Goal: Task Accomplishment & Management: Manage account settings

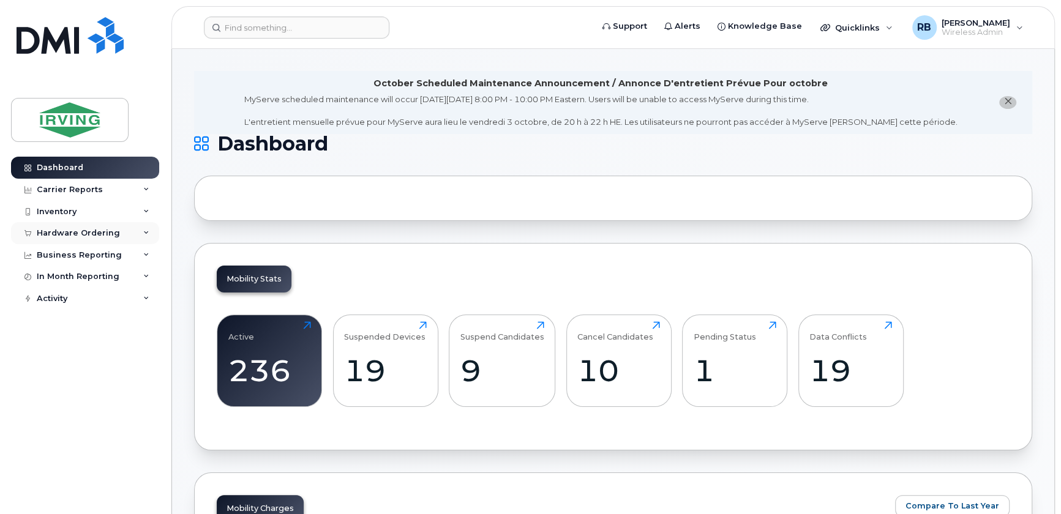
click at [102, 233] on div "Hardware Ordering" at bounding box center [78, 233] width 83 height 10
click at [67, 280] on div "Orders" at bounding box center [57, 279] width 30 height 11
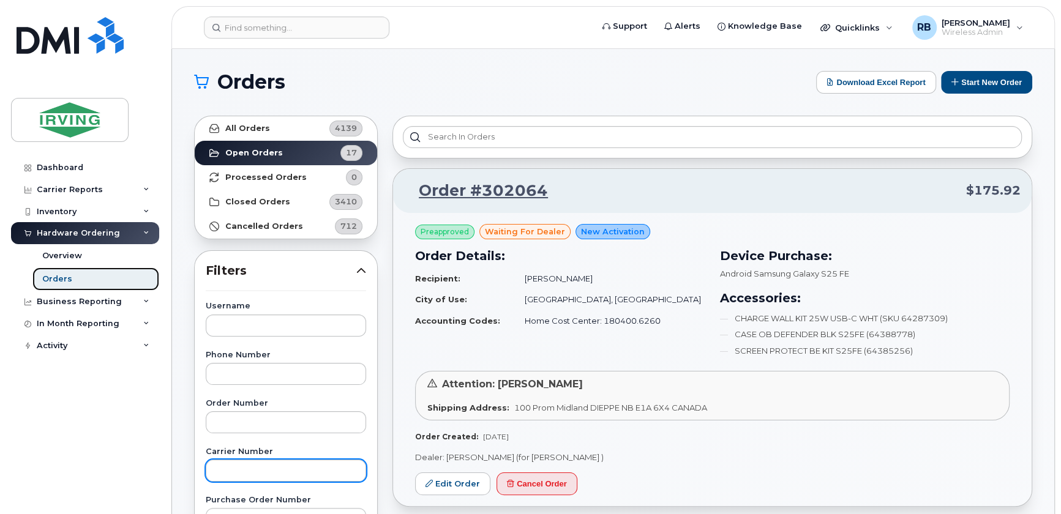
scroll to position [148, 0]
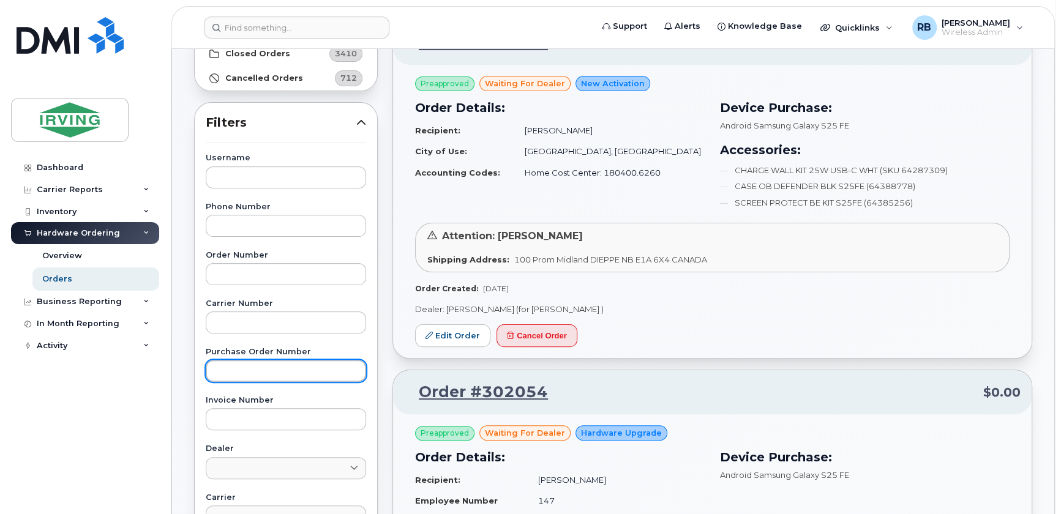
click at [228, 367] on input "text" at bounding box center [286, 371] width 160 height 22
paste input "221859"
type input "221859"
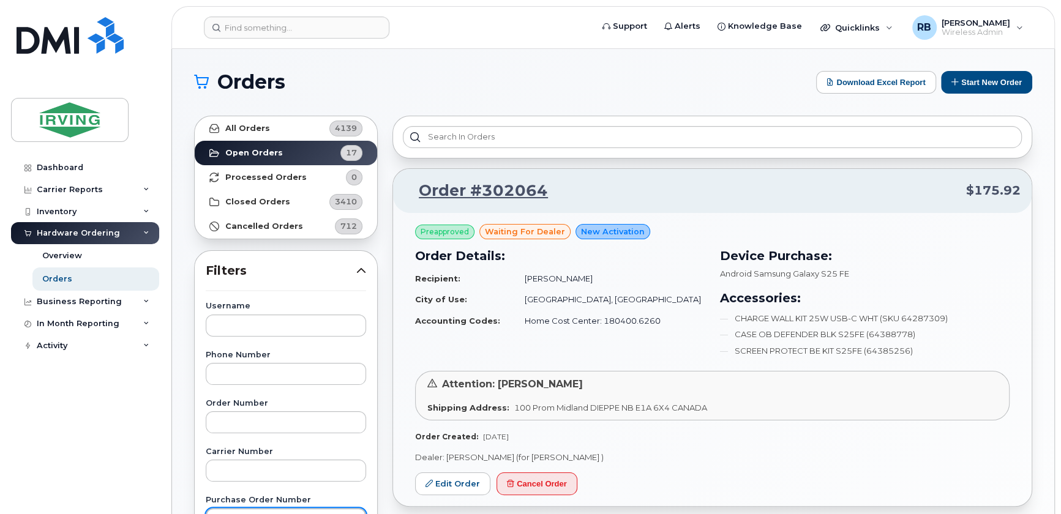
scroll to position [73, 0]
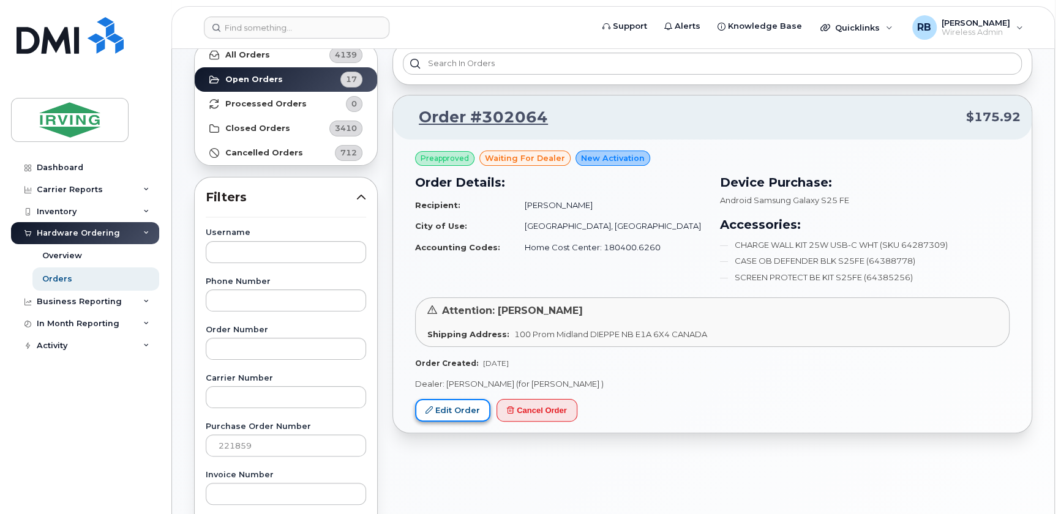
click at [450, 411] on link "Edit Order" at bounding box center [452, 410] width 75 height 23
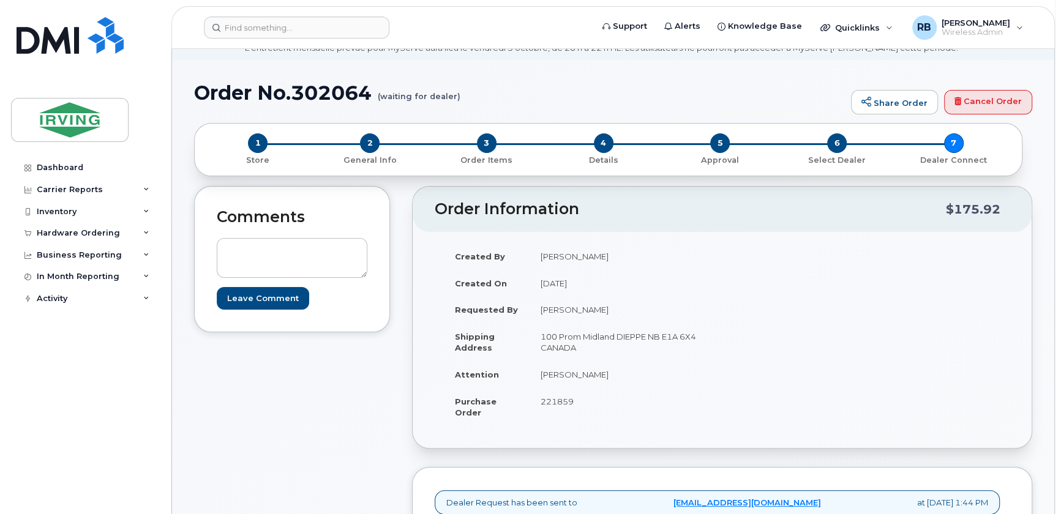
scroll to position [73, 0]
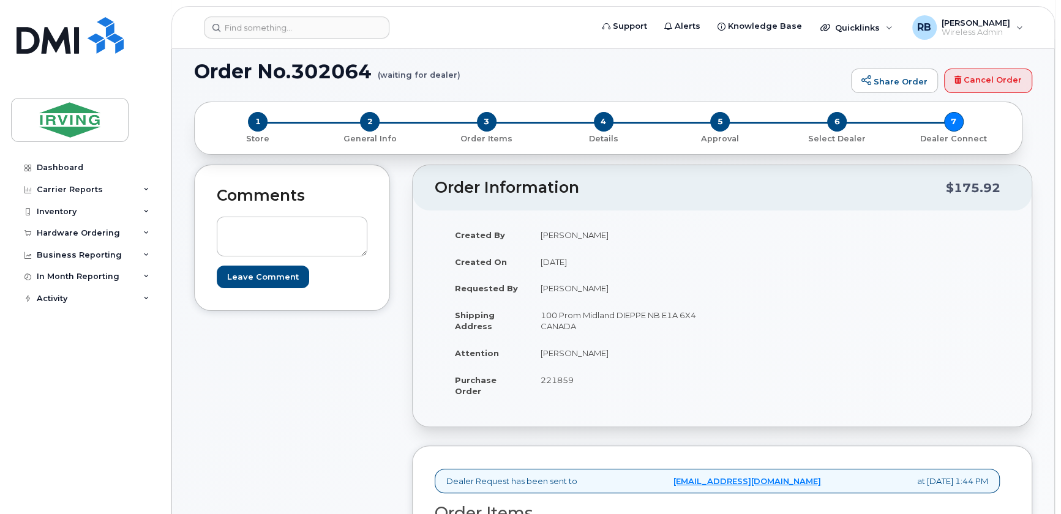
click at [556, 377] on span "221859" at bounding box center [556, 380] width 33 height 10
copy span "221859"
click at [549, 379] on span "221859" at bounding box center [556, 380] width 33 height 10
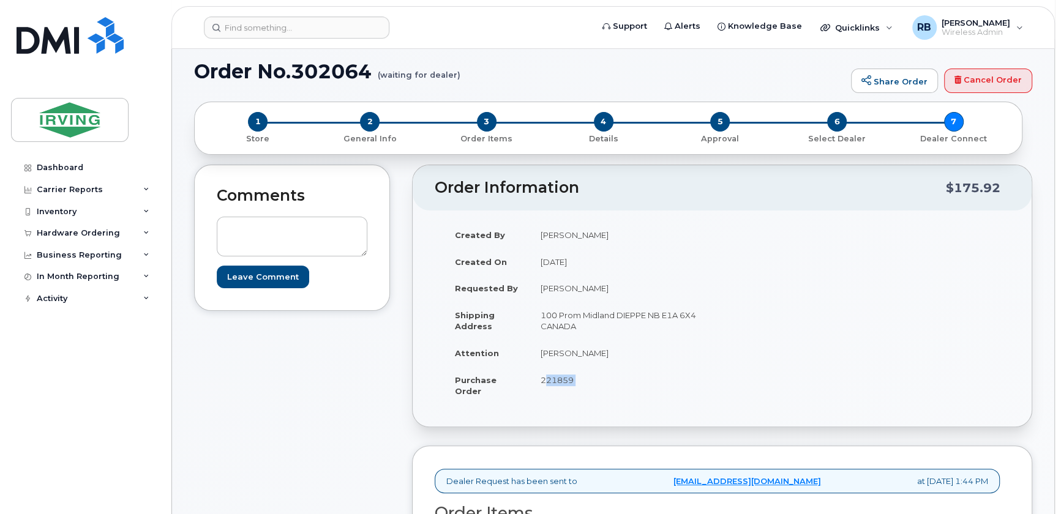
click at [549, 379] on span "221859" at bounding box center [556, 380] width 33 height 10
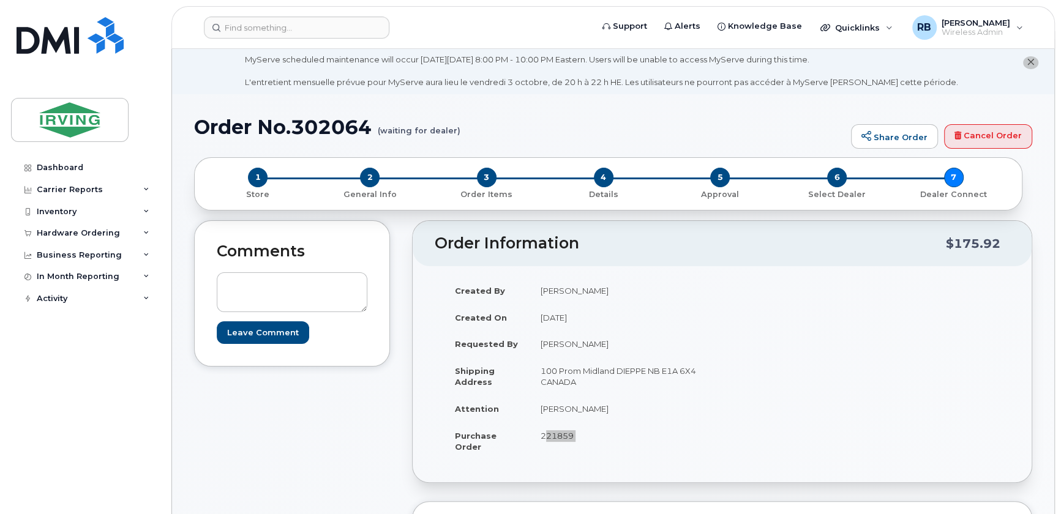
scroll to position [0, 0]
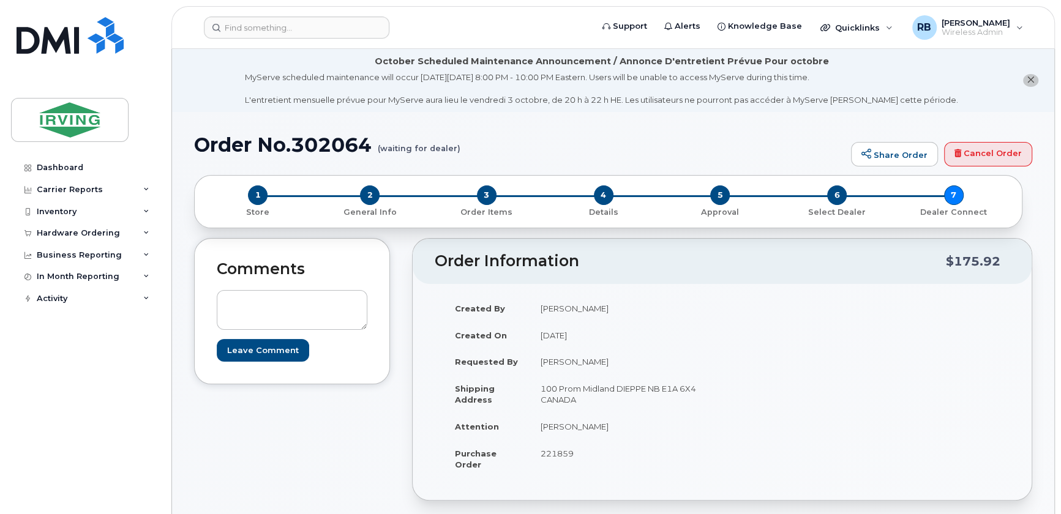
drag, startPoint x: 83, startPoint y: 233, endPoint x: 71, endPoint y: 254, distance: 24.4
click at [83, 233] on div "Hardware Ordering" at bounding box center [78, 233] width 83 height 10
click at [58, 275] on div "Orders" at bounding box center [57, 279] width 30 height 11
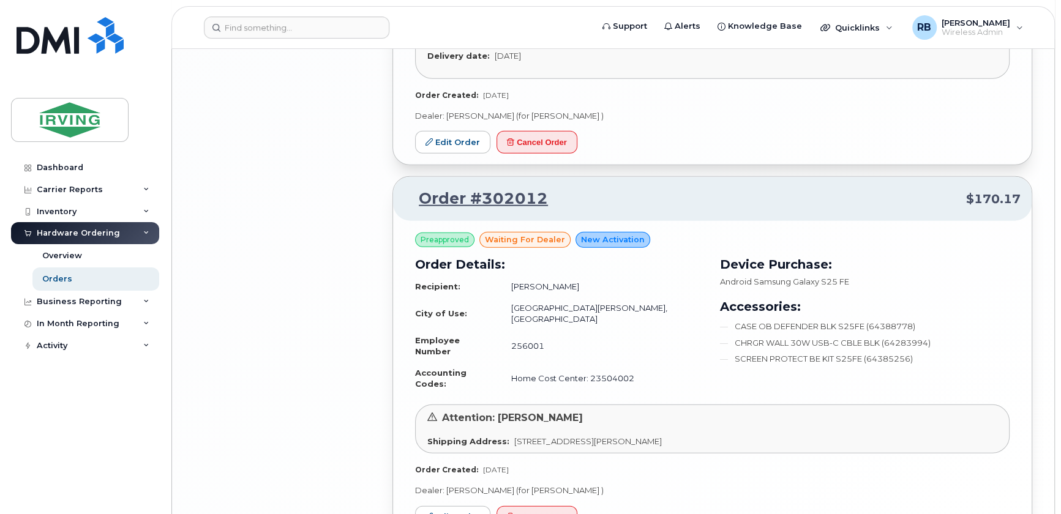
scroll to position [2520, 0]
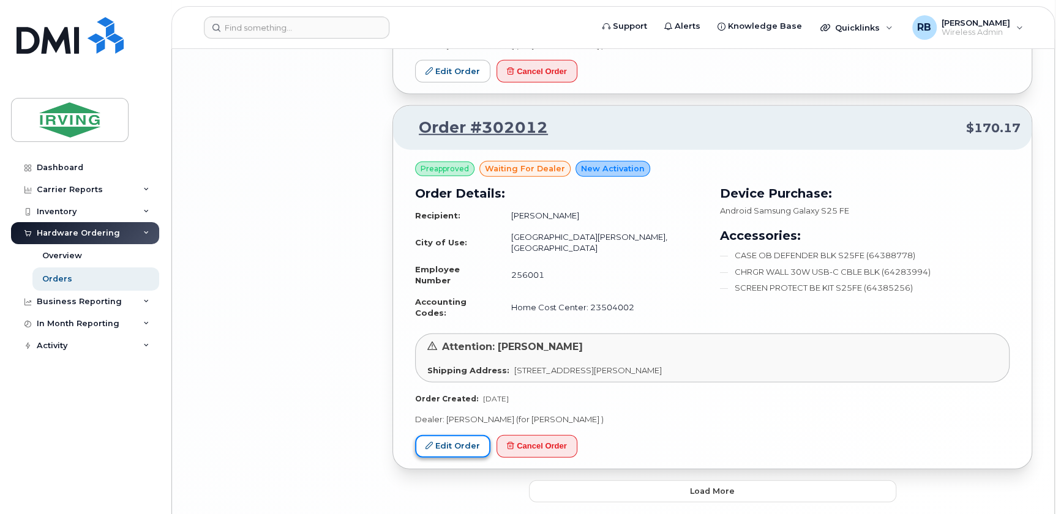
click at [453, 435] on link "Edit Order" at bounding box center [452, 446] width 75 height 23
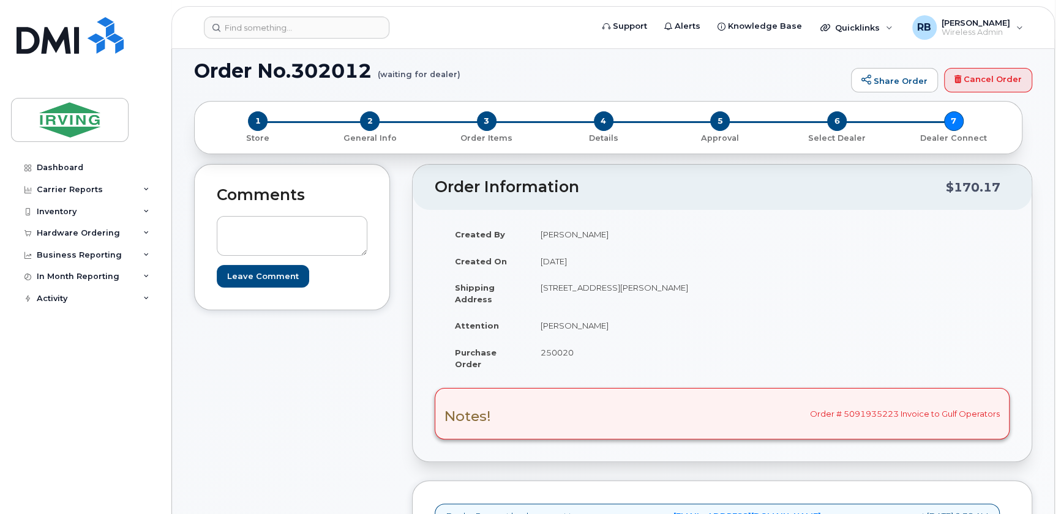
scroll to position [73, 0]
click at [553, 356] on span "250020" at bounding box center [556, 353] width 33 height 10
copy span "250020"
drag, startPoint x: 605, startPoint y: 325, endPoint x: 539, endPoint y: 328, distance: 66.8
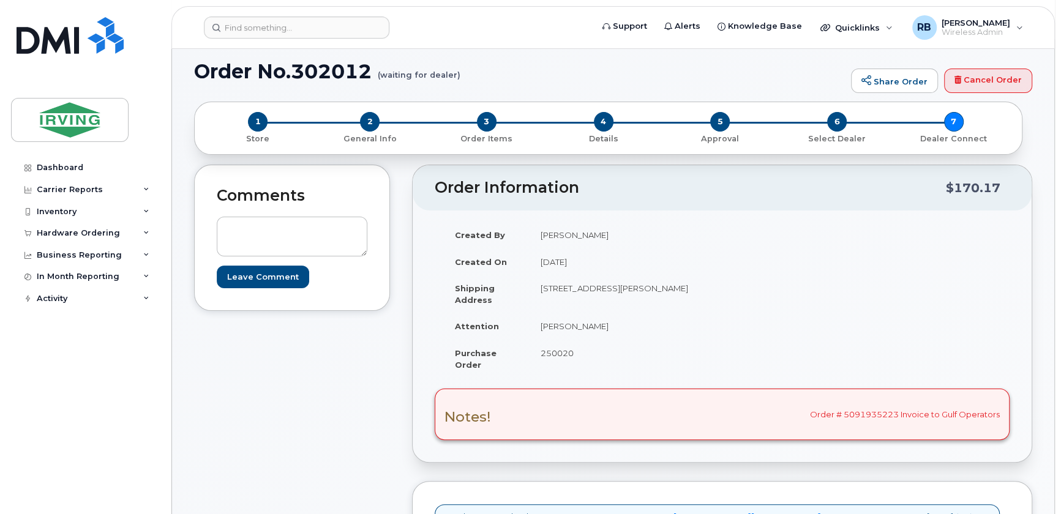
click at [539, 328] on td "[PERSON_NAME]" at bounding box center [621, 326] width 184 height 27
copy td "[PERSON_NAME]"
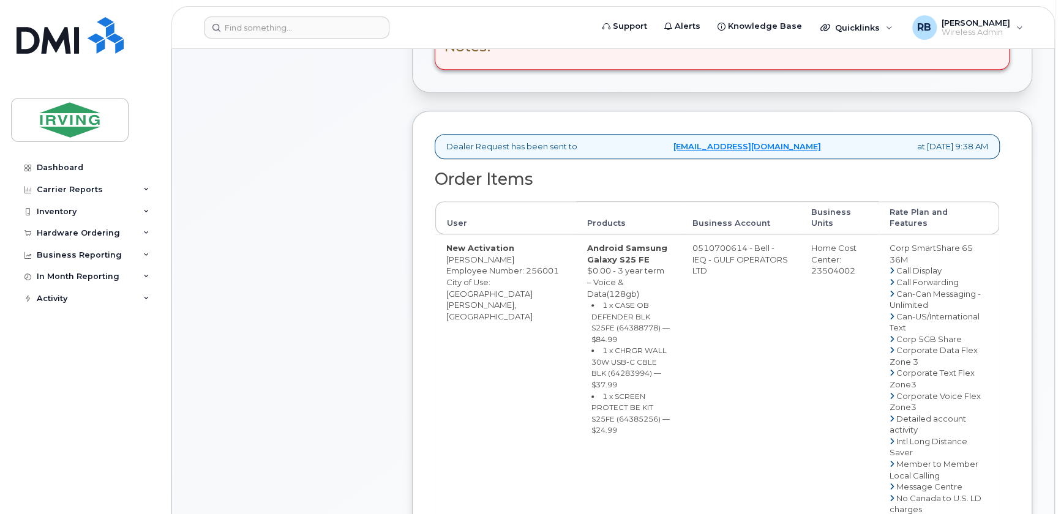
scroll to position [445, 0]
copy td "[PERSON_NAME]"
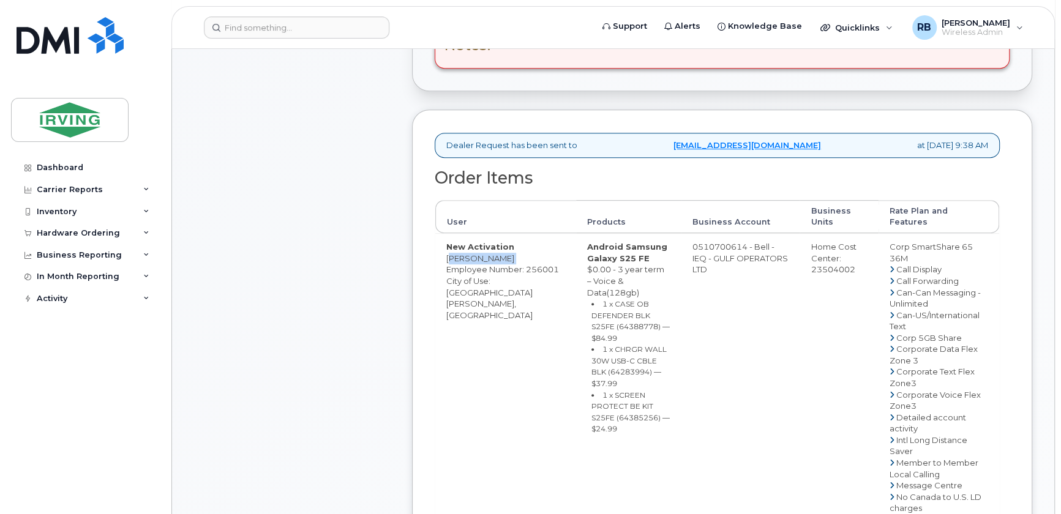
copy td "[PERSON_NAME]"
click at [614, 301] on small "1 x CASE OB DEFENDER BLK S25FE (64388778) — $84.99" at bounding box center [630, 320] width 78 height 43
copy small "64388778"
click at [591, 345] on small "1 x CHRGR WALL 30W USB-C CBLE BLK (64283994) — $37.99" at bounding box center [628, 366] width 75 height 43
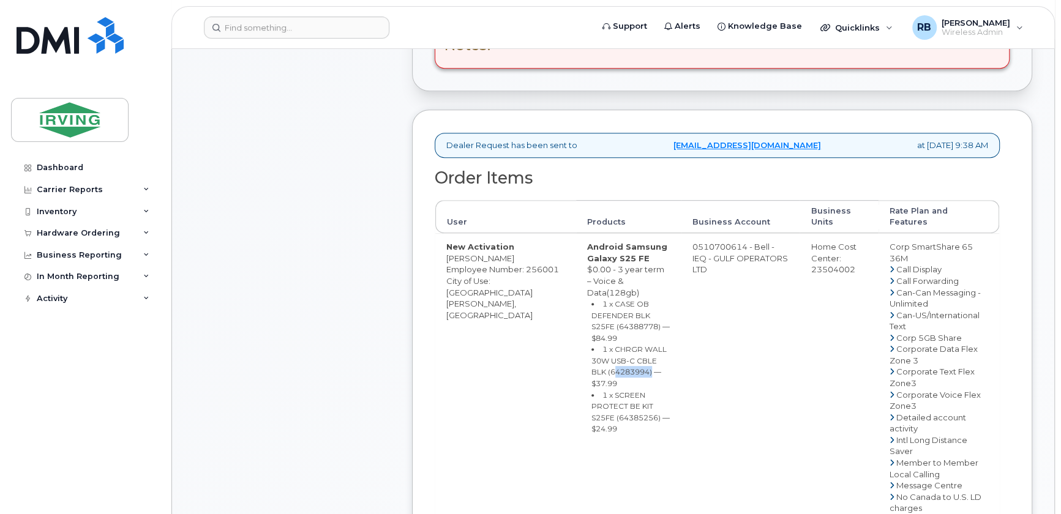
click at [591, 345] on small "1 x CHRGR WALL 30W USB-C CBLE BLK (64283994) — $37.99" at bounding box center [628, 366] width 75 height 43
copy small "64283994"
click at [615, 390] on small "1 x SCREEN PROTECT BE KIT S25FE (64385256) — $24.99" at bounding box center [630, 411] width 78 height 43
copy small "64385256"
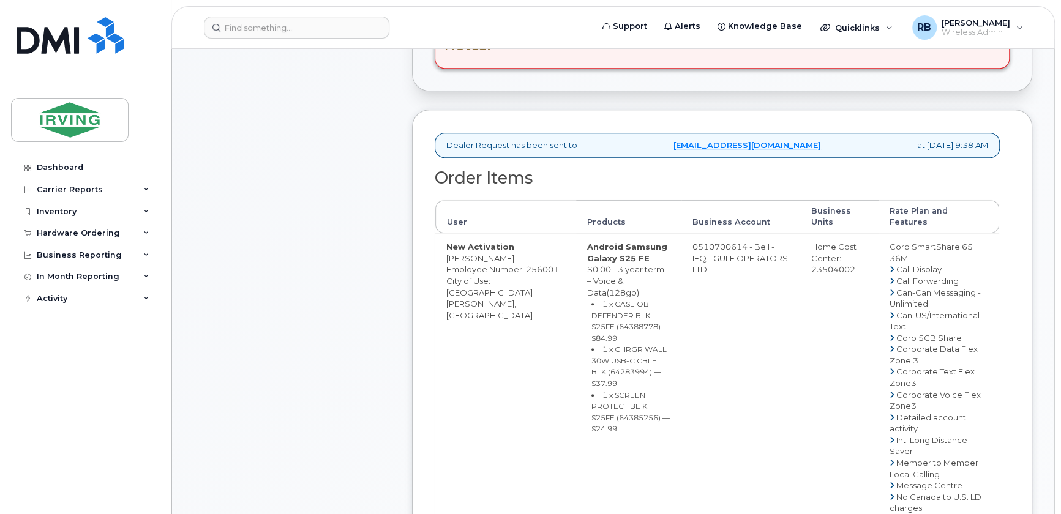
drag, startPoint x: 684, startPoint y: 250, endPoint x: 733, endPoint y: 248, distance: 49.0
copy td "510700614"
click at [349, 236] on div "Comments Leave Comment" at bounding box center [292, 417] width 196 height 1248
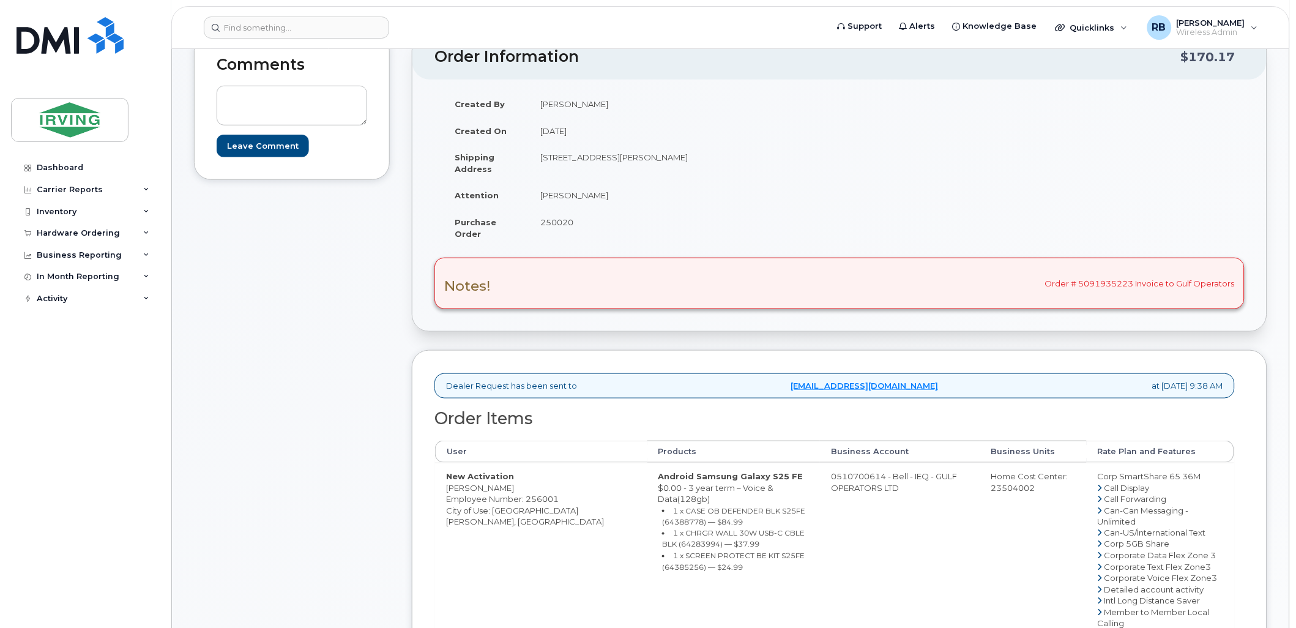
scroll to position [173, 0]
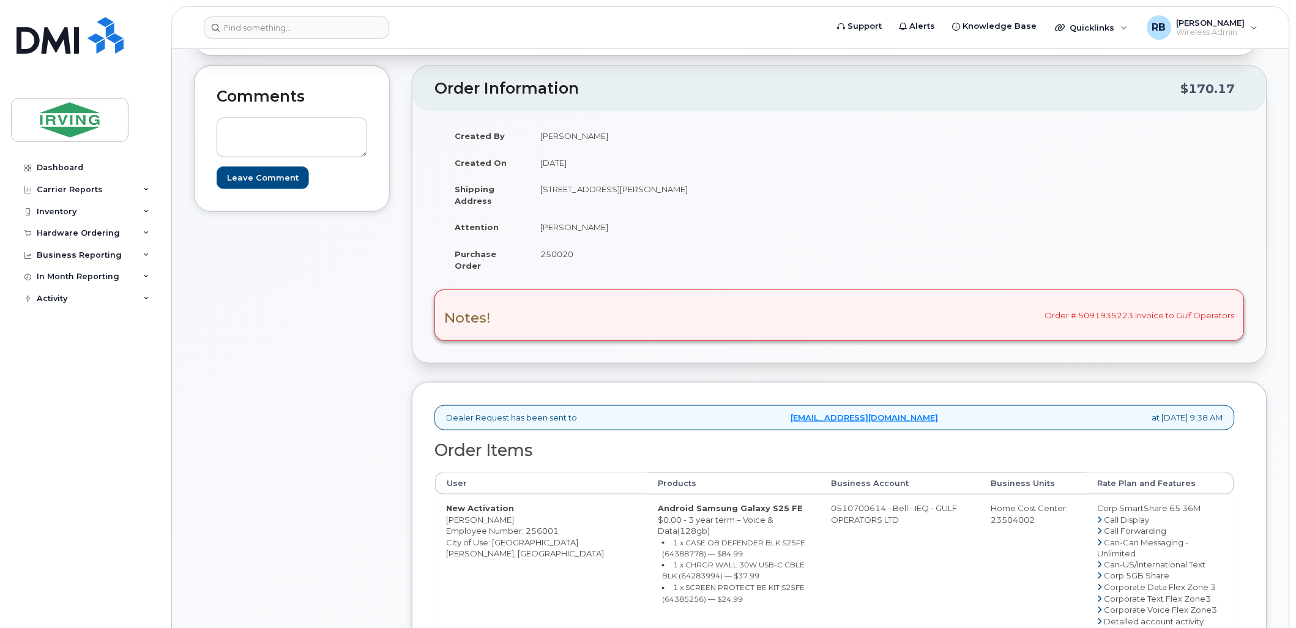
click at [386, 319] on div "Comments Leave Comment" at bounding box center [292, 575] width 196 height 1021
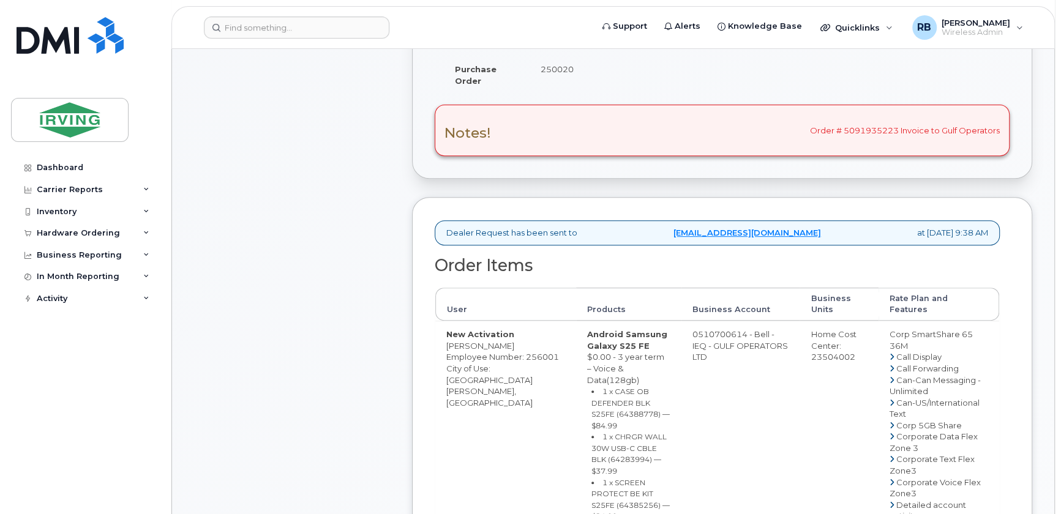
scroll to position [371, 0]
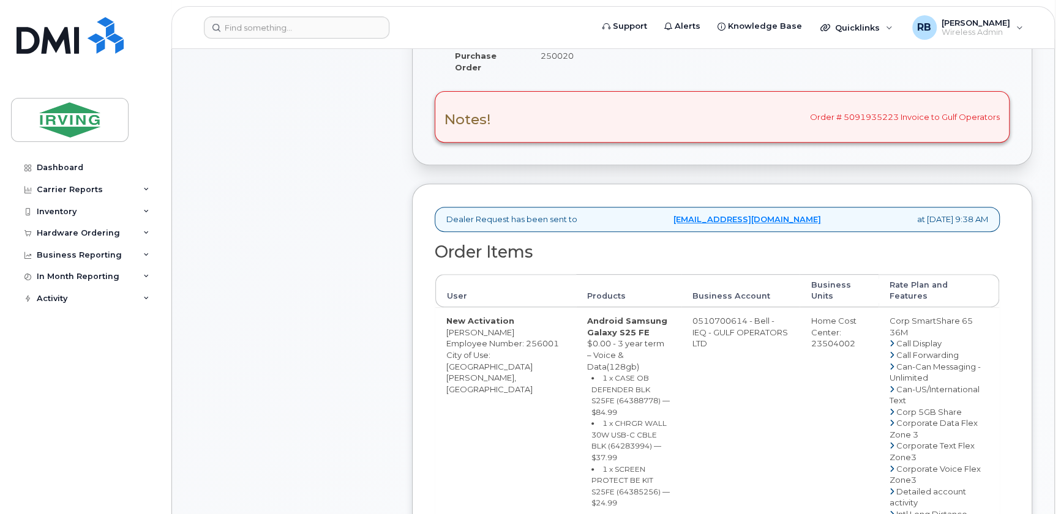
drag, startPoint x: 682, startPoint y: 318, endPoint x: 734, endPoint y: 321, distance: 51.5
copy td "510700614"
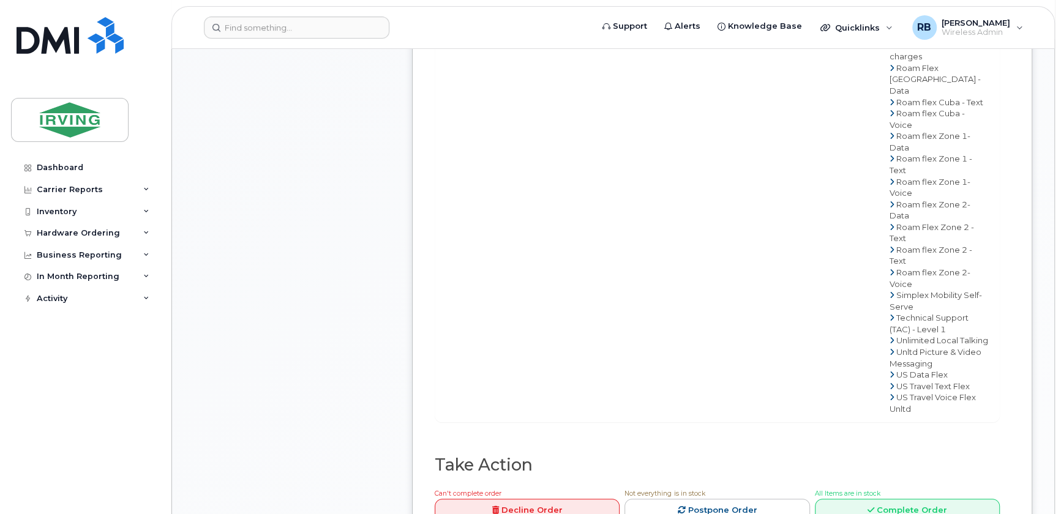
scroll to position [1187, 0]
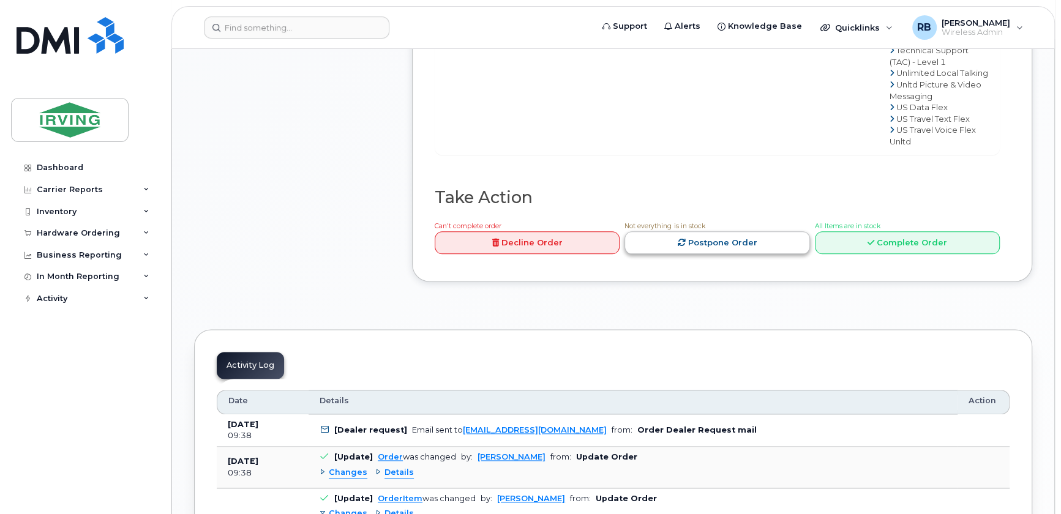
click at [704, 252] on link "Postpone Order" at bounding box center [716, 242] width 185 height 23
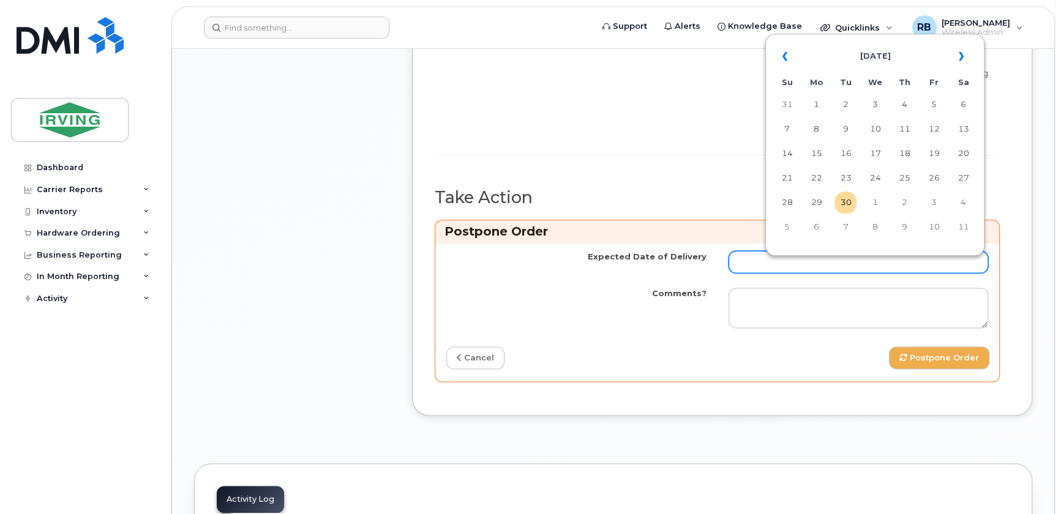
click at [753, 273] on input "Expected Date of Delivery" at bounding box center [858, 262] width 260 height 22
click at [906, 233] on td "9" at bounding box center [904, 227] width 22 height 22
type input "2025-10-09"
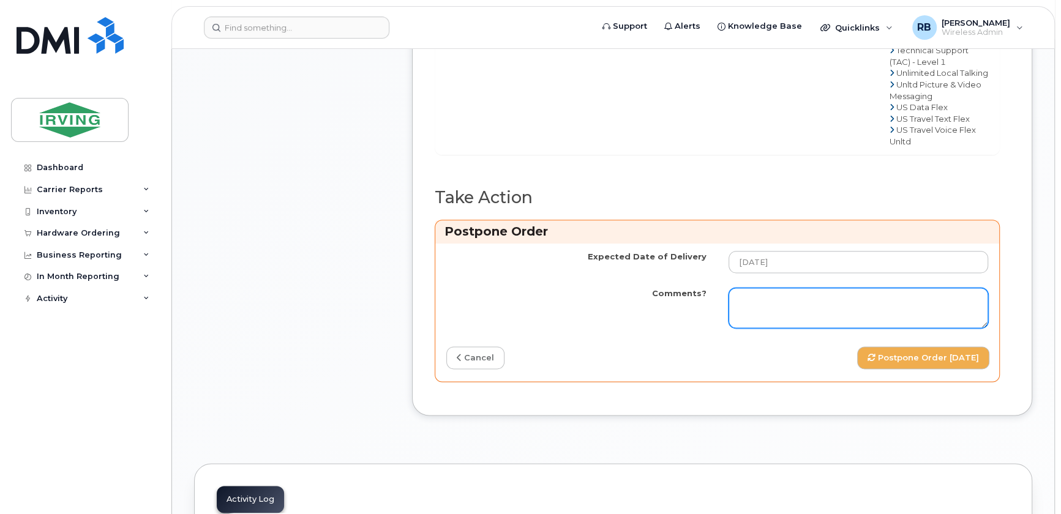
click at [785, 307] on textarea "Comments?" at bounding box center [858, 308] width 260 height 40
paste textarea "Subject: Order Confirmation – SO#26211520 The order has been placed. Please not…"
type textarea "Subject: Order Confirmation – SO#26211520 The order has been placed. Please not…"
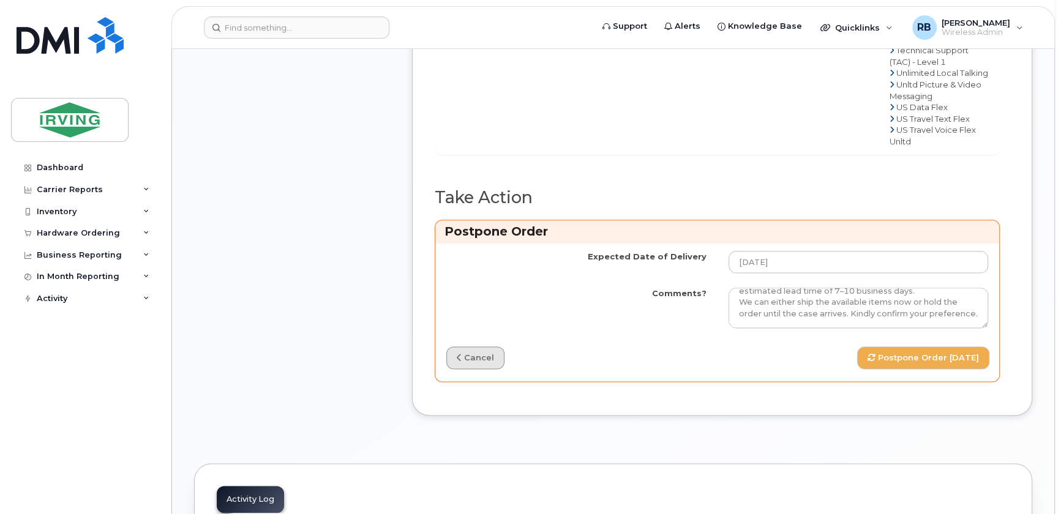
click at [485, 366] on link "cancel" at bounding box center [475, 357] width 58 height 23
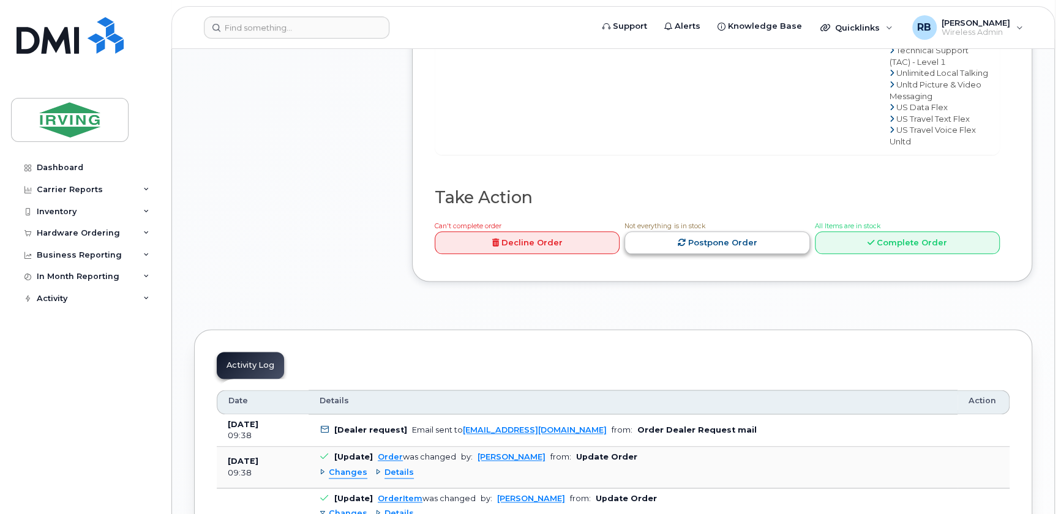
click at [783, 254] on link "Postpone Order" at bounding box center [716, 242] width 185 height 23
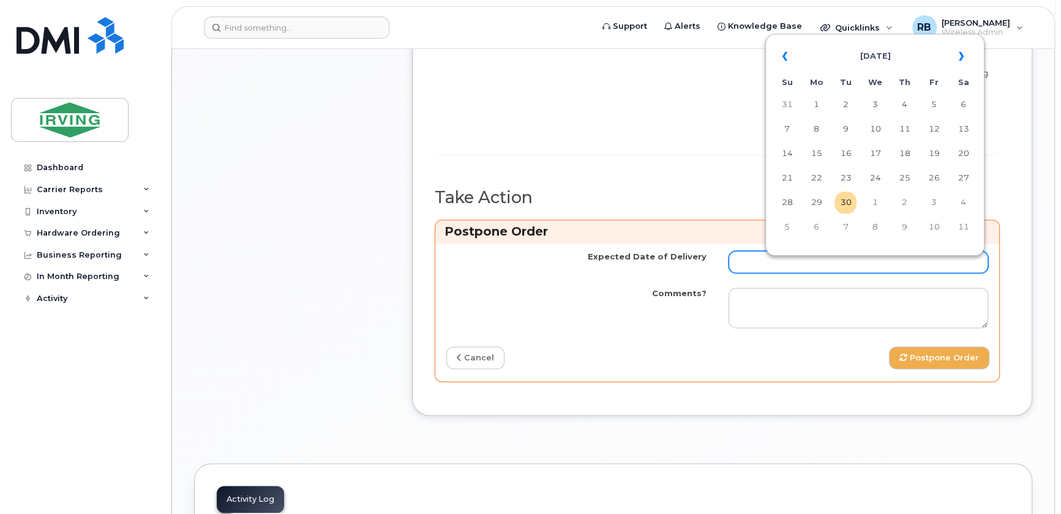
click at [783, 267] on input "Expected Date of Delivery" at bounding box center [858, 262] width 260 height 22
click at [877, 233] on td "8" at bounding box center [874, 227] width 22 height 22
type input "2025-10-08"
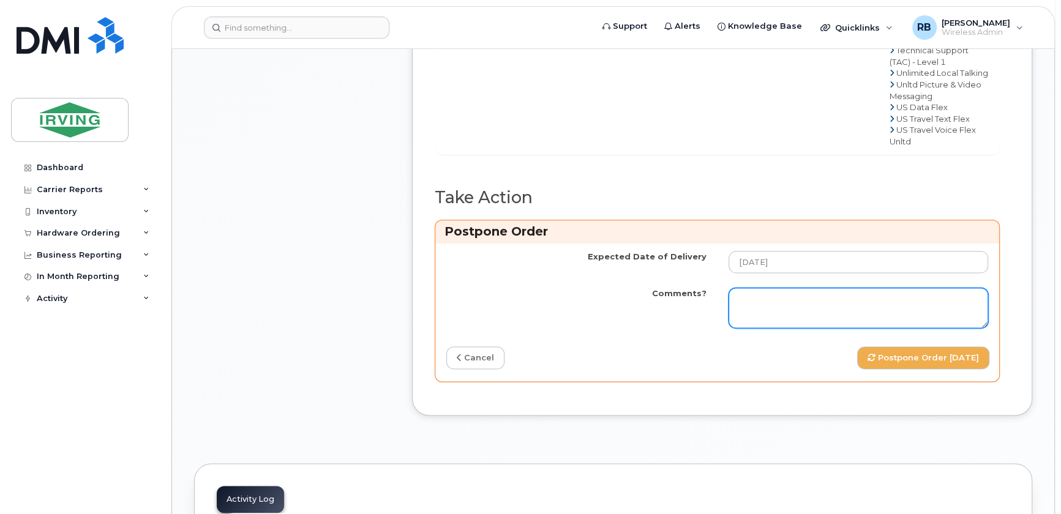
click at [824, 302] on textarea "Comments?" at bounding box center [858, 308] width 260 height 40
paste textarea "Please note, the PO pricing reflects the S24FE model. It should be updated to r…"
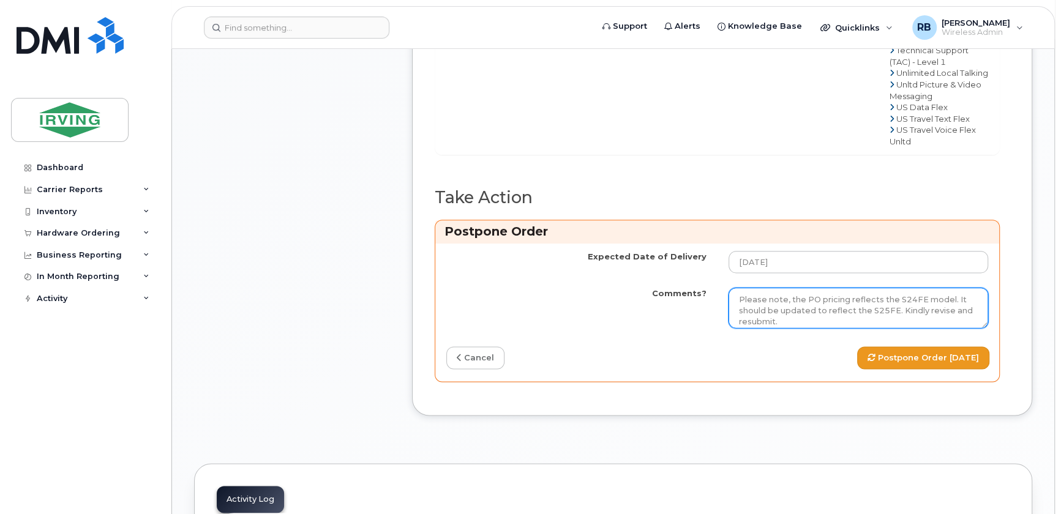
type textarea "Please note, the PO pricing reflects the S24FE model. It should be updated to r…"
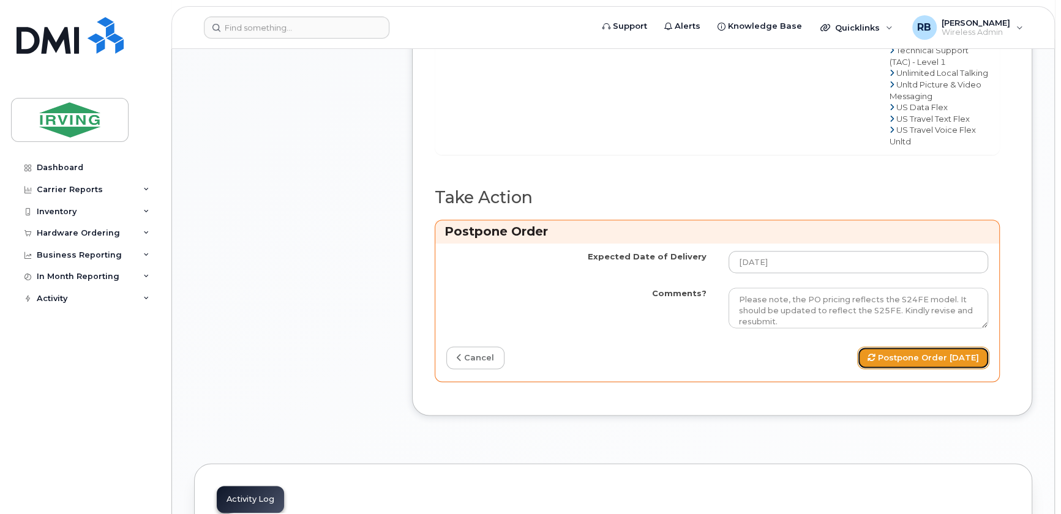
click at [884, 367] on button "Postpone Order 2025-10-08" at bounding box center [923, 357] width 132 height 23
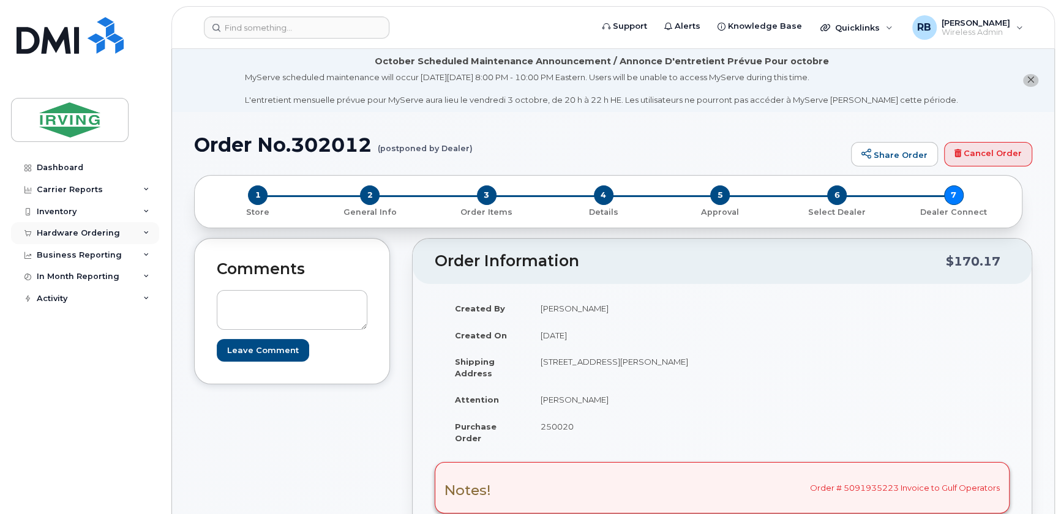
click at [81, 233] on div "Hardware Ordering" at bounding box center [78, 233] width 83 height 10
click at [53, 278] on div "Orders" at bounding box center [57, 279] width 30 height 11
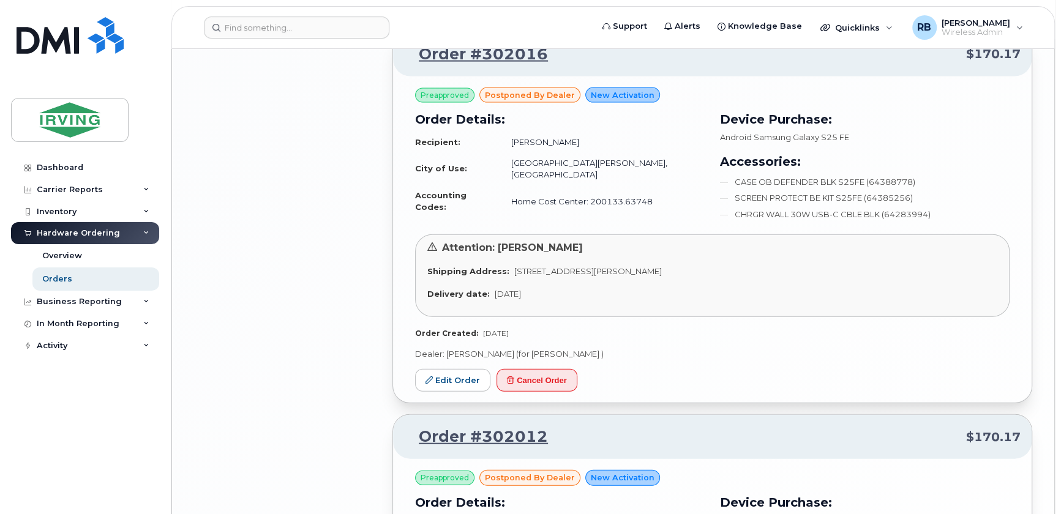
scroll to position [2225, 0]
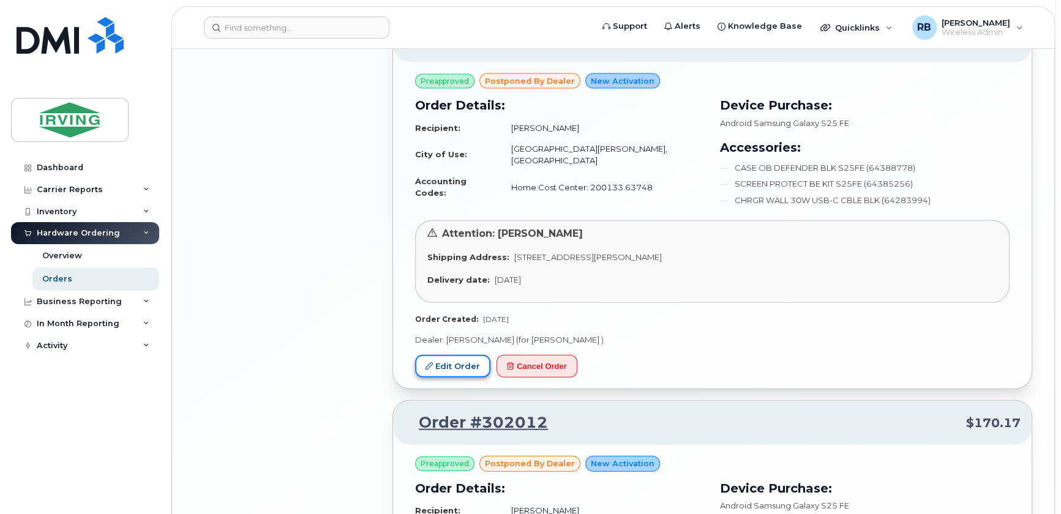
click at [455, 355] on link "Edit Order" at bounding box center [452, 366] width 75 height 23
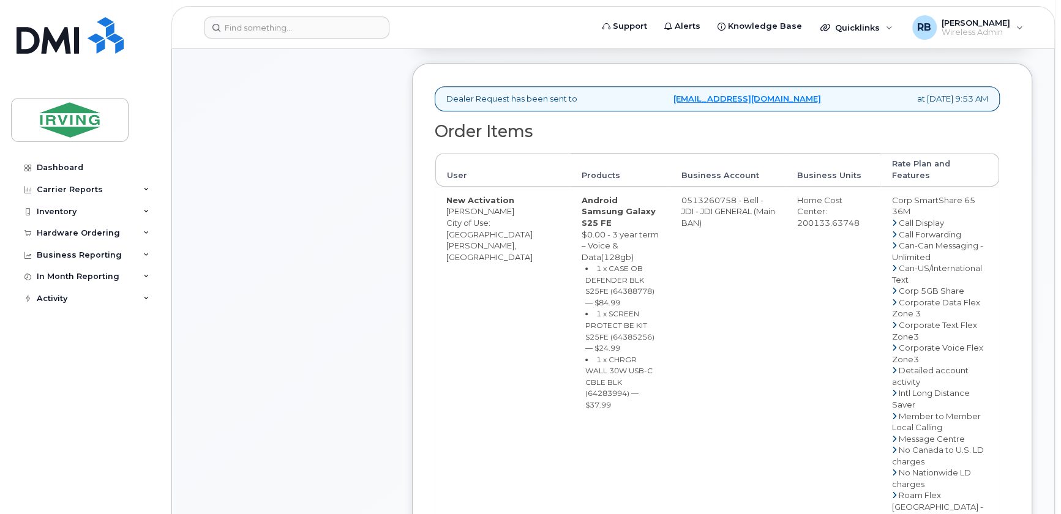
scroll to position [371, 0]
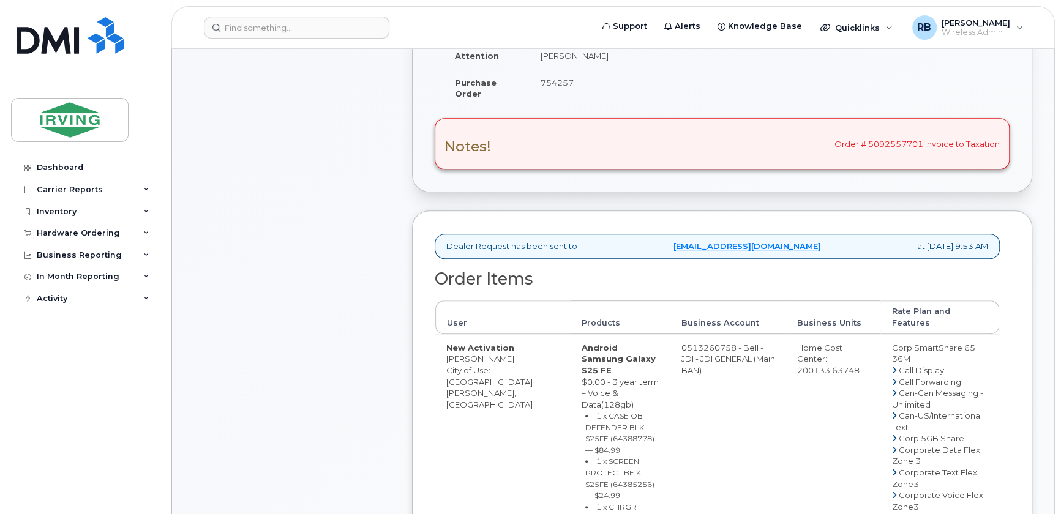
drag, startPoint x: 500, startPoint y: 356, endPoint x: 446, endPoint y: 359, distance: 53.9
copy td "[PERSON_NAME]"
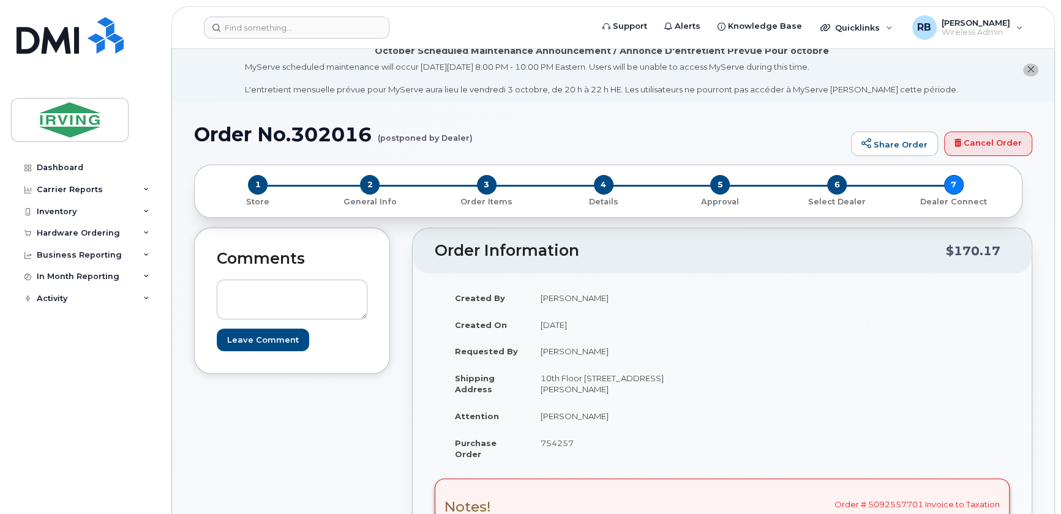
scroll to position [0, 0]
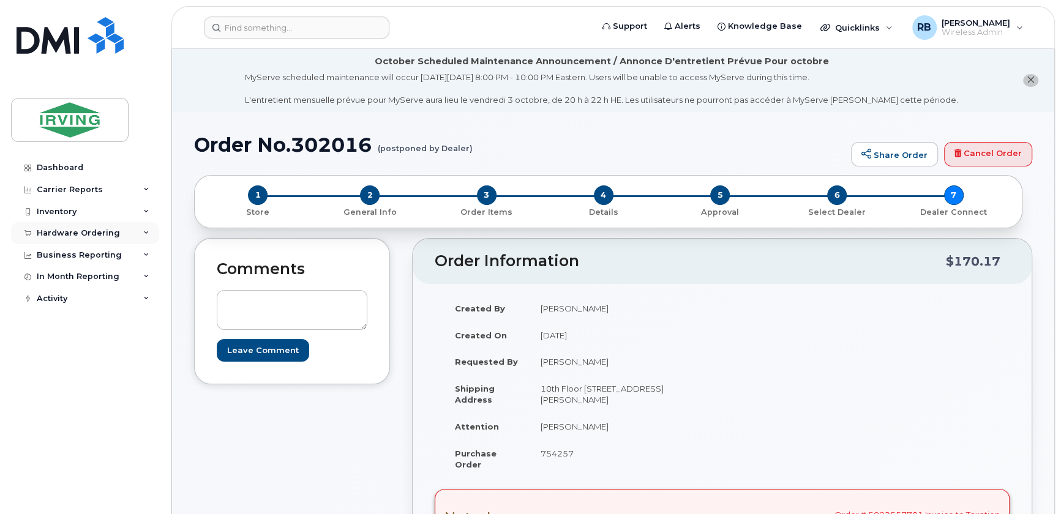
click at [85, 242] on div "Hardware Ordering" at bounding box center [85, 233] width 148 height 22
click at [53, 282] on div "Orders" at bounding box center [57, 279] width 30 height 11
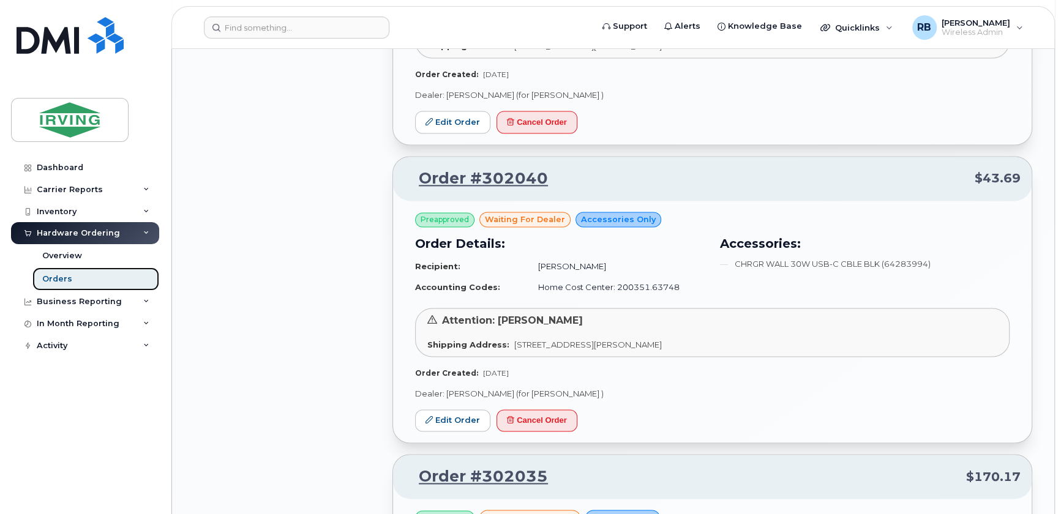
scroll to position [1483, 0]
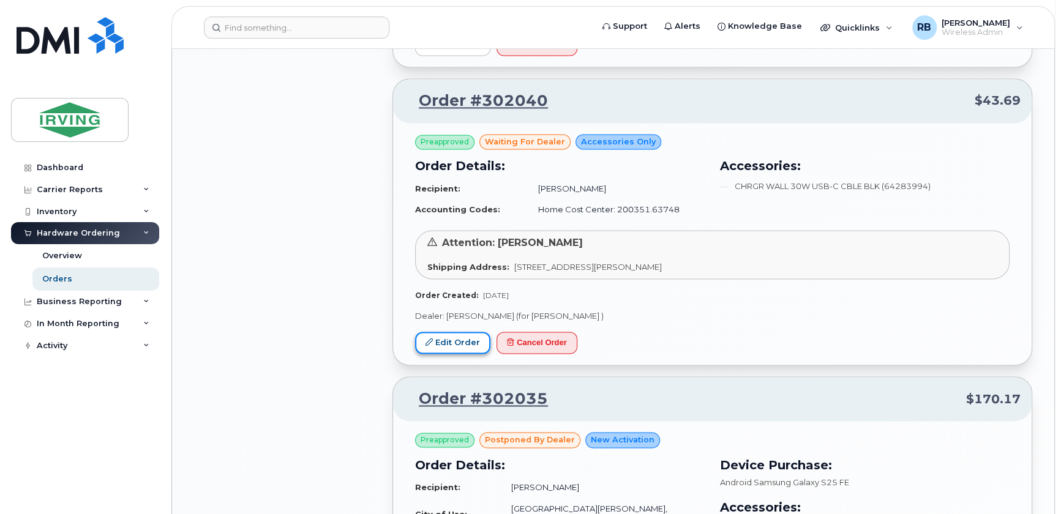
click at [449, 332] on link "Edit Order" at bounding box center [452, 343] width 75 height 23
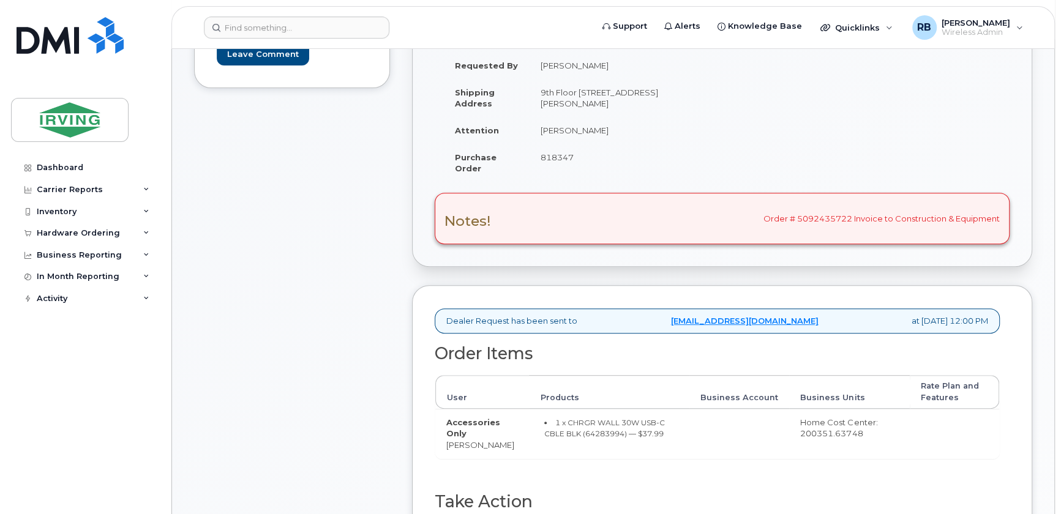
scroll to position [148, 0]
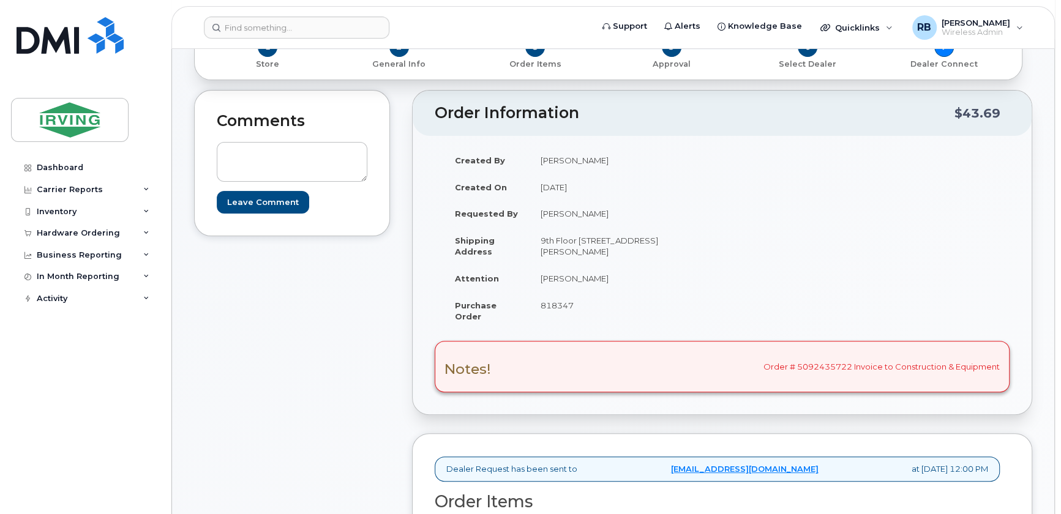
click at [617, 276] on td "[PERSON_NAME]" at bounding box center [621, 278] width 184 height 27
copy tbody "[PERSON_NAME]"
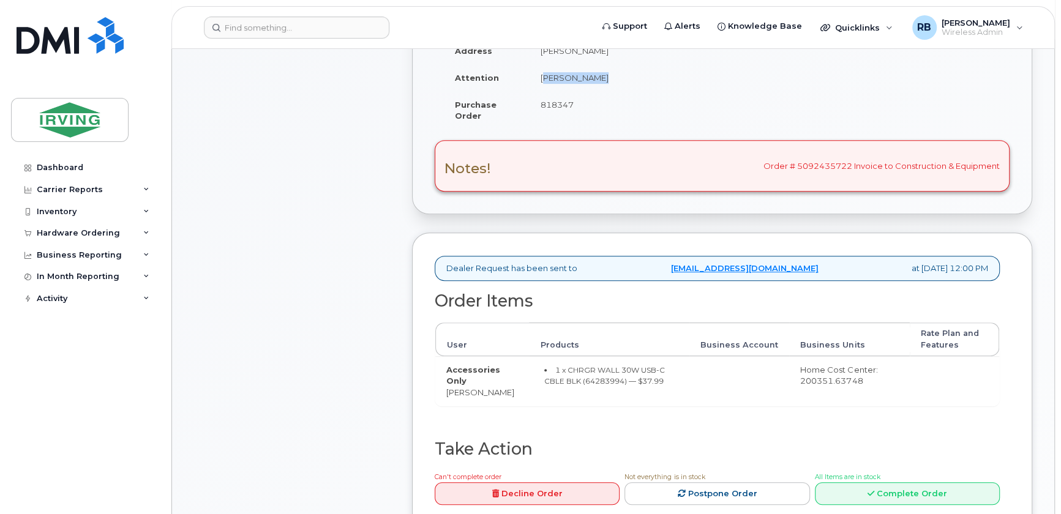
scroll to position [371, 0]
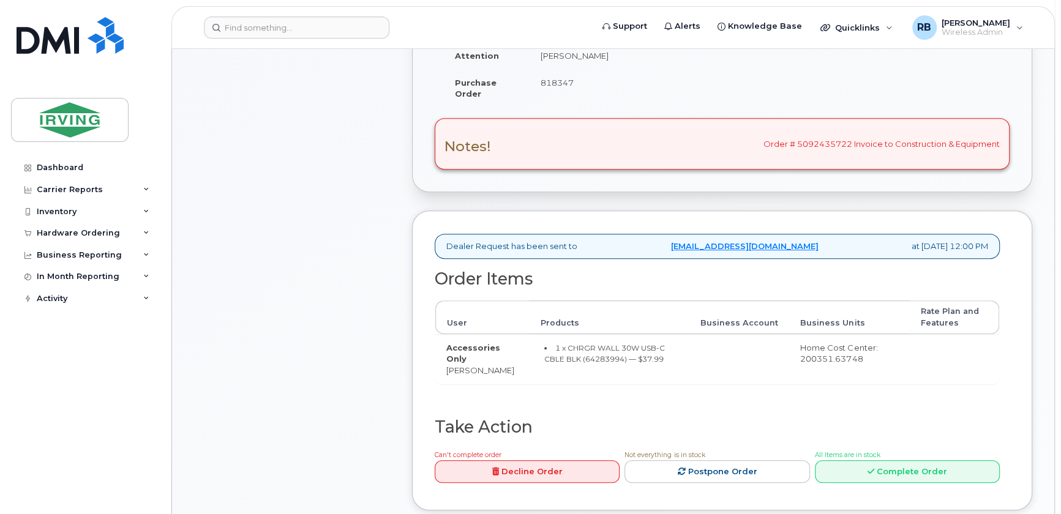
click at [462, 371] on td "Accessories Only Molly Vail" at bounding box center [482, 359] width 94 height 50
copy tr "[PERSON_NAME]"
click at [574, 357] on small "1 x CHRGR WALL 30W USB-C CBLE BLK (64283994) — $37.99" at bounding box center [604, 353] width 121 height 21
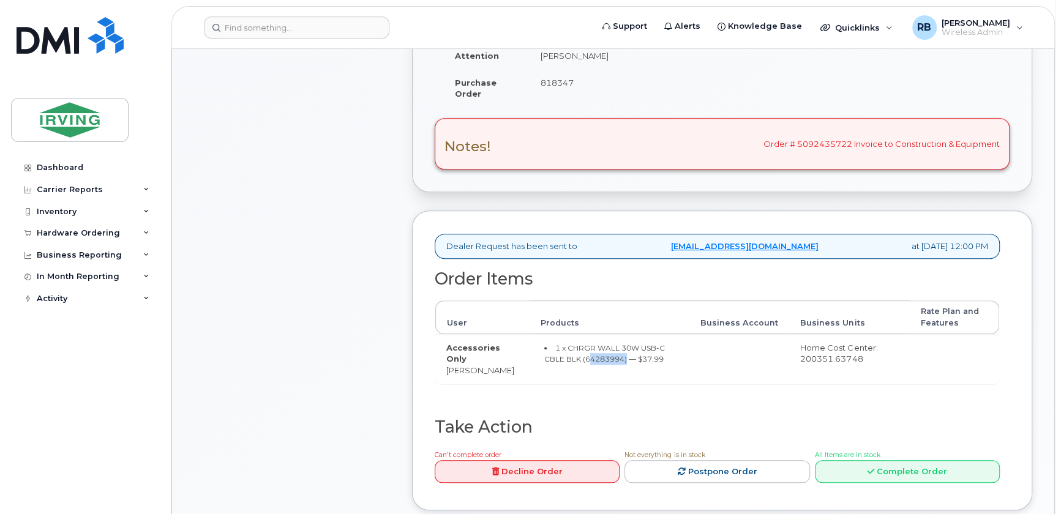
click at [574, 357] on small "1 x CHRGR WALL 30W USB-C CBLE BLK (64283994) — $37.99" at bounding box center [604, 353] width 121 height 21
copy small "64283994"
click at [459, 367] on td "Accessories Only Molly Vail" at bounding box center [482, 359] width 94 height 50
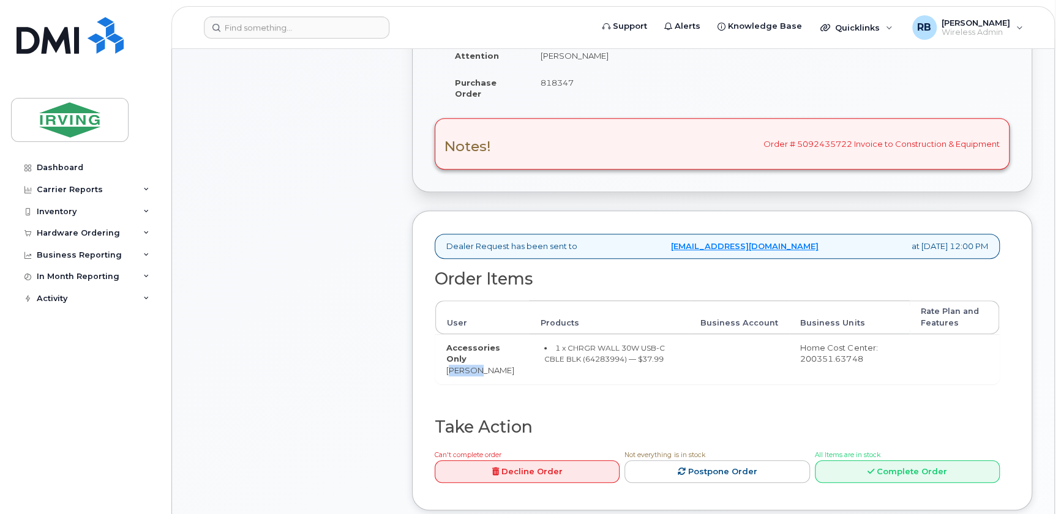
click at [459, 367] on td "Accessories Only Molly Vail" at bounding box center [482, 359] width 94 height 50
click at [335, 263] on div "Comments Leave Comment" at bounding box center [292, 198] width 196 height 662
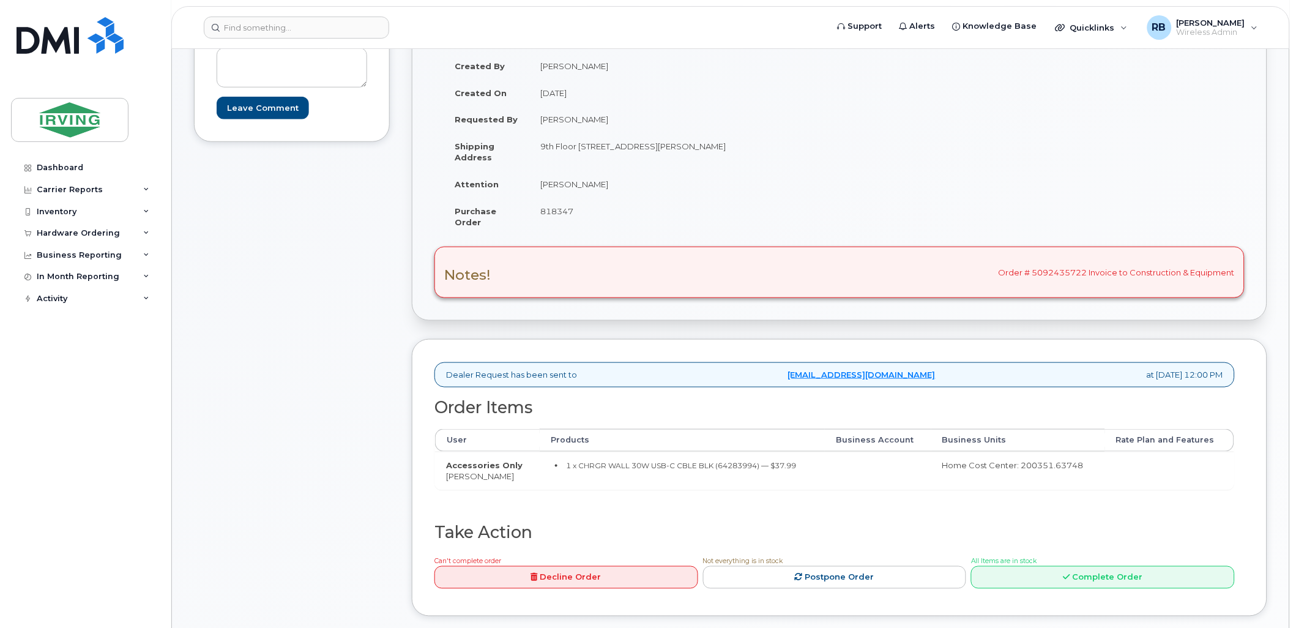
scroll to position [188, 0]
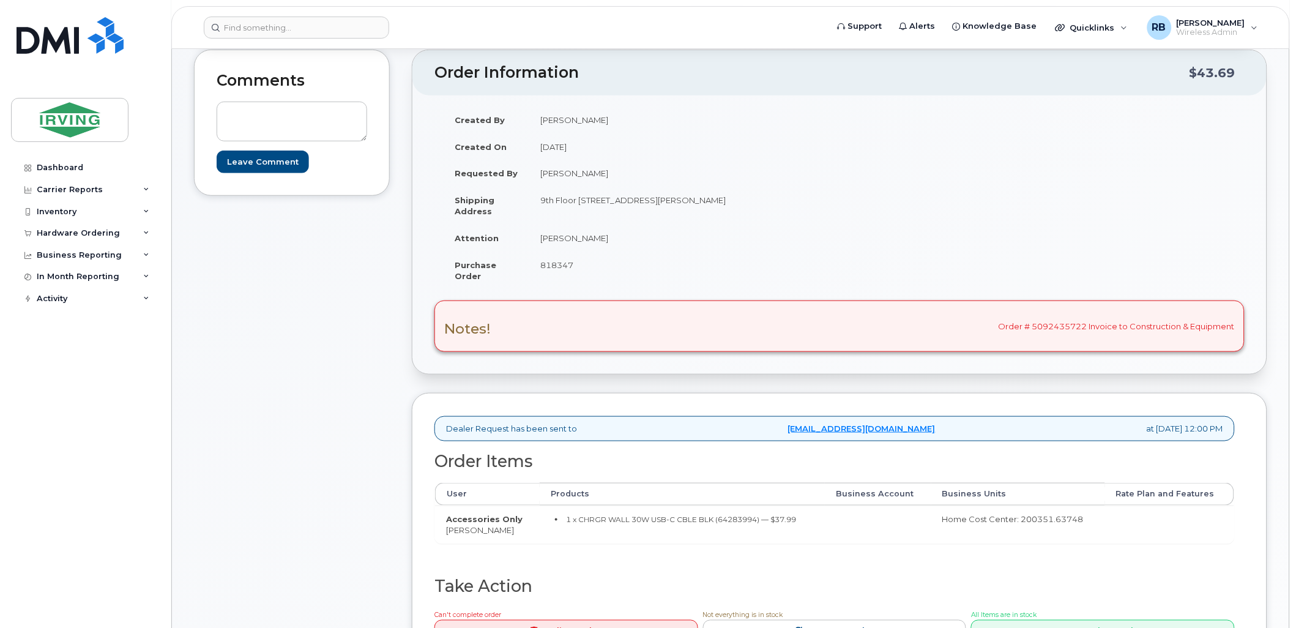
click at [266, 340] on div "Comments Leave Comment" at bounding box center [292, 369] width 196 height 639
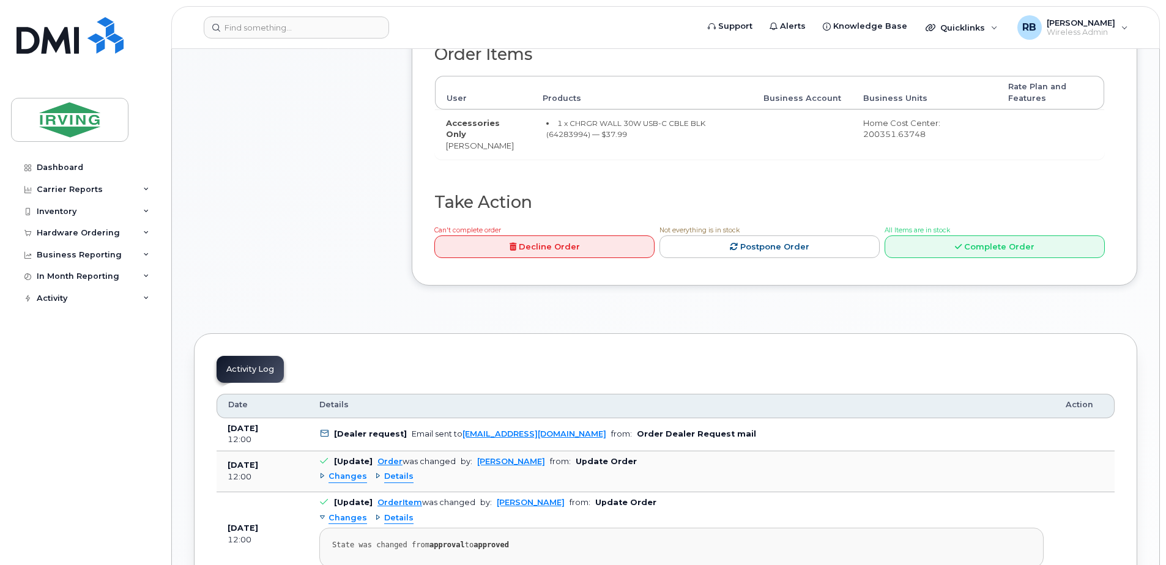
scroll to position [490, 0]
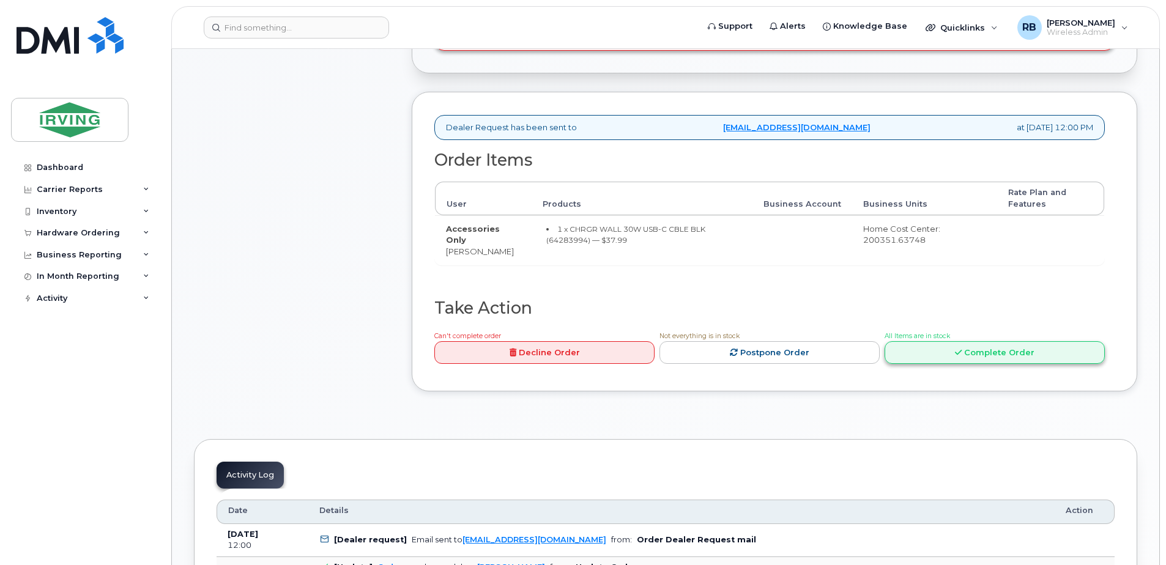
click at [917, 348] on link "Complete Order" at bounding box center [995, 352] width 220 height 23
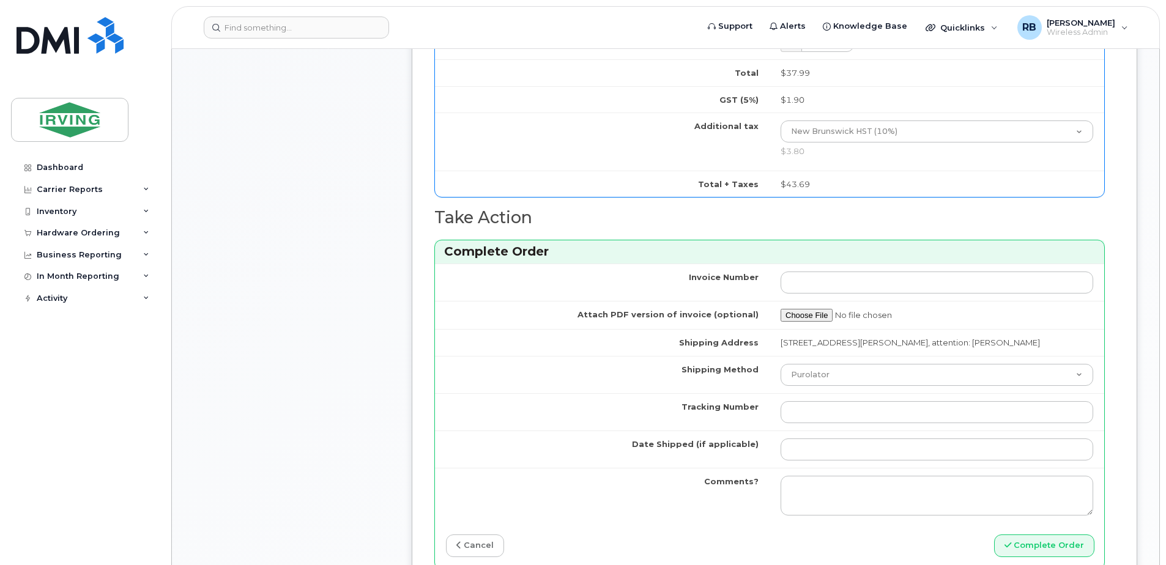
scroll to position [898, 0]
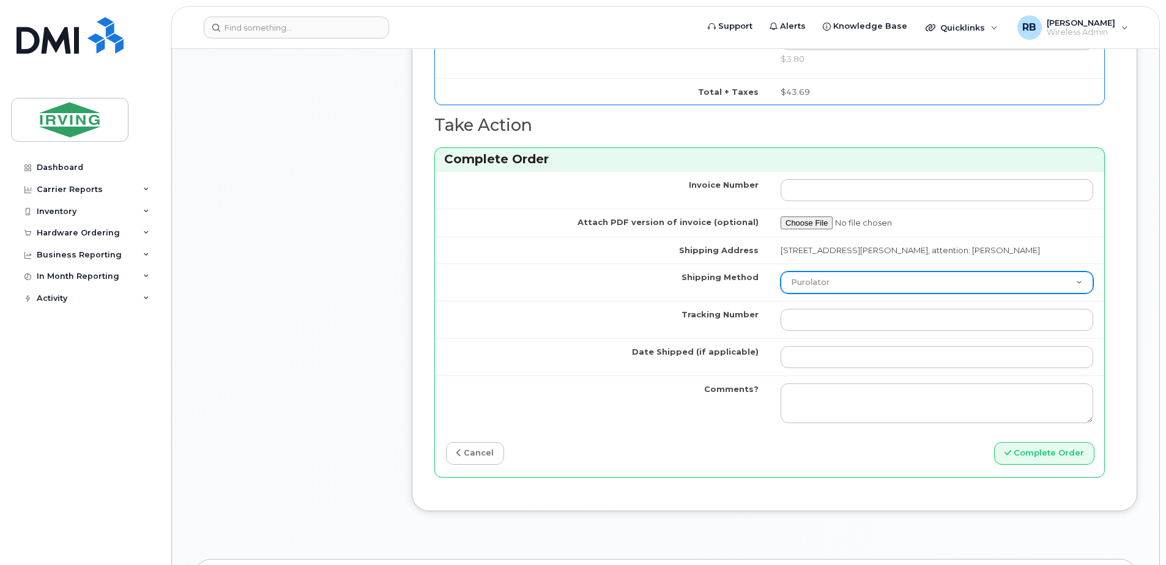
click at [824, 293] on select "Purolator UPS FedEx Canada Post Courier Other Drop Off Pick Up" at bounding box center [937, 283] width 313 height 22
select select "Drop Off"
click at [781, 283] on select "Purolator UPS FedEx Canada Post Courier Other Drop Off Pick Up" at bounding box center [937, 283] width 313 height 22
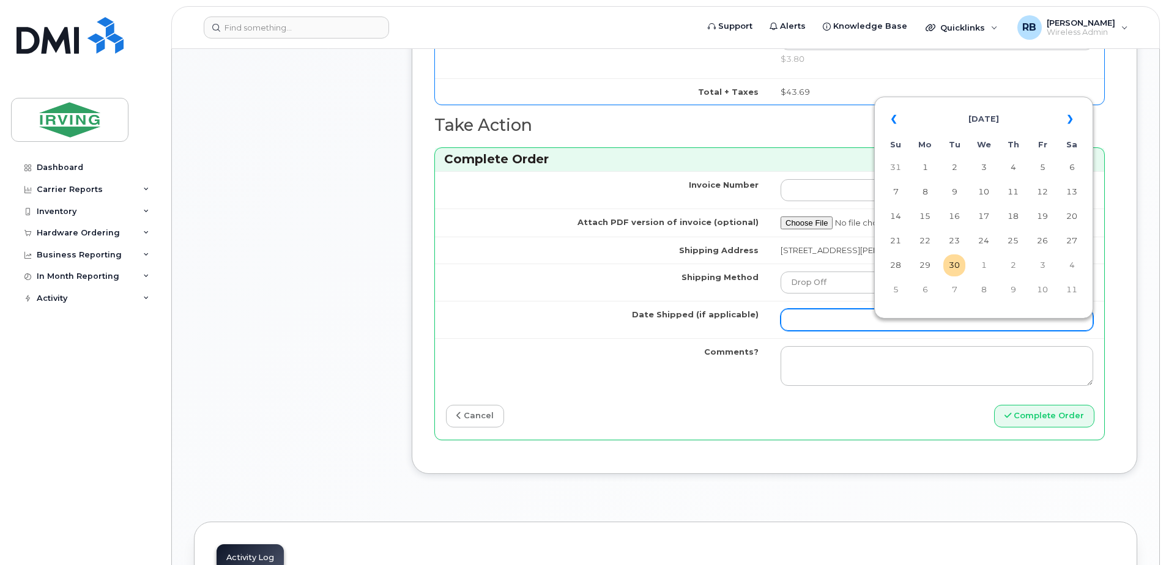
drag, startPoint x: 841, startPoint y: 327, endPoint x: 847, endPoint y: 326, distance: 6.4
click at [841, 327] on input "Date Shipped (if applicable)" at bounding box center [937, 320] width 313 height 22
click at [1039, 263] on td "3" at bounding box center [1043, 266] width 22 height 22
type input "[DATE]"
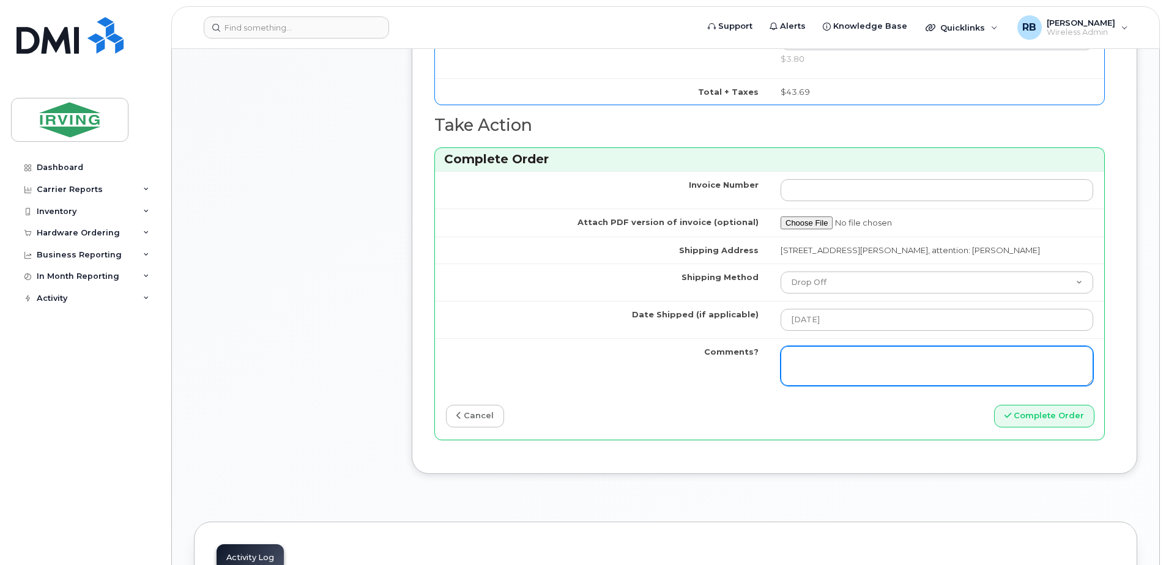
click at [904, 373] on textarea "Comments?" at bounding box center [937, 366] width 313 height 40
type textarea "Please be advised the order has been completed. SO#26211560 Allow 1-3 business …"
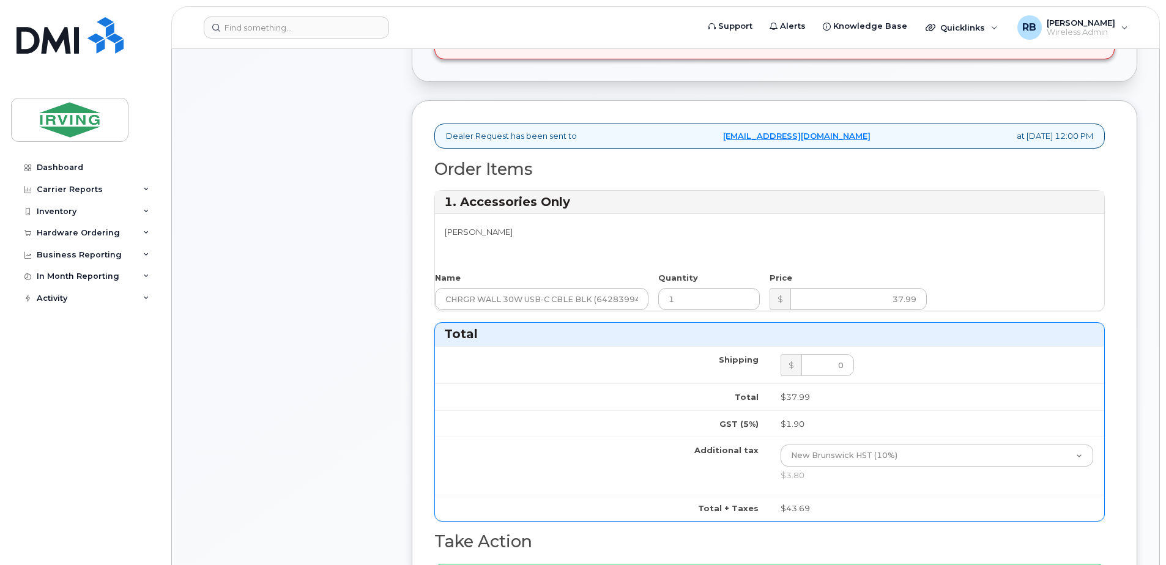
scroll to position [490, 0]
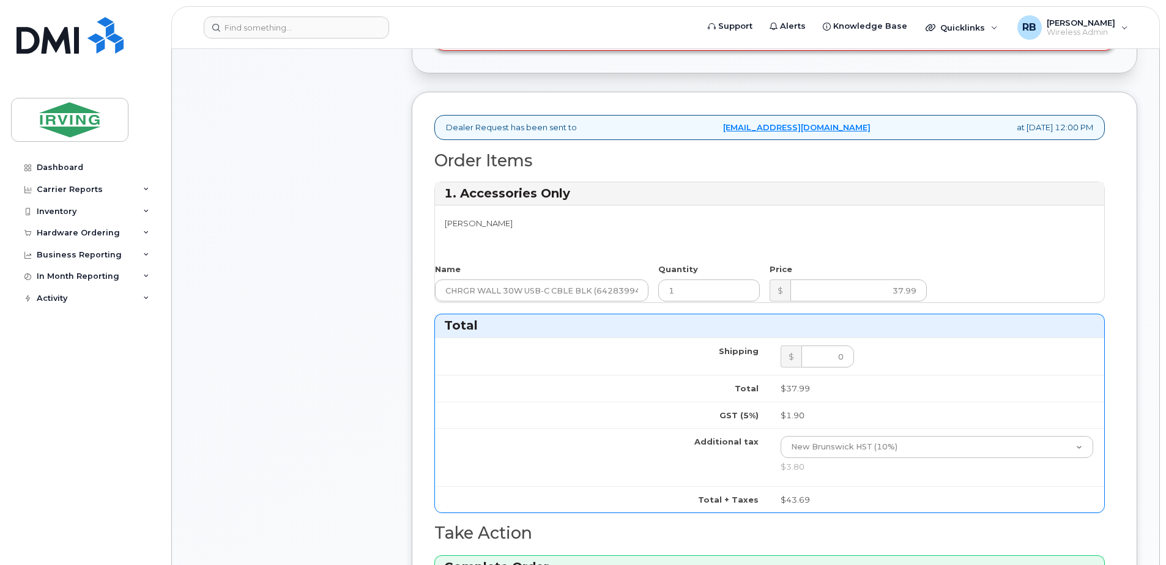
click at [348, 395] on div "Comments Leave Comment" at bounding box center [292, 324] width 196 height 1152
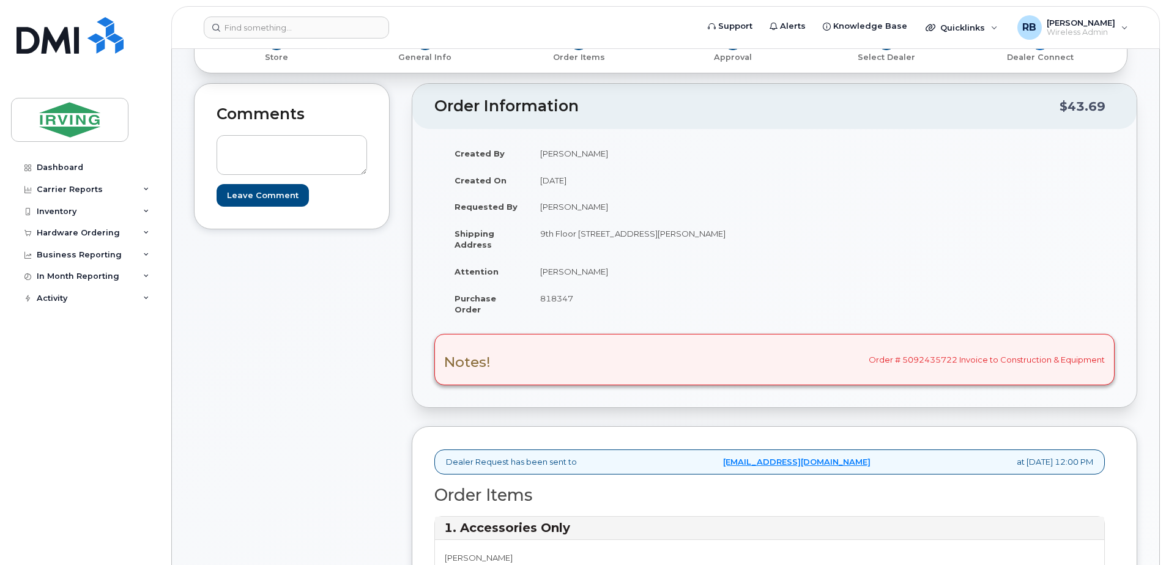
scroll to position [163, 0]
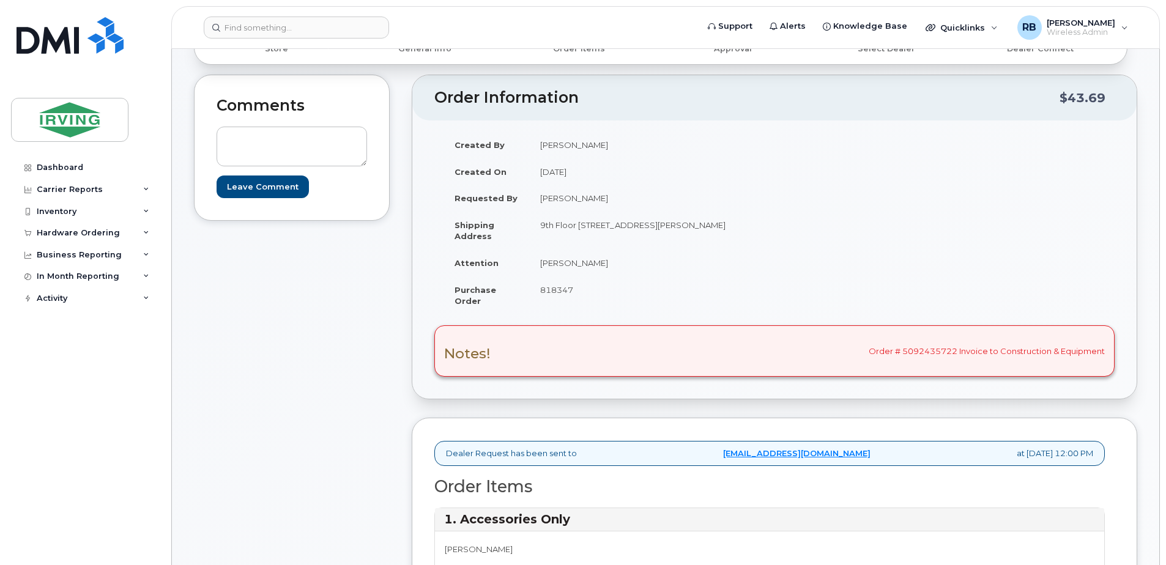
click at [556, 293] on span "818347" at bounding box center [556, 290] width 33 height 10
copy span "818347"
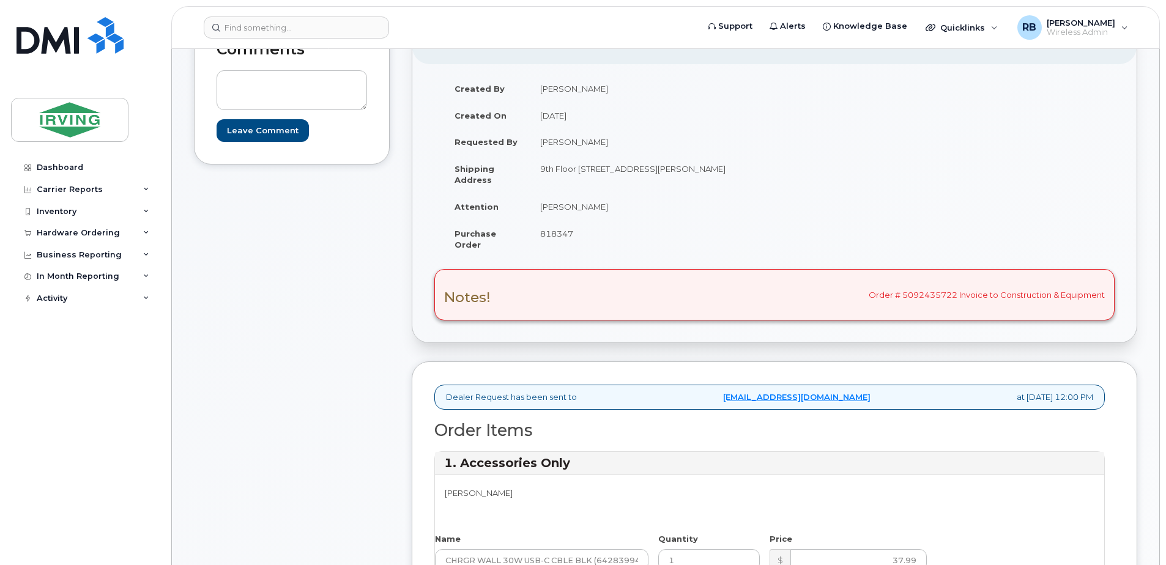
scroll to position [245, 0]
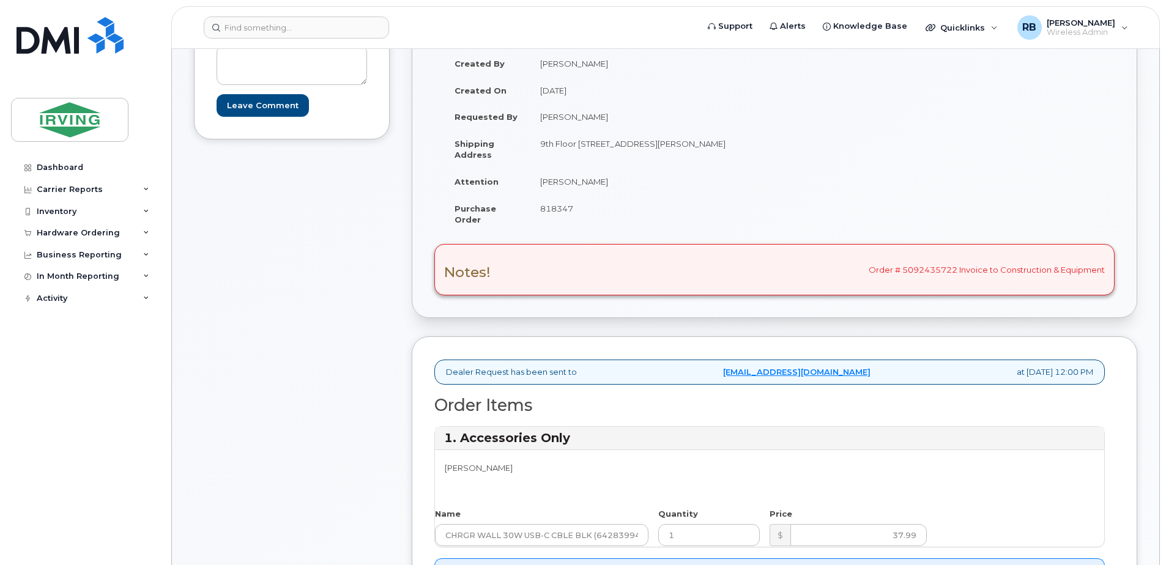
click at [238, 324] on div "Comments Leave Comment" at bounding box center [292, 569] width 196 height 1152
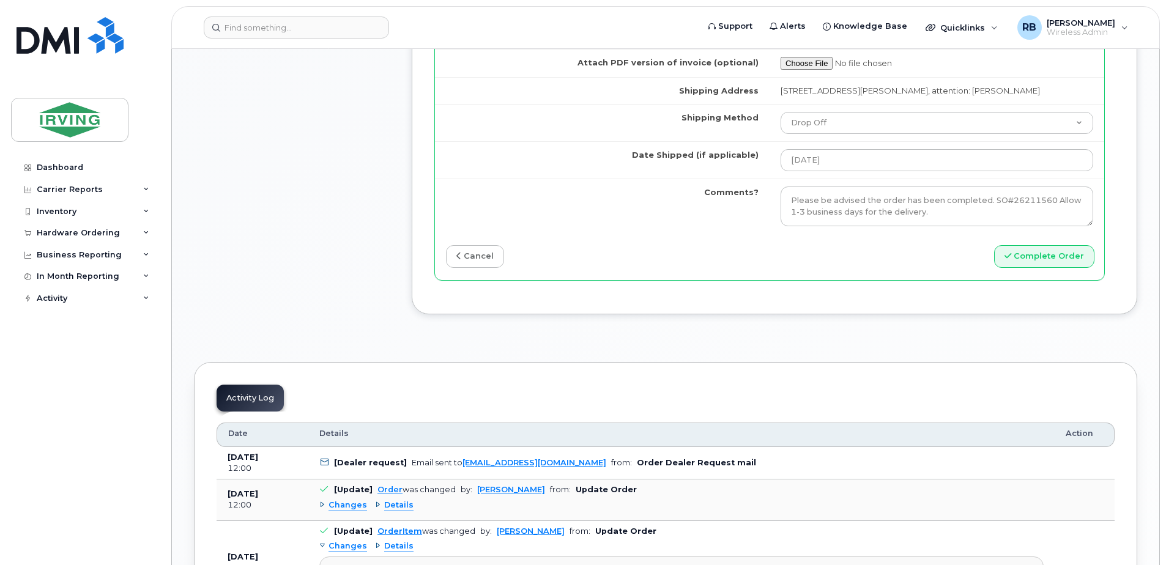
scroll to position [1061, 0]
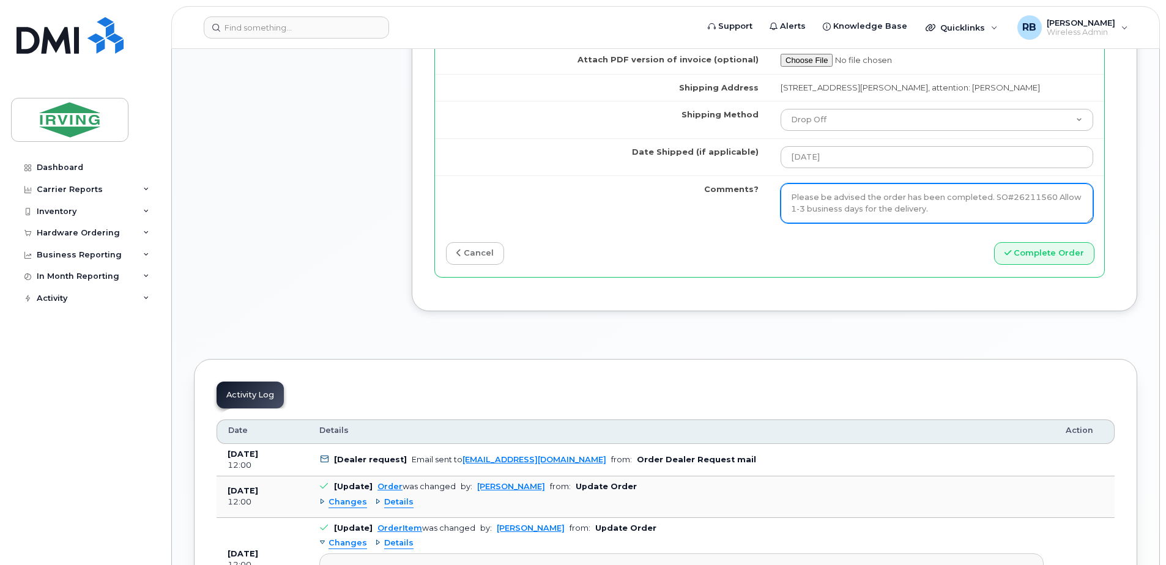
click at [909, 224] on textarea "Please be advised the order has been completed. SO#26211560 Allow 1-3 business …" at bounding box center [937, 204] width 313 height 40
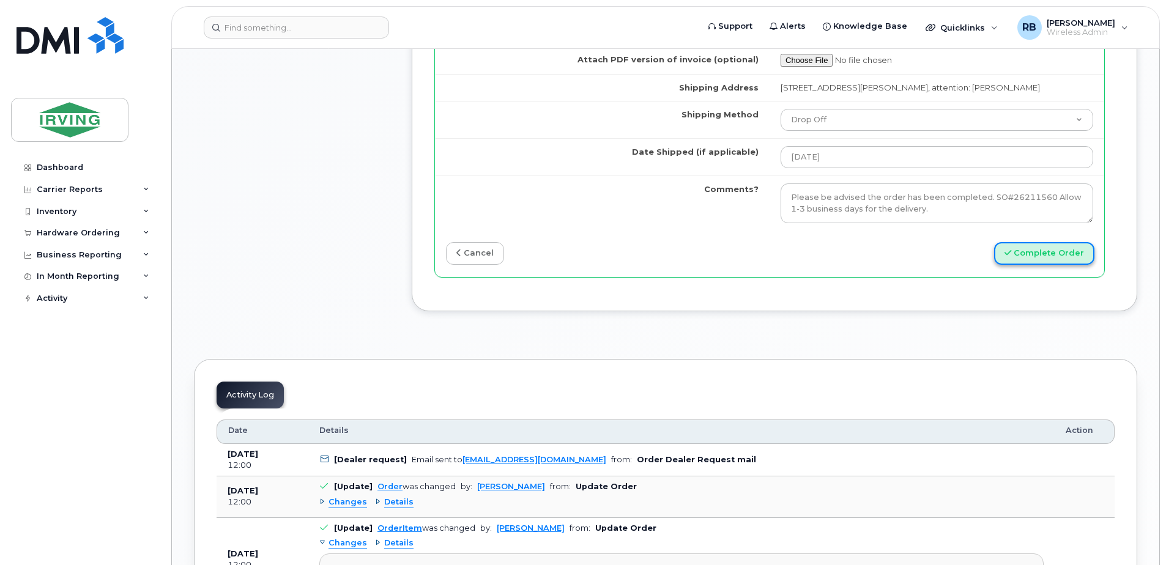
click at [1022, 256] on button "Complete Order" at bounding box center [1044, 253] width 100 height 23
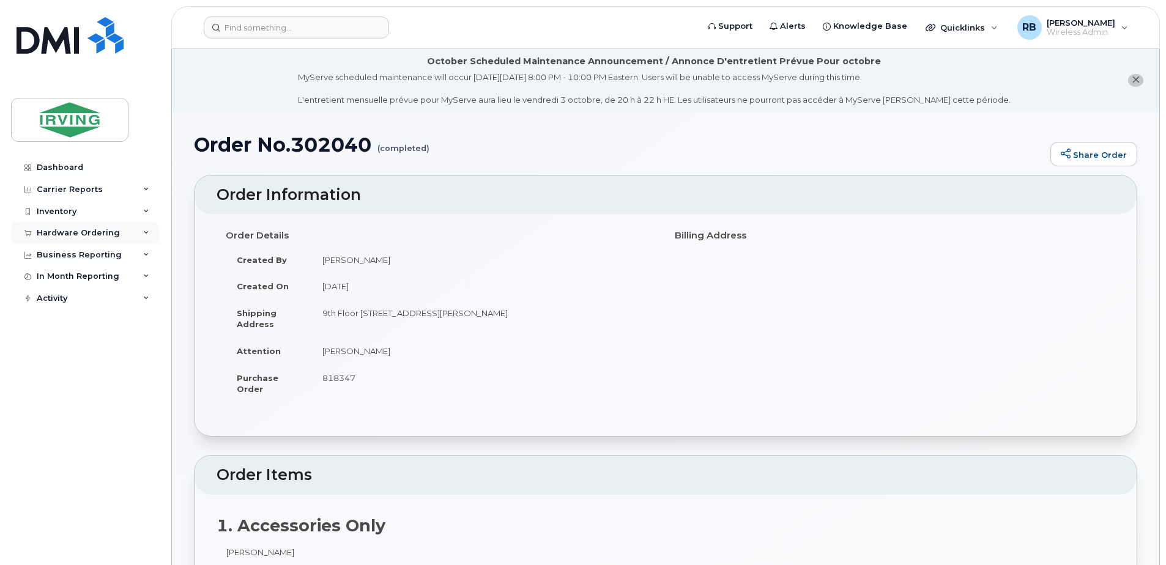
click at [94, 234] on div "Hardware Ordering" at bounding box center [78, 233] width 83 height 10
click at [64, 277] on div "Orders" at bounding box center [57, 279] width 30 height 11
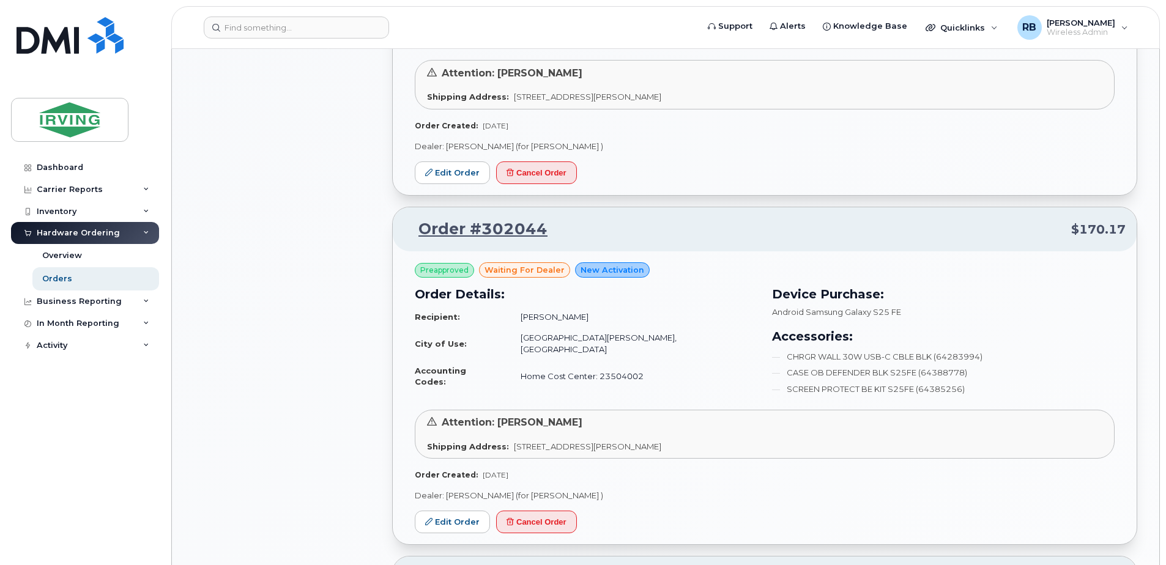
scroll to position [1061, 0]
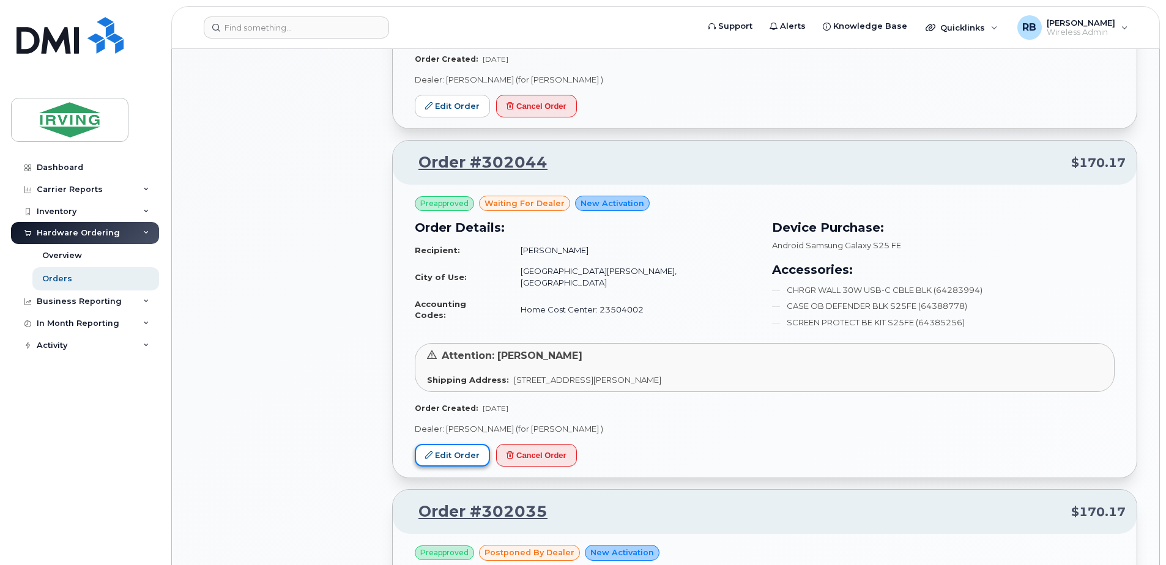
click at [471, 444] on link "Edit Order" at bounding box center [452, 455] width 75 height 23
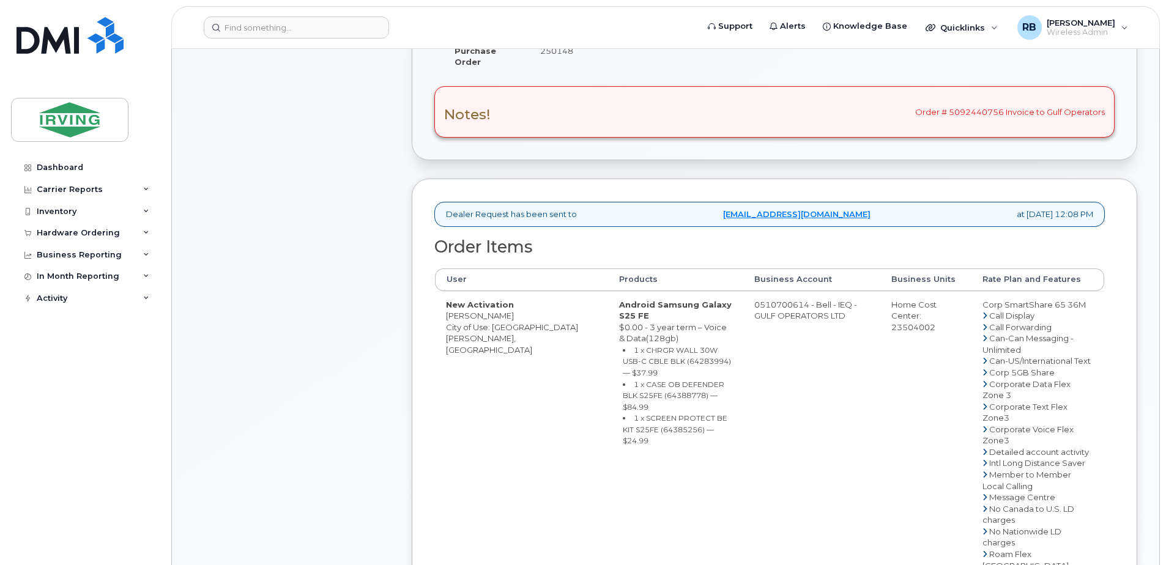
scroll to position [408, 0]
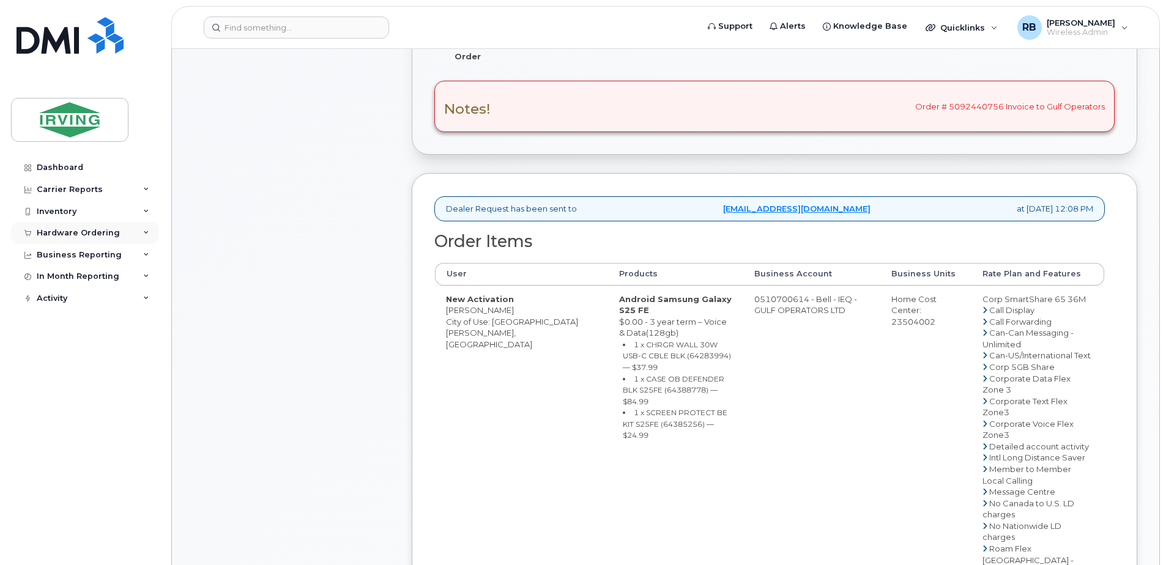
click at [64, 231] on div "Hardware Ordering" at bounding box center [78, 233] width 83 height 10
click at [56, 277] on div "Orders" at bounding box center [57, 279] width 30 height 11
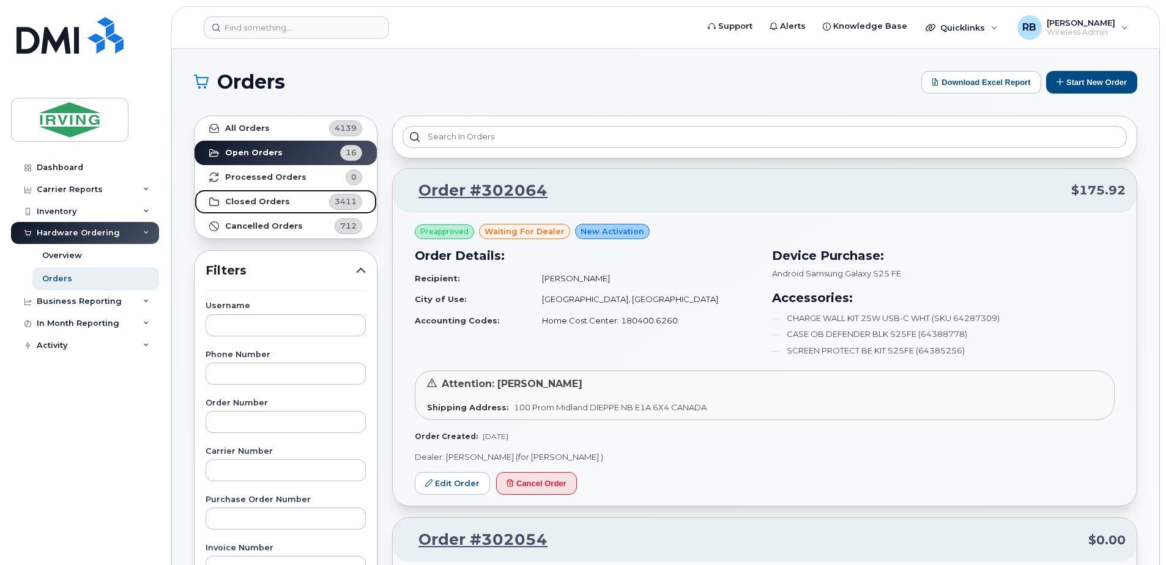
click at [230, 203] on strong "Closed Orders" at bounding box center [257, 202] width 65 height 10
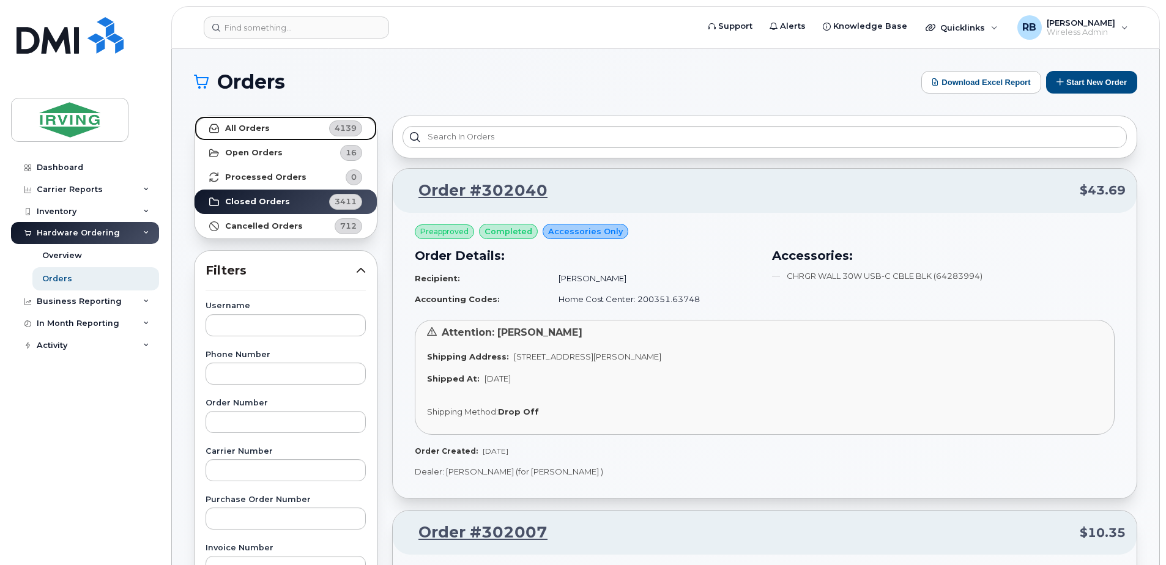
click at [265, 131] on strong "All Orders" at bounding box center [247, 129] width 45 height 10
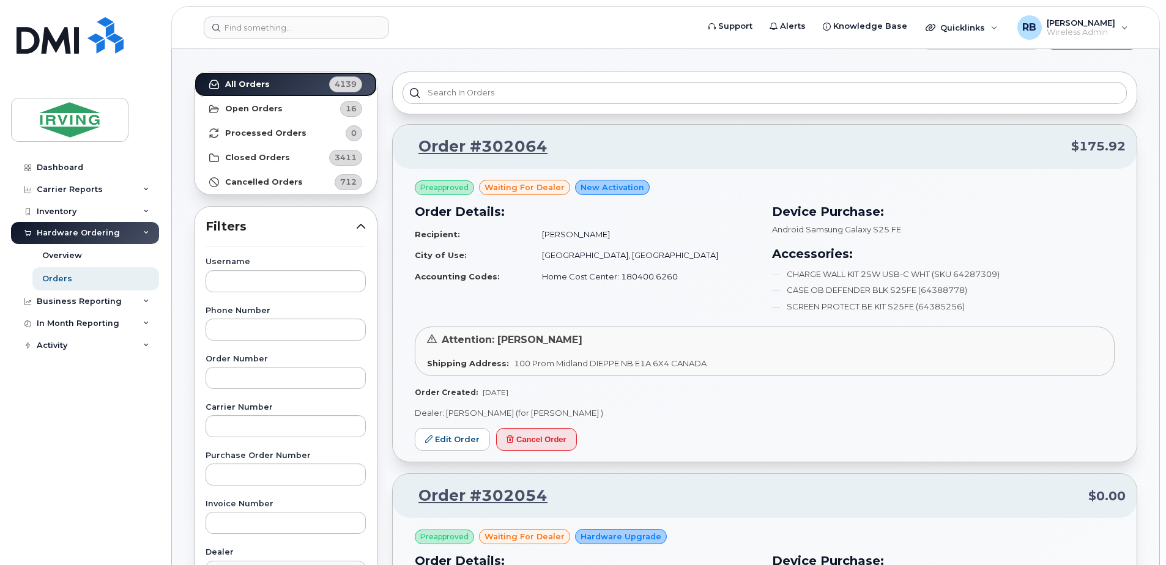
scroll to position [81, 0]
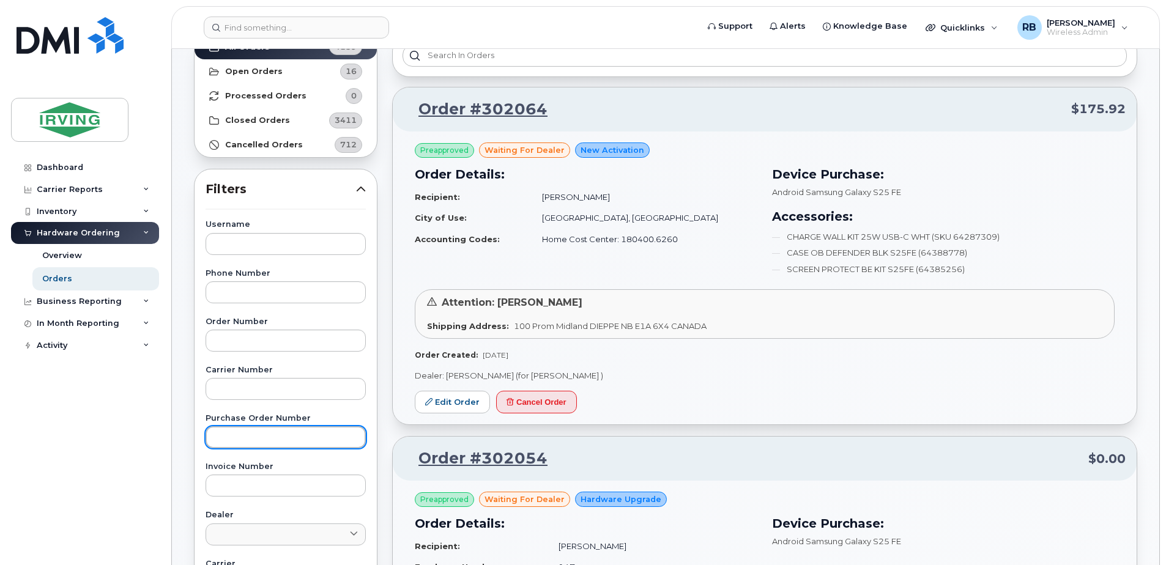
click at [245, 442] on input "text" at bounding box center [286, 438] width 160 height 22
paste input "250148"
type input "250148"
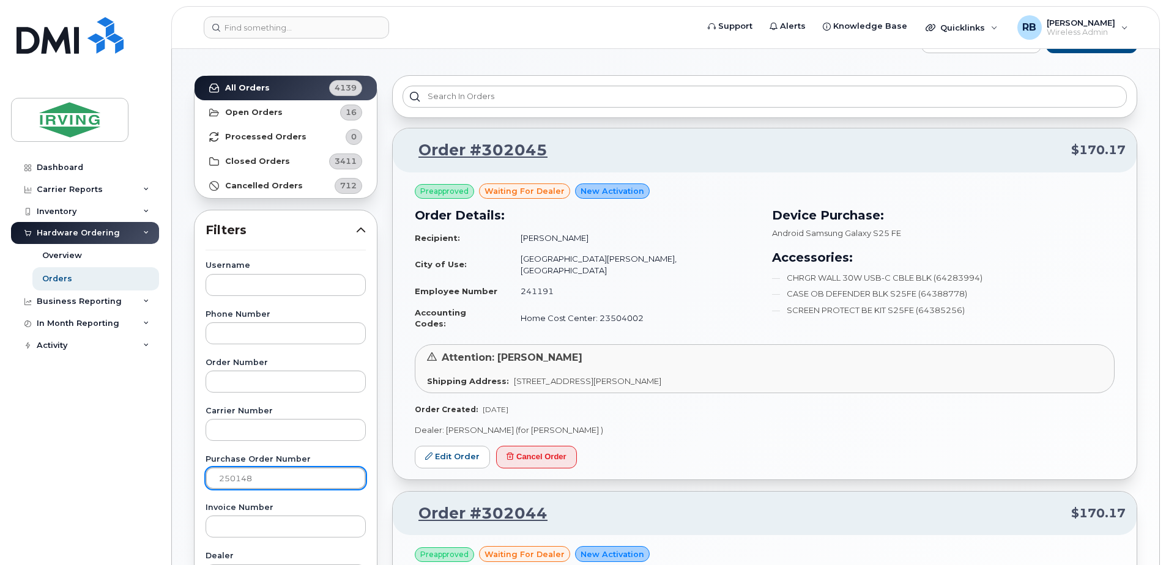
scroll to position [0, 0]
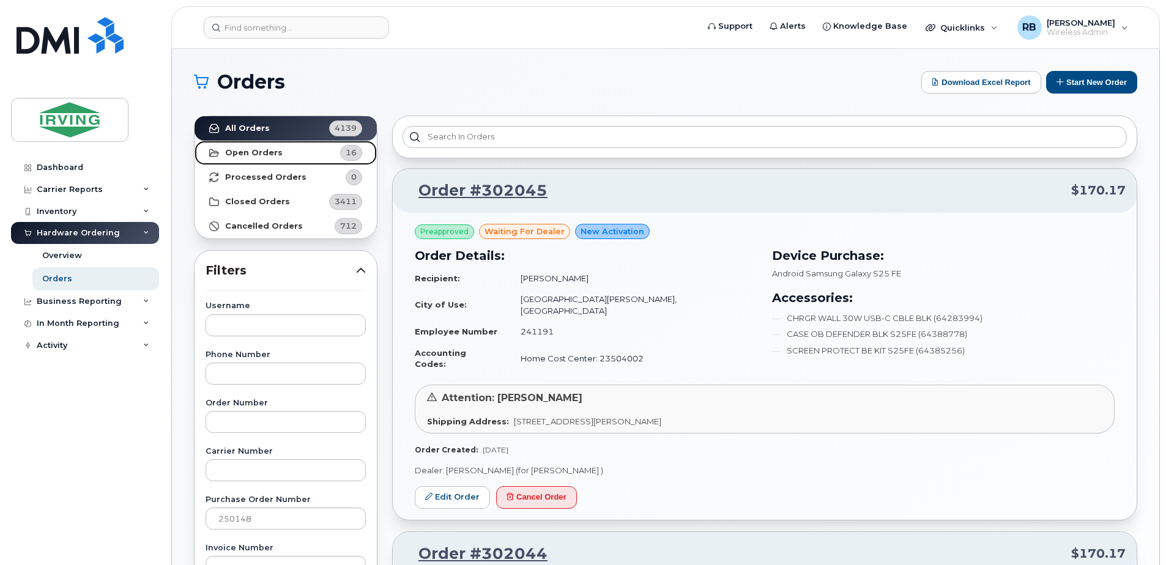
click at [250, 159] on link "Open Orders 16" at bounding box center [286, 153] width 182 height 24
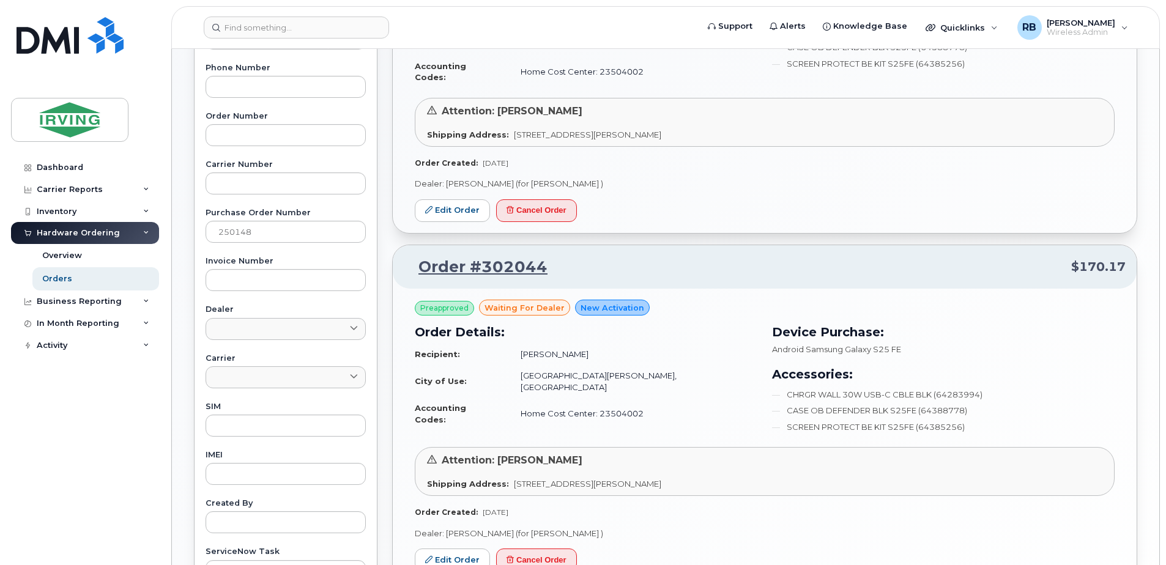
scroll to position [326, 0]
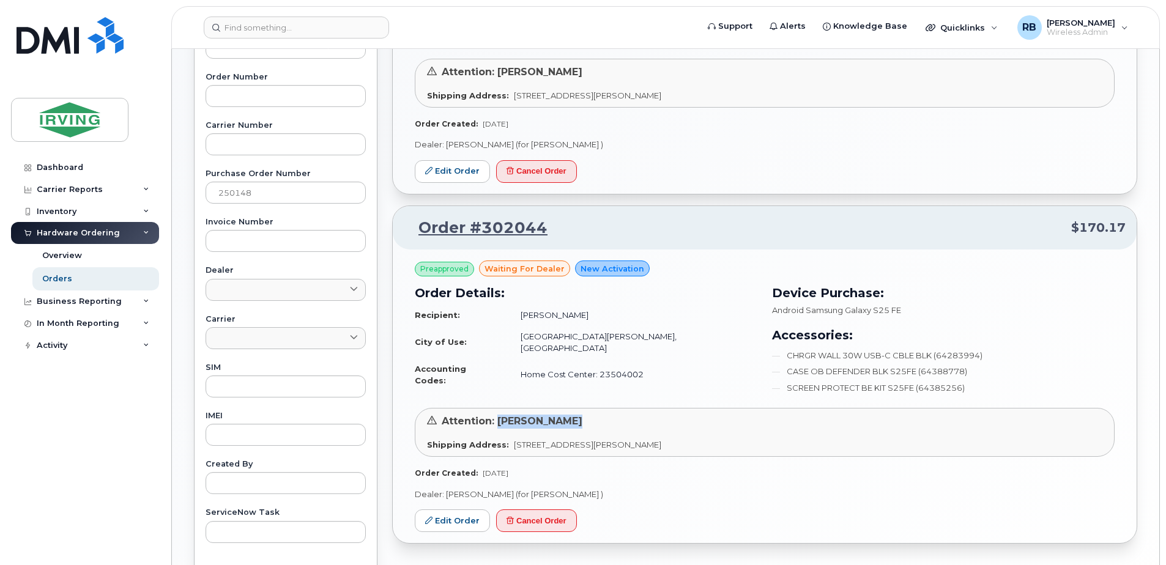
drag, startPoint x: 496, startPoint y: 406, endPoint x: 580, endPoint y: 405, distance: 83.8
click at [580, 415] on div "Attention: Karen Guimond" at bounding box center [765, 422] width 676 height 14
copy span "[PERSON_NAME]"
click at [461, 513] on link "Edit Order" at bounding box center [452, 521] width 75 height 23
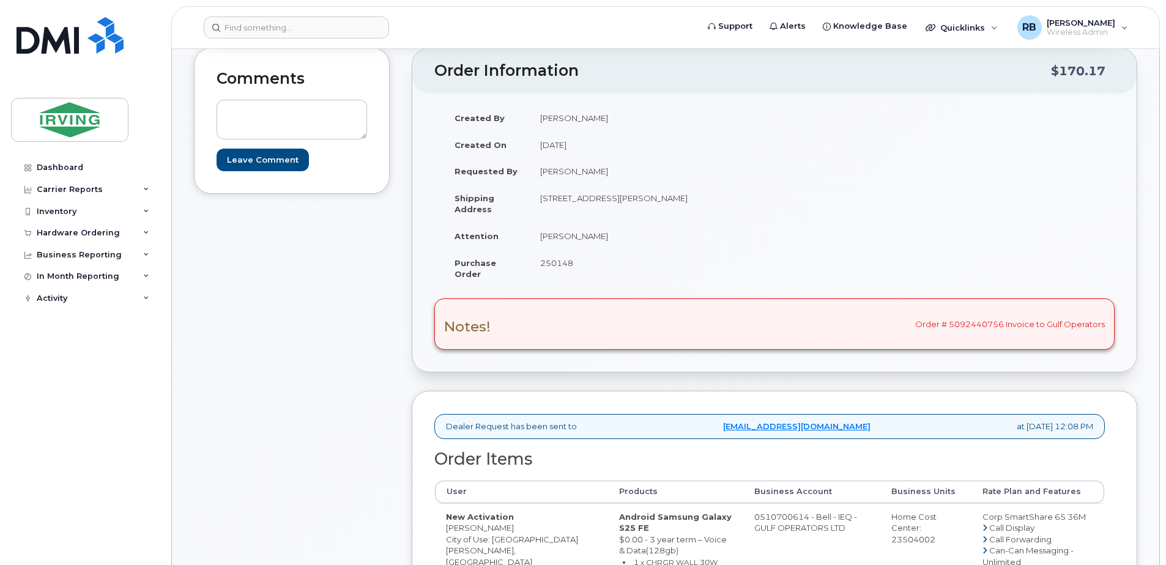
scroll to position [163, 0]
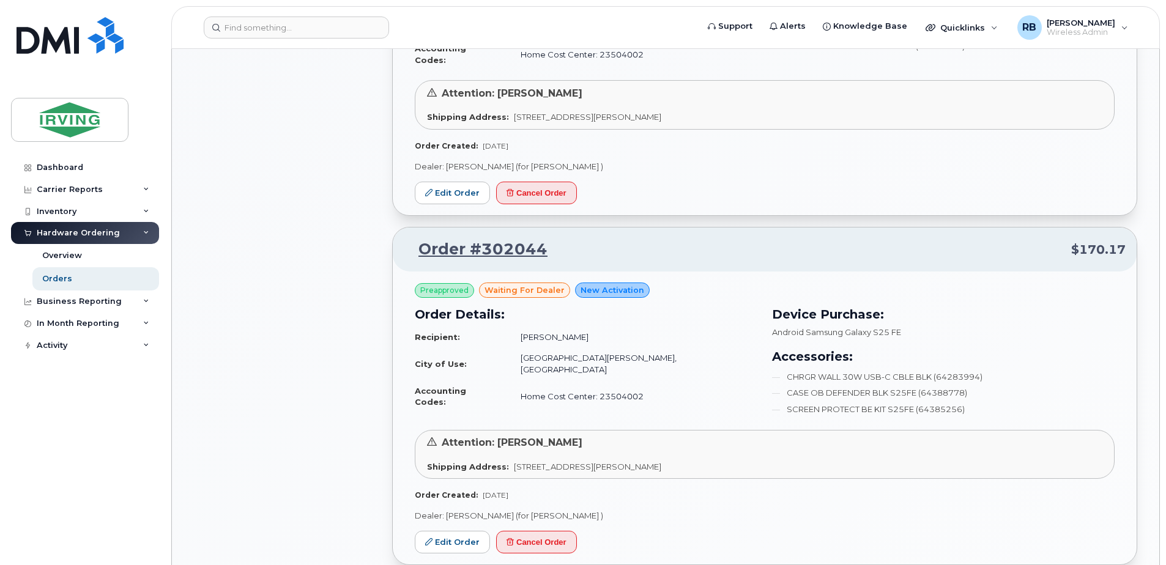
scroll to position [979, 0]
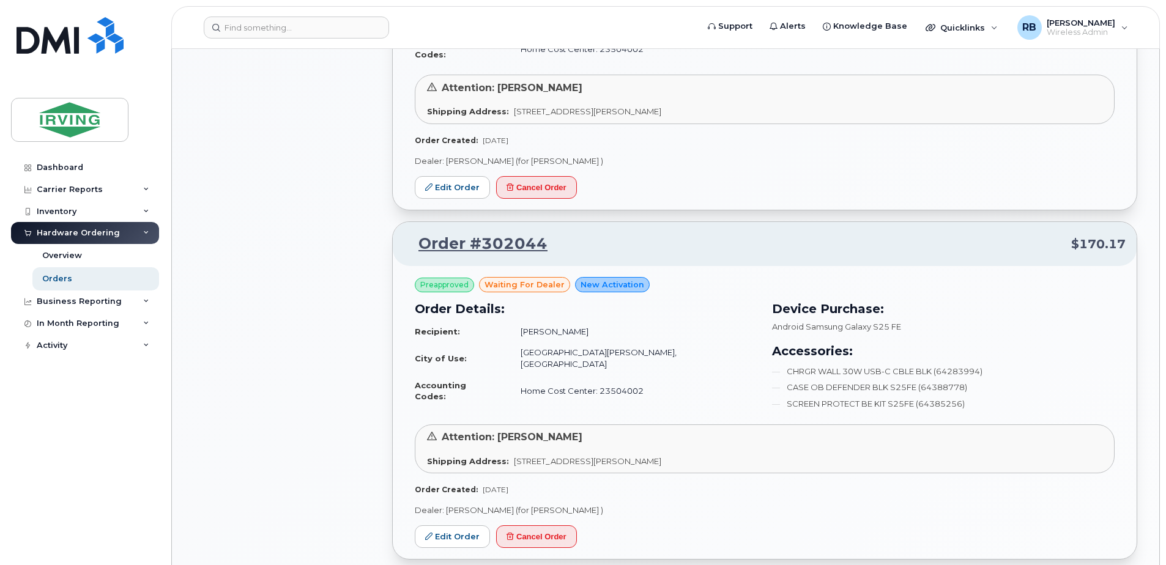
click at [581, 321] on td "[PERSON_NAME]" at bounding box center [634, 331] width 248 height 21
drag, startPoint x: 581, startPoint y: 321, endPoint x: 603, endPoint y: 317, distance: 21.7
click at [603, 321] on td "[PERSON_NAME]" at bounding box center [634, 331] width 248 height 21
click at [605, 321] on td "[PERSON_NAME]" at bounding box center [634, 331] width 248 height 21
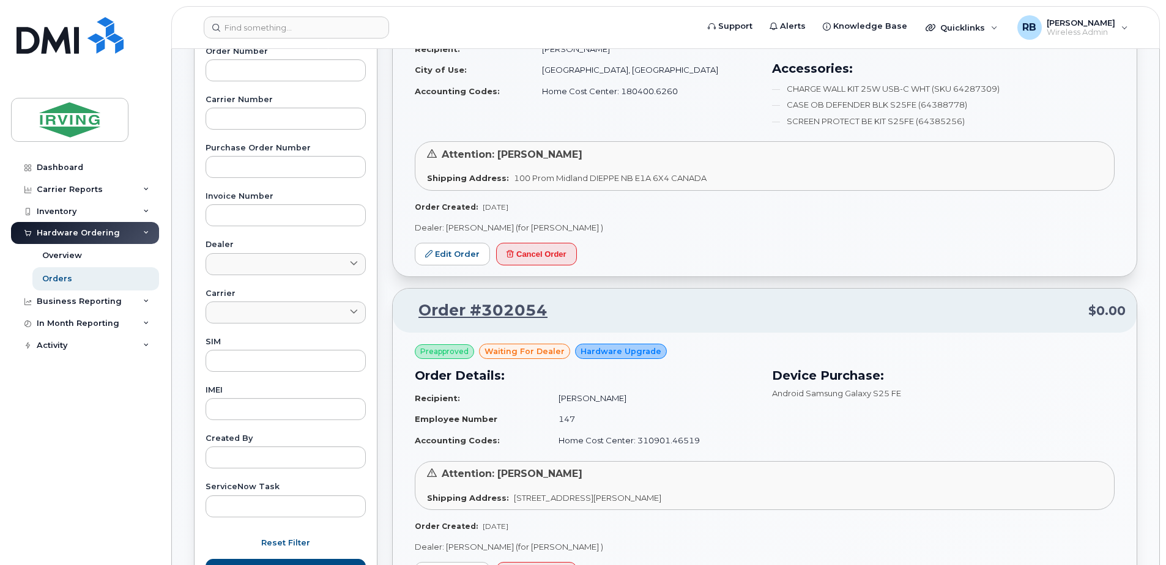
scroll to position [163, 0]
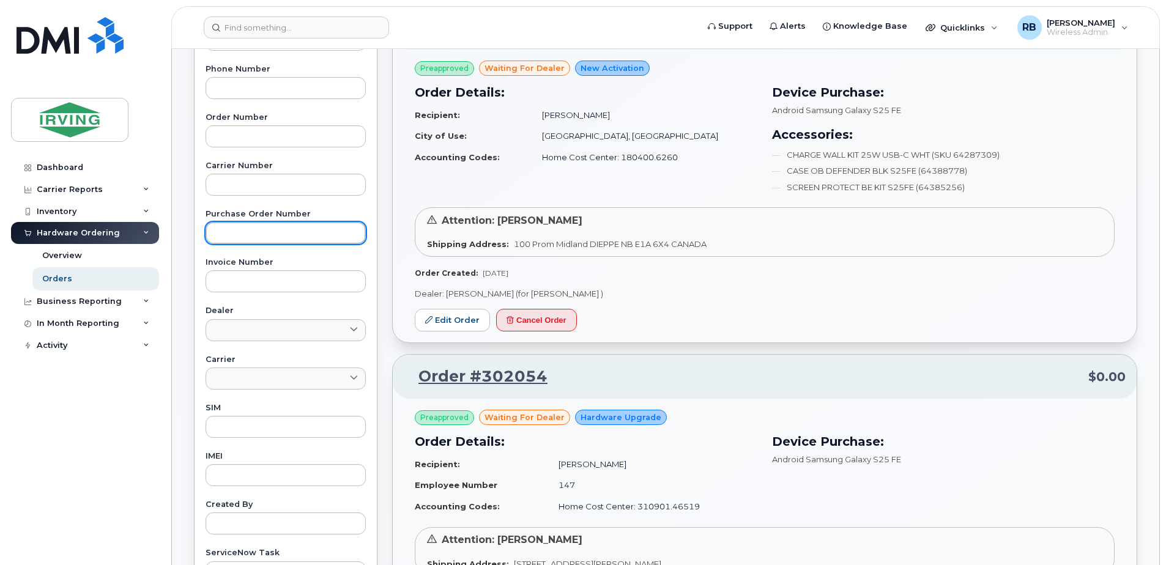
click at [313, 233] on input "text" at bounding box center [286, 233] width 160 height 22
type input "250148"
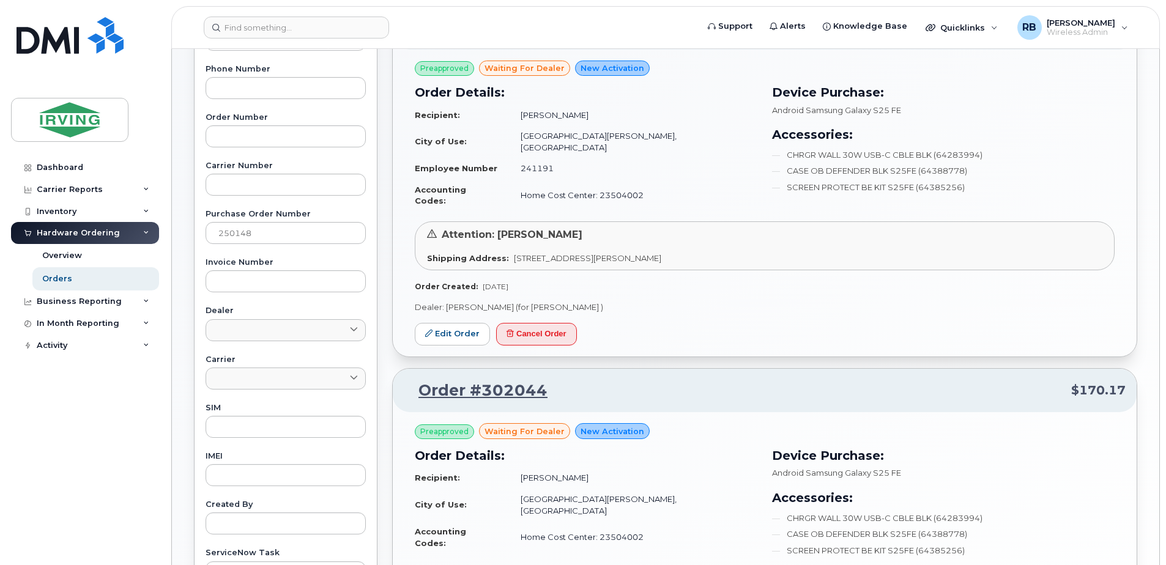
click at [578, 468] on td "[PERSON_NAME]" at bounding box center [634, 478] width 248 height 21
copy td "[PERSON_NAME]"
click at [592, 115] on td "Mark Ross" at bounding box center [634, 115] width 248 height 21
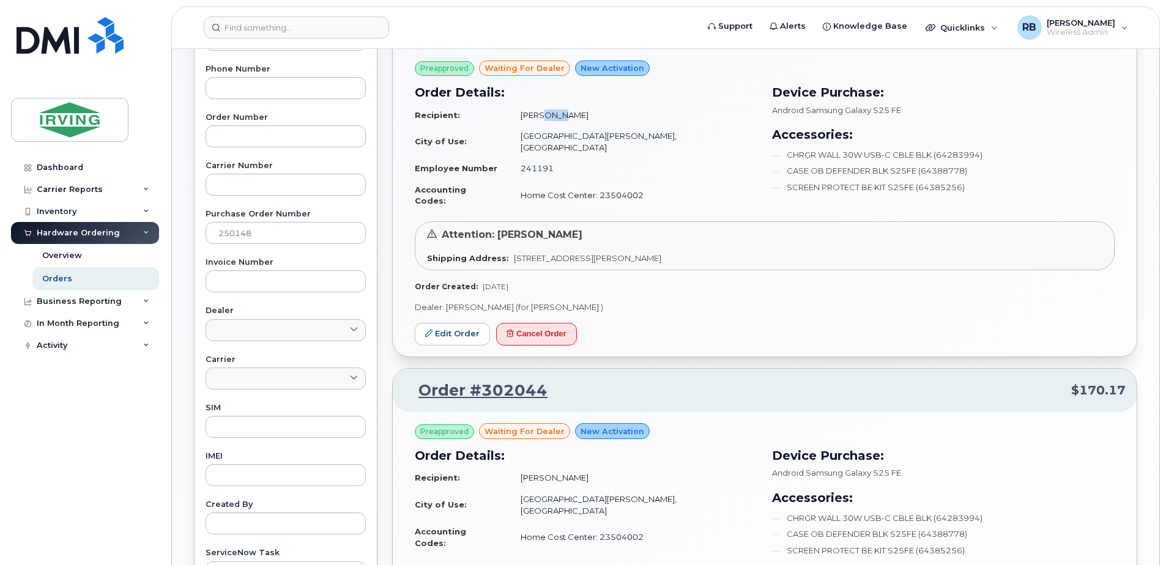
click at [592, 115] on td "Mark Ross" at bounding box center [634, 115] width 248 height 21
copy td "Mark Ross"
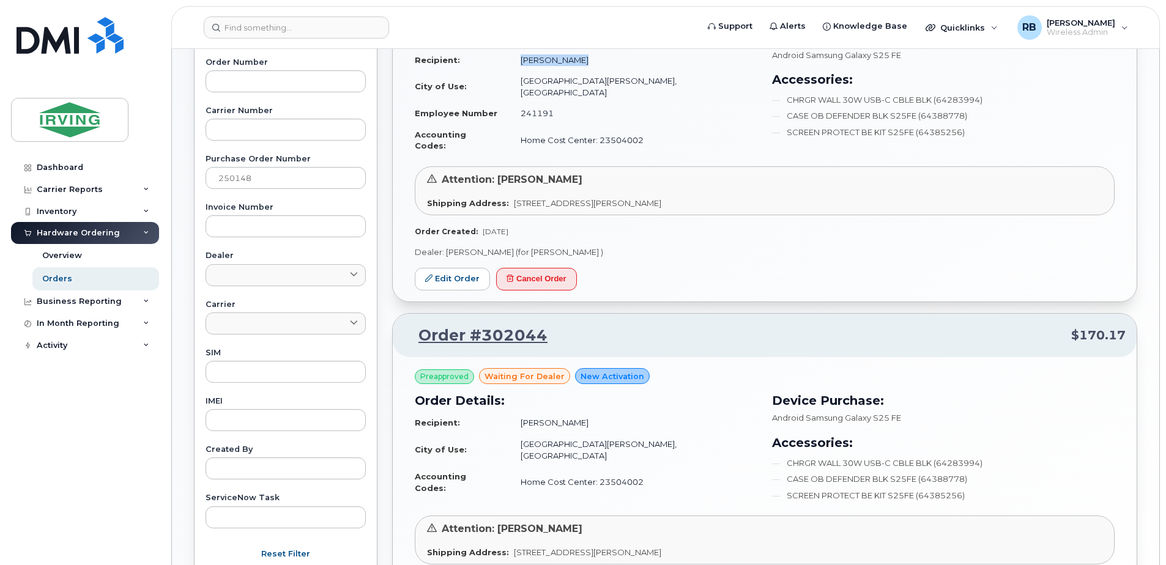
scroll to position [326, 0]
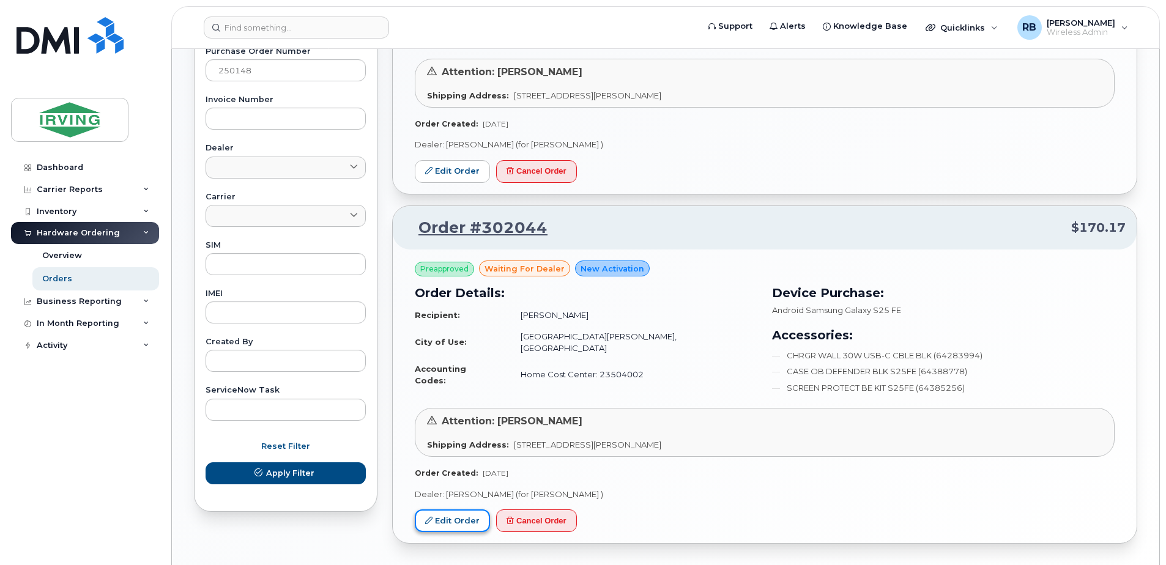
click at [457, 510] on link "Edit Order" at bounding box center [452, 521] width 75 height 23
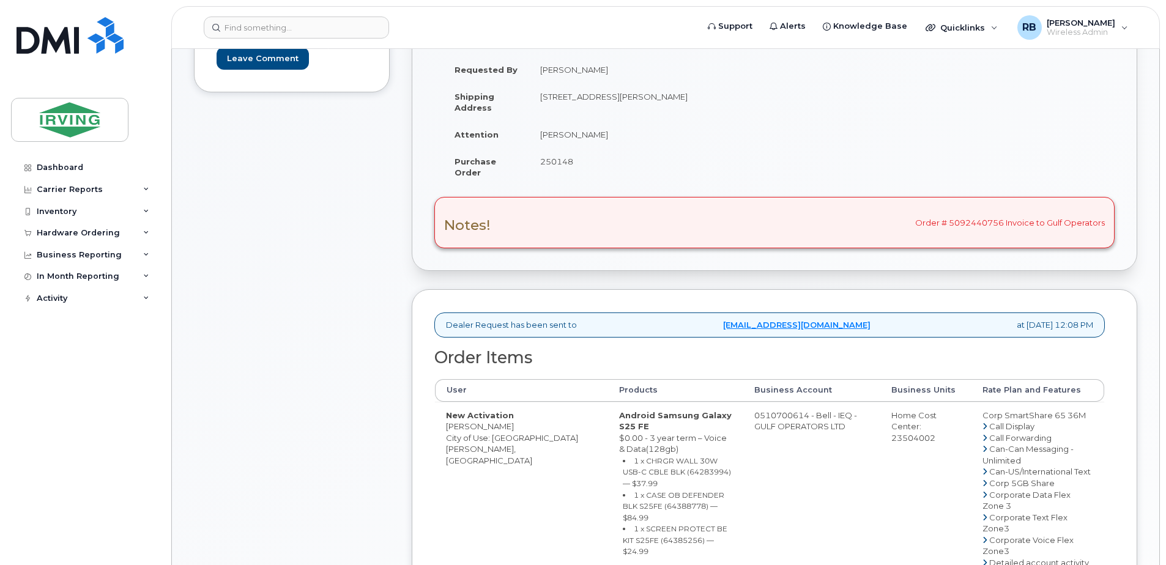
scroll to position [326, 0]
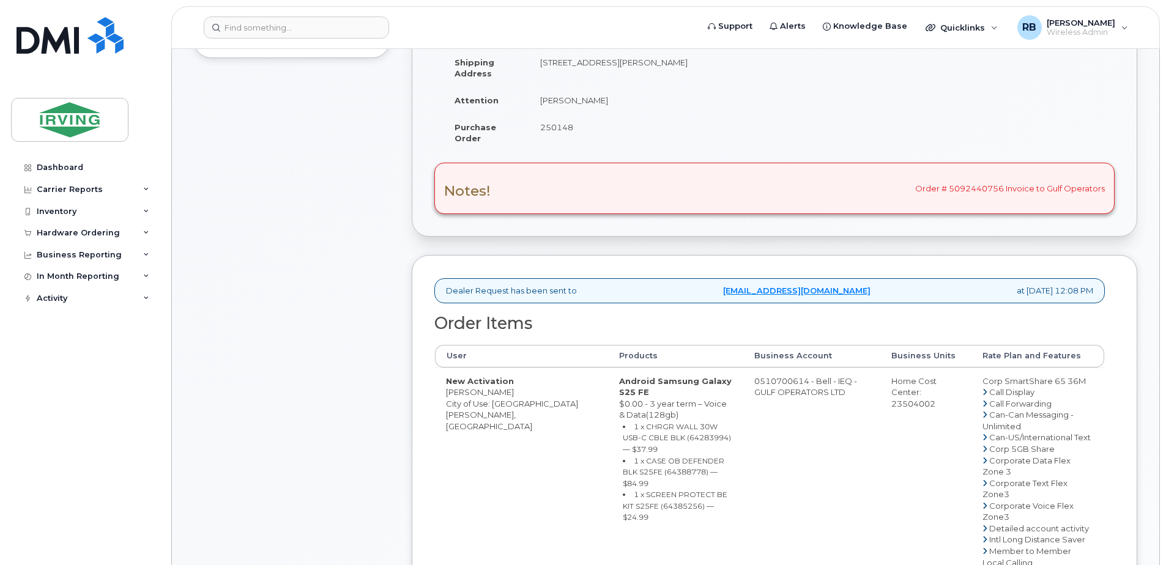
click at [629, 428] on small "1 x CHRGR WALL 30W USB-C CBLE BLK (64283994) — $37.99" at bounding box center [677, 438] width 108 height 32
copy small "64283994"
click at [623, 457] on small "1 x CASE OB DEFENDER BLK S25FE (64388778) — $84.99" at bounding box center [674, 473] width 102 height 32
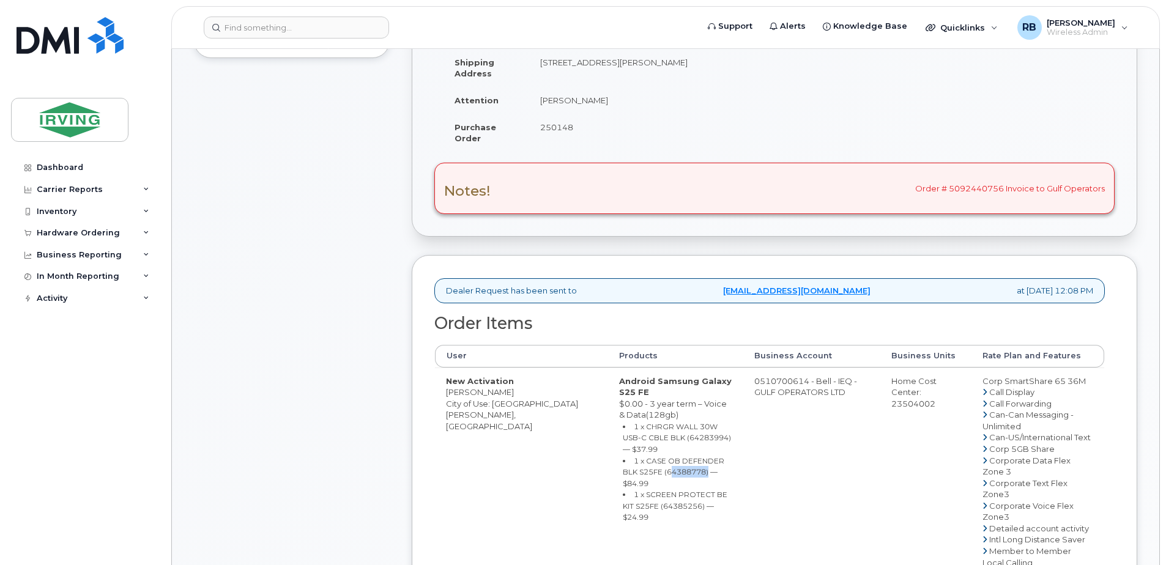
copy small "64388778"
click at [628, 490] on small "1 x SCREEN PROTECT BE KIT S25FE (64385256) — $24.99" at bounding box center [675, 506] width 105 height 32
copy small "64385256"
click at [321, 272] on div "Comments Leave Comment" at bounding box center [292, 470] width 196 height 1116
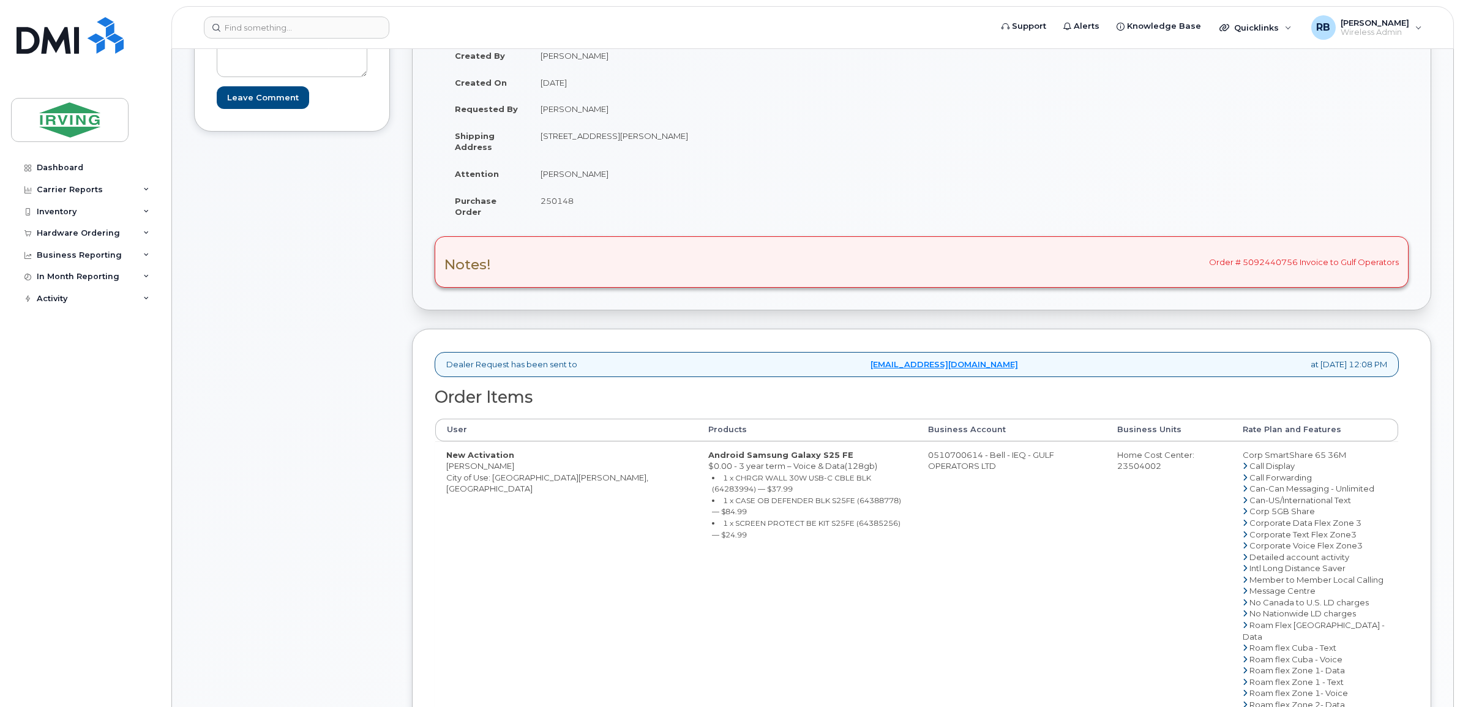
scroll to position [123, 0]
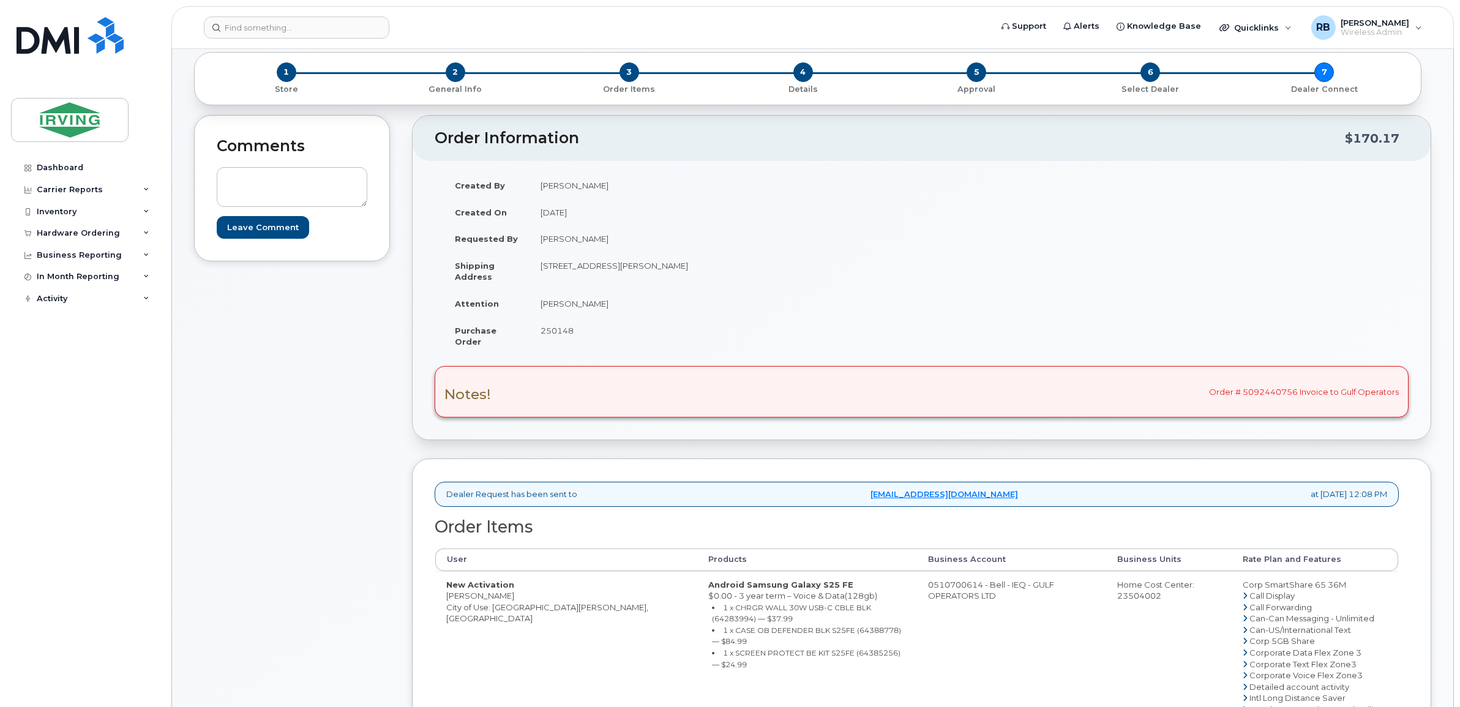
click at [280, 509] on div "Comments Leave Comment" at bounding box center [292, 610] width 196 height 991
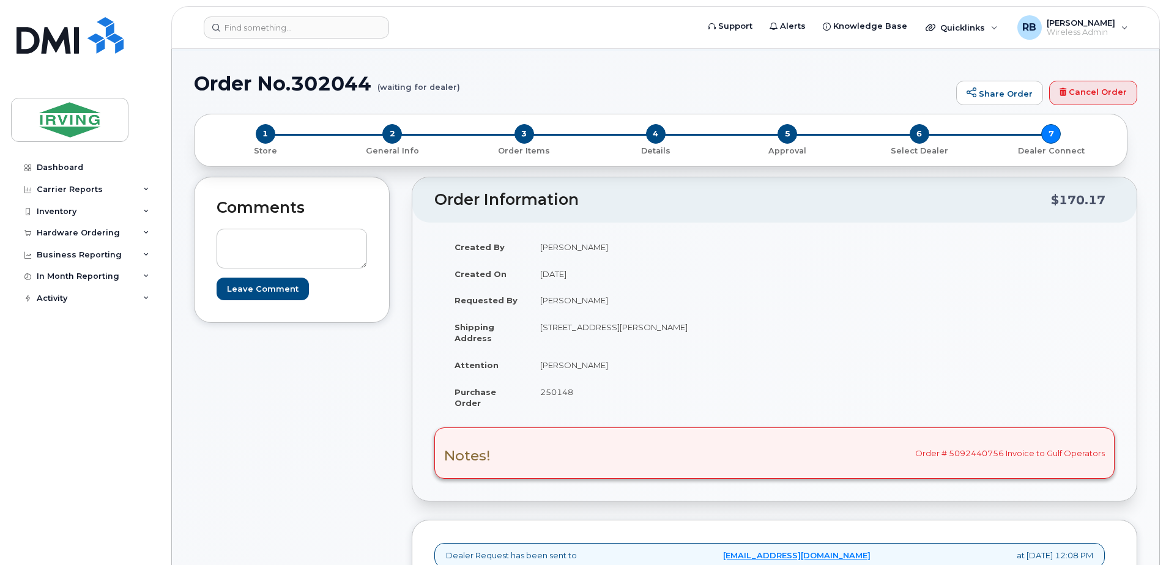
scroll to position [0, 0]
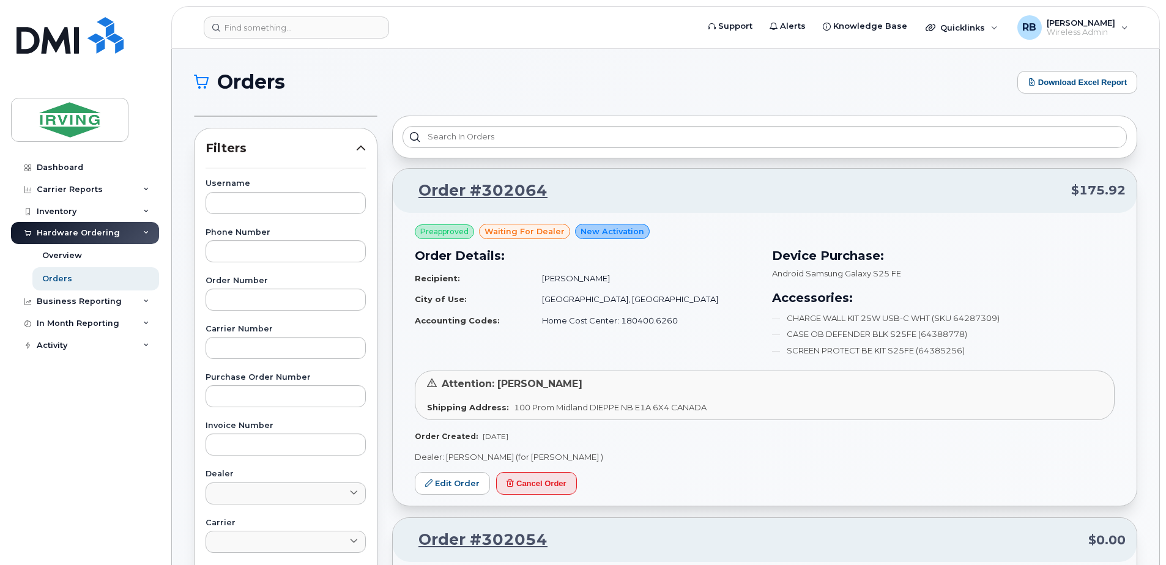
scroll to position [81, 0]
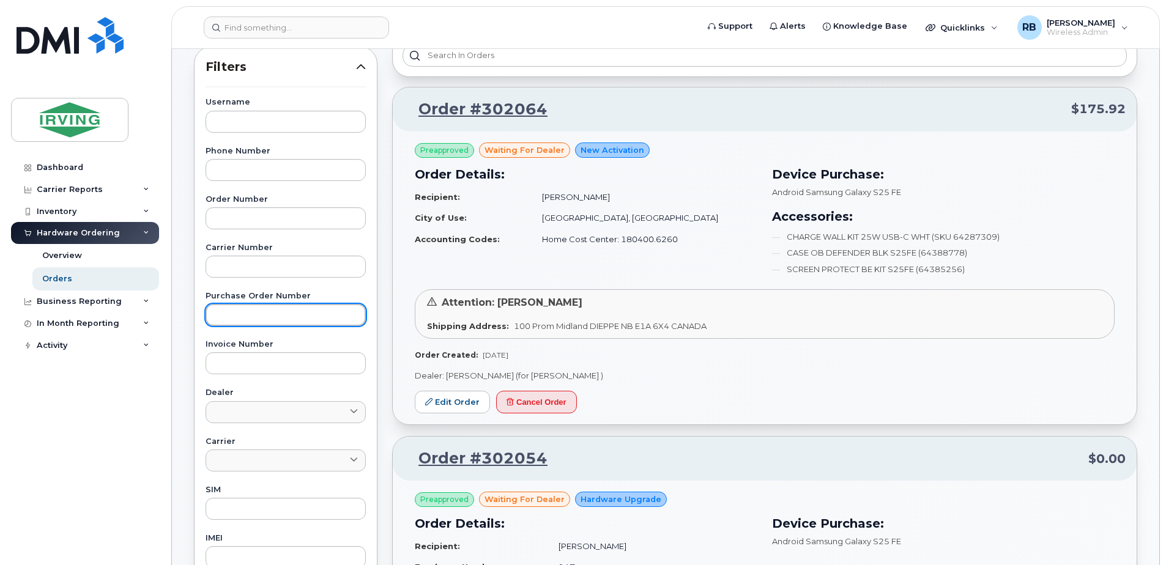
click at [274, 311] on input "text" at bounding box center [286, 315] width 160 height 22
type input "250148"
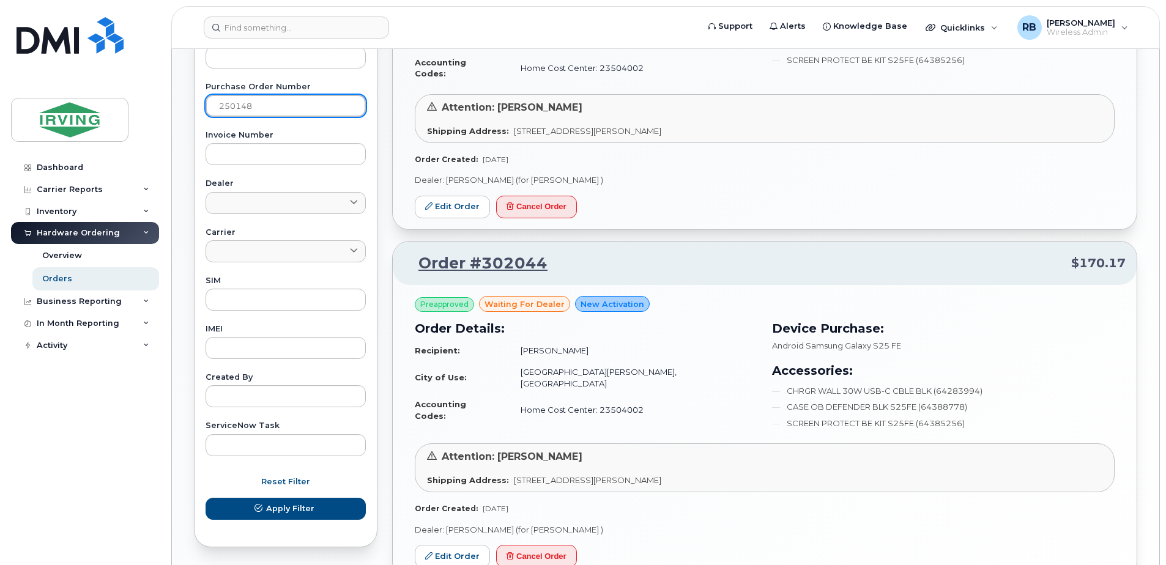
scroll to position [326, 0]
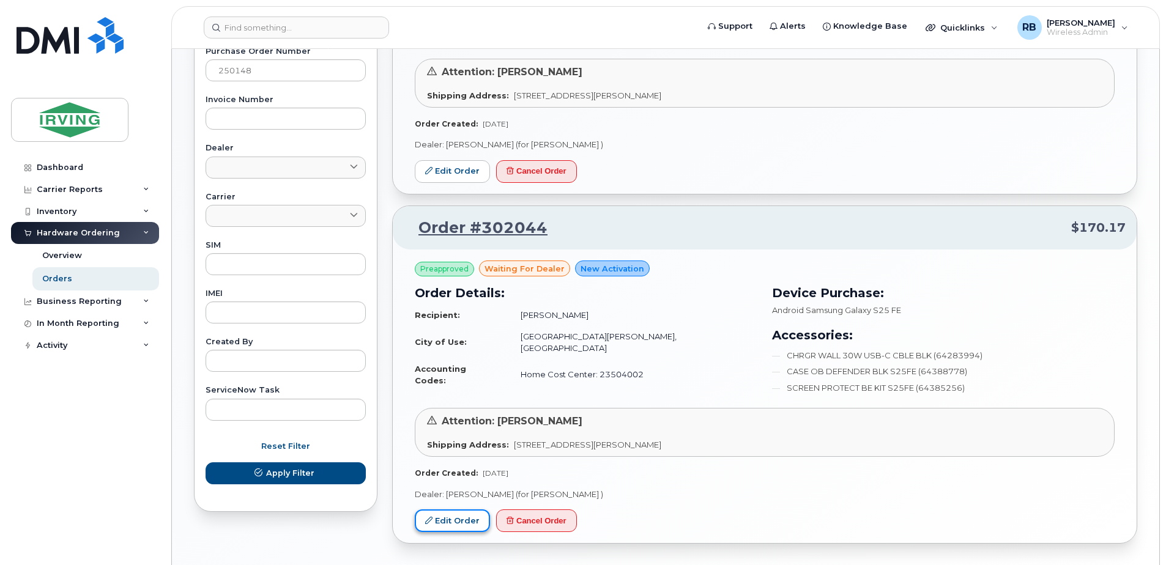
click at [442, 510] on link "Edit Order" at bounding box center [452, 521] width 75 height 23
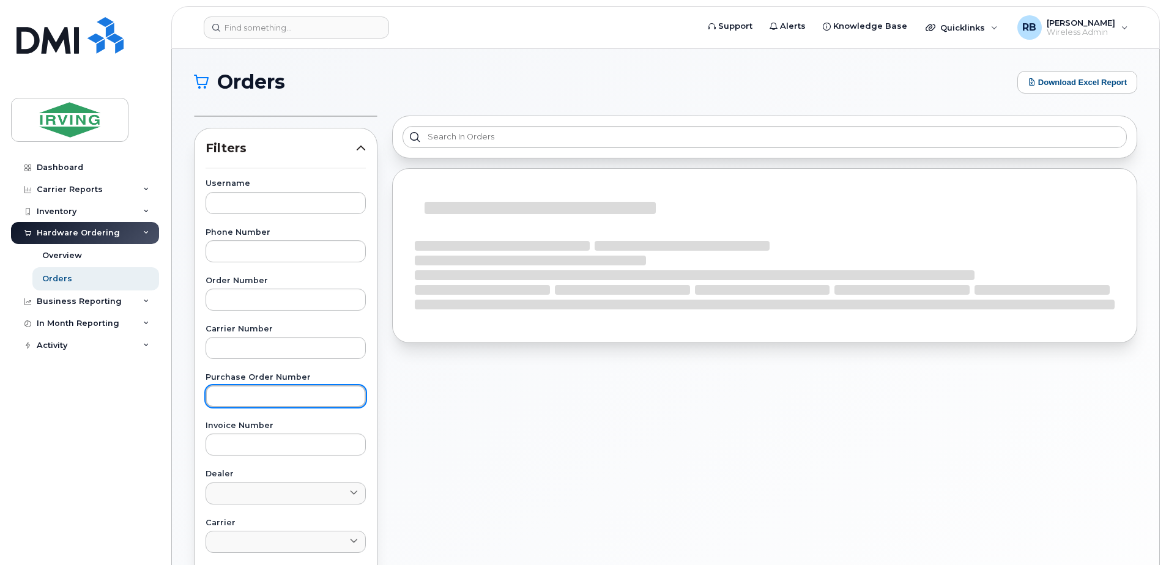
click at [316, 408] on input "text" at bounding box center [286, 397] width 160 height 22
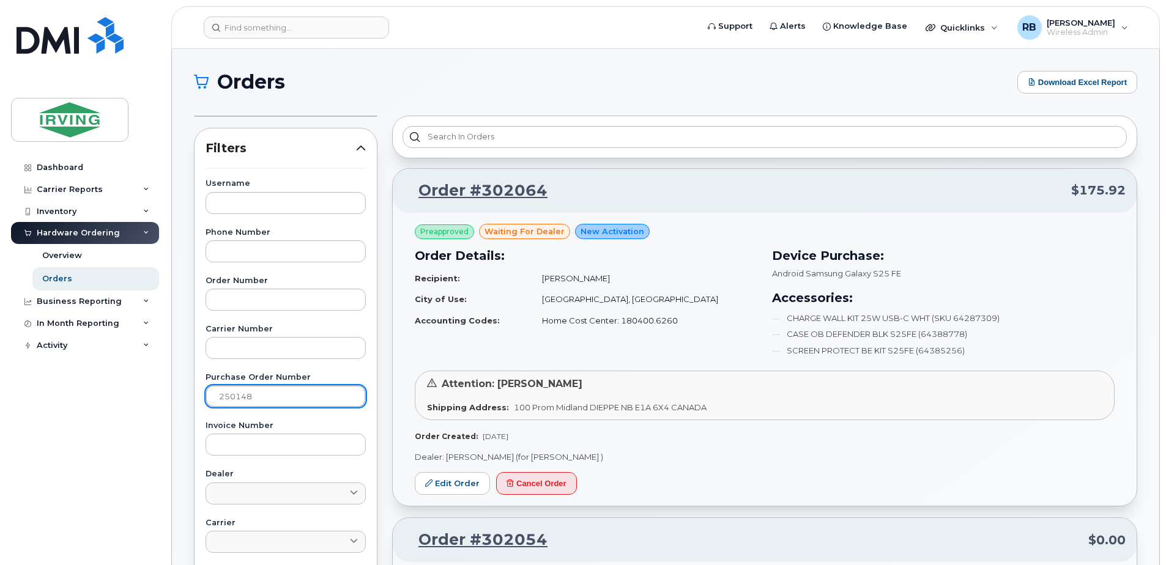
type input "250148"
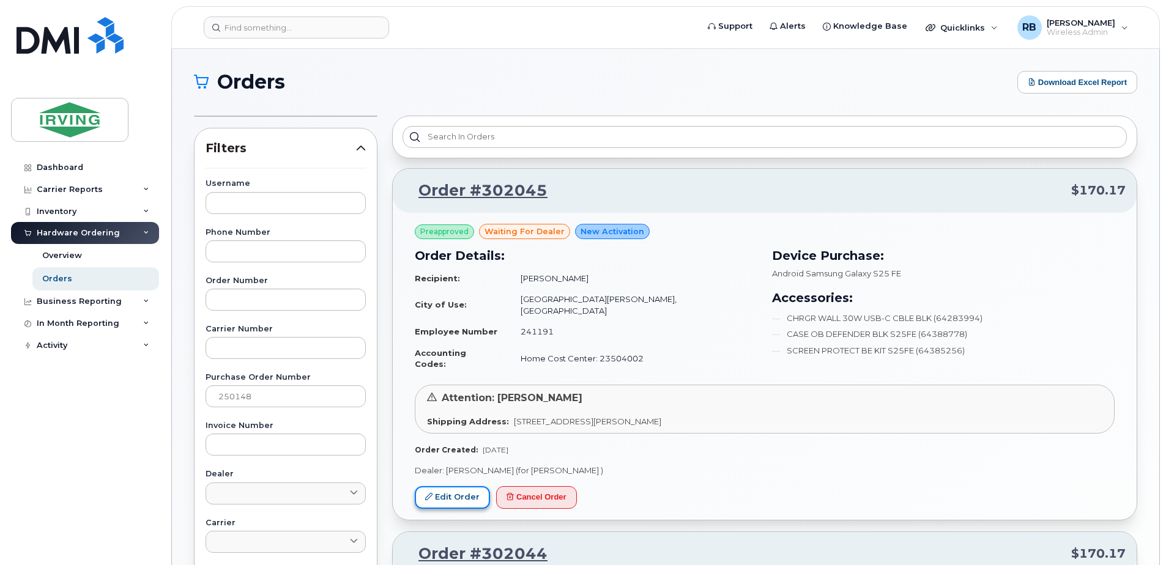
click at [444, 487] on link "Edit Order" at bounding box center [452, 498] width 75 height 23
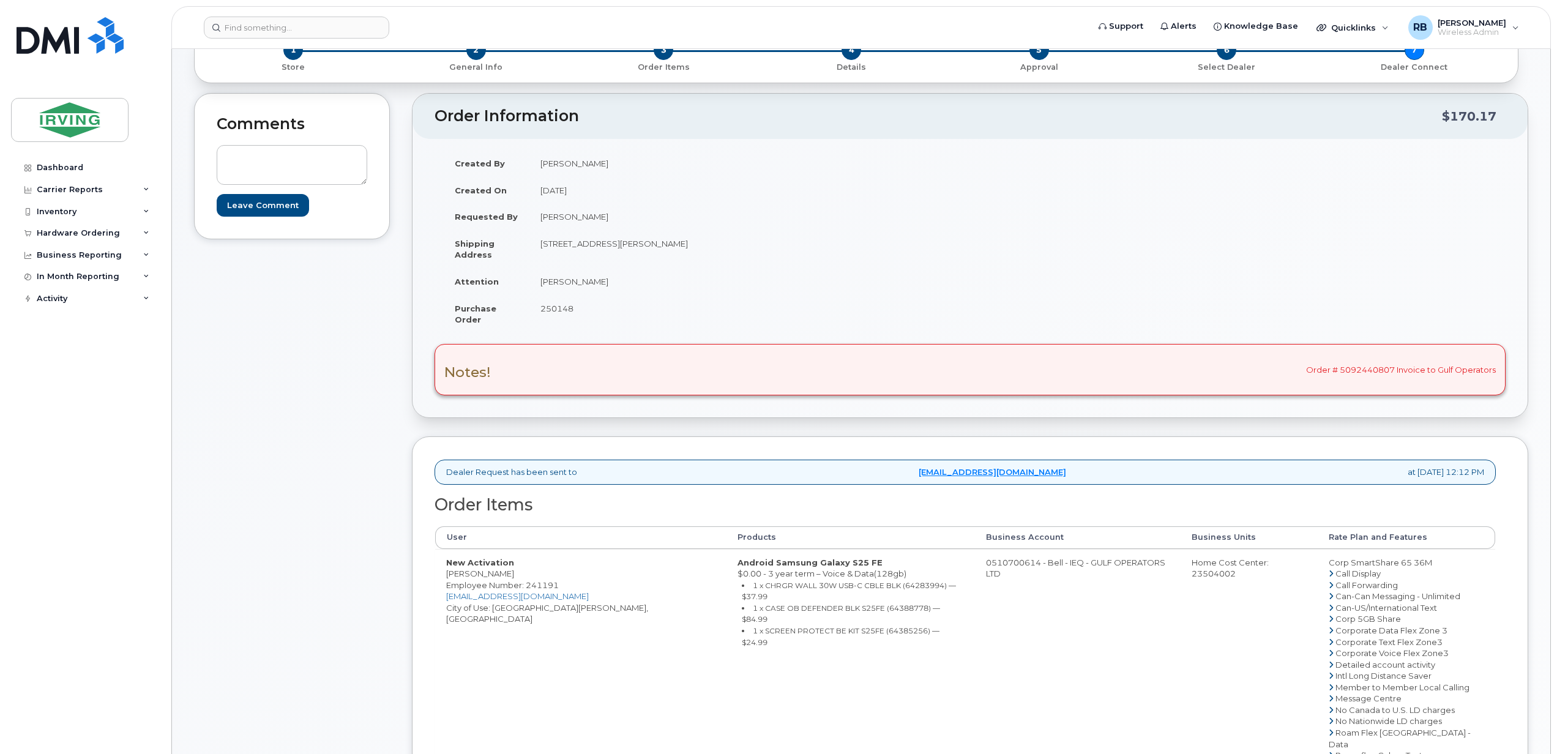
scroll to position [108, 0]
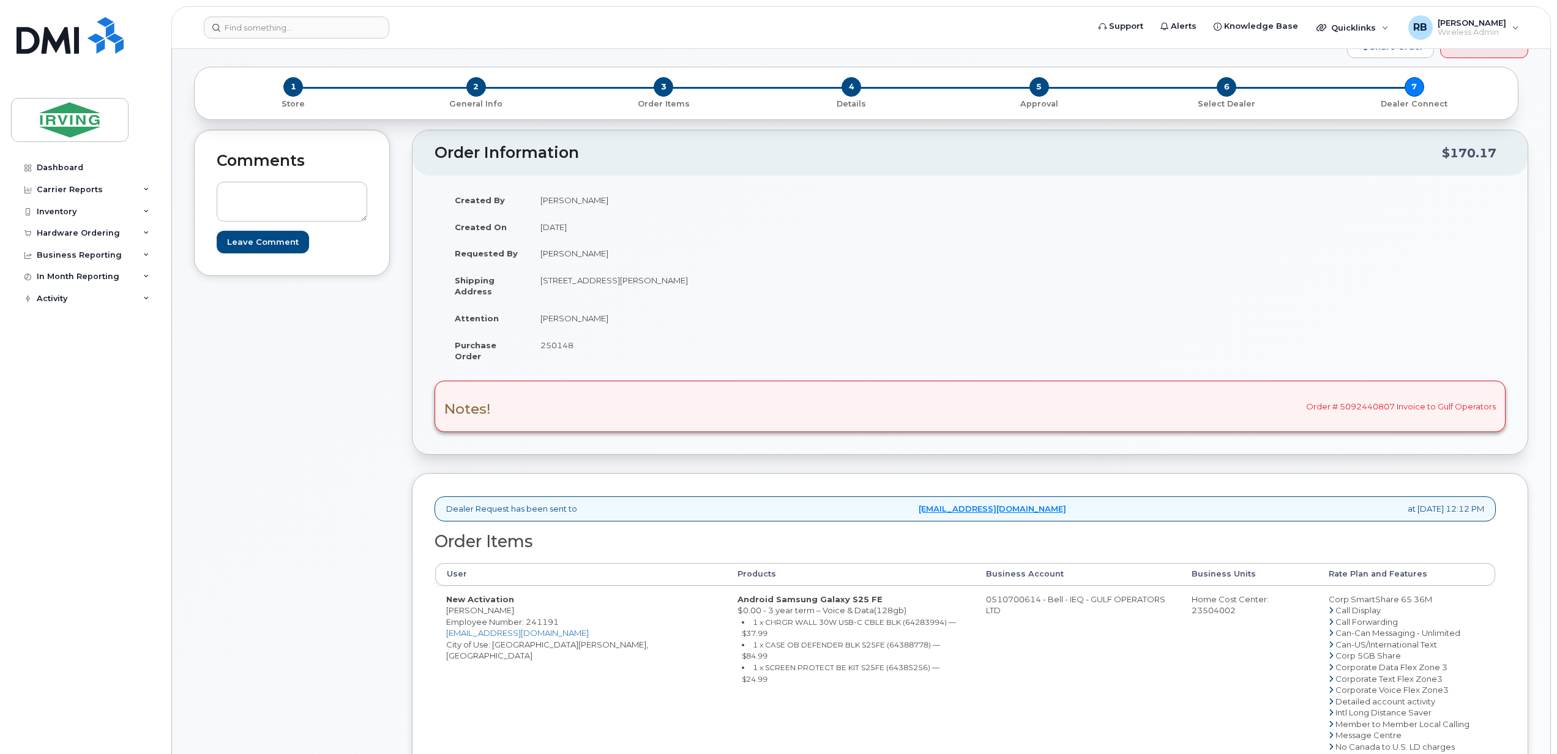
click at [366, 531] on div "Comments Leave Comment" at bounding box center [292, 625] width 196 height 991
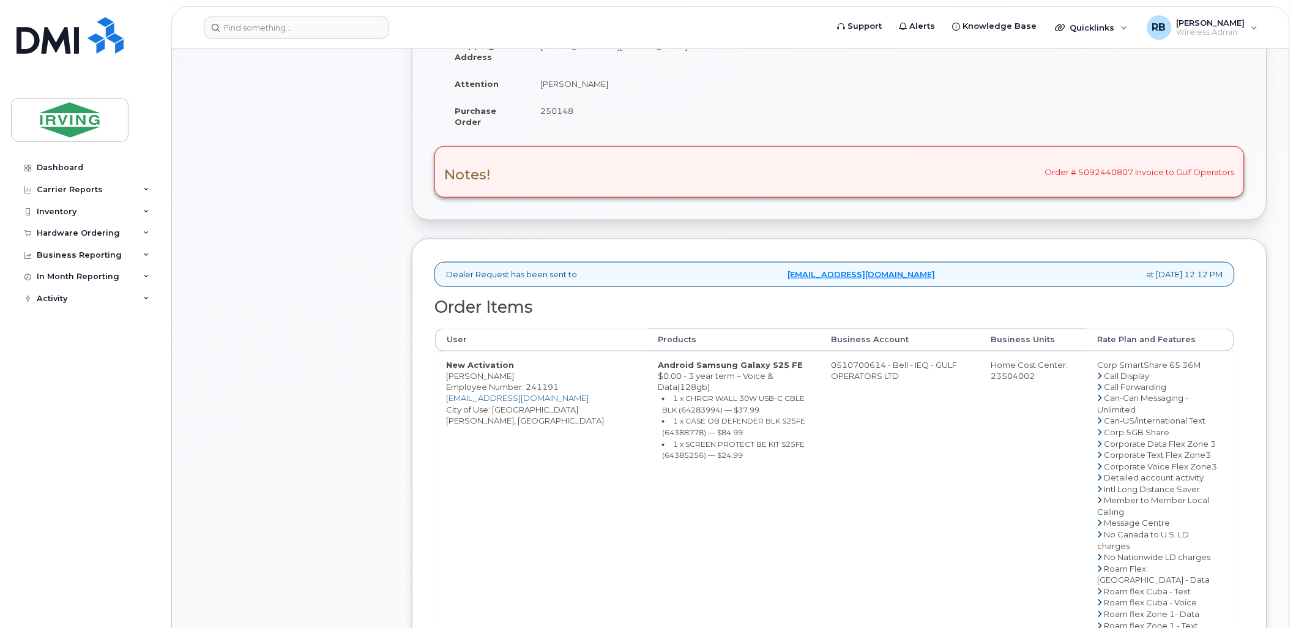
scroll to position [362, 0]
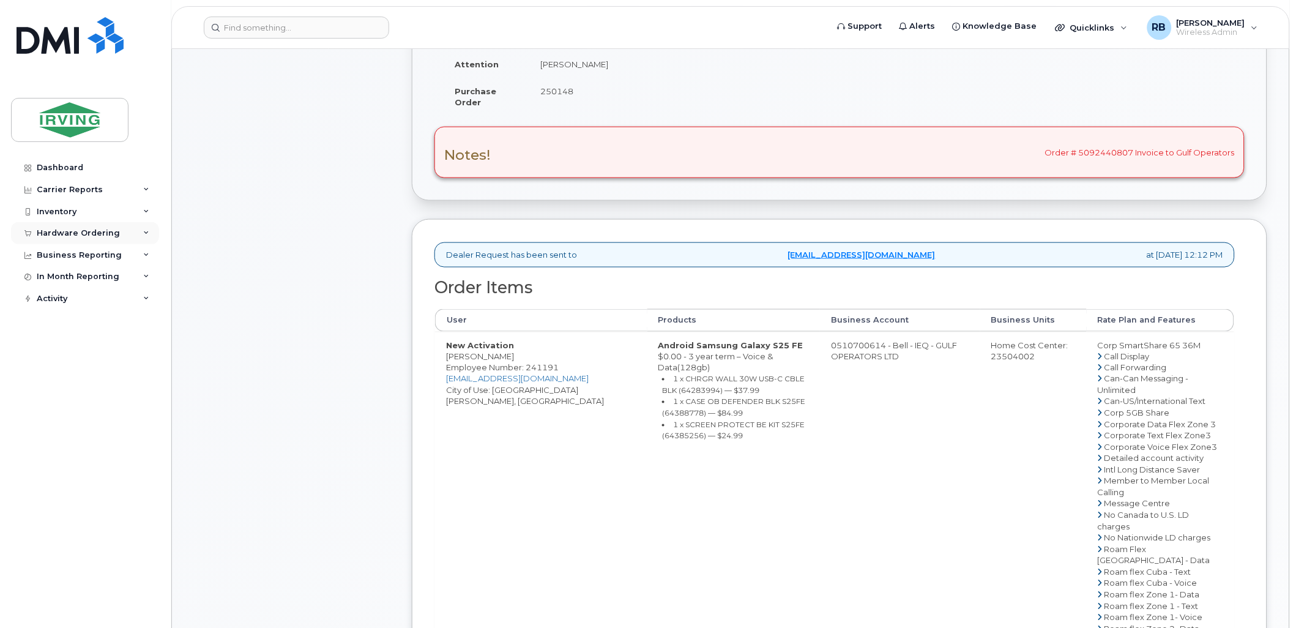
click at [68, 234] on div "Hardware Ordering" at bounding box center [78, 233] width 83 height 10
click at [55, 277] on div "Orders" at bounding box center [57, 279] width 30 height 11
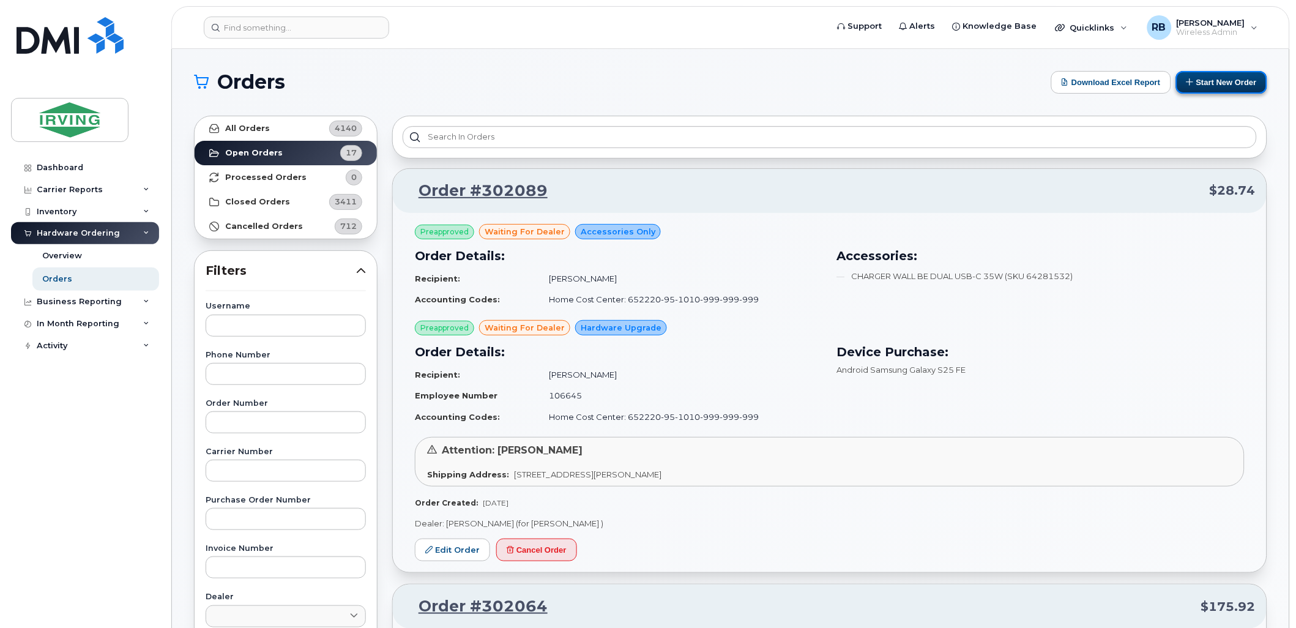
click at [1166, 83] on button "Start New Order" at bounding box center [1221, 82] width 91 height 23
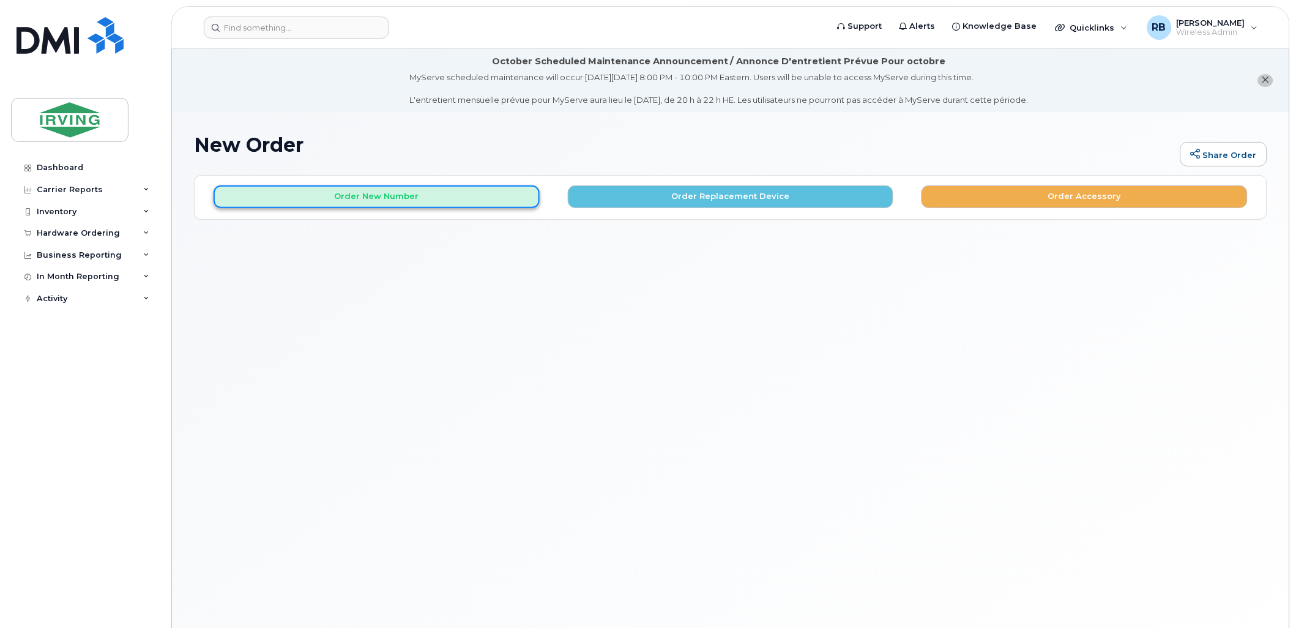
click at [393, 195] on button "Order New Number" at bounding box center [377, 196] width 326 height 23
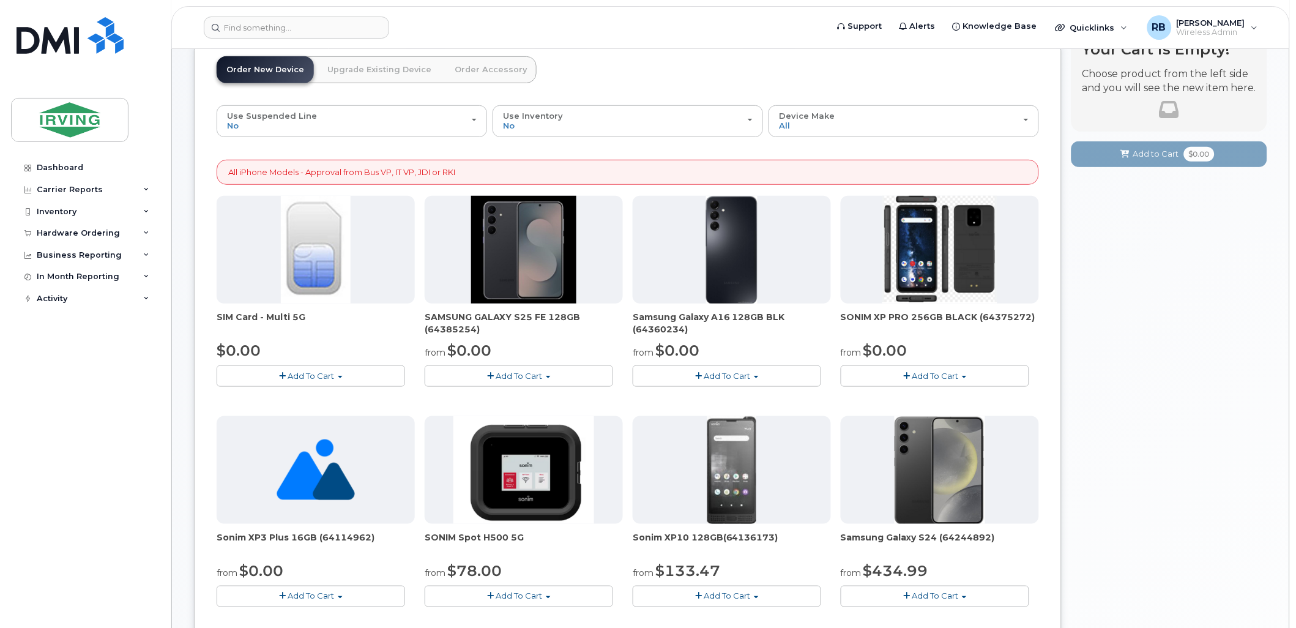
scroll to position [181, 0]
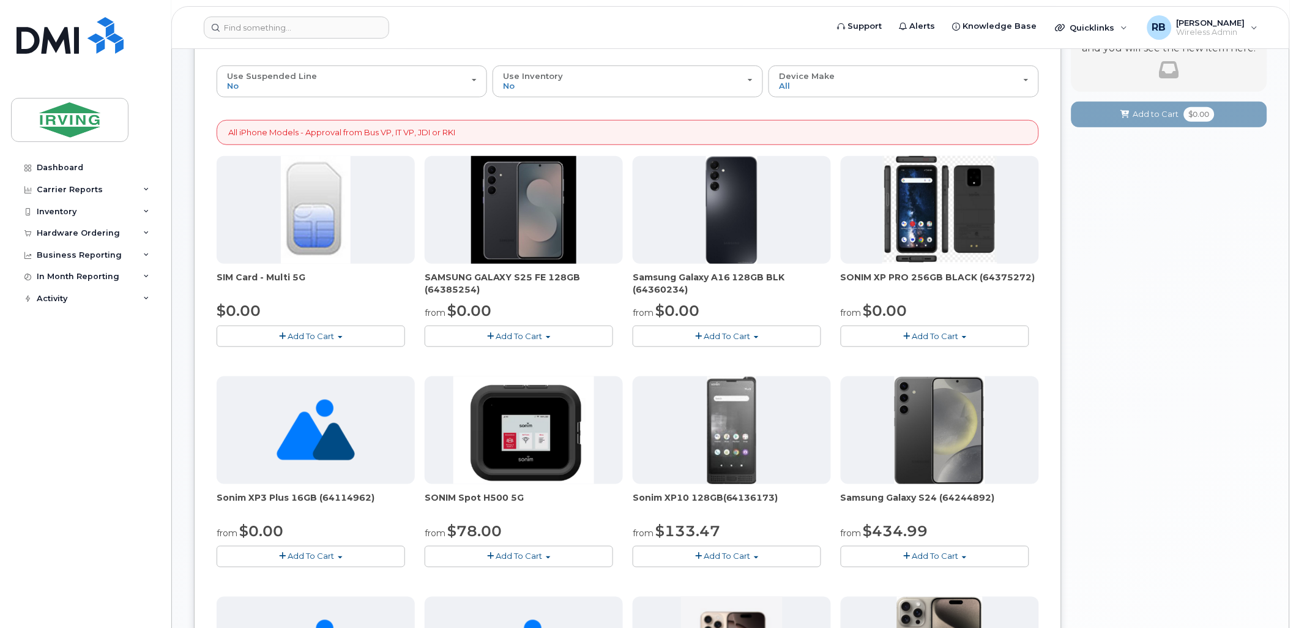
click at [882, 335] on button "Add To Cart" at bounding box center [935, 336] width 188 height 21
click at [854, 143] on div "All iPhone Models - Approval from Bus VP, IT VP, JDI or RKI" at bounding box center [628, 132] width 822 height 25
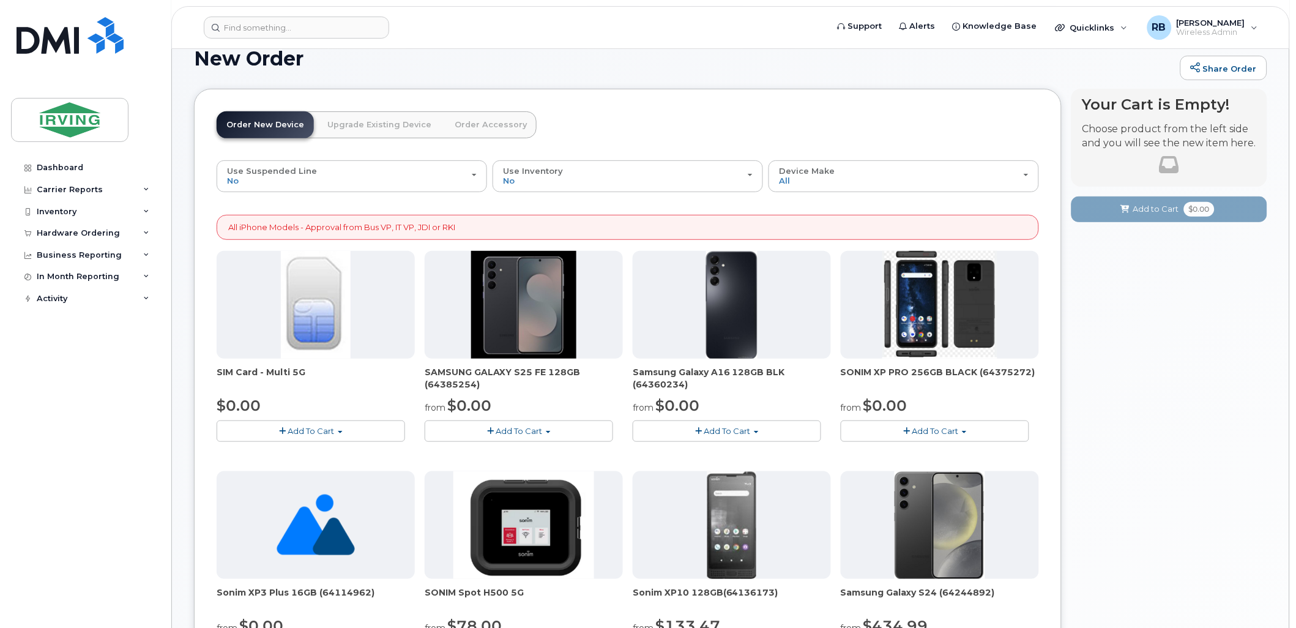
scroll to position [0, 0]
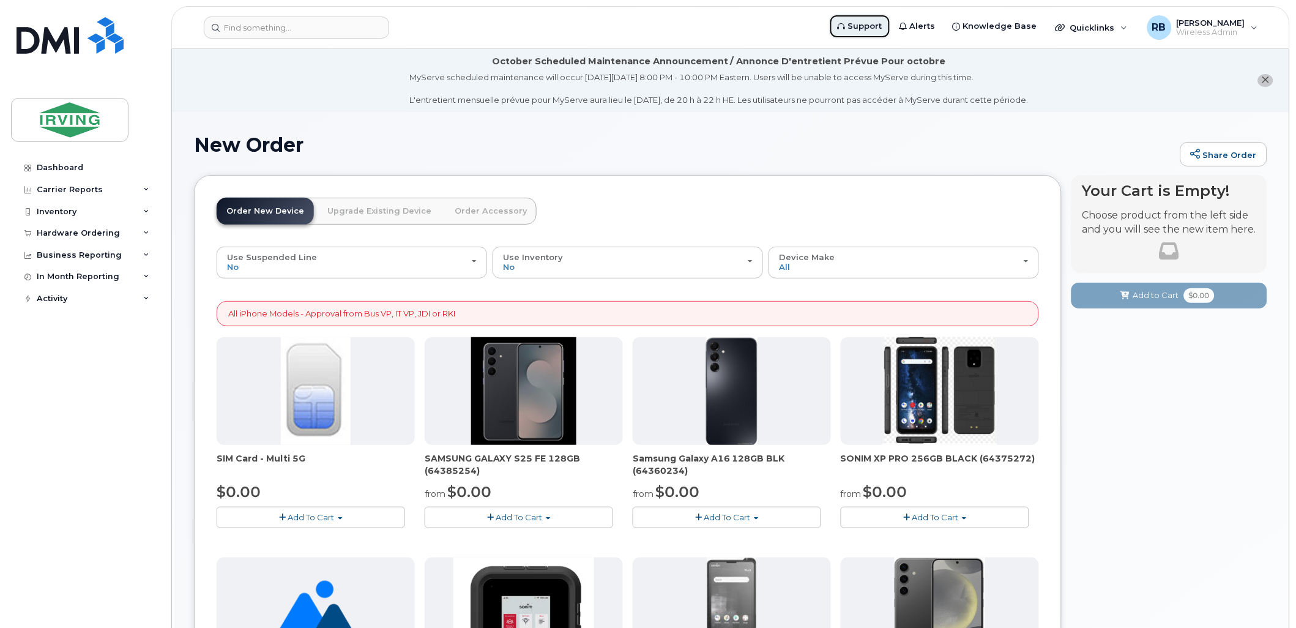
click at [879, 23] on span "Support" at bounding box center [865, 26] width 34 height 12
drag, startPoint x: 979, startPoint y: 460, endPoint x: 1031, endPoint y: 457, distance: 51.5
click at [1031, 457] on span "SONIM XP PRO 256GB BLACK (64375272)" at bounding box center [940, 464] width 198 height 24
copy span "(64375272)"
click at [665, 512] on button "Add To Cart" at bounding box center [727, 517] width 188 height 21
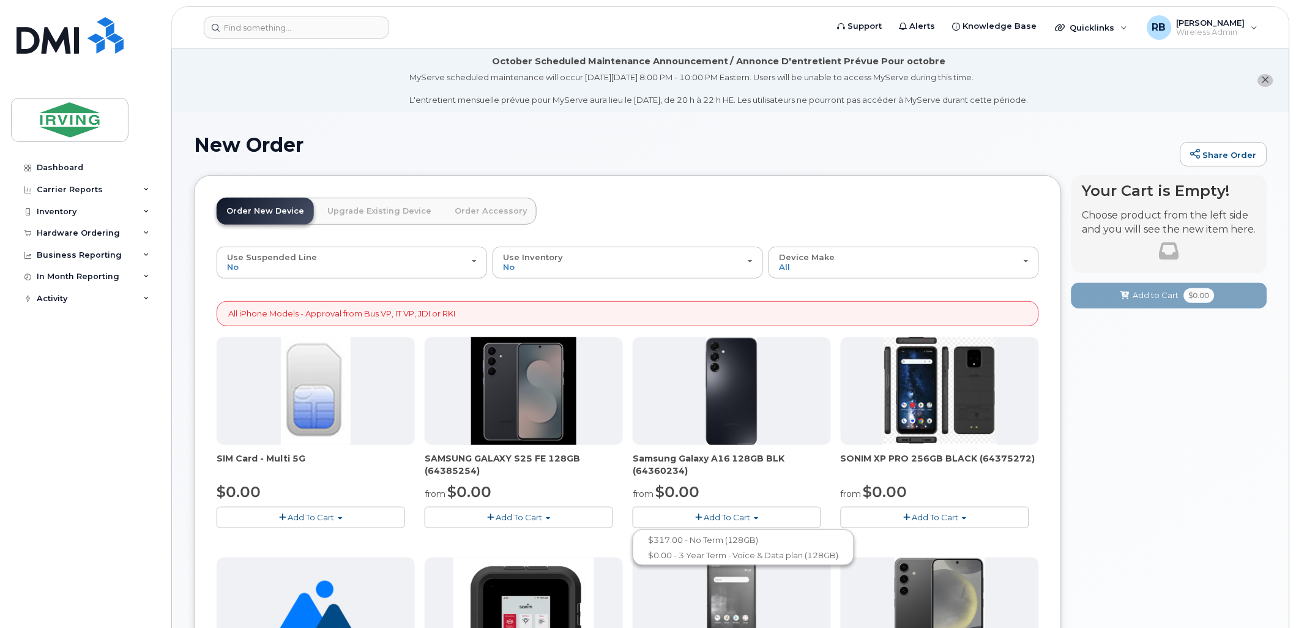
click at [897, 514] on button "Add To Cart" at bounding box center [935, 517] width 188 height 21
click at [664, 510] on button "Add To Cart" at bounding box center [727, 517] width 188 height 21
click at [620, 517] on div "Add To Cart $0.00 - 3 year term – Voice & Data(128gb) $1110.00 - no term (128gb)" at bounding box center [524, 517] width 198 height 21
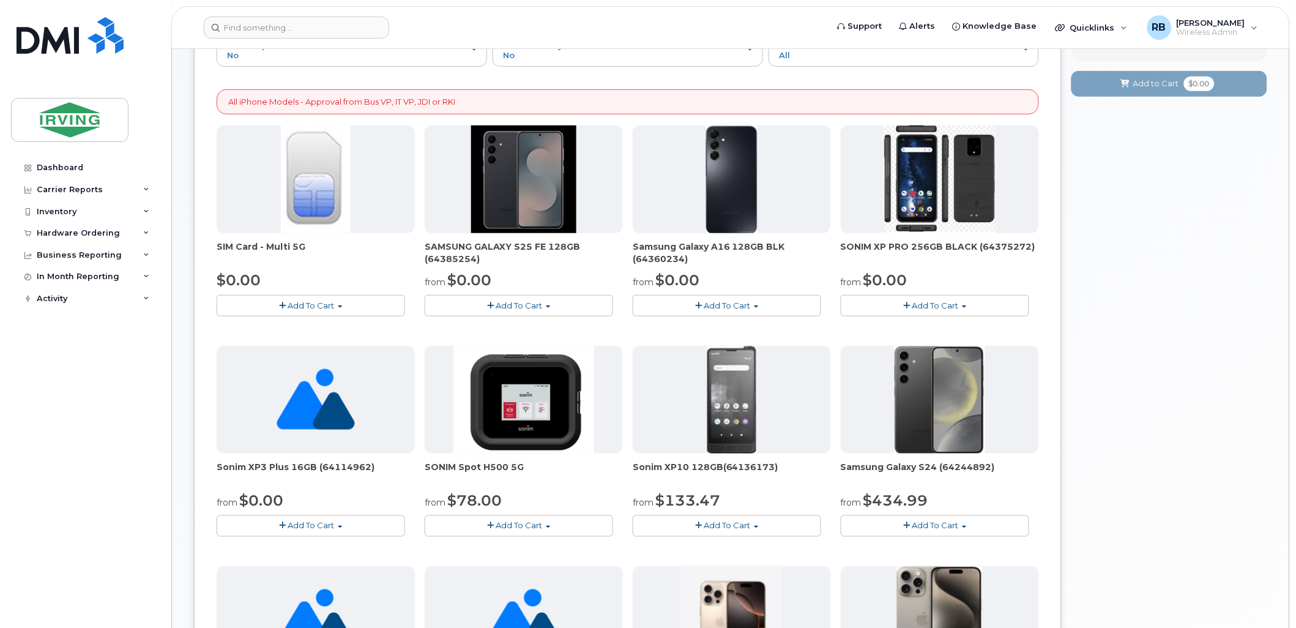
scroll to position [181, 0]
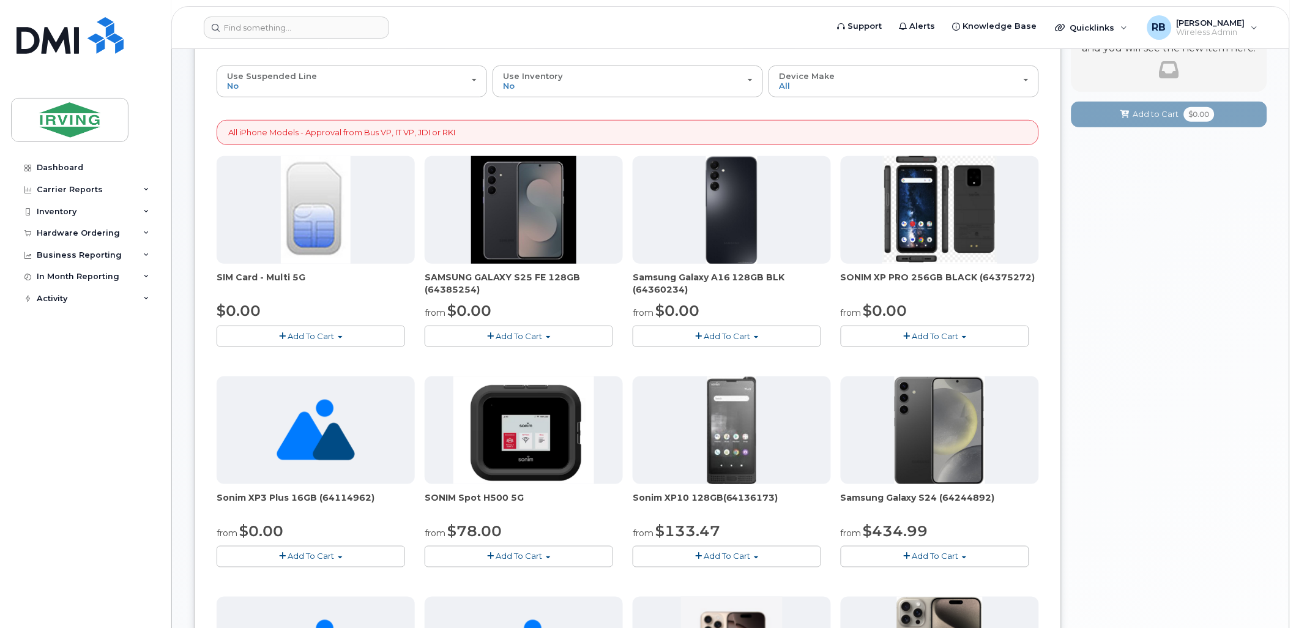
click at [698, 551] on button "Add To Cart" at bounding box center [727, 556] width 188 height 21
click at [508, 46] on header "Support Alerts Knowledge Base Quicklinks Suspend / Cancel Device Change SIM Car…" at bounding box center [730, 27] width 1119 height 43
click at [95, 234] on div "Hardware Ordering" at bounding box center [78, 233] width 83 height 10
click at [45, 288] on link "Orders" at bounding box center [95, 278] width 127 height 23
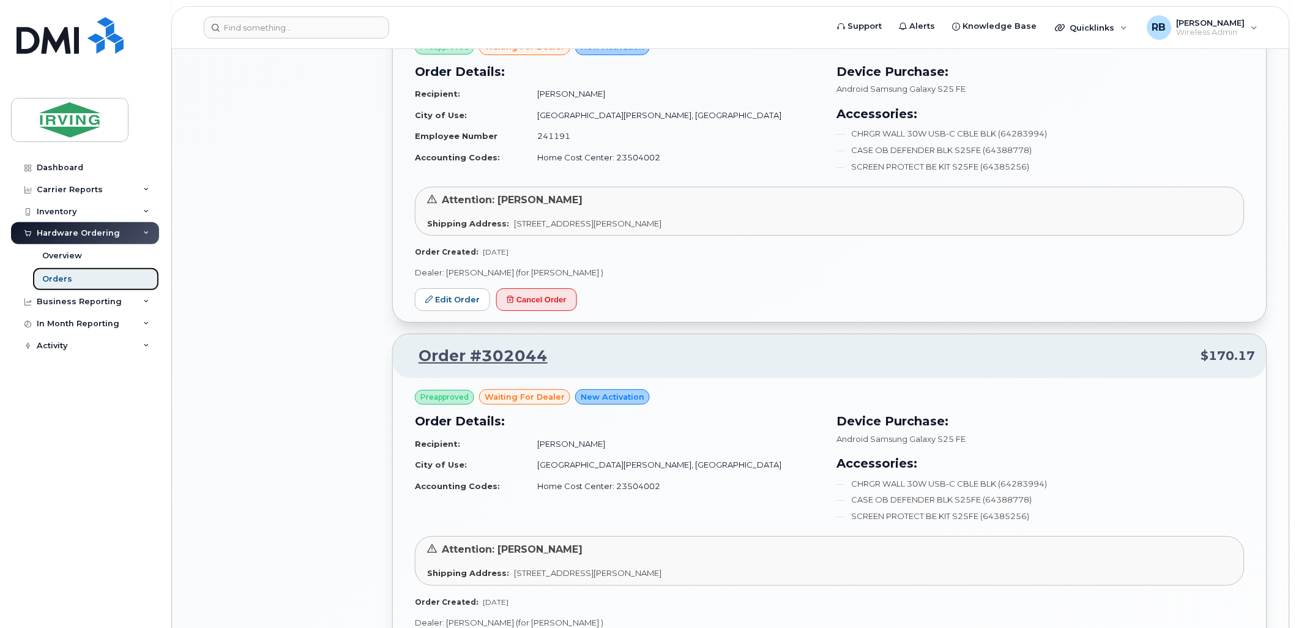
scroll to position [1360, 0]
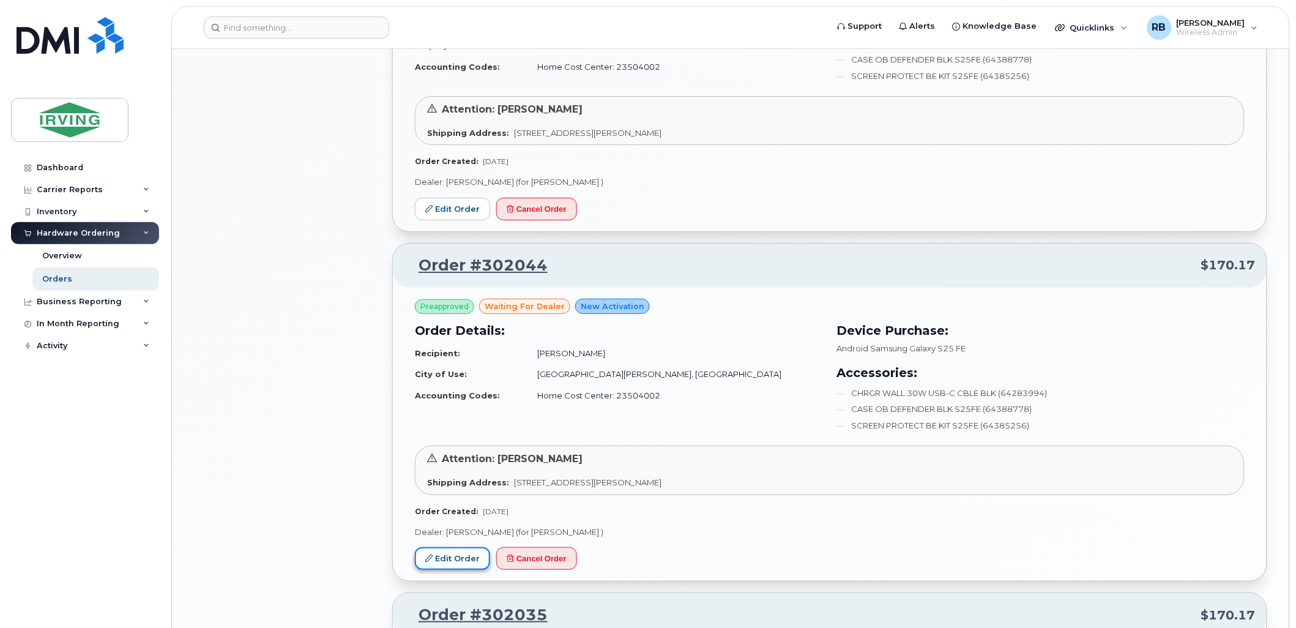
click at [461, 554] on link "Edit Order" at bounding box center [452, 558] width 75 height 23
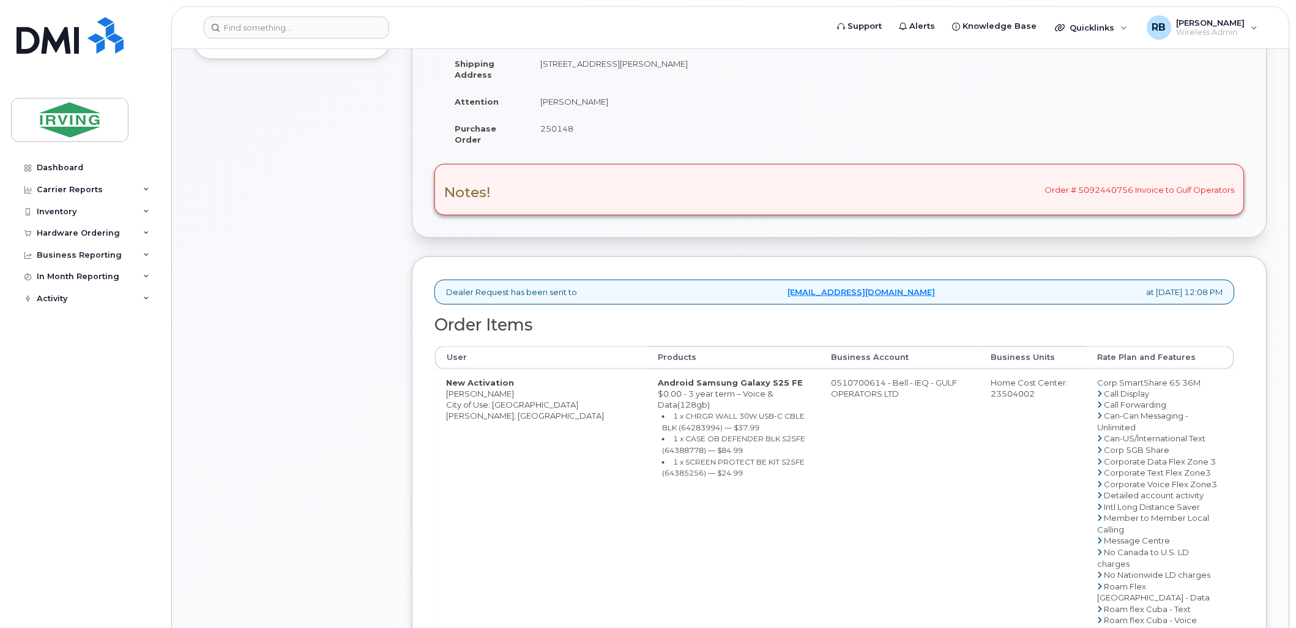
scroll to position [362, 0]
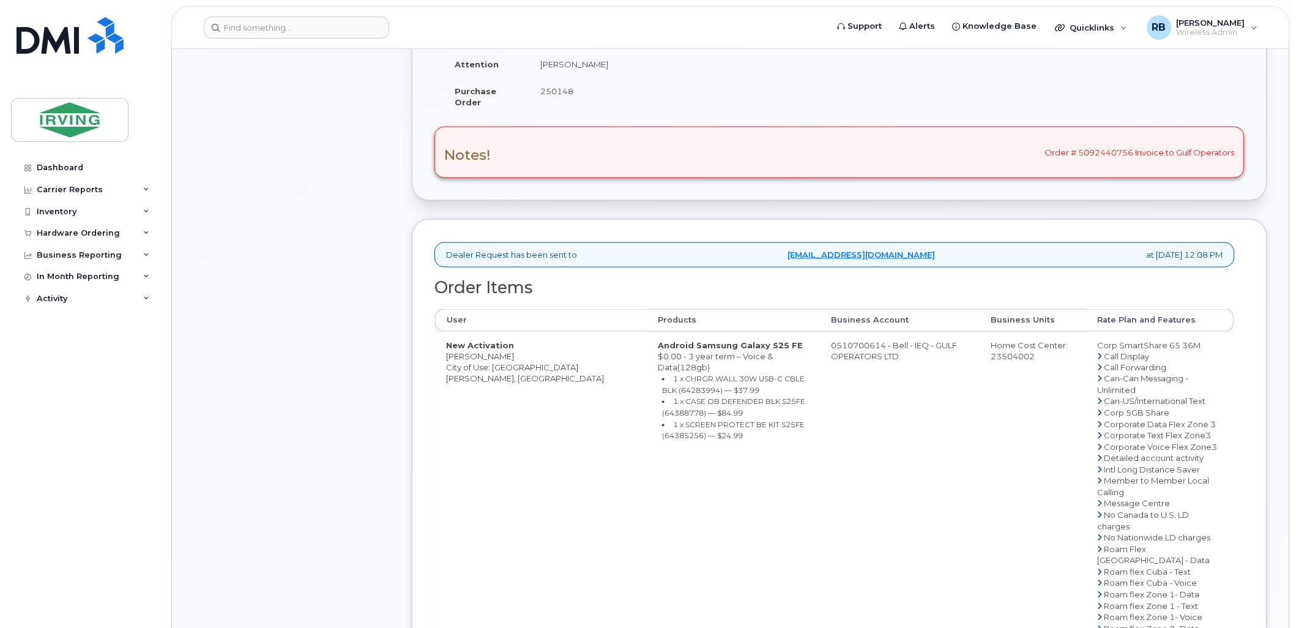
click at [820, 348] on td "0510700614 - Bell - IEQ - GULF OPERATORS LTD" at bounding box center [900, 555] width 160 height 447
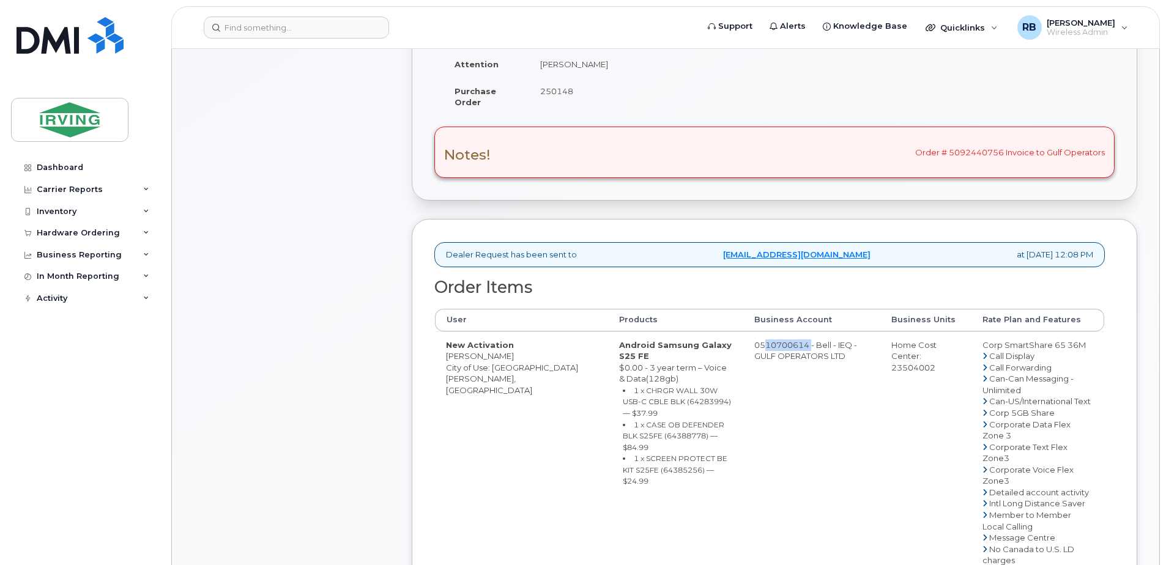
drag, startPoint x: 739, startPoint y: 342, endPoint x: 787, endPoint y: 345, distance: 48.4
copy td "510700614"
click at [272, 239] on div "Comments Leave Comment" at bounding box center [292, 434] width 196 height 1116
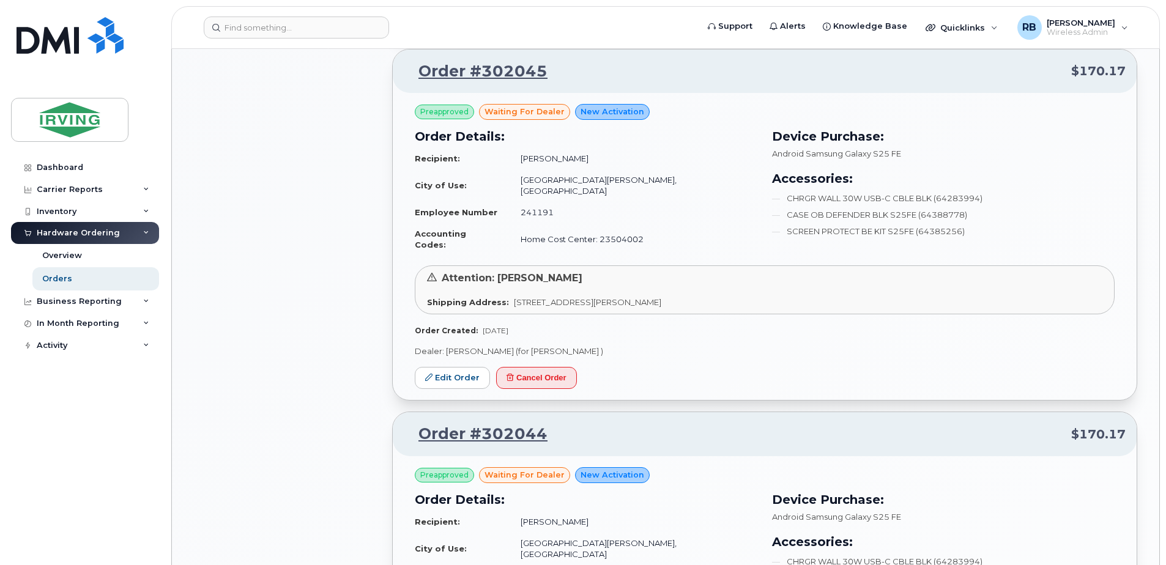
scroll to position [1232, 0]
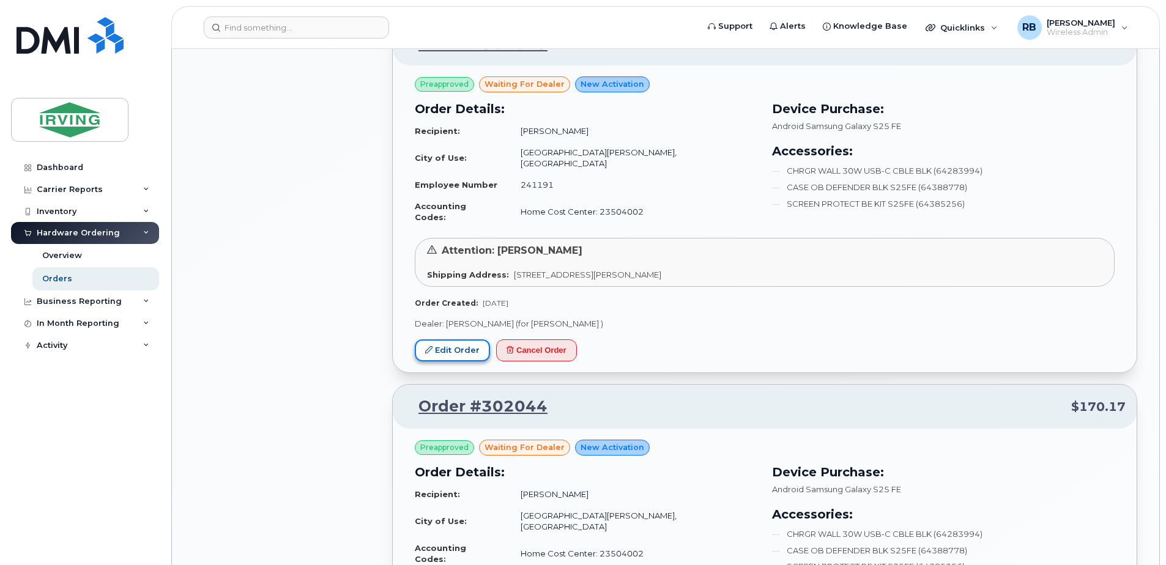
click at [439, 340] on link "Edit Order" at bounding box center [452, 351] width 75 height 23
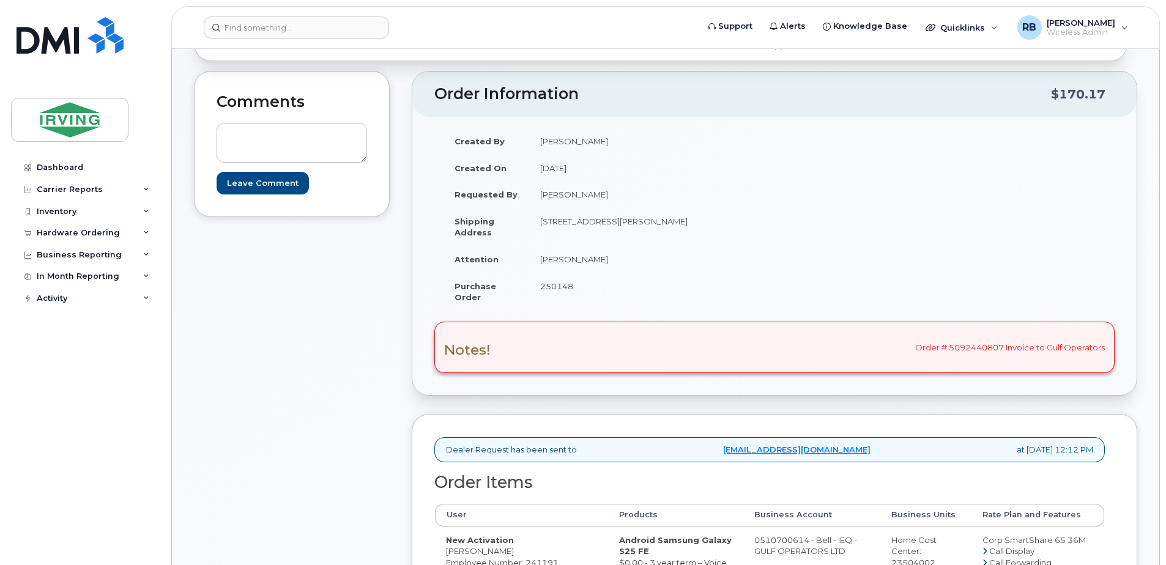
scroll to position [326, 0]
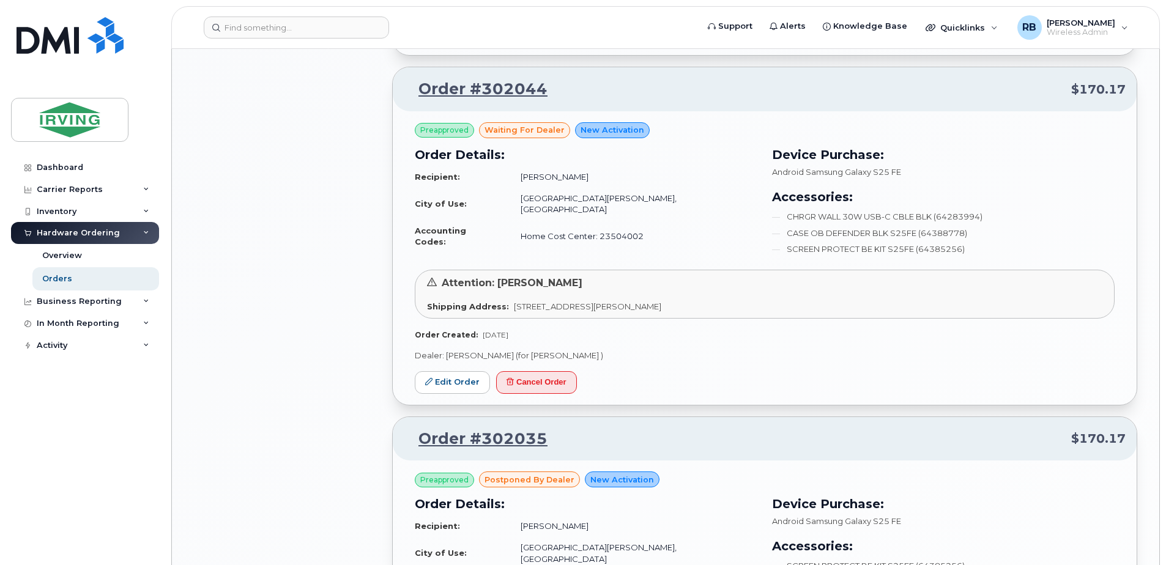
scroll to position [1550, 0]
click at [466, 371] on link "Edit Order" at bounding box center [452, 382] width 75 height 23
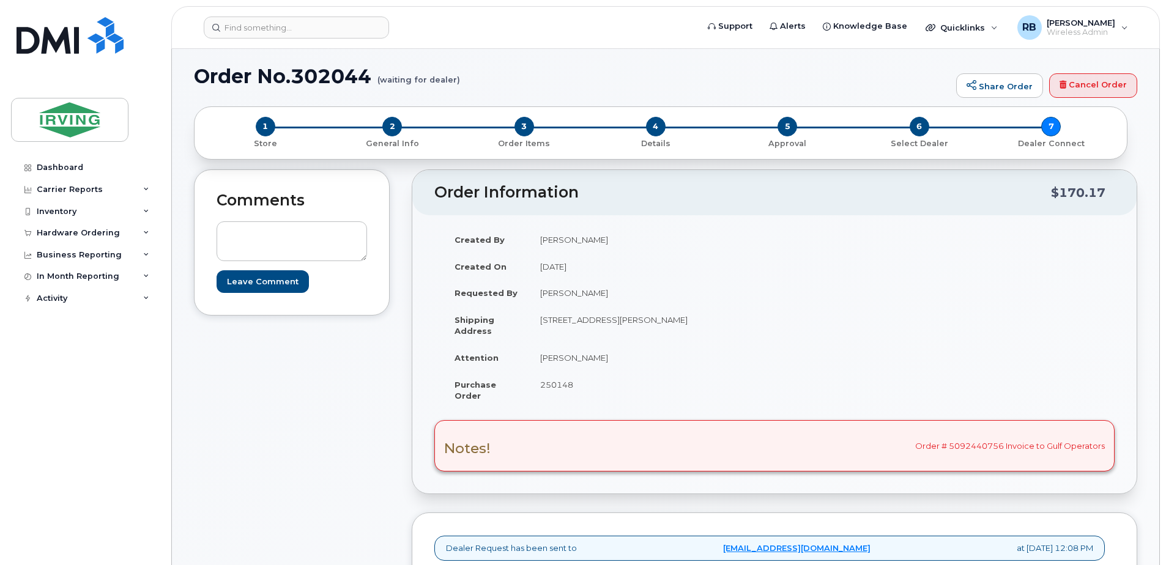
scroll to position [245, 0]
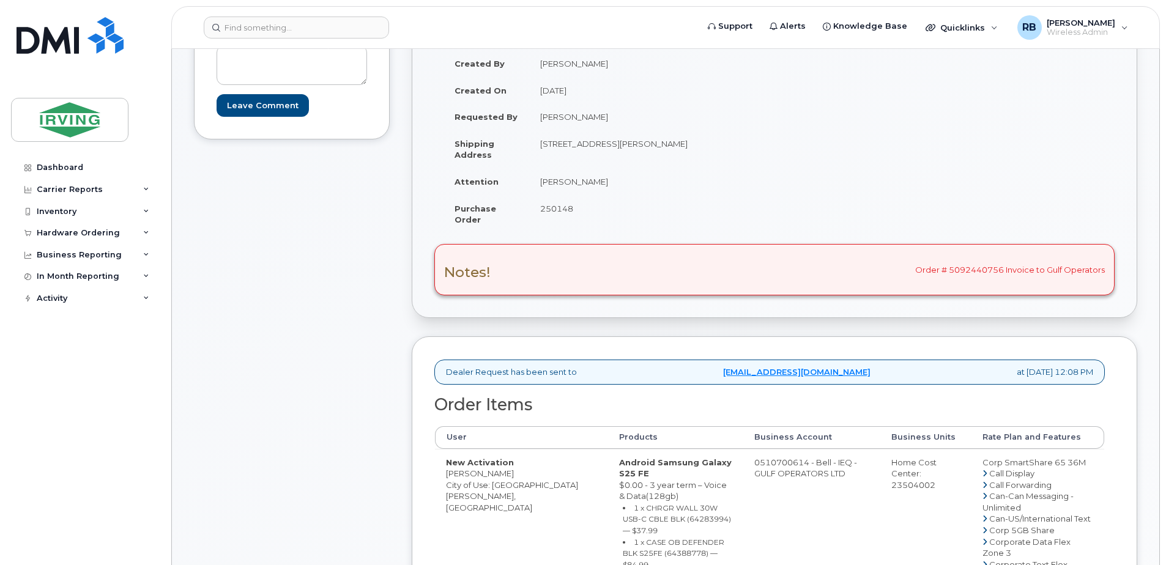
drag, startPoint x: 738, startPoint y: 464, endPoint x: 791, endPoint y: 461, distance: 52.7
copy td "510700614"
click at [230, 283] on div "Comments Leave Comment" at bounding box center [292, 551] width 196 height 1116
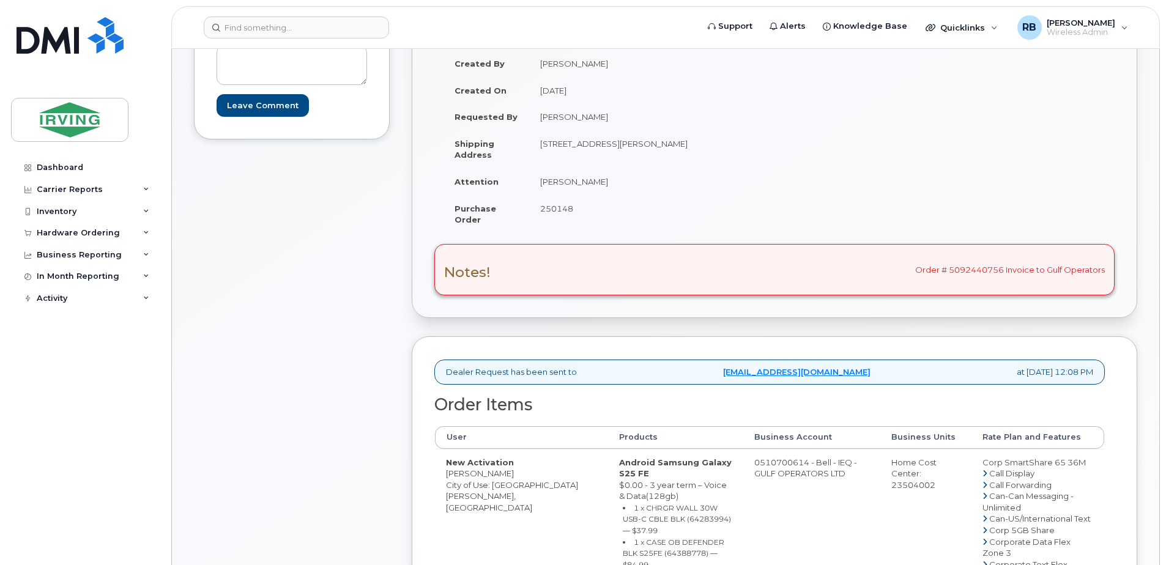
click at [365, 308] on div "Comments Leave Comment" at bounding box center [292, 551] width 196 height 1116
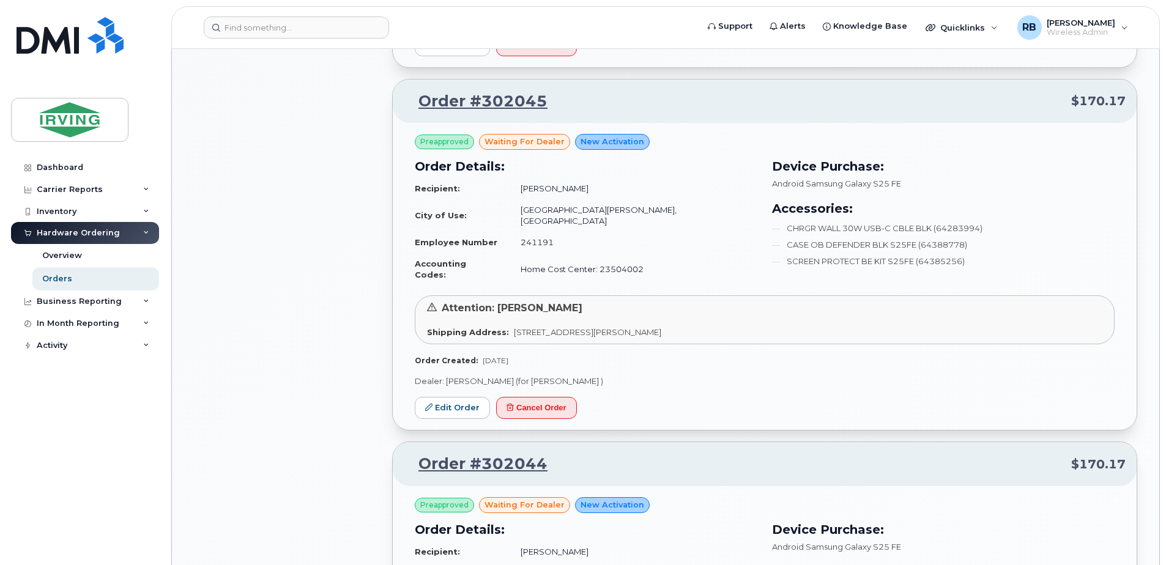
scroll to position [1224, 0]
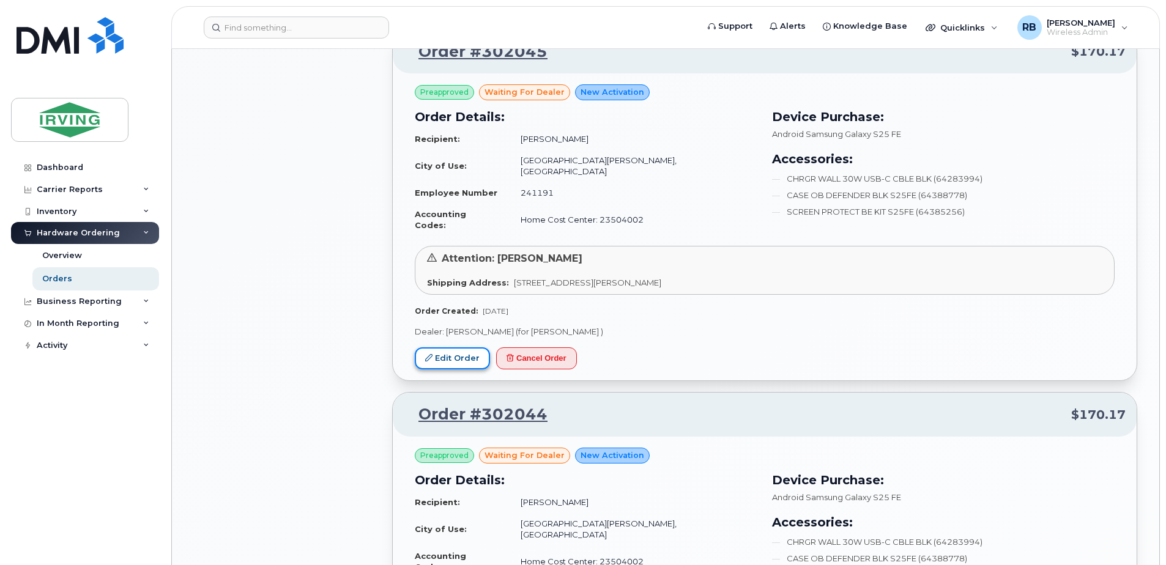
click at [441, 348] on link "Edit Order" at bounding box center [452, 359] width 75 height 23
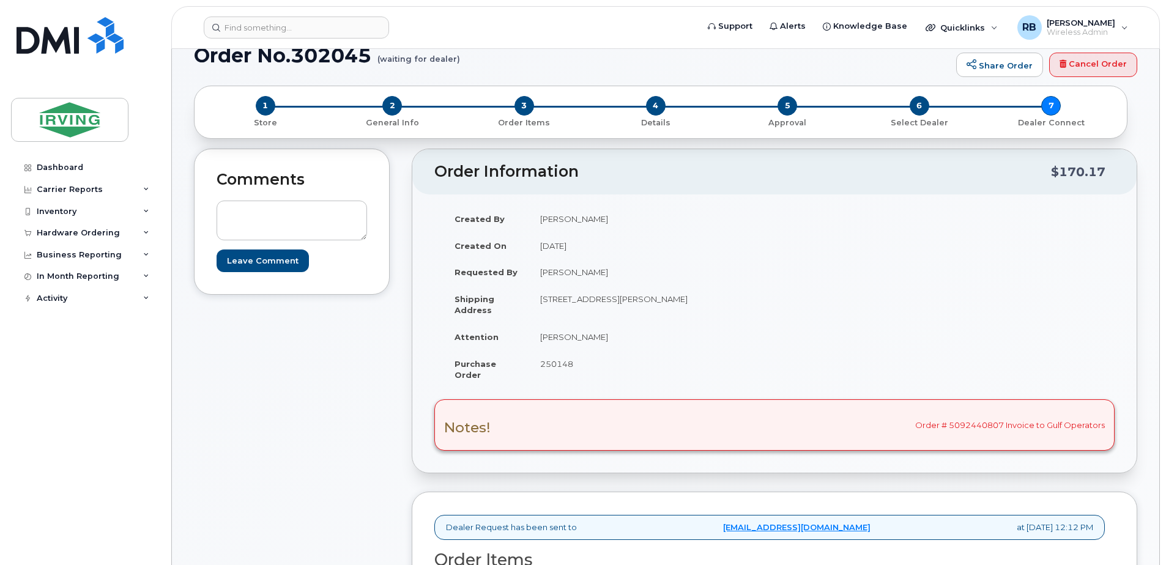
scroll to position [326, 0]
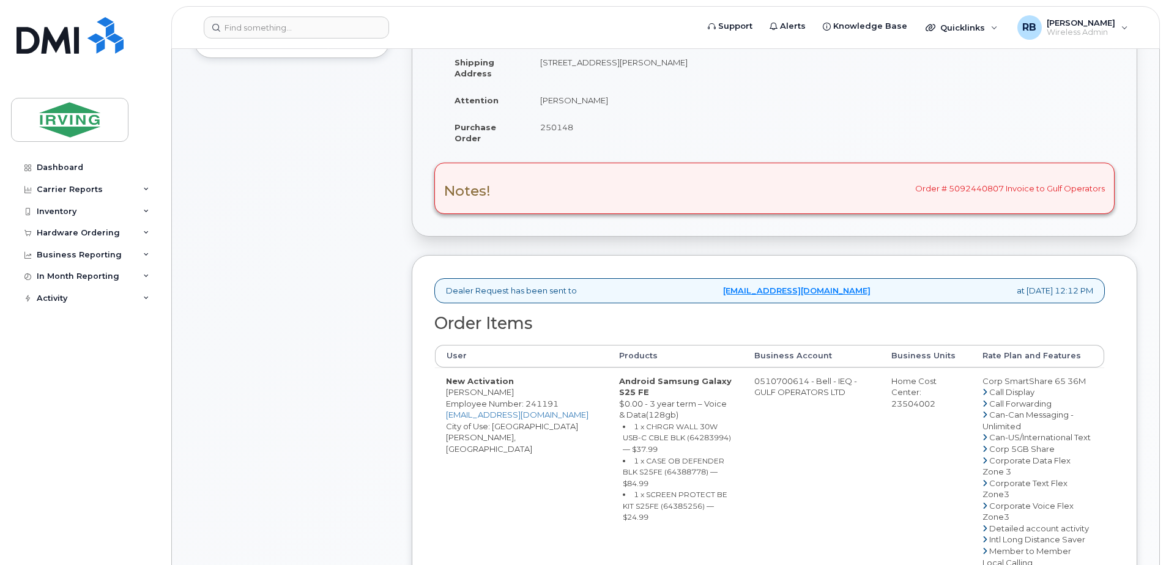
drag, startPoint x: 756, startPoint y: 382, endPoint x: 804, endPoint y: 382, distance: 48.3
copy td "510700614"
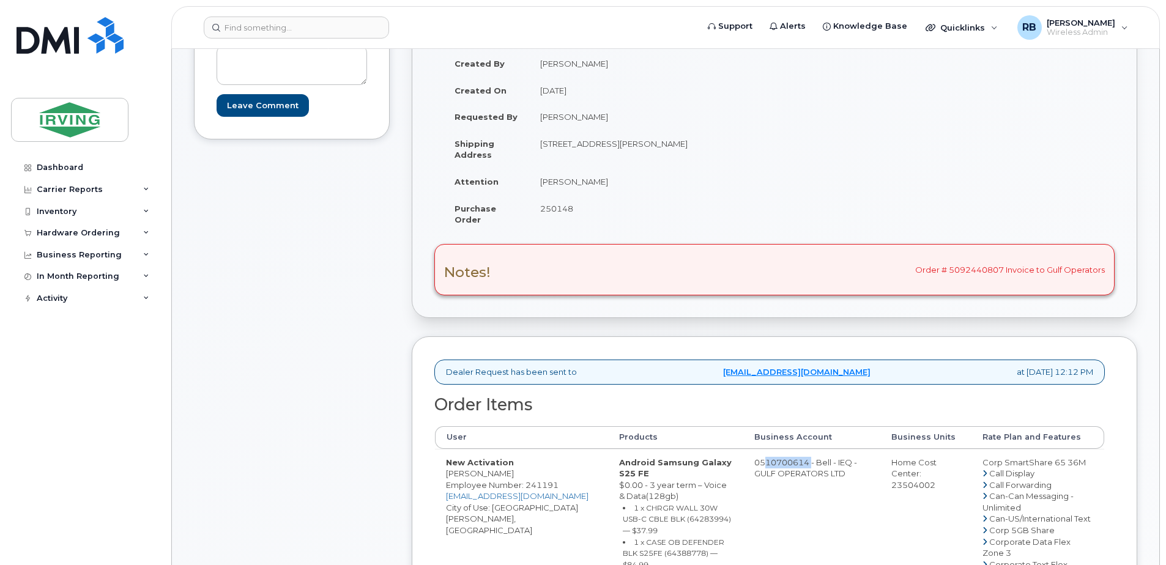
scroll to position [0, 0]
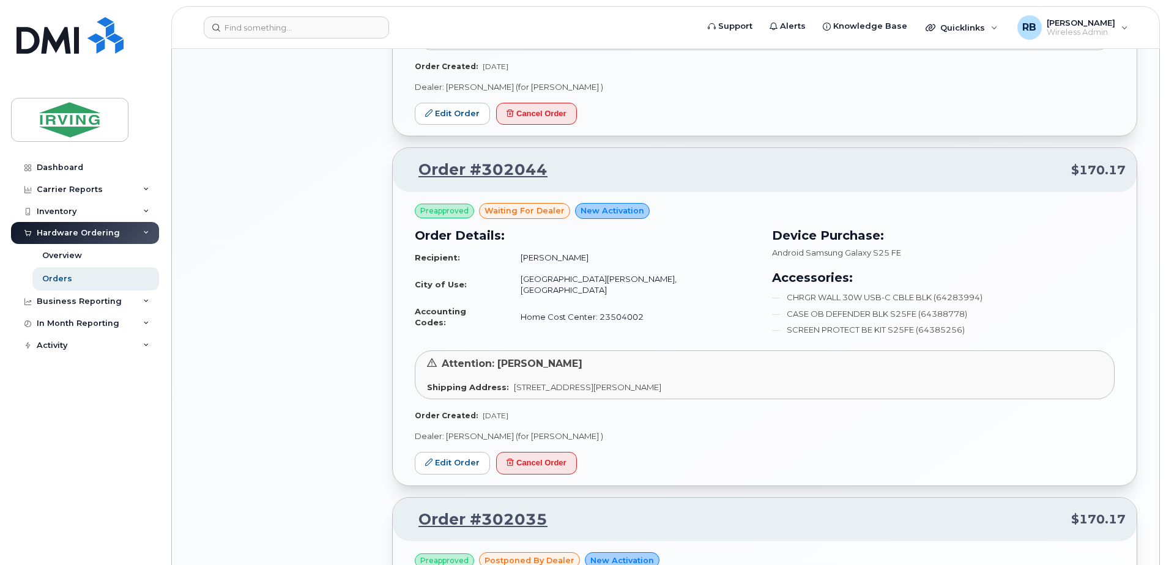
scroll to position [1550, 0]
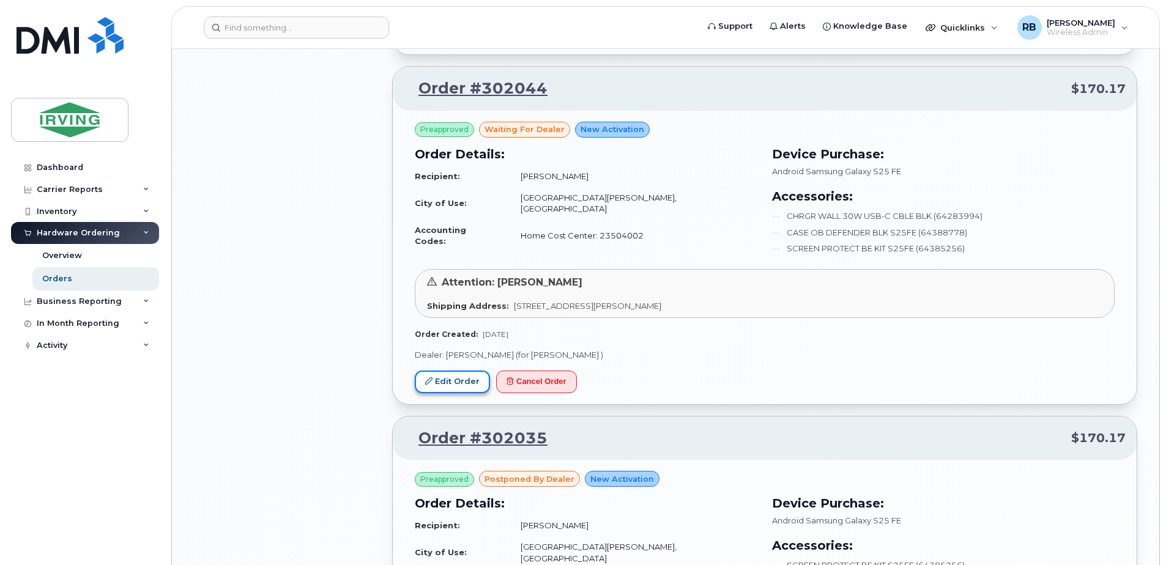
click at [458, 371] on link "Edit Order" at bounding box center [452, 382] width 75 height 23
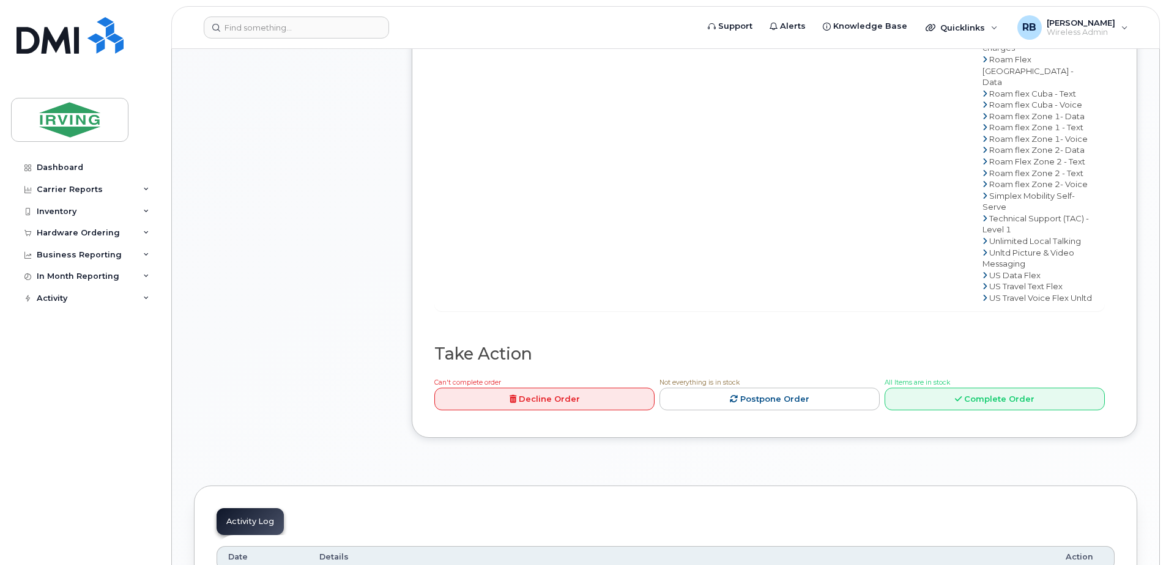
scroll to position [979, 0]
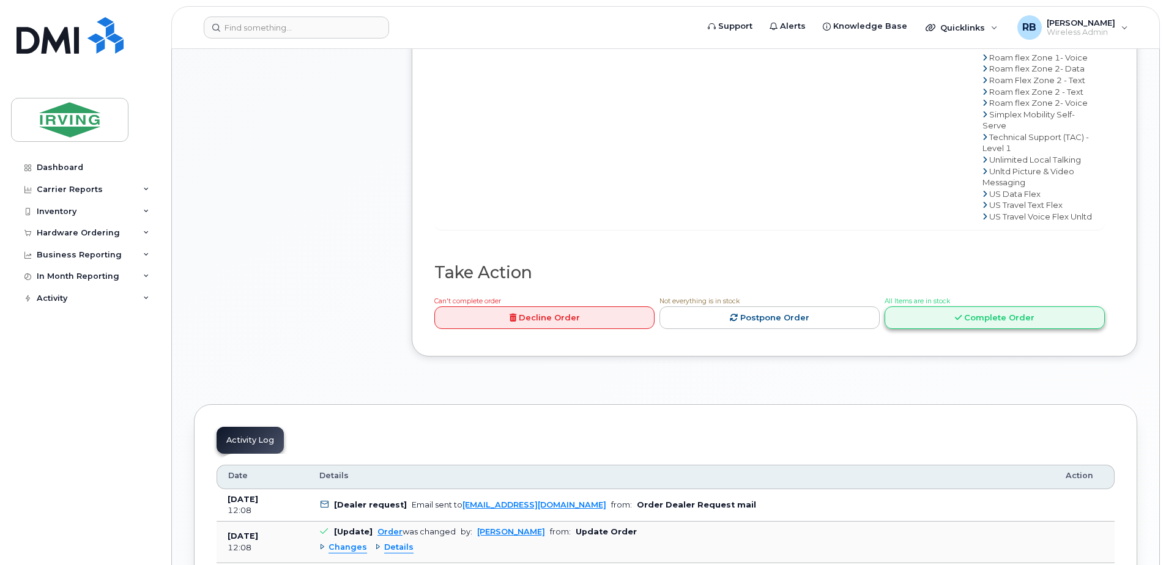
click at [979, 329] on link "Complete Order" at bounding box center [995, 318] width 220 height 23
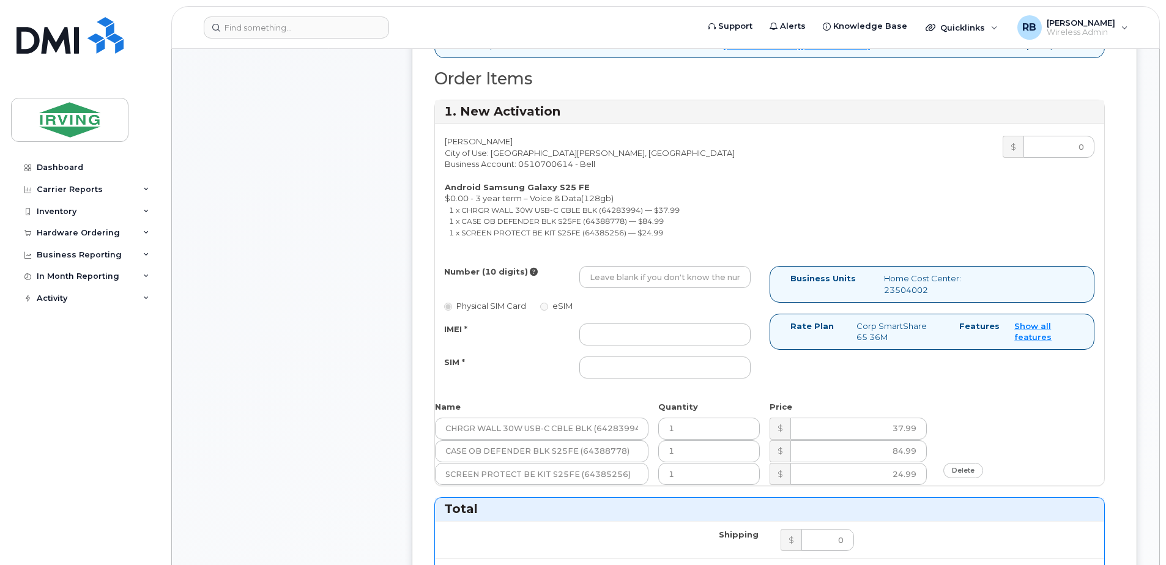
scroll to position [571, 0]
click at [656, 275] on input "Number (10 digits)" at bounding box center [665, 278] width 171 height 22
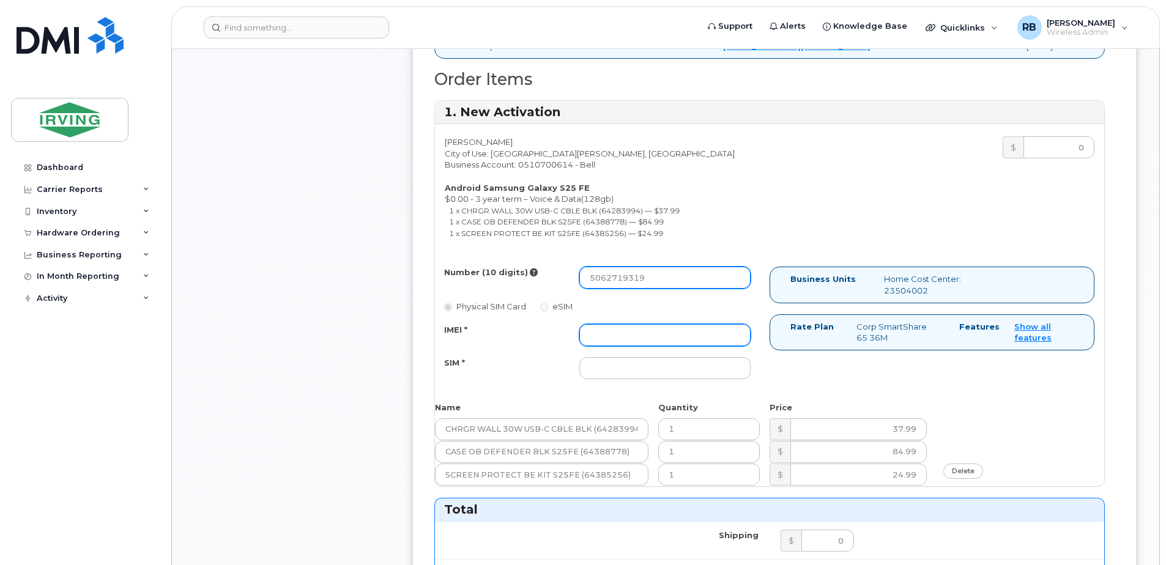
type input "5062719319"
click at [640, 329] on input "IMEI *" at bounding box center [665, 335] width 171 height 22
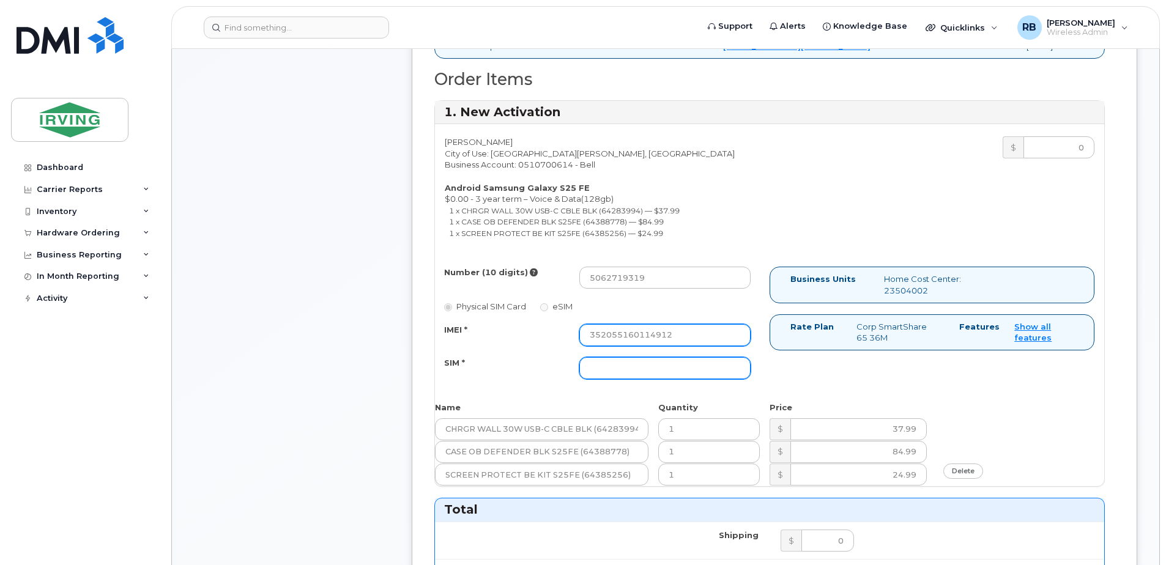
type input "352055160114912"
click at [619, 368] on input "SIM *" at bounding box center [665, 368] width 171 height 22
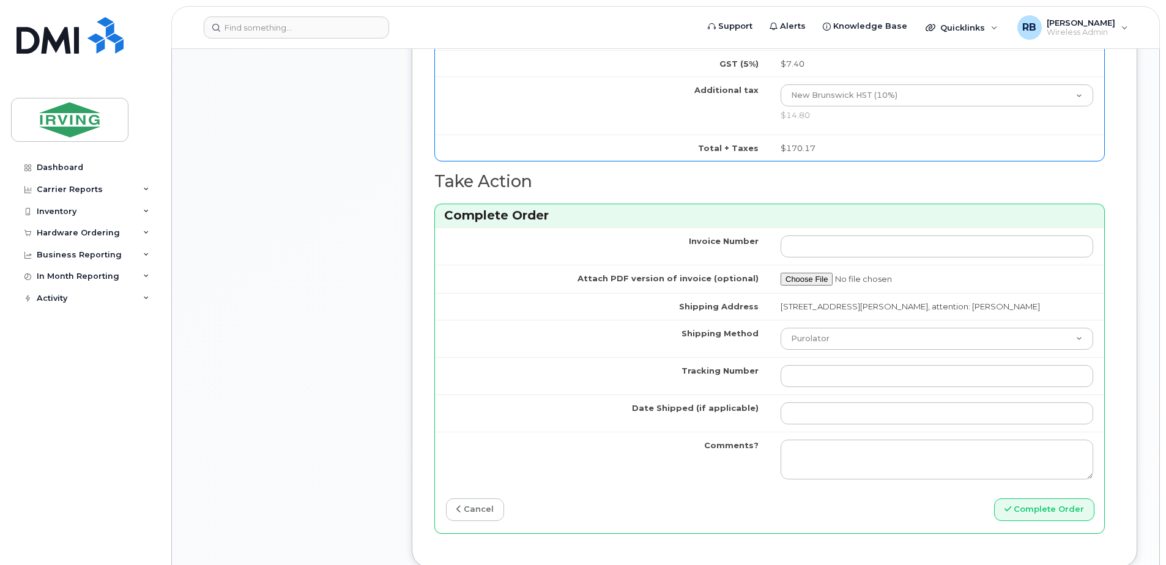
scroll to position [1143, 0]
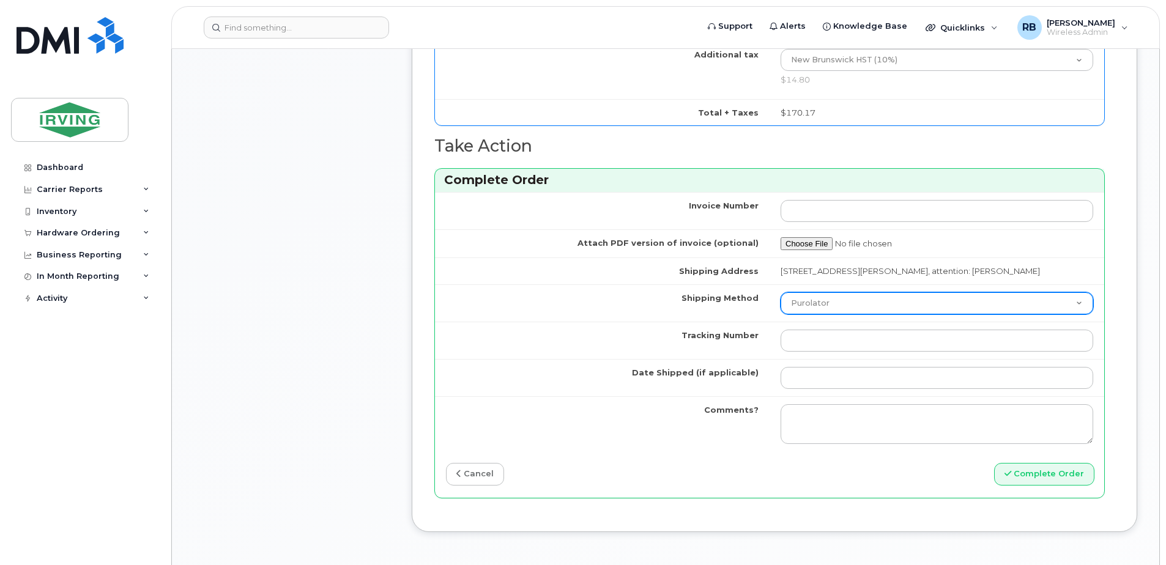
type input "89302610207712407649"
click at [796, 306] on select "Purolator UPS FedEx Canada Post Courier Other Drop Off Pick Up" at bounding box center [937, 304] width 313 height 22
select select "Drop Off"
click at [781, 293] on select "Purolator UPS FedEx Canada Post Courier Other Drop Off Pick Up" at bounding box center [937, 304] width 313 height 22
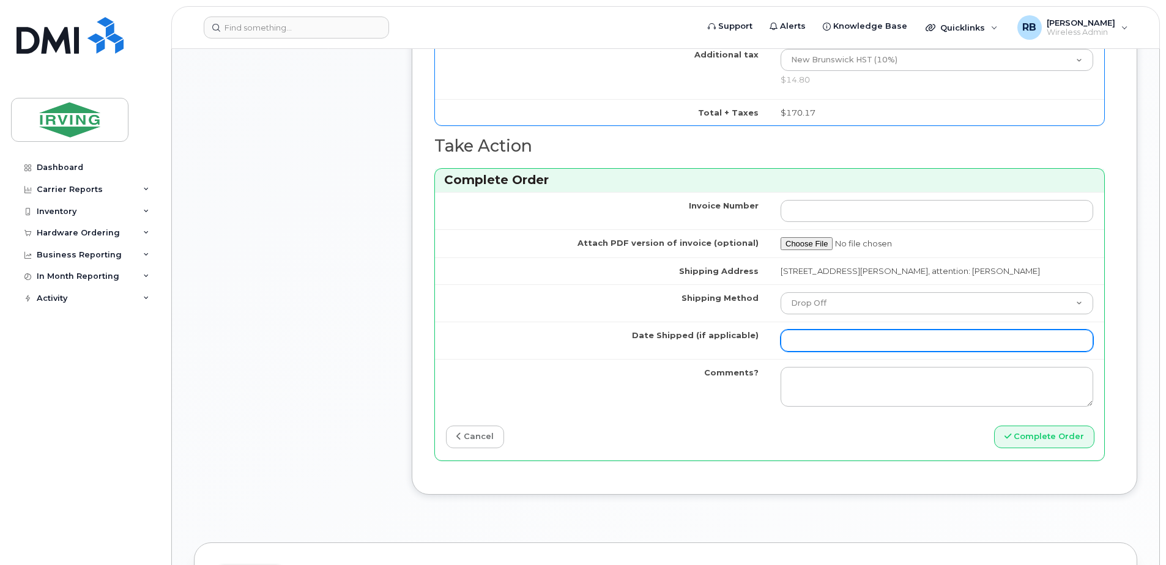
click at [824, 344] on input "Date Shipped (if applicable)" at bounding box center [937, 341] width 313 height 22
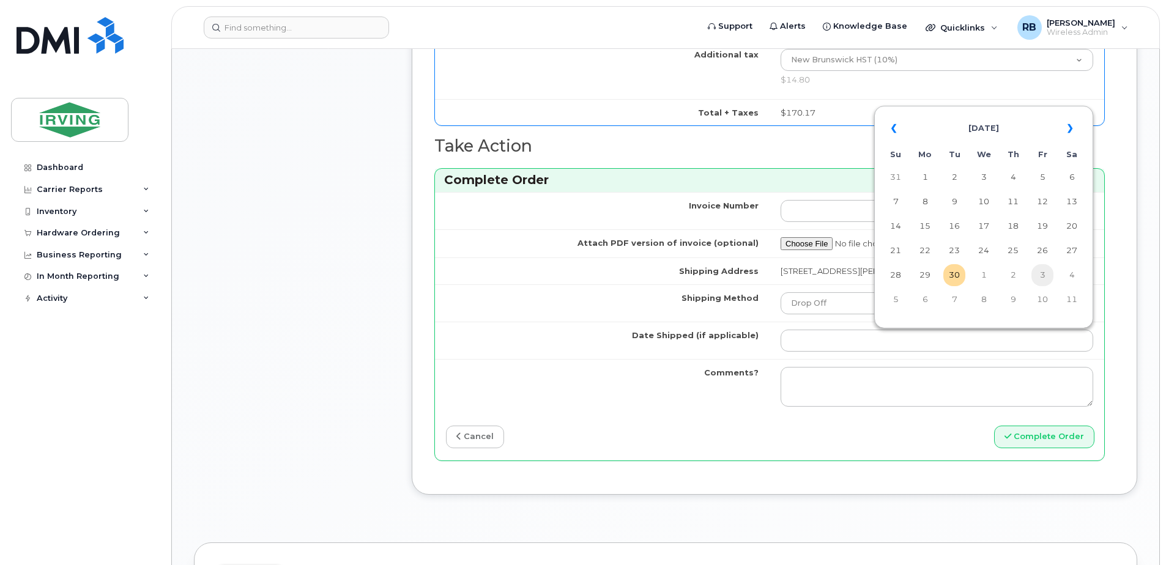
click at [1042, 275] on td "3" at bounding box center [1043, 275] width 22 height 22
type input "2025-10-03"
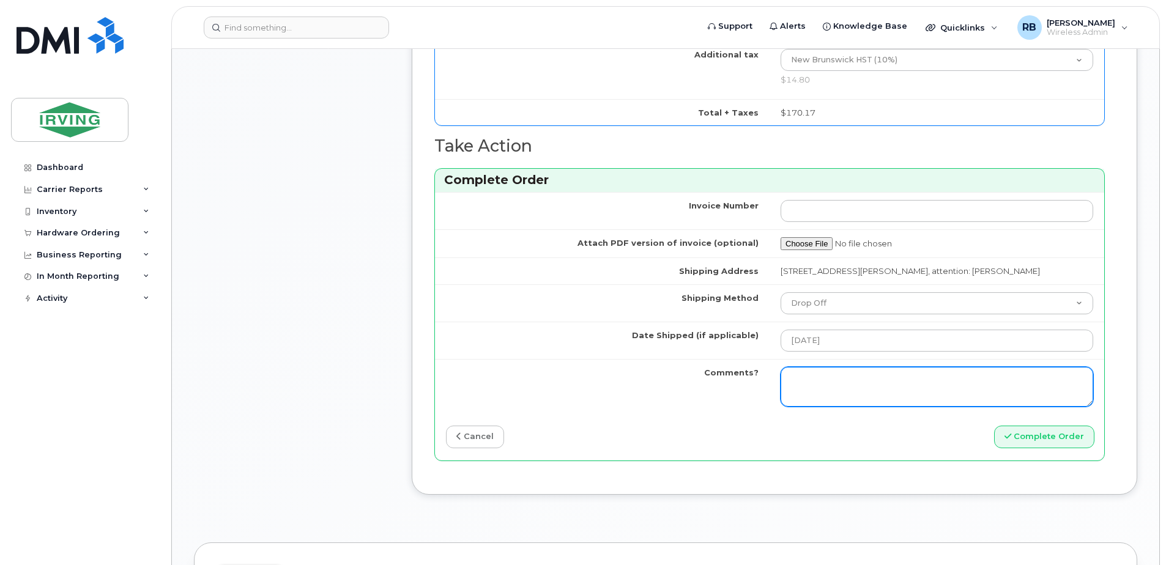
click at [898, 379] on textarea "Comments?" at bounding box center [937, 387] width 313 height 40
click at [835, 376] on textarea "Comments?" at bounding box center [937, 387] width 313 height 40
paste textarea "Please be advised the order has been placed. SO#26211570 As requested, the avai…"
type textarea "Please be advised the order has been placed. SO#26211570 As requested, the avai…"
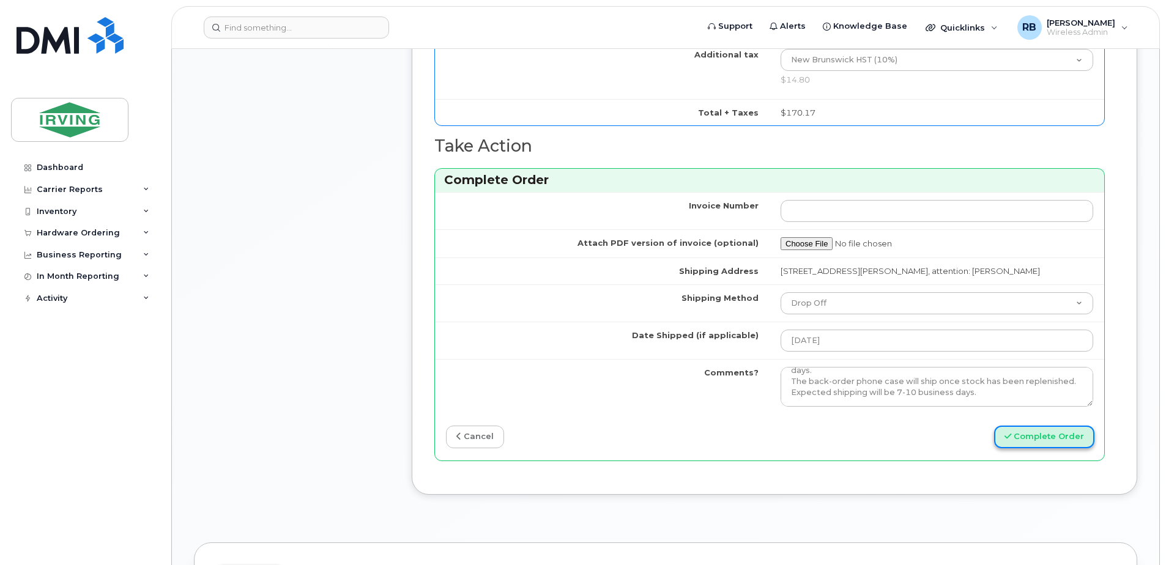
click at [1022, 439] on button "Complete Order" at bounding box center [1044, 437] width 100 height 23
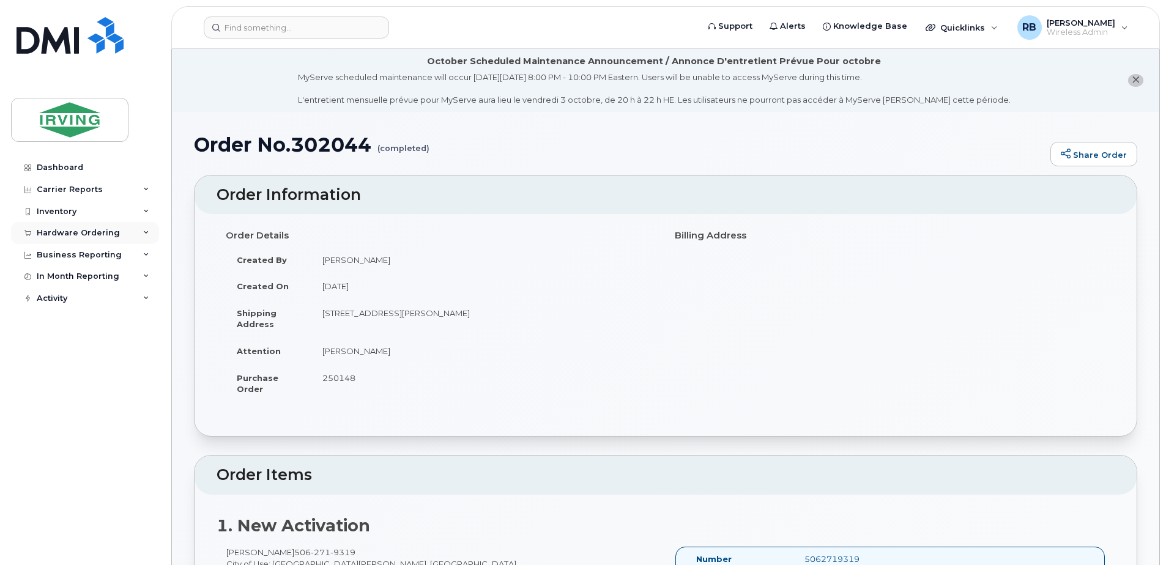
click at [84, 233] on div "Hardware Ordering" at bounding box center [78, 233] width 83 height 10
click at [68, 272] on link "Orders" at bounding box center [95, 278] width 127 height 23
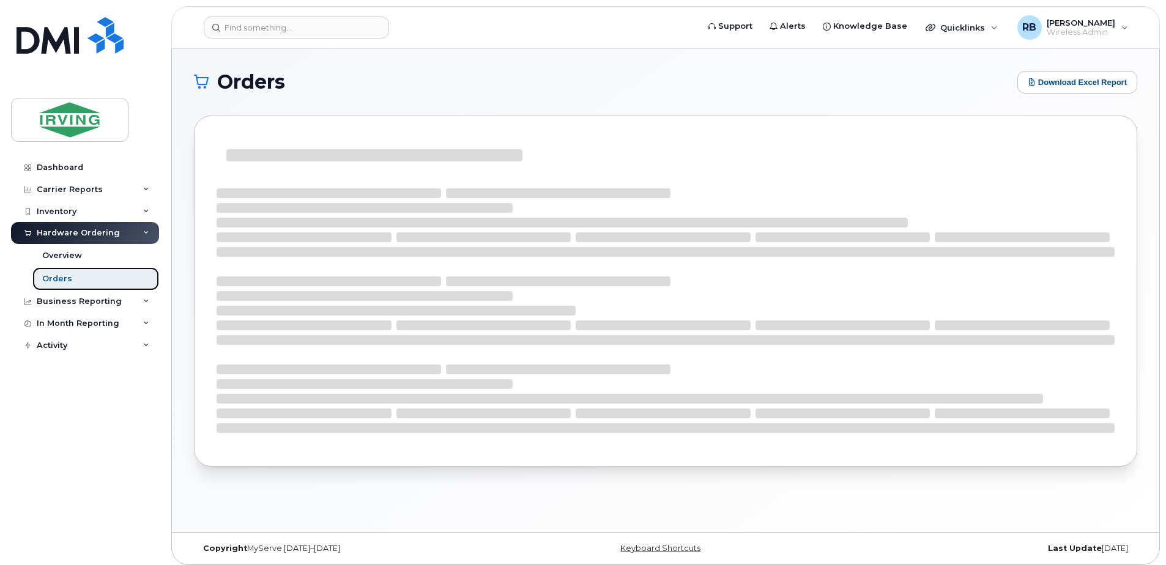
click div "Orders"
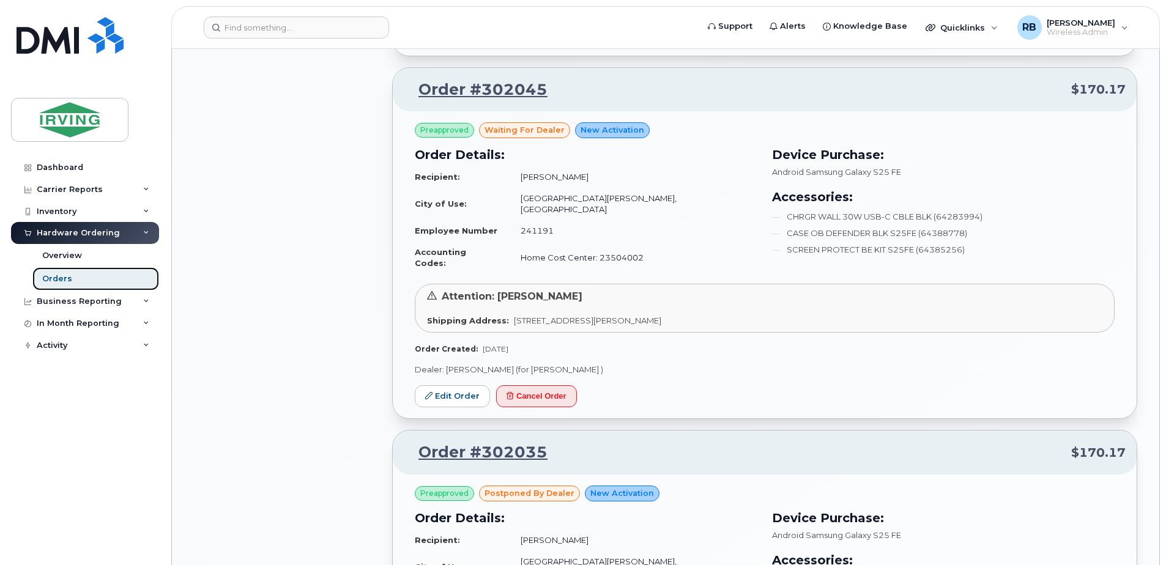
scroll to position [1224, 0]
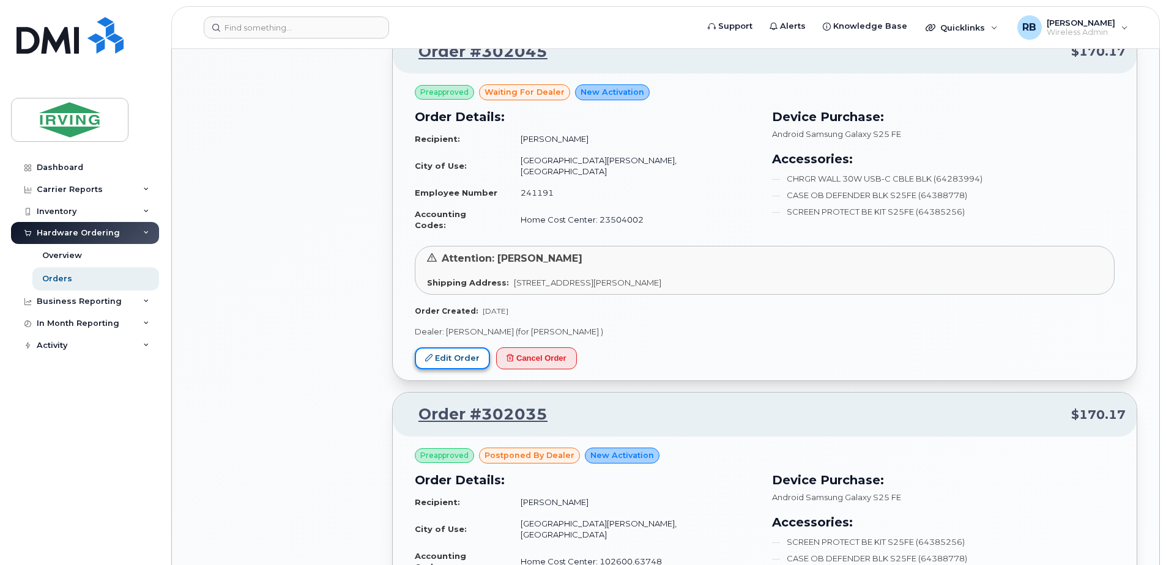
click link "Edit Order"
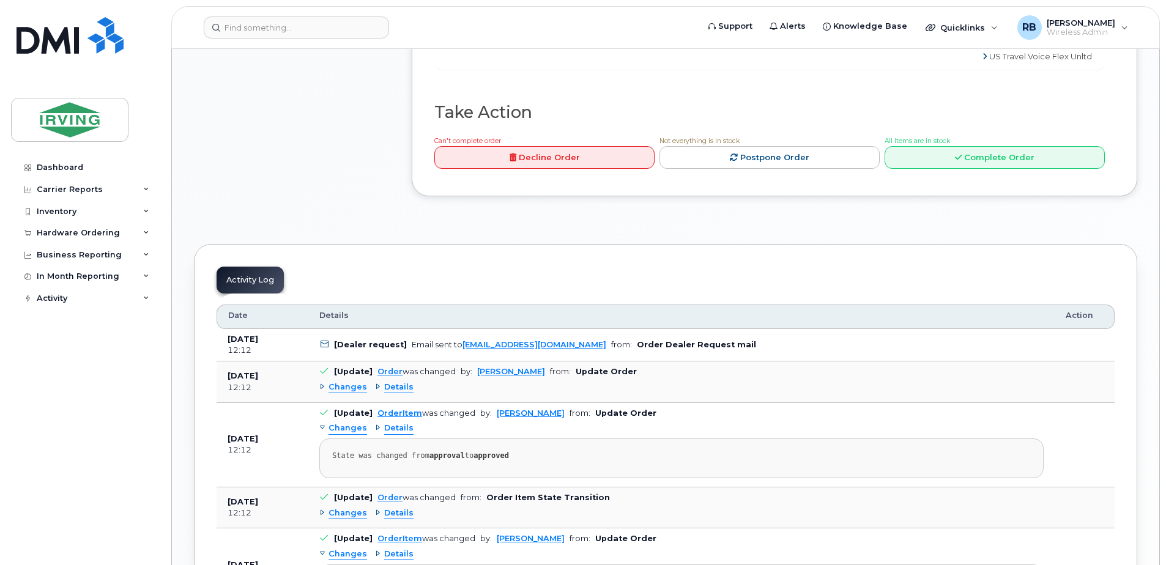
scroll to position [1143, 0]
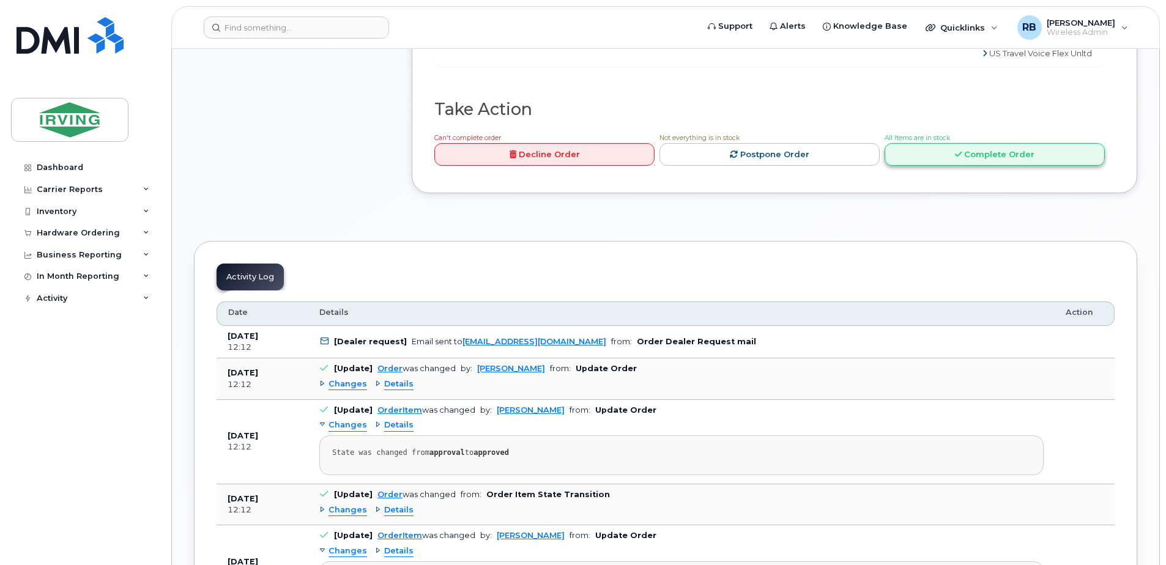
click at [944, 166] on link "Complete Order" at bounding box center [995, 154] width 220 height 23
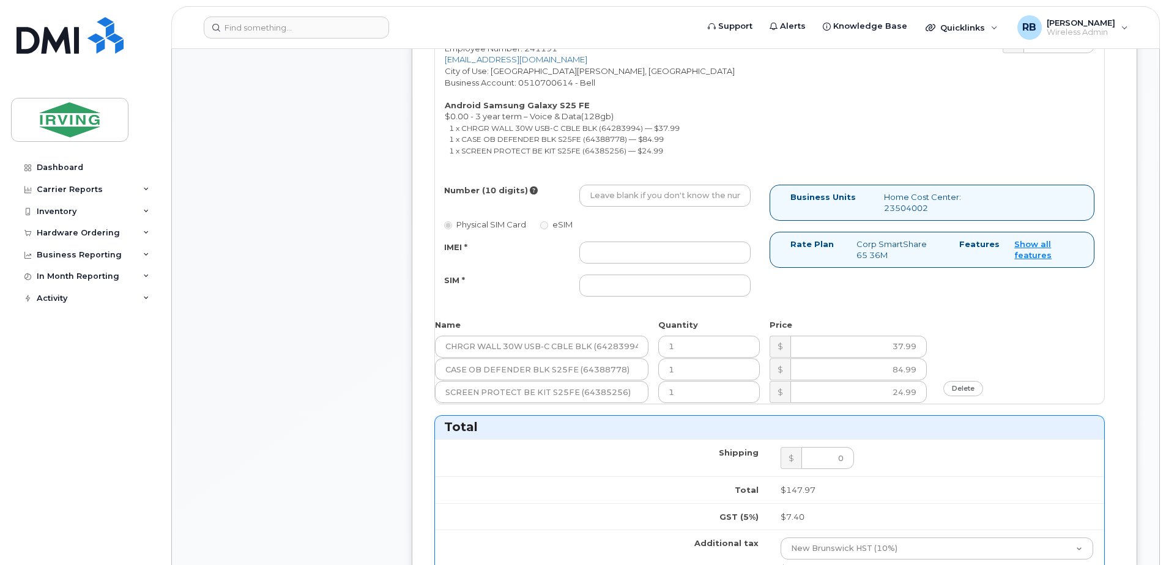
scroll to position [653, 0]
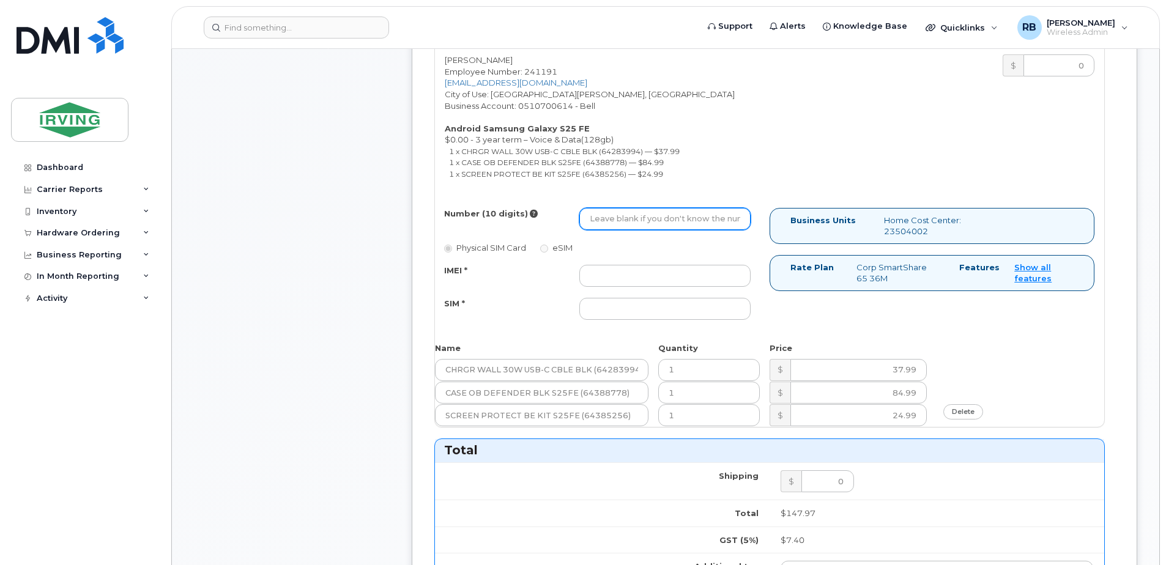
click at [701, 214] on input "Number (10 digits)" at bounding box center [665, 219] width 171 height 22
type input "5063131576"
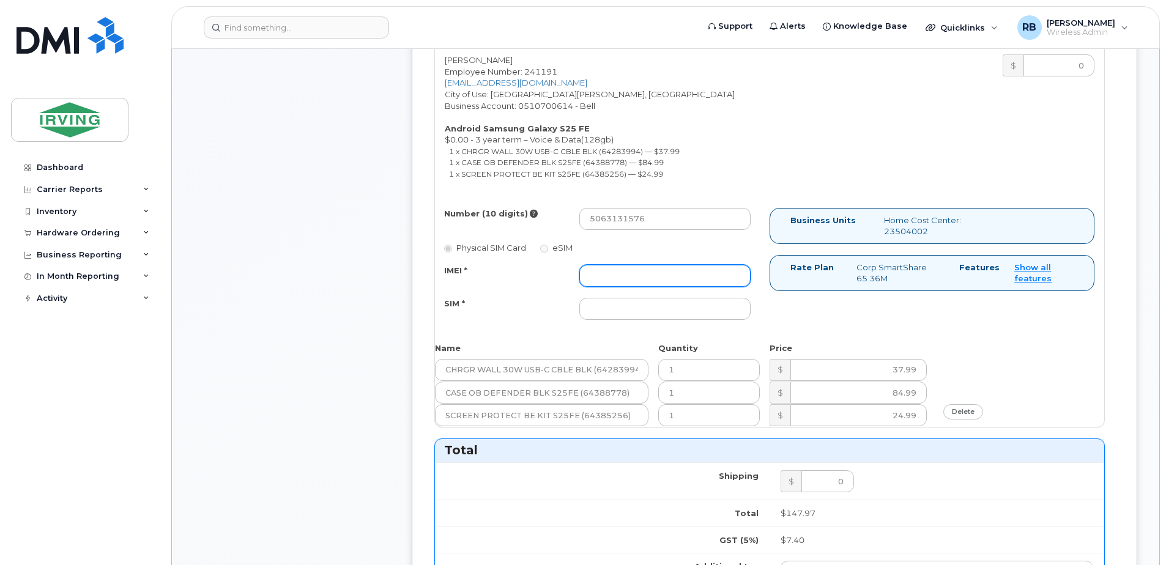
click at [665, 275] on input "IMEI *" at bounding box center [665, 276] width 171 height 22
type input "352055160529762"
click at [629, 314] on input "SIM *" at bounding box center [665, 309] width 171 height 22
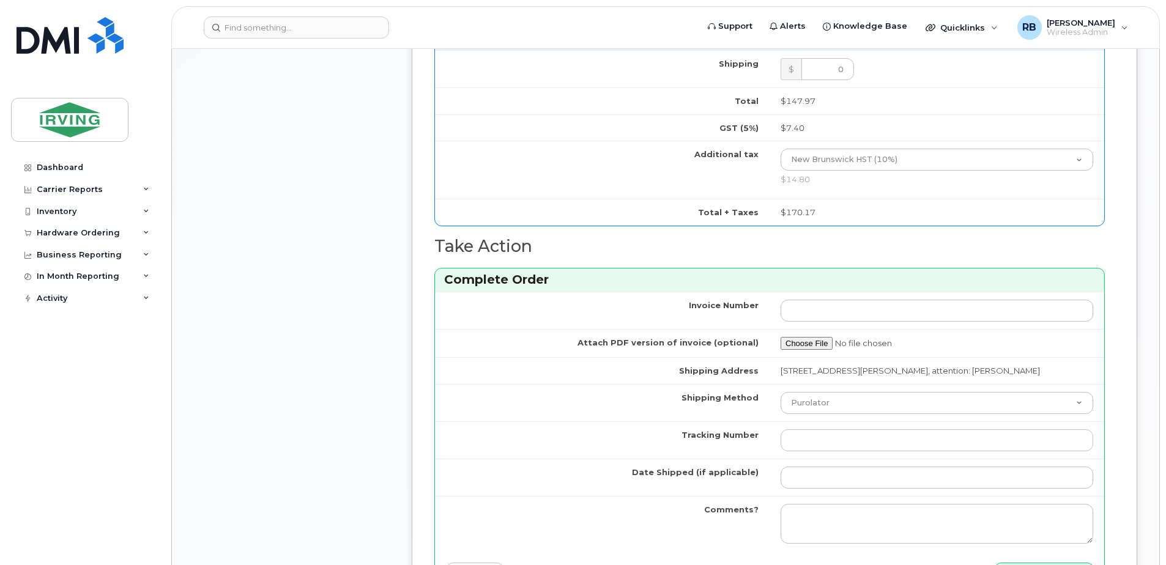
scroll to position [1224, 0]
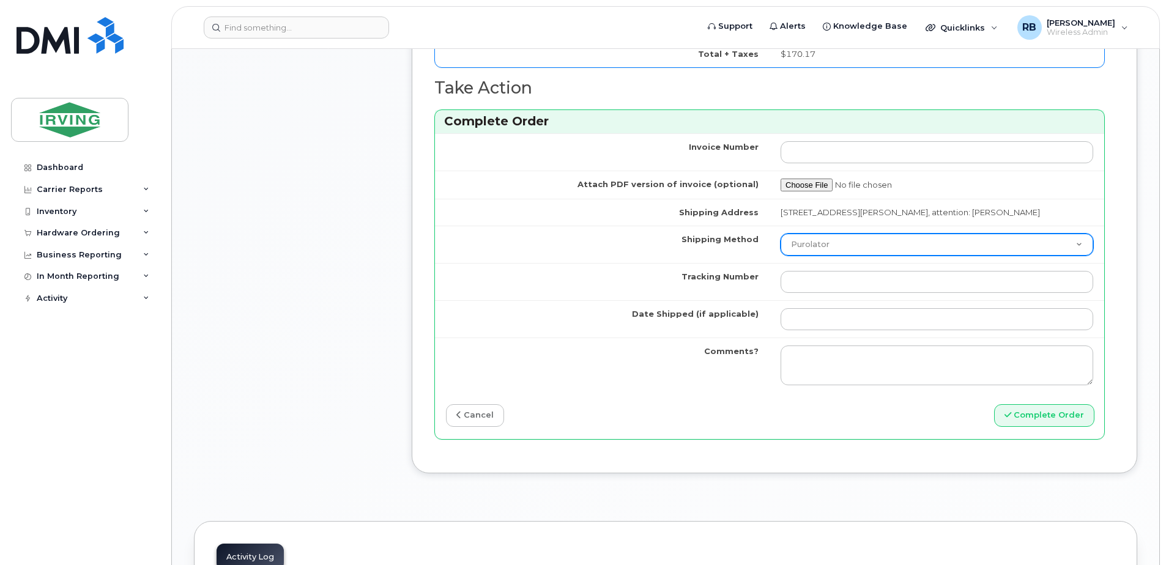
type input "89302610207712407623"
click at [801, 245] on select "Purolator UPS FedEx Canada Post Courier Other Drop Off Pick Up" at bounding box center [937, 245] width 313 height 22
select select "Drop Off"
click at [781, 234] on select "Purolator UPS FedEx Canada Post Courier Other Drop Off Pick Up" at bounding box center [937, 245] width 313 height 22
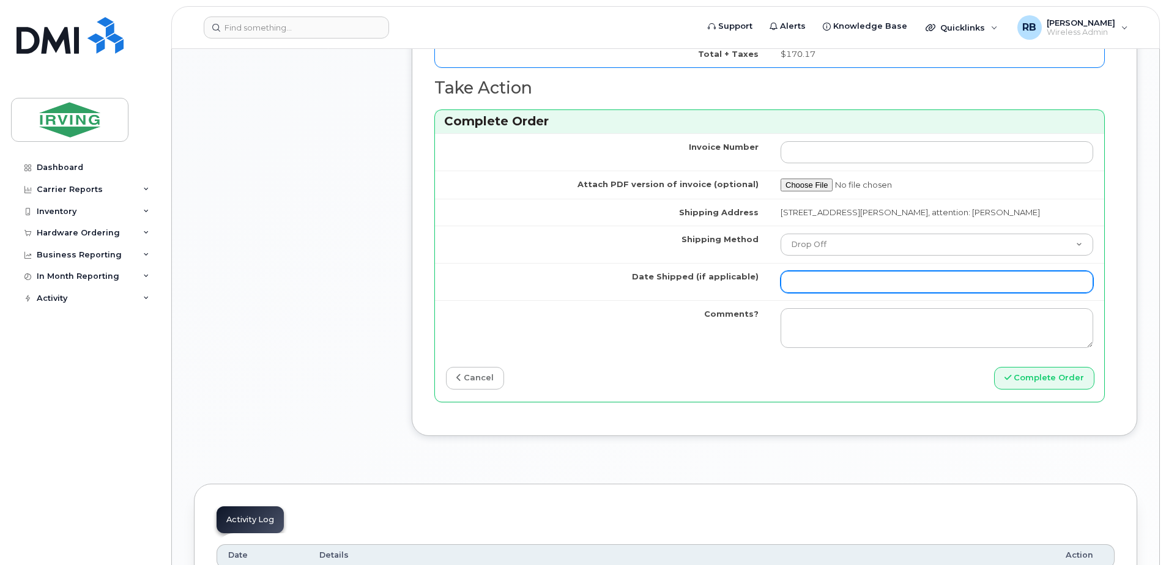
click at [839, 285] on input "Date Shipped (if applicable)" at bounding box center [937, 282] width 313 height 22
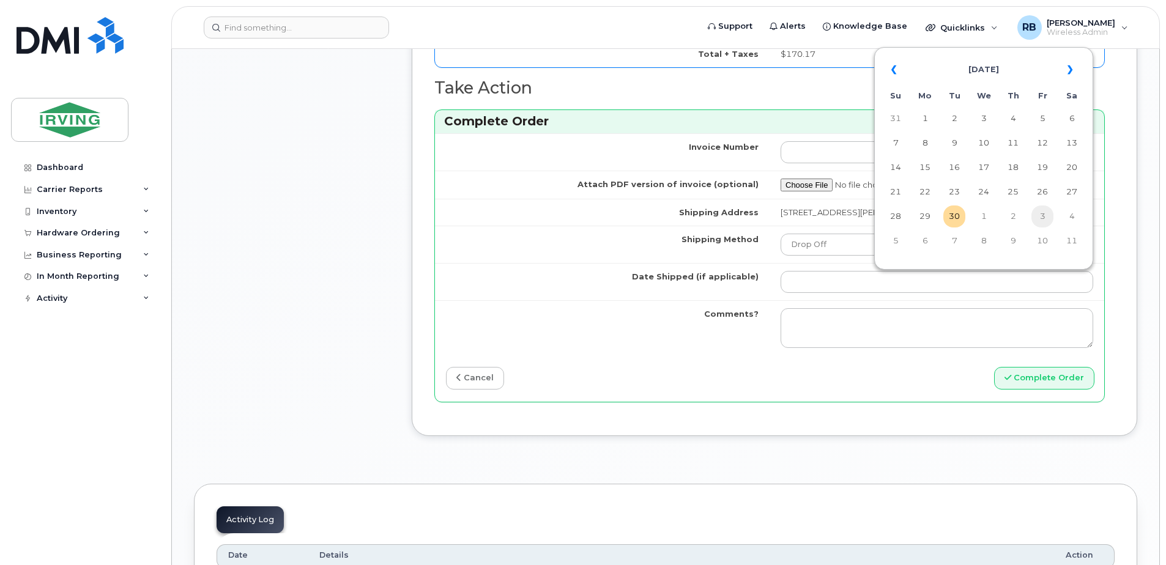
click at [1042, 218] on td "3" at bounding box center [1043, 217] width 22 height 22
type input "2025-10-03"
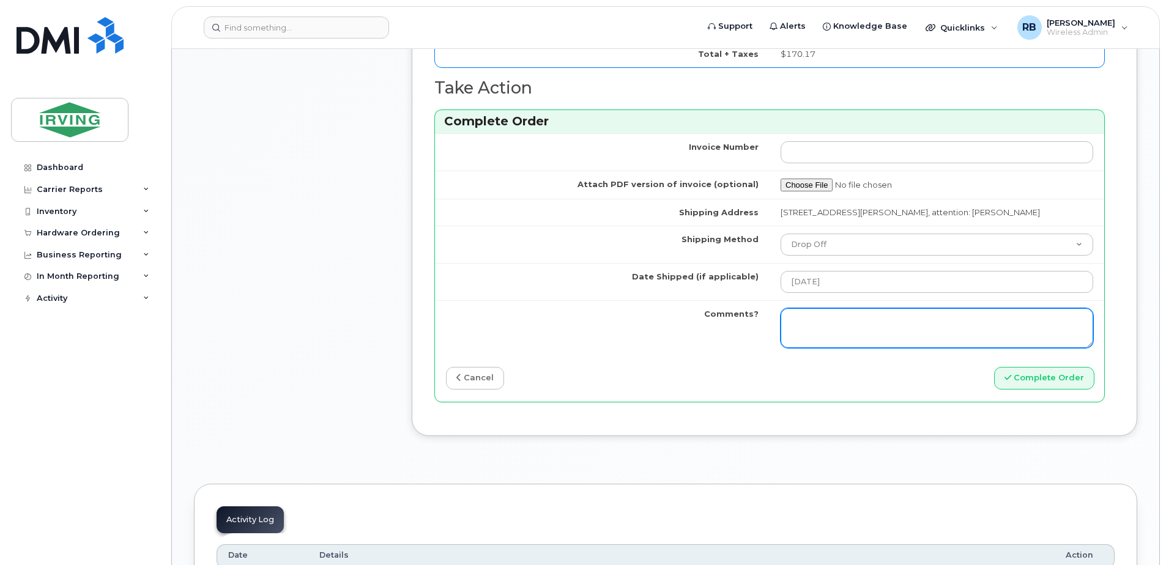
click at [901, 326] on textarea "Comments?" at bounding box center [937, 328] width 313 height 40
paste textarea "Please be advised the order has been placed. SO#26211570 As requested, the avai…"
type textarea "Please be advised the order has been placed. SO#26211570 As requested, the avai…"
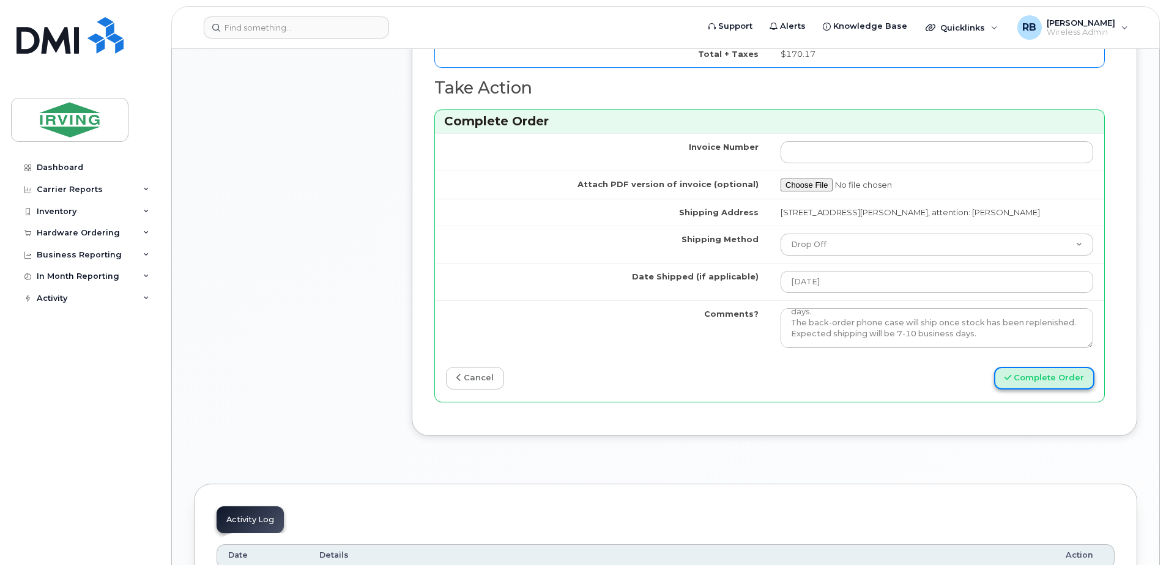
click at [1020, 373] on button "Complete Order" at bounding box center [1044, 378] width 100 height 23
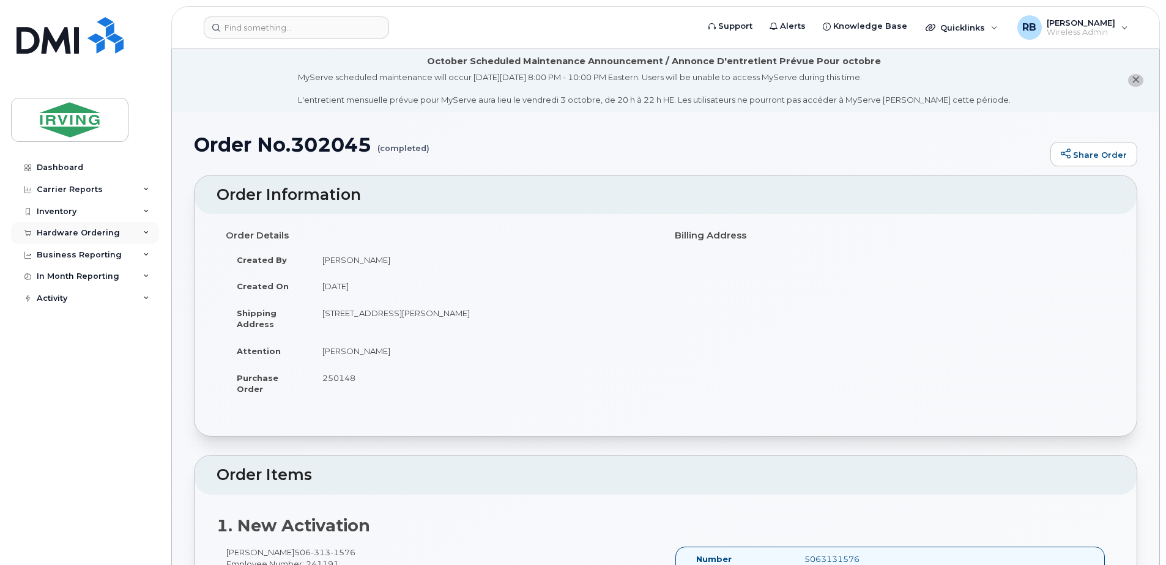
click at [58, 235] on div "Hardware Ordering" at bounding box center [78, 233] width 83 height 10
click at [54, 278] on div "Orders" at bounding box center [57, 279] width 30 height 11
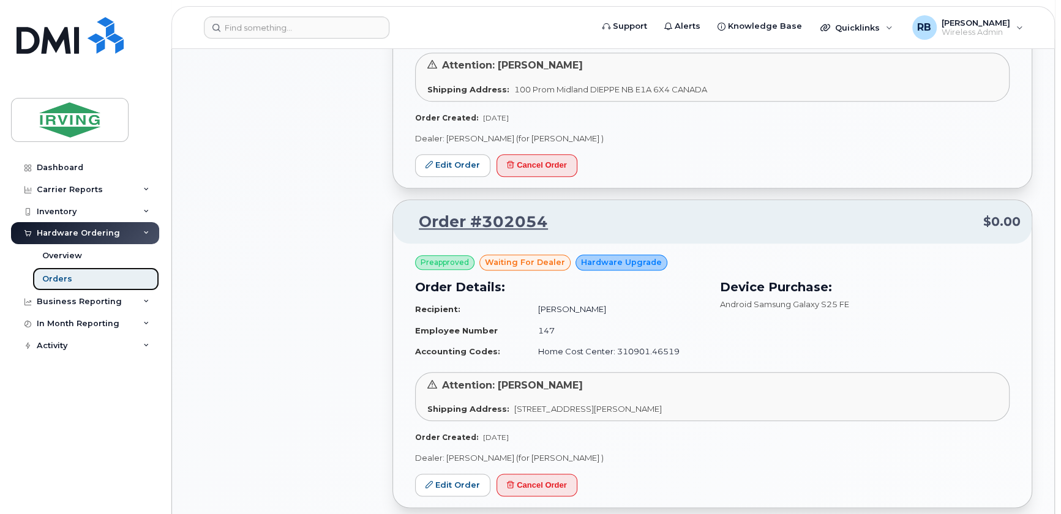
scroll to position [1113, 0]
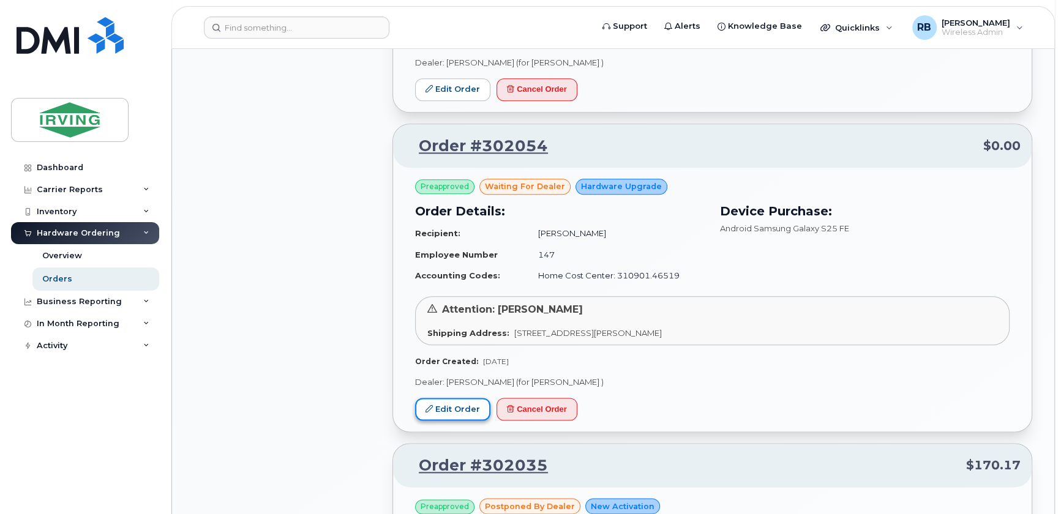
click at [443, 408] on link "Edit Order" at bounding box center [452, 409] width 75 height 23
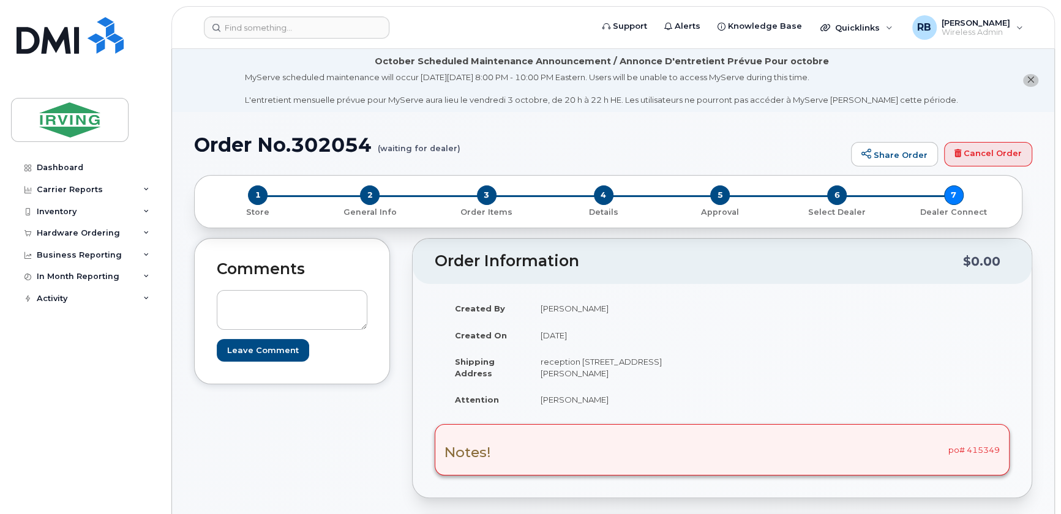
click at [980, 447] on div "Notes! po# 415349" at bounding box center [722, 449] width 575 height 51
copy div "415349"
click at [79, 234] on div "Hardware Ordering" at bounding box center [78, 233] width 83 height 10
click at [63, 274] on div "Orders" at bounding box center [57, 279] width 30 height 11
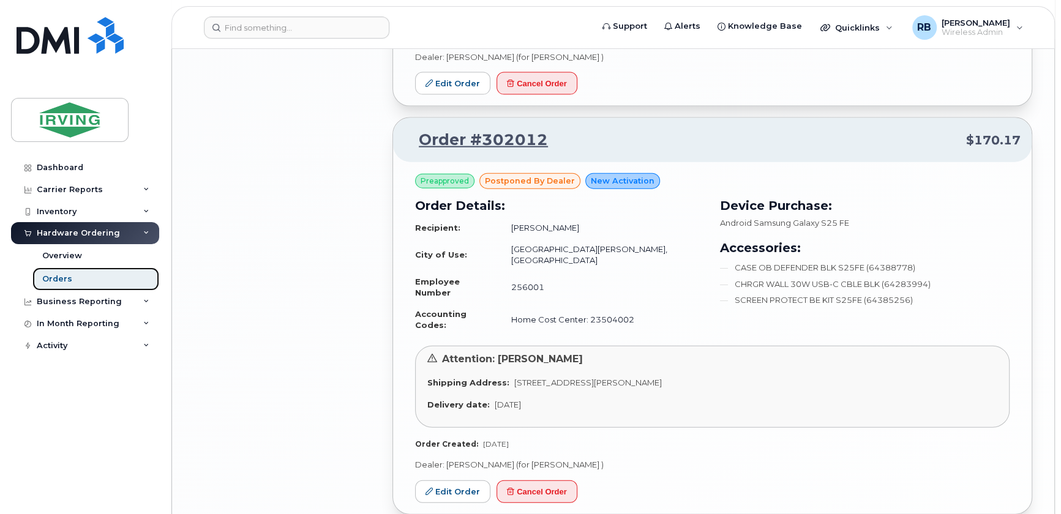
scroll to position [2374, 0]
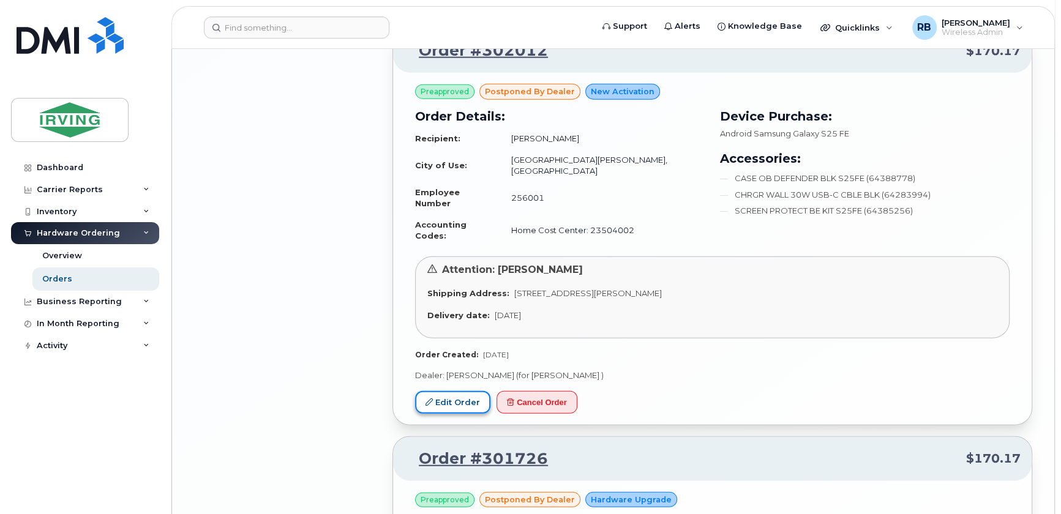
click at [460, 391] on link "Edit Order" at bounding box center [452, 402] width 75 height 23
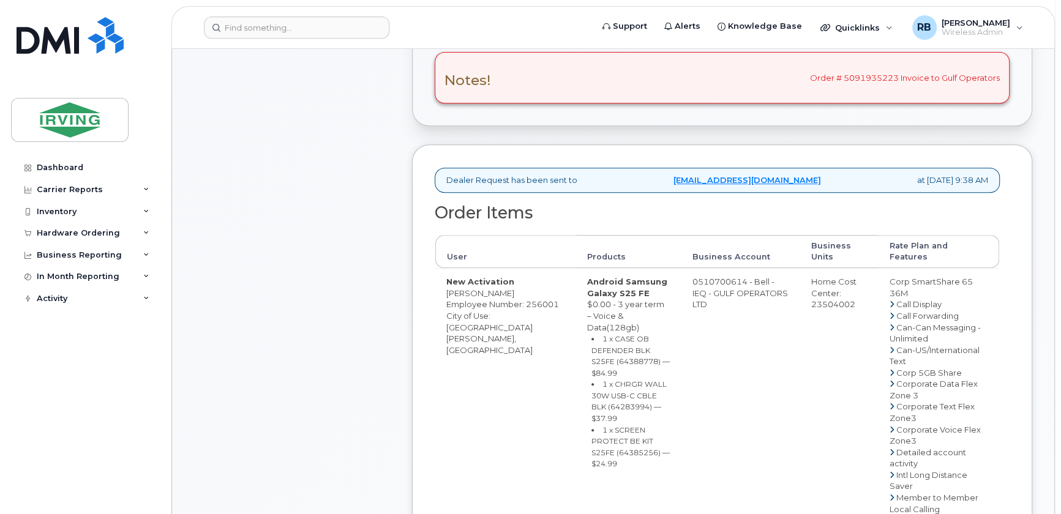
scroll to position [507, 0]
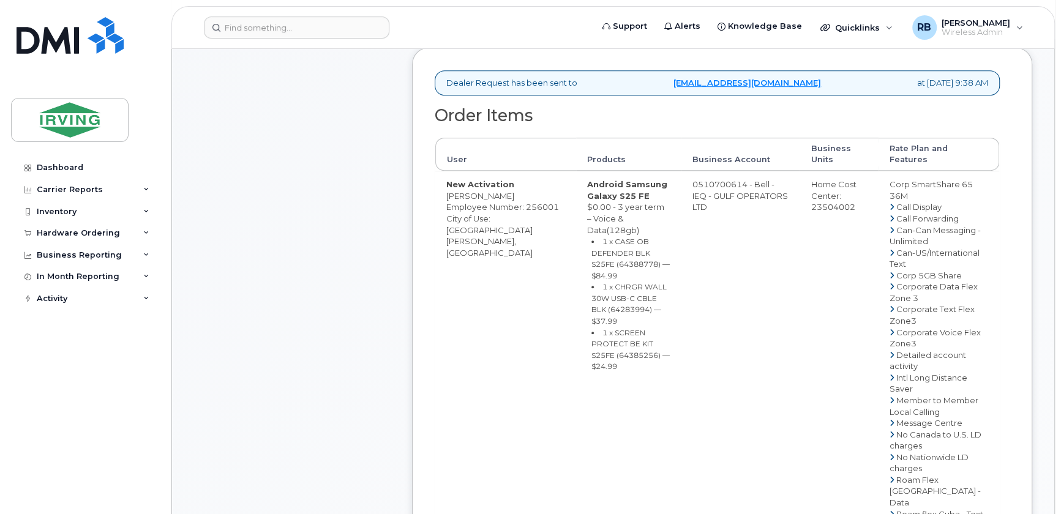
click at [724, 184] on td "0510700614 - Bell - IEQ - GULF OPERATORS LTD" at bounding box center [740, 502] width 119 height 663
drag, startPoint x: 682, startPoint y: 184, endPoint x: 734, endPoint y: 184, distance: 52.6
click at [734, 184] on td "0510700614 - Bell - IEQ - GULF OPERATORS LTD" at bounding box center [740, 502] width 119 height 663
copy td "510700614"
click at [276, 263] on div "Comments Leave Comment" at bounding box center [292, 381] width 196 height 1301
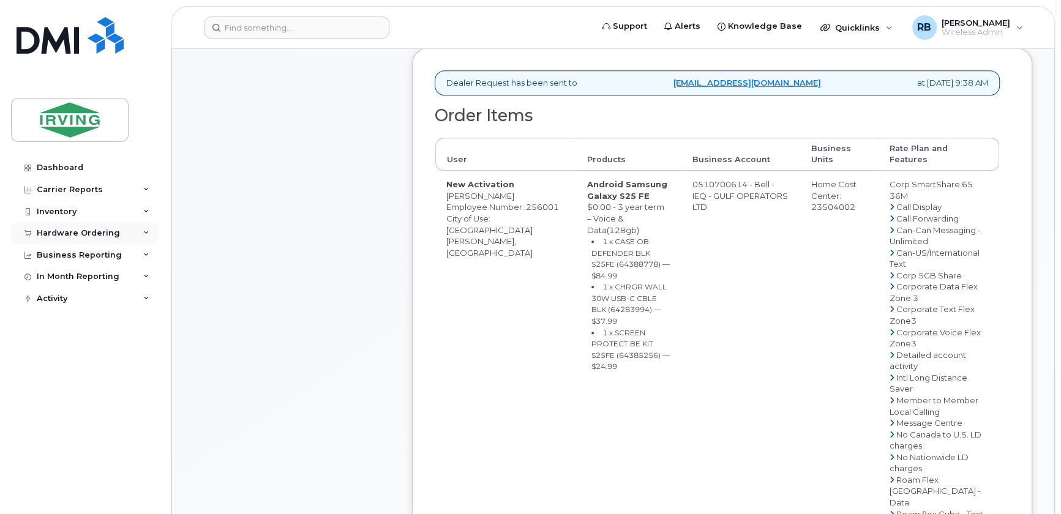
click at [98, 238] on div "Hardware Ordering" at bounding box center [85, 233] width 148 height 22
click at [59, 276] on div "Orders" at bounding box center [57, 279] width 30 height 11
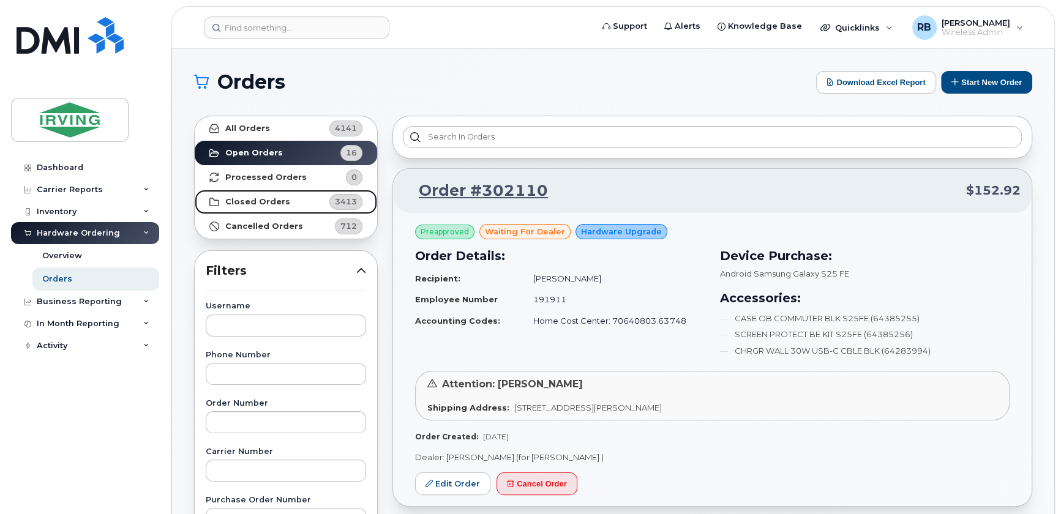
click at [234, 200] on strong "Closed Orders" at bounding box center [257, 202] width 65 height 10
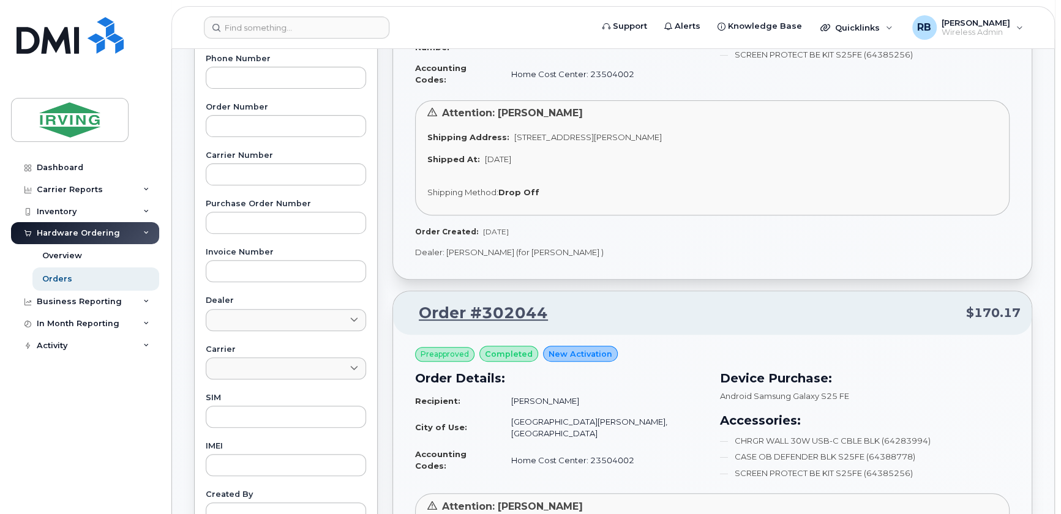
scroll to position [73, 0]
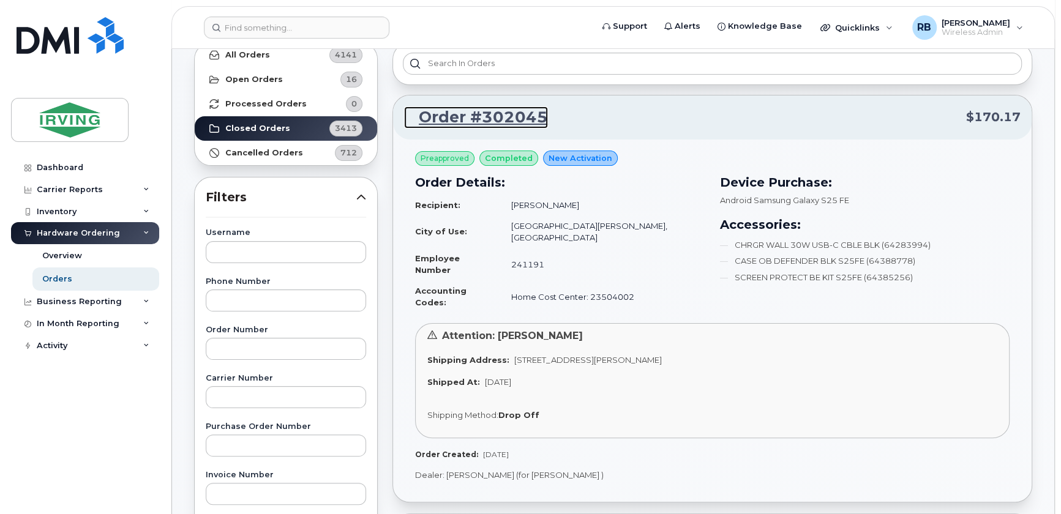
click at [471, 118] on link "Order #302045" at bounding box center [476, 117] width 144 height 22
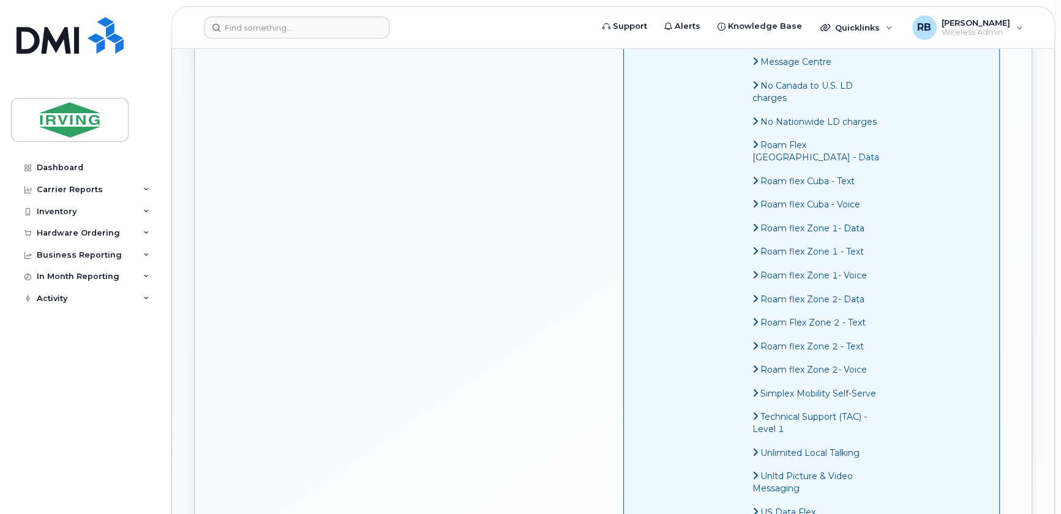
scroll to position [730, 0]
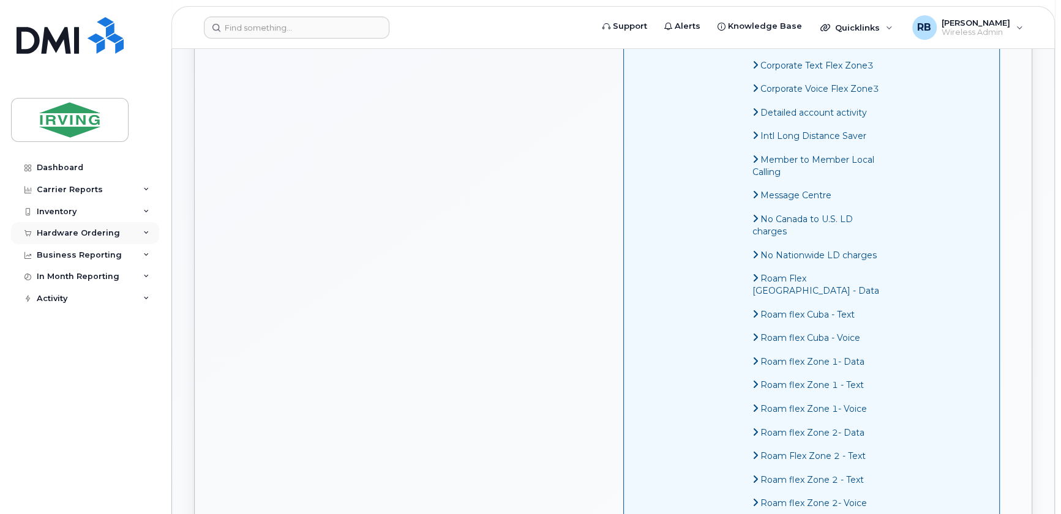
click at [73, 237] on div "Hardware Ordering" at bounding box center [78, 233] width 83 height 10
click at [58, 276] on div "Orders" at bounding box center [57, 279] width 30 height 11
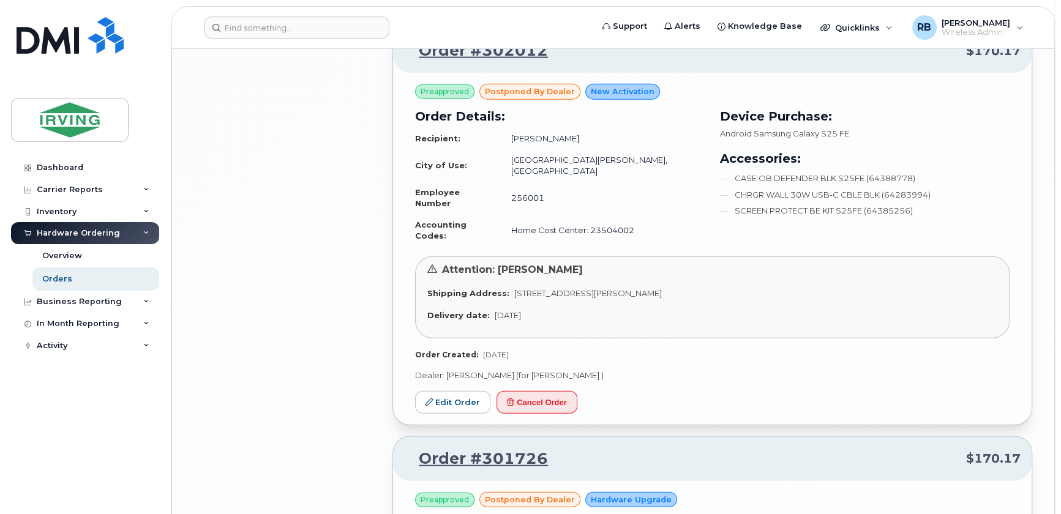
scroll to position [2448, 0]
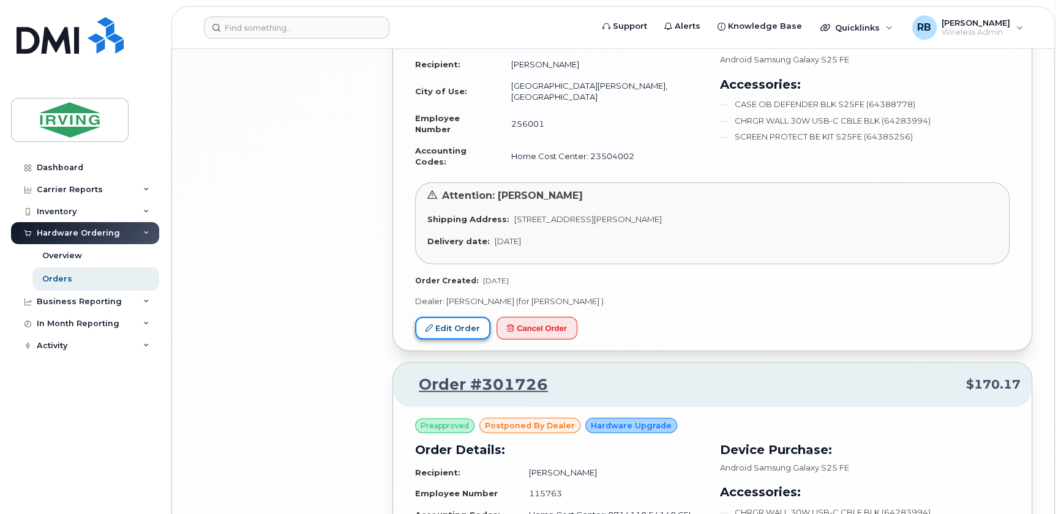
click at [447, 317] on link "Edit Order" at bounding box center [452, 328] width 75 height 23
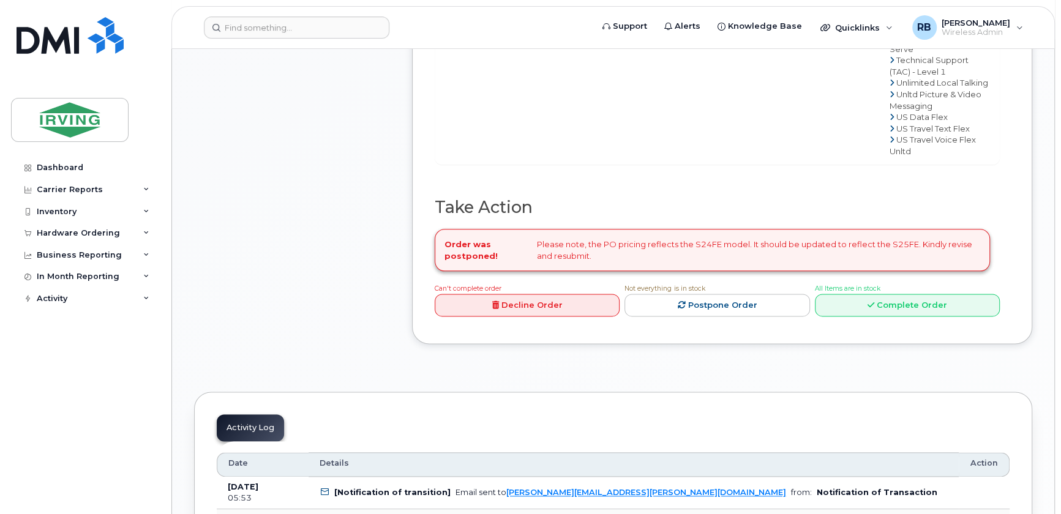
scroll to position [1187, 0]
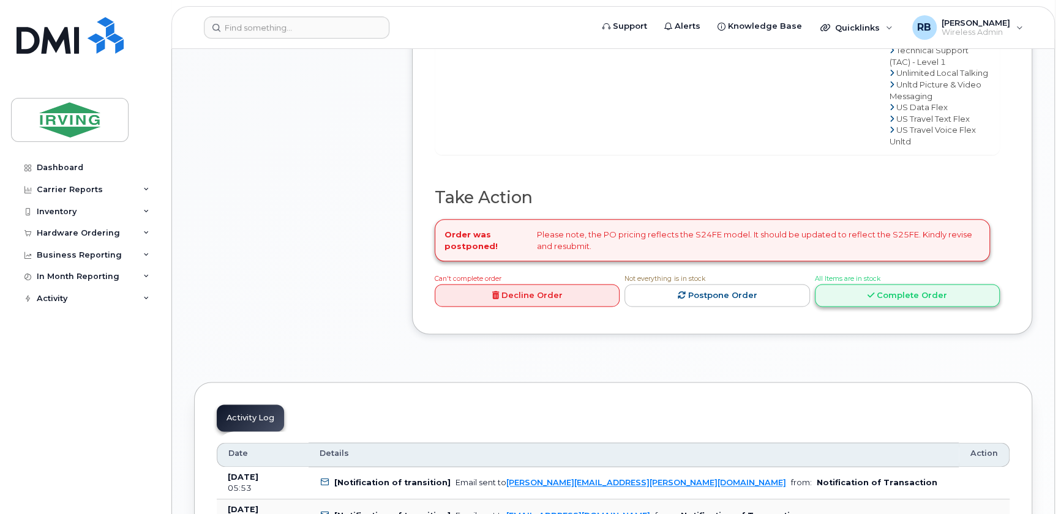
click at [829, 307] on link "Complete Order" at bounding box center [907, 295] width 185 height 23
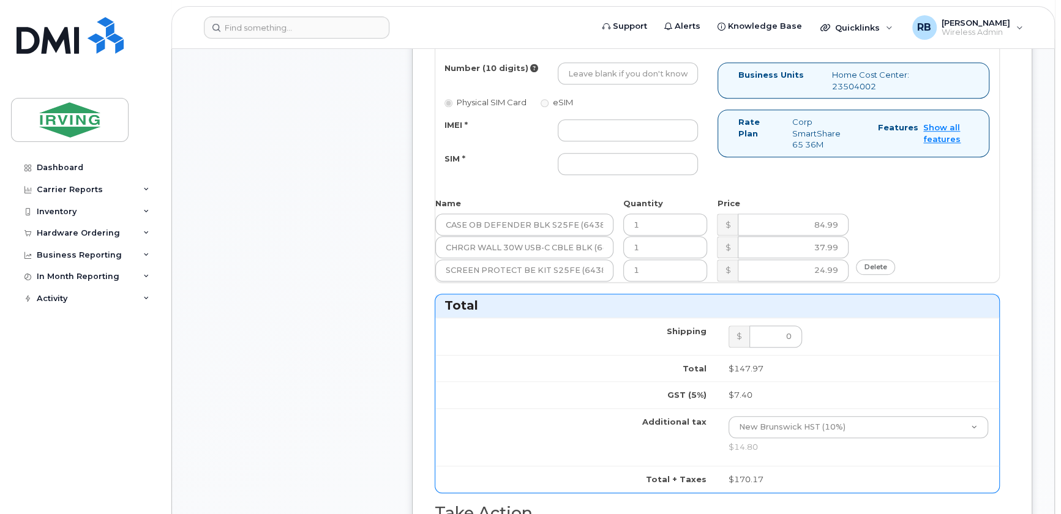
scroll to position [741, 0]
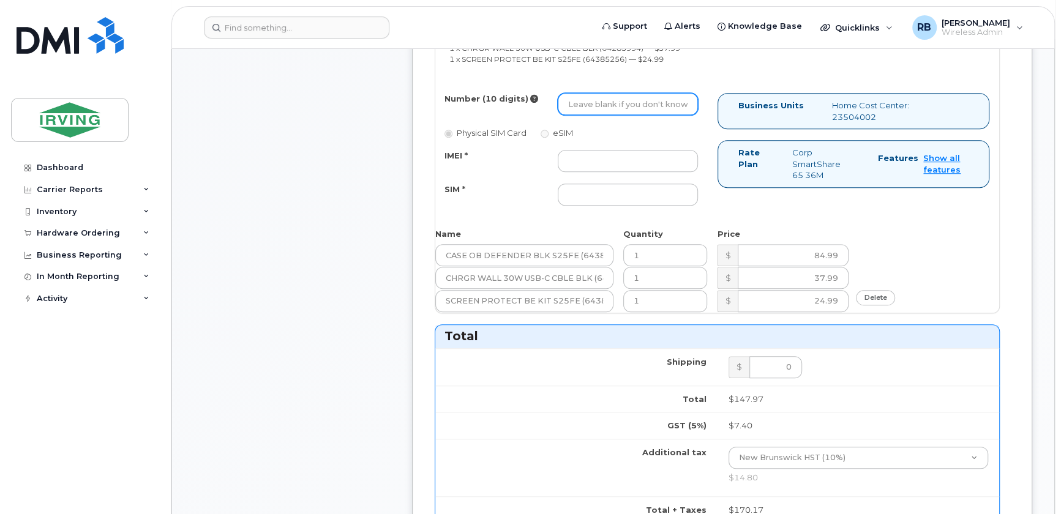
click at [611, 94] on input "Number (10 digits)" at bounding box center [628, 104] width 140 height 22
type input "5063131712"
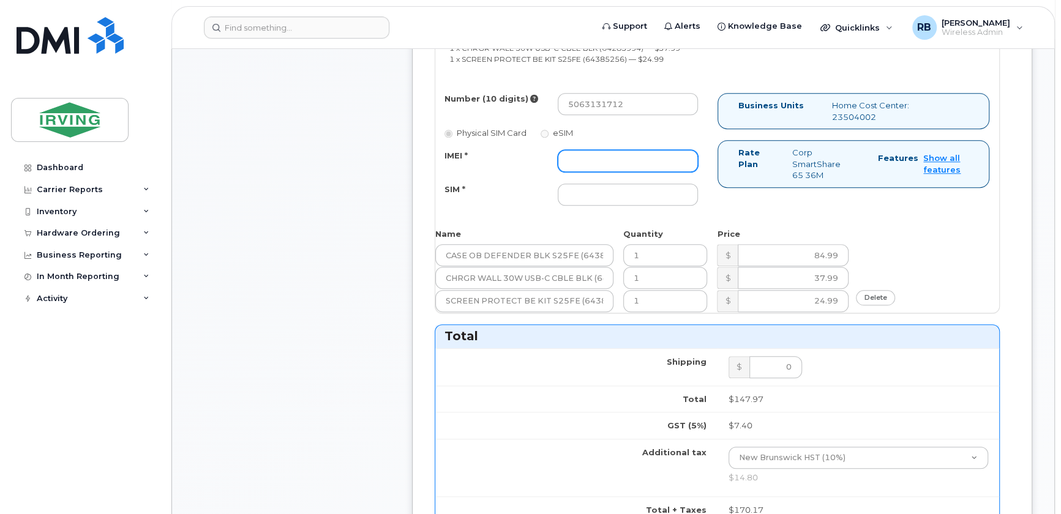
click at [592, 150] on input "IMEI *" at bounding box center [628, 161] width 140 height 22
type input "352055160526123"
click at [586, 184] on input "SIM *" at bounding box center [628, 195] width 140 height 22
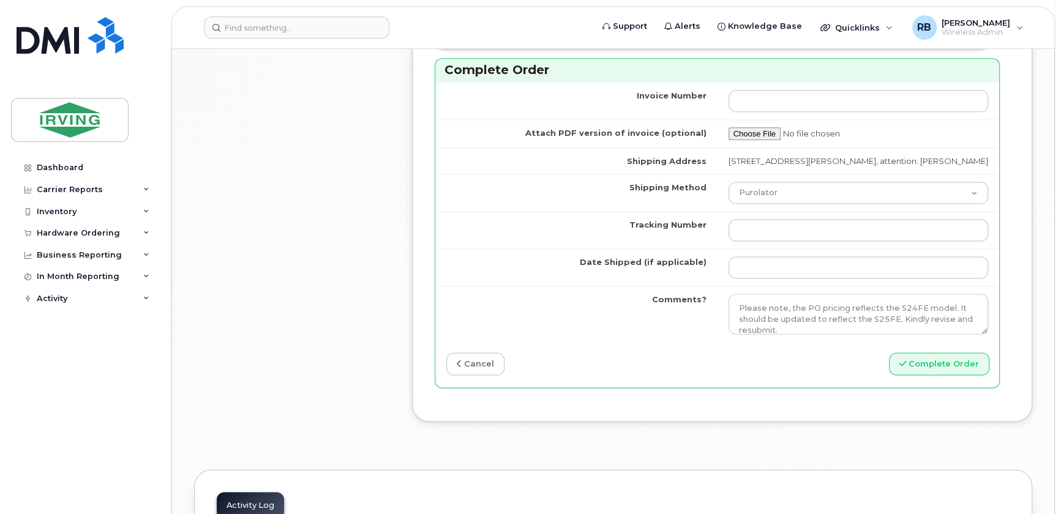
scroll to position [1335, 0]
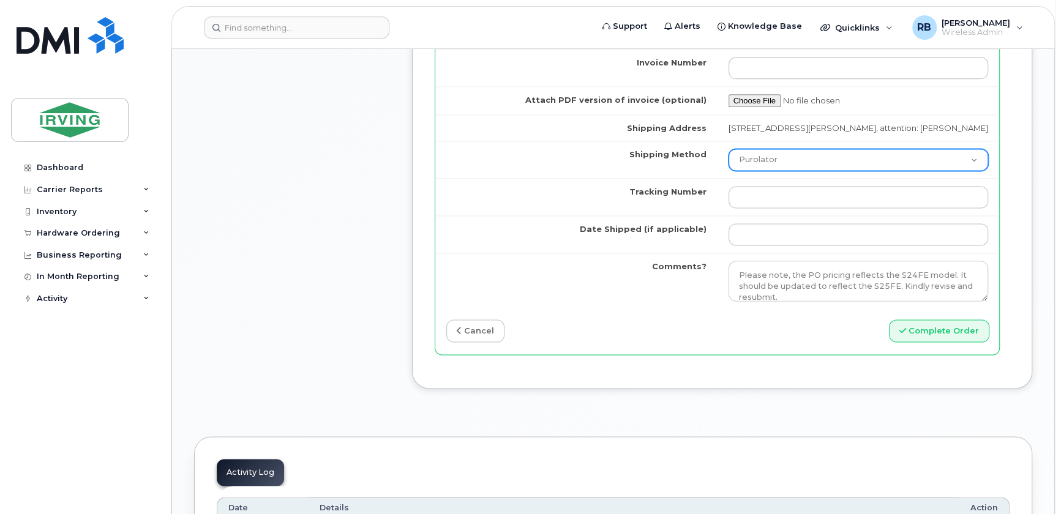
type input "89302610207712407631"
click at [786, 156] on select "Purolator UPS FedEx Canada Post Courier Other Drop Off Pick Up" at bounding box center [858, 160] width 260 height 22
select select "Drop Off"
click at [728, 149] on select "Purolator UPS FedEx Canada Post Courier Other Drop Off Pick Up" at bounding box center [858, 160] width 260 height 22
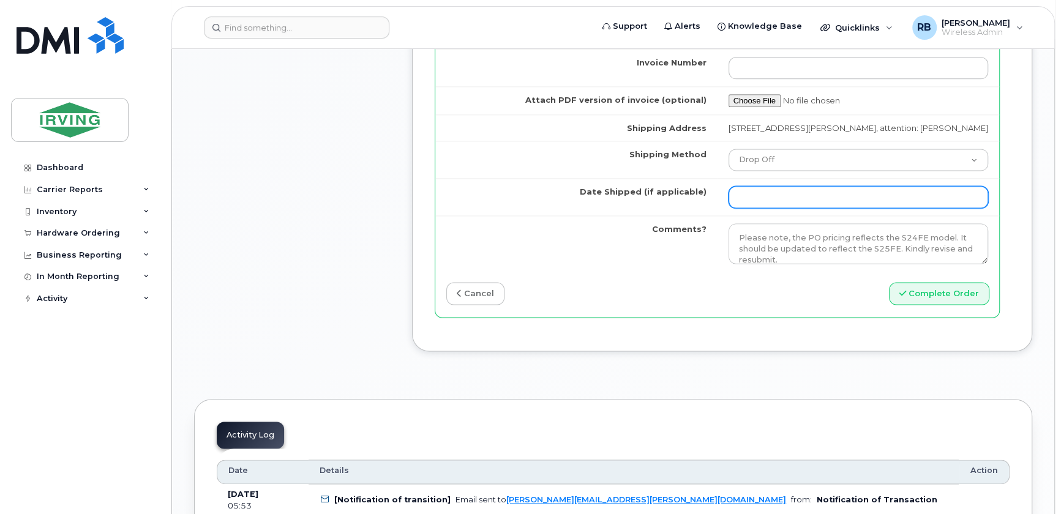
click at [780, 191] on input "Date Shipped (if applicable)" at bounding box center [858, 197] width 260 height 22
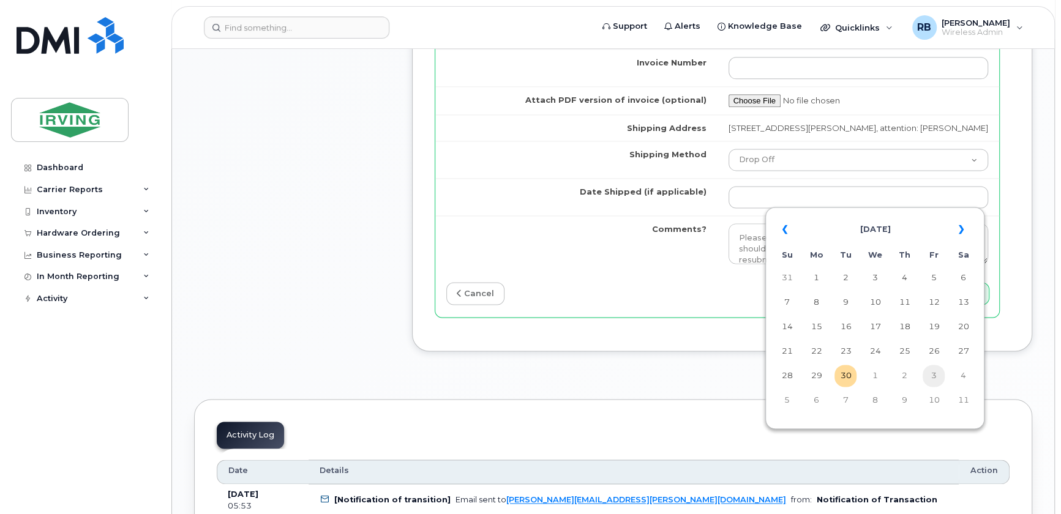
click at [933, 378] on td "3" at bounding box center [933, 376] width 22 height 22
type input "[DATE]"
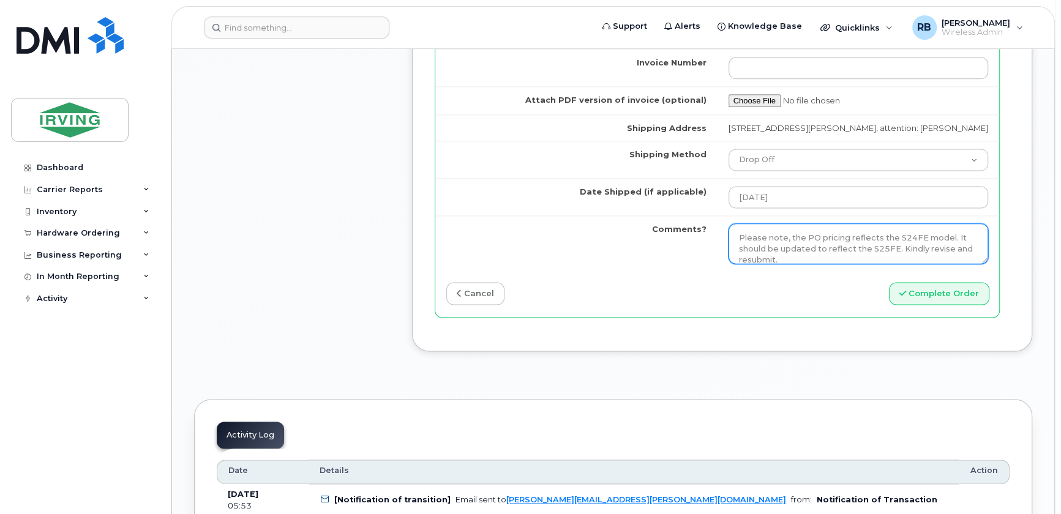
scroll to position [0, 0]
drag, startPoint x: 791, startPoint y: 253, endPoint x: 713, endPoint y: 227, distance: 82.6
click at [713, 227] on tr "Comments? Please note, the PO pricing reflects the S24FE model. It should be up…" at bounding box center [717, 243] width 564 height 56
click at [750, 231] on textarea "Please note, the PO pricing reflects the S24FE model. It should be updated to r…" at bounding box center [858, 243] width 260 height 40
paste textarea "Please be advised the order has been placed. SO#26211520 As requested, the avai…"
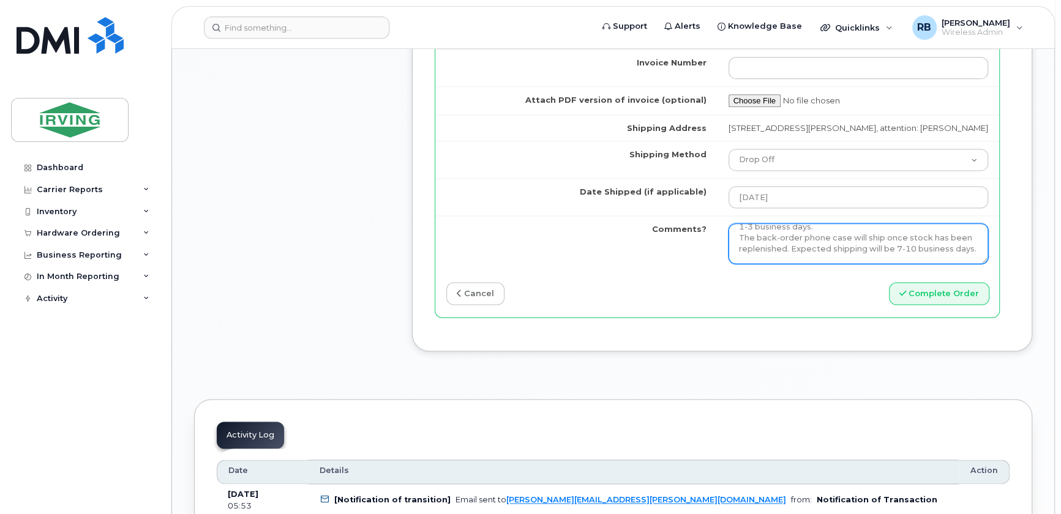
scroll to position [1483, 0]
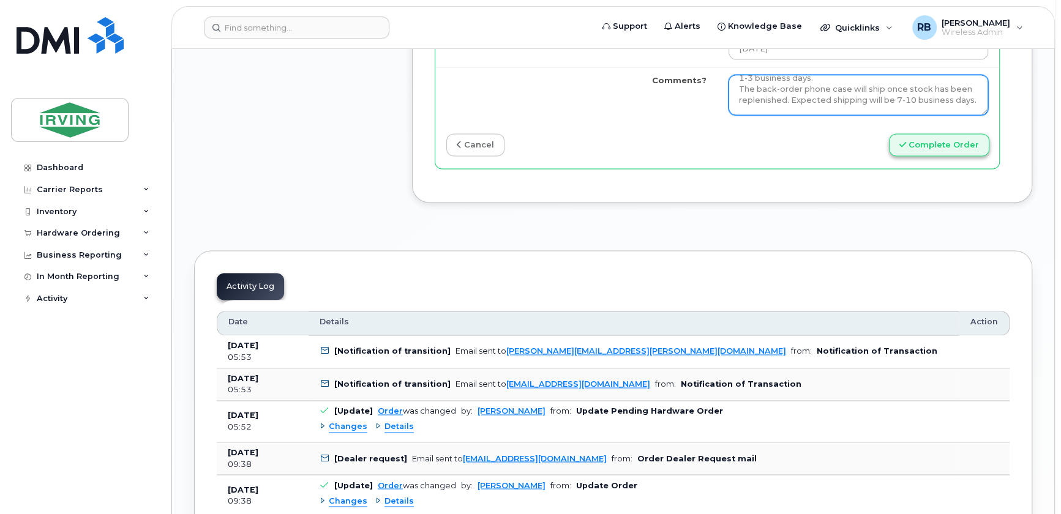
type textarea "Please be advised the order has been placed. SO#26211520 As requested, the avai…"
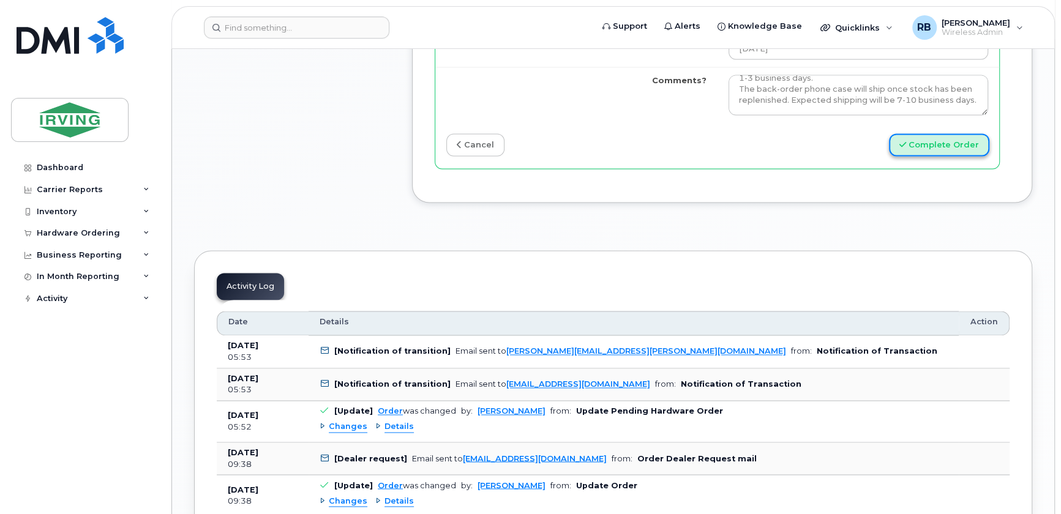
click at [920, 142] on button "Complete Order" at bounding box center [939, 144] width 100 height 23
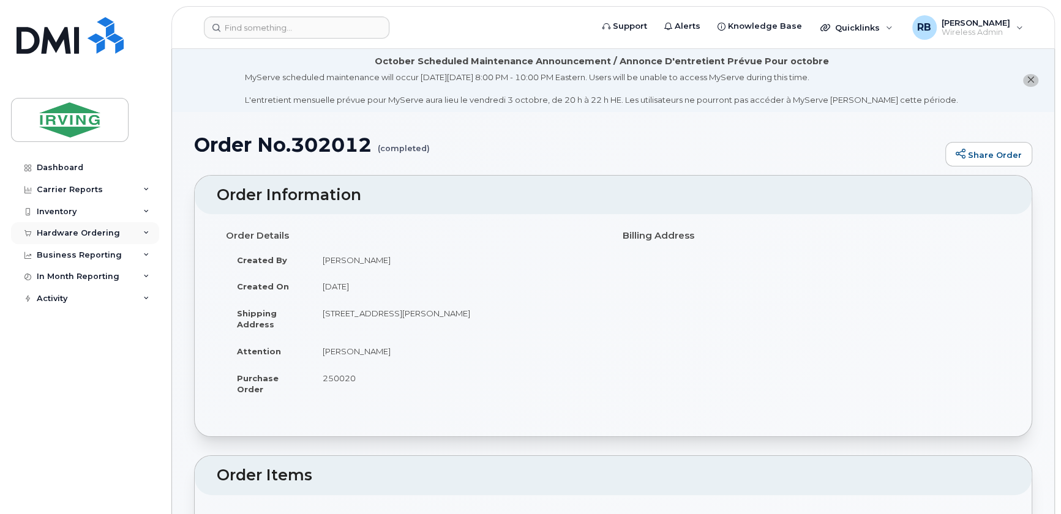
click at [96, 233] on div "Hardware Ordering" at bounding box center [78, 233] width 83 height 10
click at [63, 280] on div "Orders" at bounding box center [57, 279] width 30 height 11
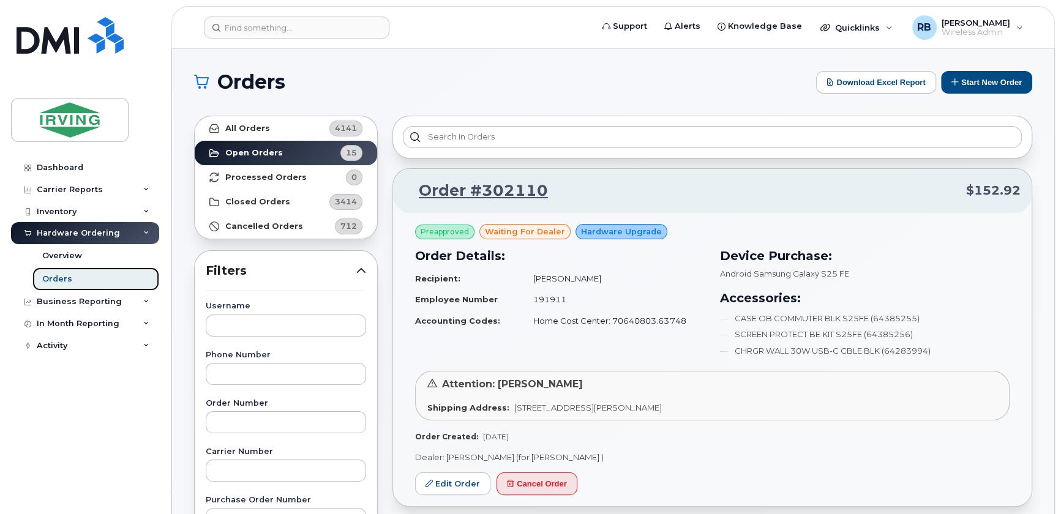
click at [50, 279] on div "Orders" at bounding box center [57, 279] width 30 height 11
click at [961, 80] on button "Start New Order" at bounding box center [986, 82] width 91 height 23
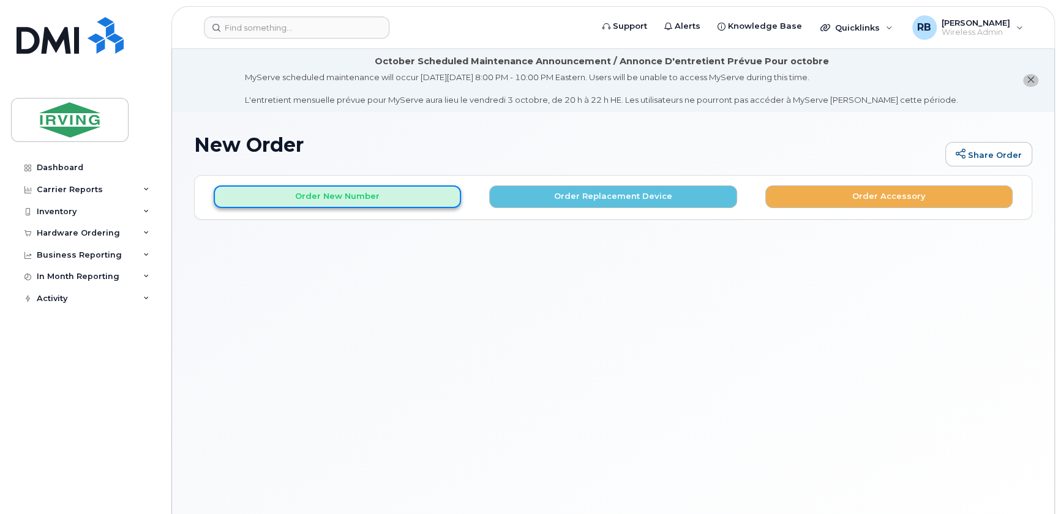
click at [413, 192] on button "Order New Number" at bounding box center [337, 196] width 247 height 23
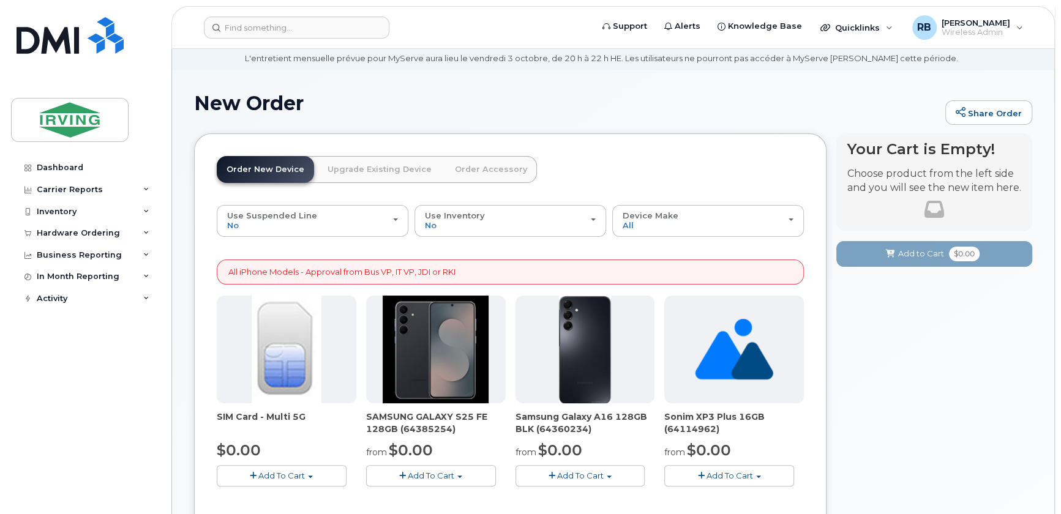
scroll to position [148, 0]
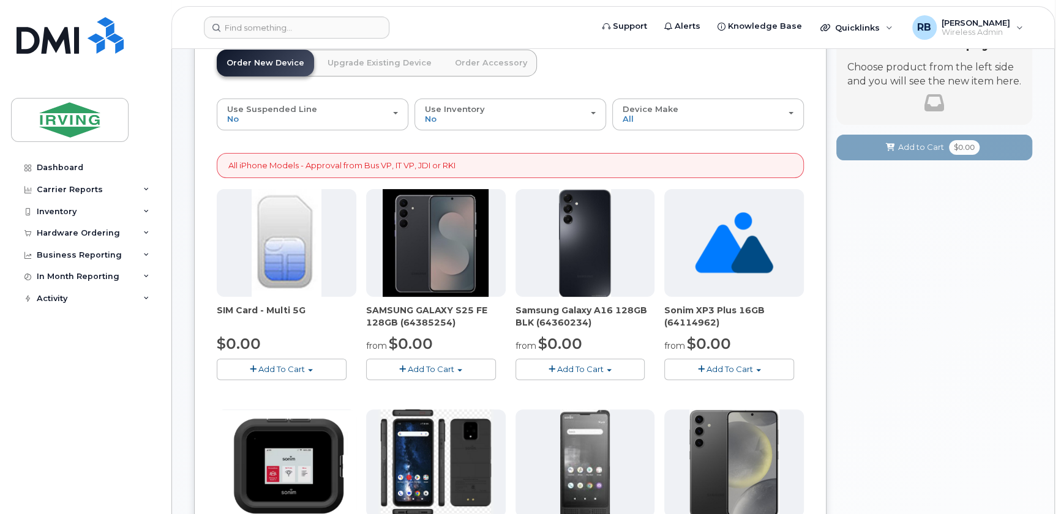
click at [430, 364] on span "Add To Cart" at bounding box center [431, 369] width 47 height 10
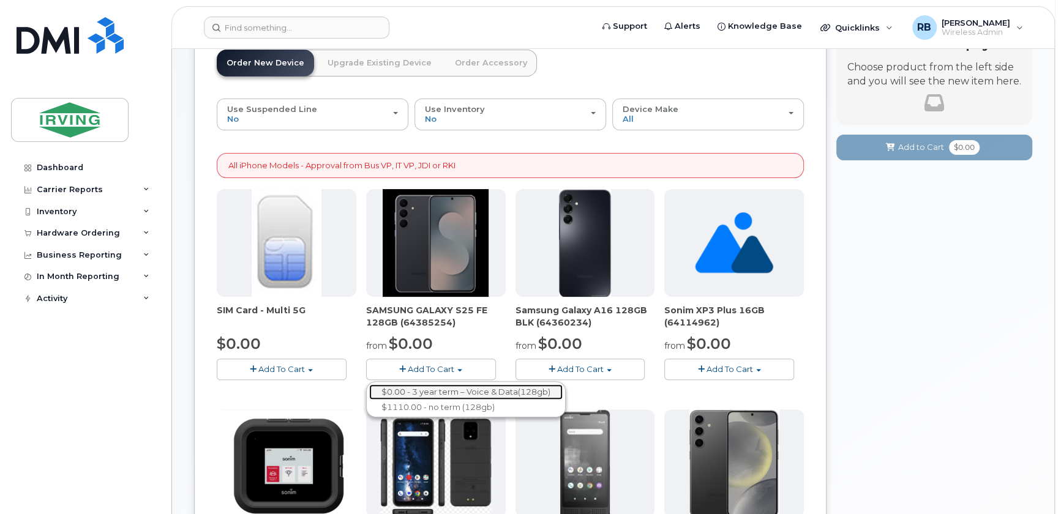
click at [430, 389] on link "$0.00 - 3 year term – Voice & Data(128gb)" at bounding box center [465, 391] width 193 height 15
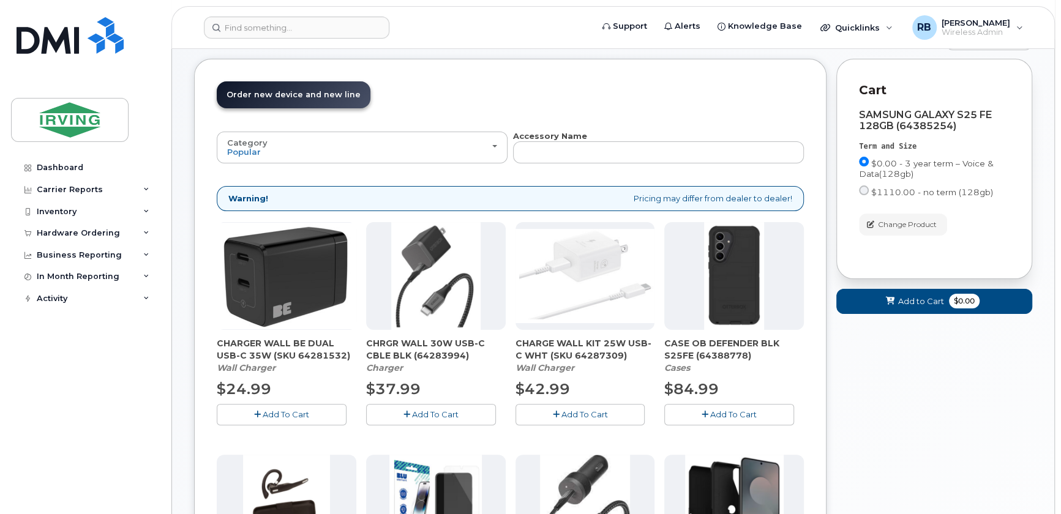
scroll to position [0, 0]
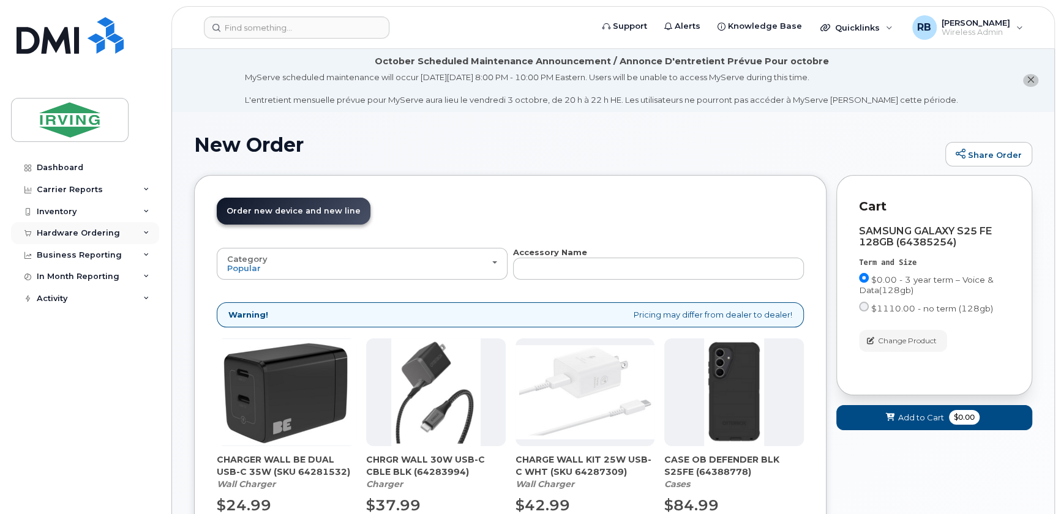
click at [122, 233] on div "Hardware Ordering" at bounding box center [85, 233] width 148 height 22
click at [72, 277] on link "Orders" at bounding box center [95, 278] width 127 height 23
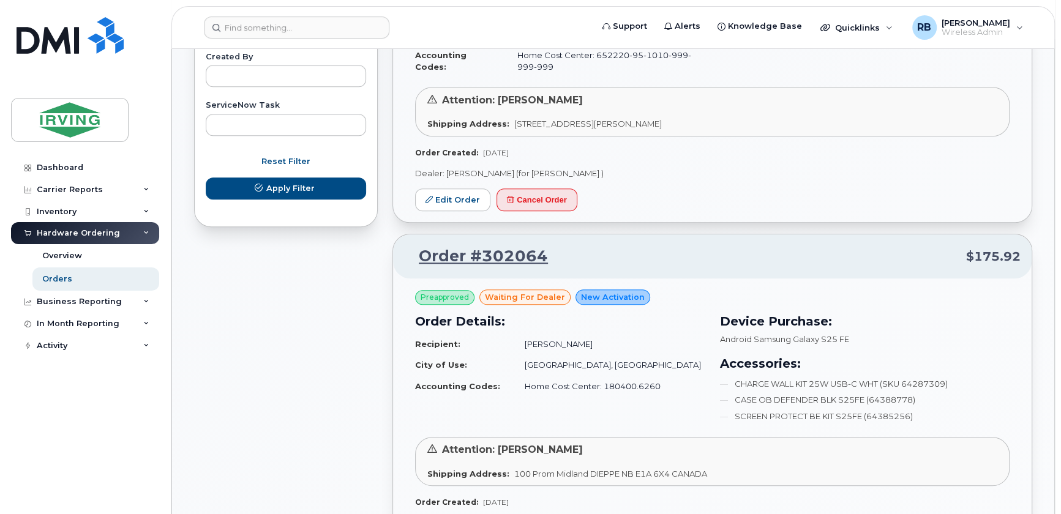
scroll to position [816, 0]
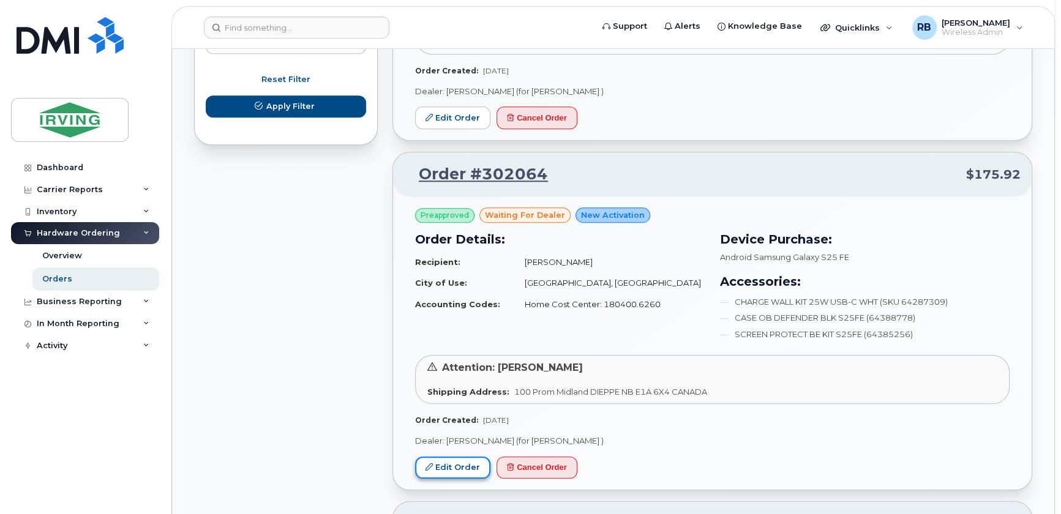
click at [470, 464] on link "Edit Order" at bounding box center [452, 468] width 75 height 23
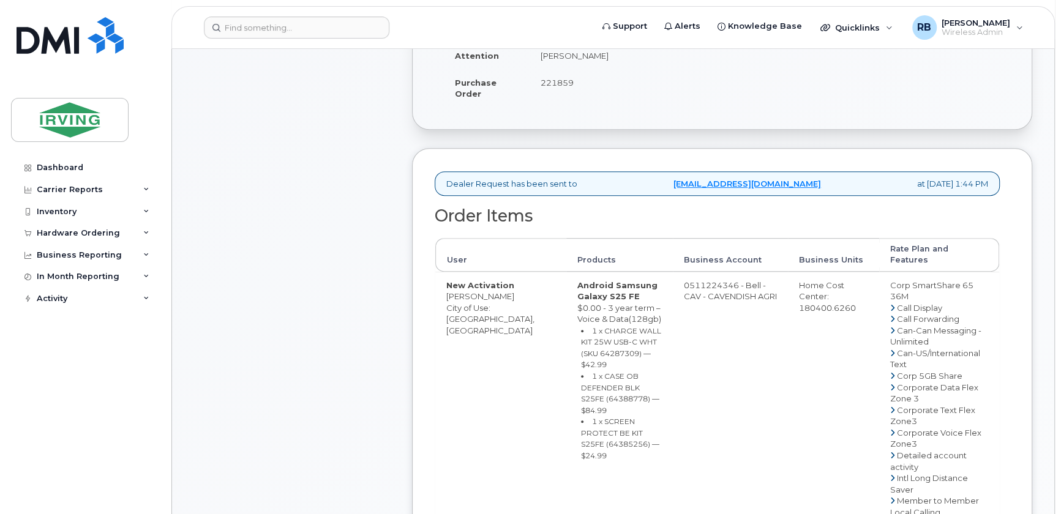
scroll to position [148, 0]
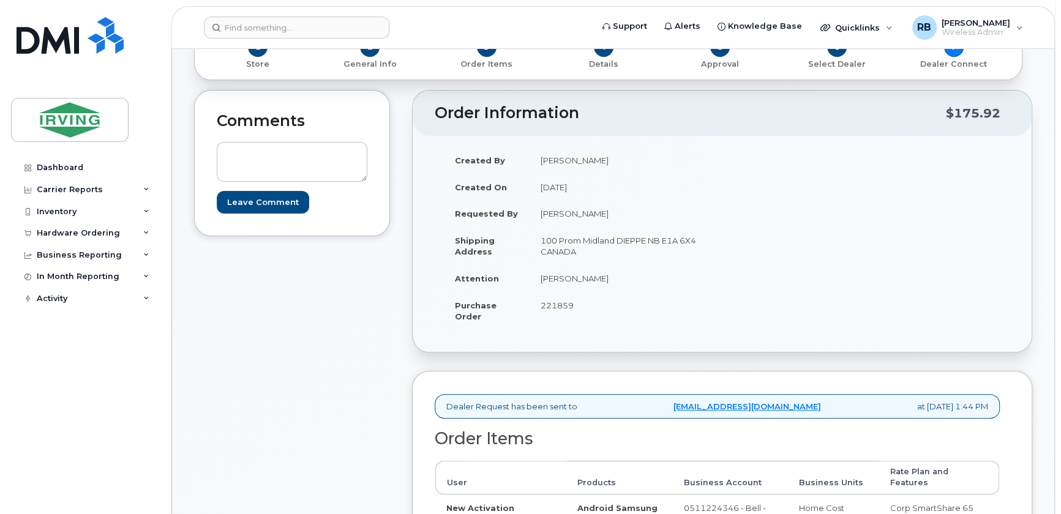
click at [587, 280] on td "[PERSON_NAME]" at bounding box center [621, 278] width 184 height 27
click at [587, 280] on td "Mark O'Connell" at bounding box center [621, 278] width 184 height 27
copy tbody "Mark O'Connell"
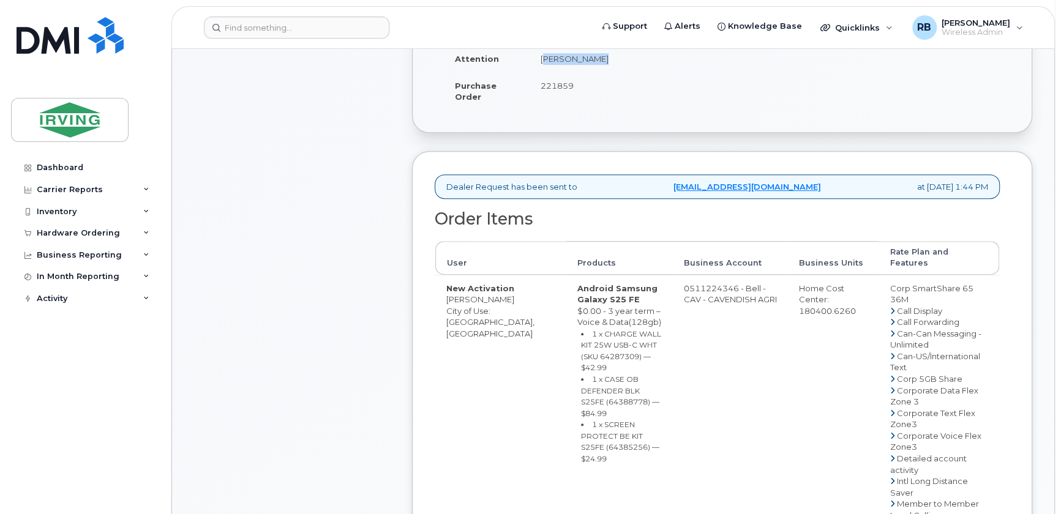
scroll to position [371, 0]
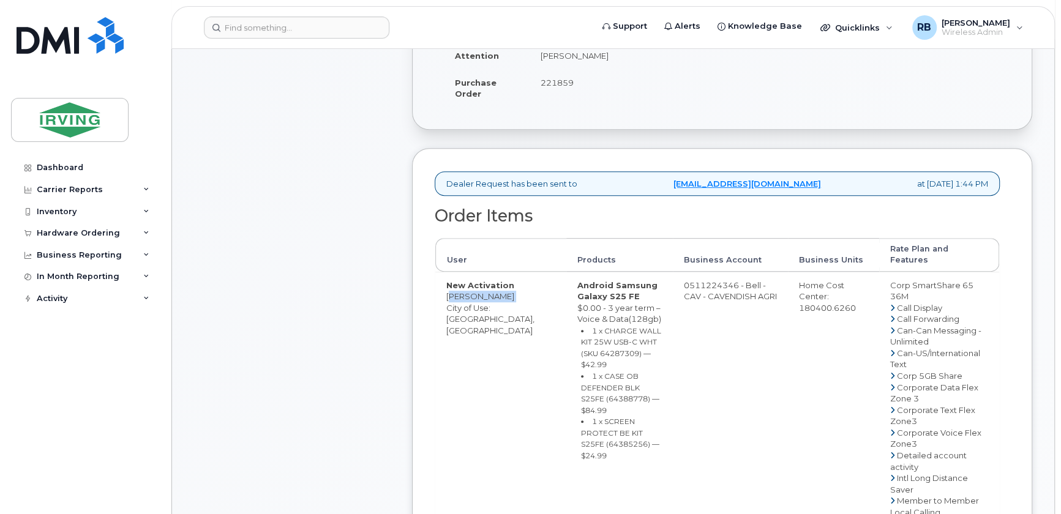
copy td "[PERSON_NAME]"
click at [581, 348] on small "1 x CHARGE WALL KIT 25W USB-C WHT (SKU 64287309) — $42.99" at bounding box center [621, 347] width 80 height 43
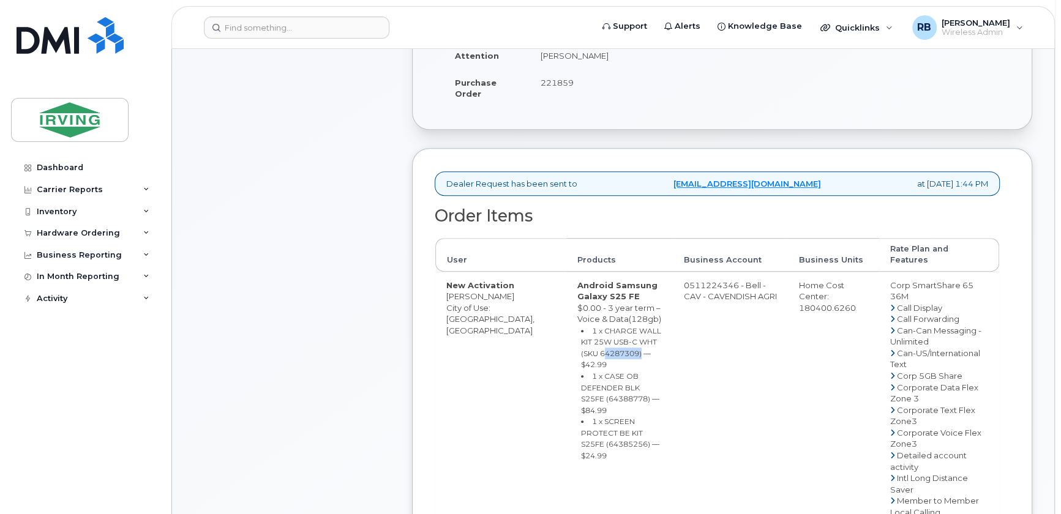
copy small "64287309"
click at [611, 373] on small "1 x CASE OB DEFENDER BLK S25FE (64388778) — $84.99" at bounding box center [620, 392] width 78 height 43
copy small "64388778"
click at [596, 417] on small "1 x SCREEN PROTECT BE KIT S25FE (64385256) — $24.99" at bounding box center [620, 438] width 78 height 43
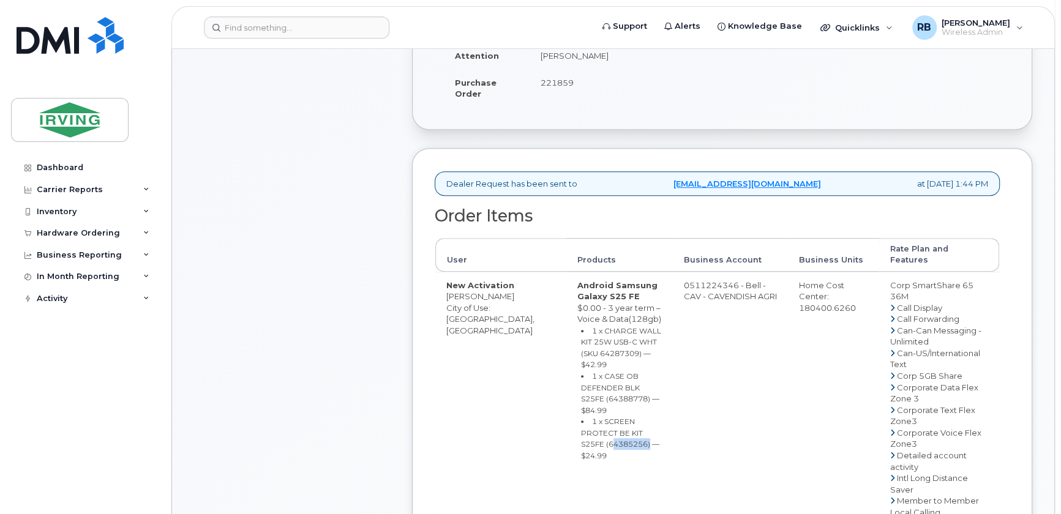
click at [596, 417] on small "1 x SCREEN PROTECT BE KIT S25FE (64385256) — $24.99" at bounding box center [620, 438] width 78 height 43
copy small "64385256"
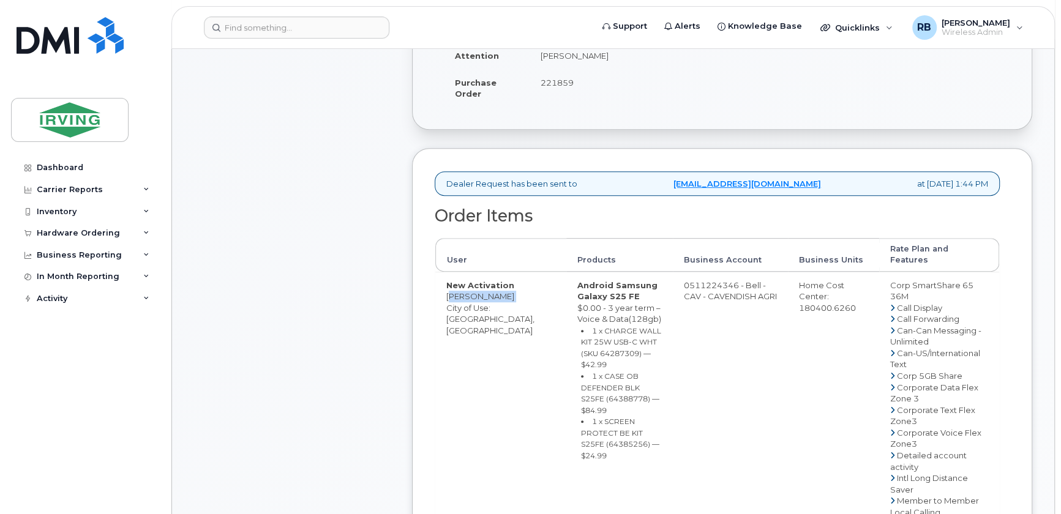
copy td "[PERSON_NAME]"
drag, startPoint x: 677, startPoint y: 286, endPoint x: 729, endPoint y: 285, distance: 51.4
copy td "511224346"
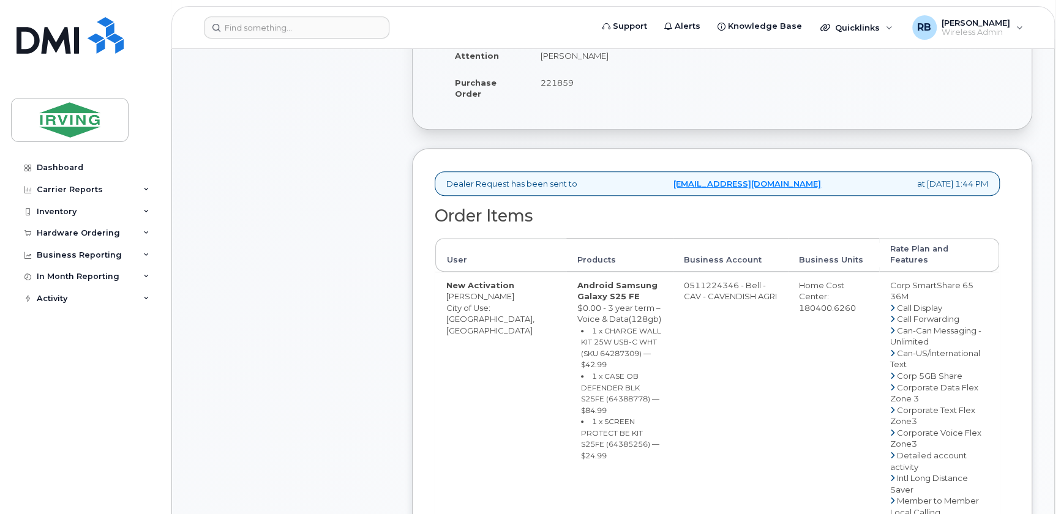
click at [318, 226] on div "Comments Leave Comment" at bounding box center [292, 478] width 196 height 1223
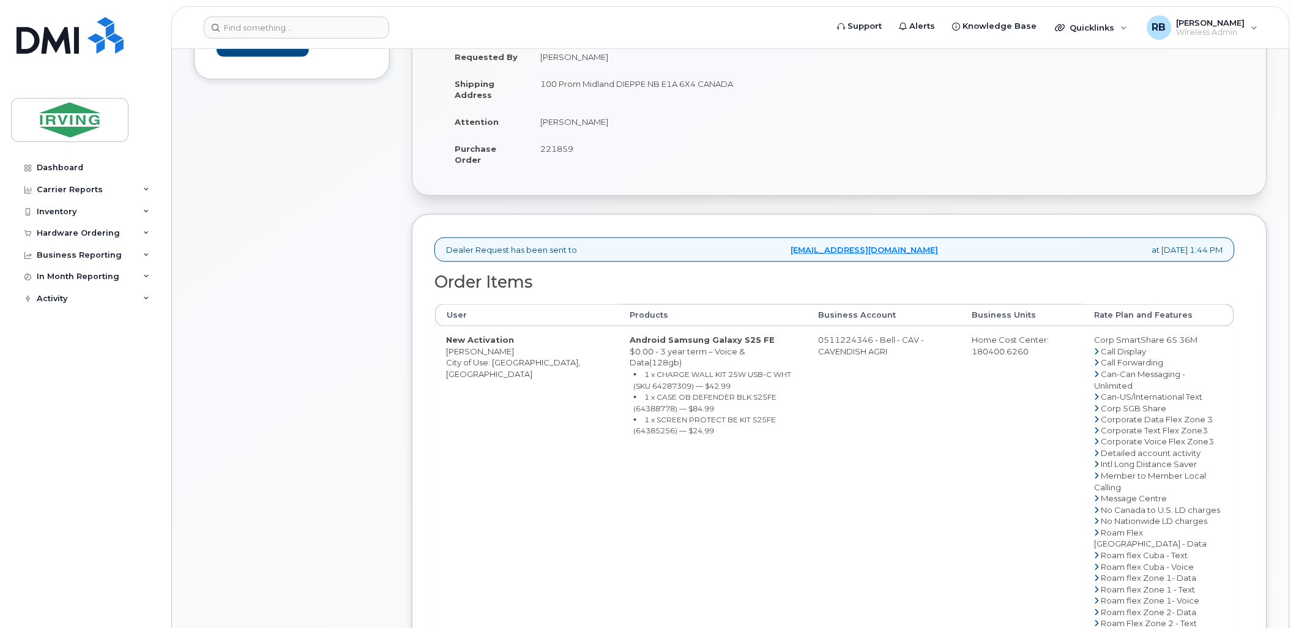
scroll to position [188, 0]
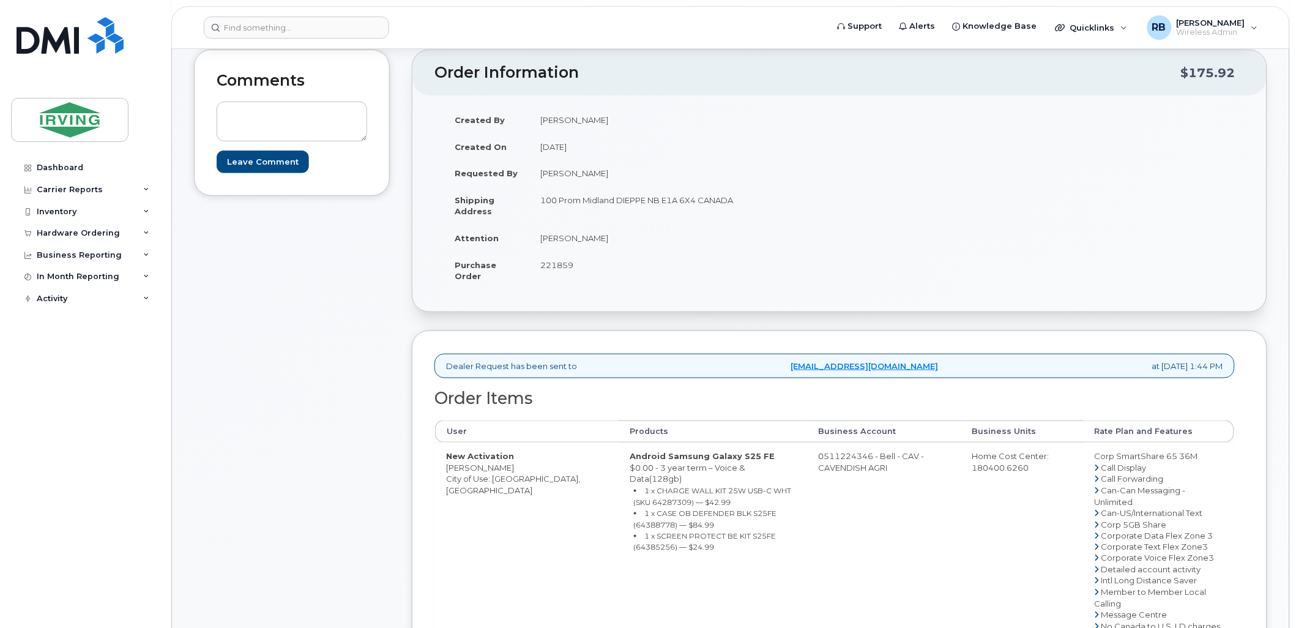
click at [228, 386] on div "Comments Leave Comment" at bounding box center [292, 537] width 196 height 974
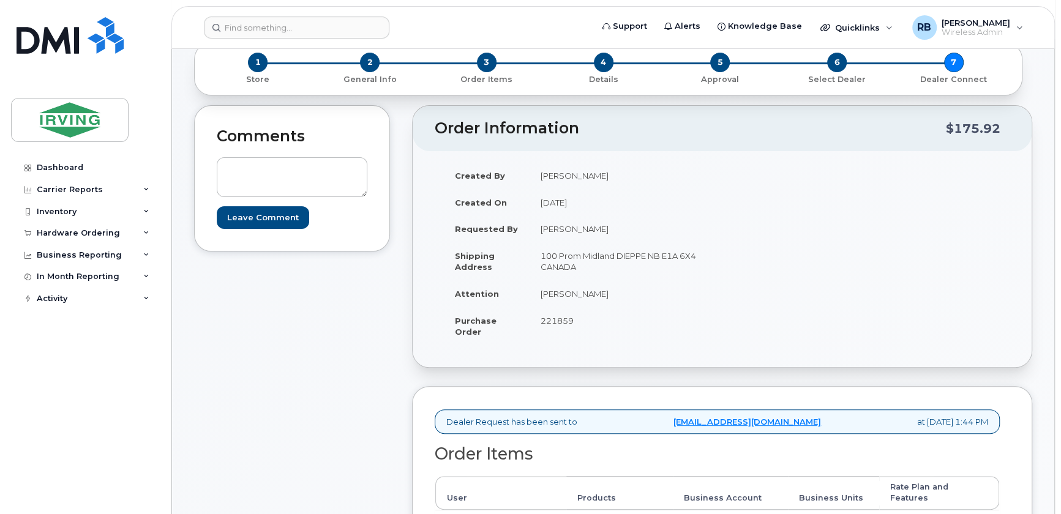
scroll to position [296, 0]
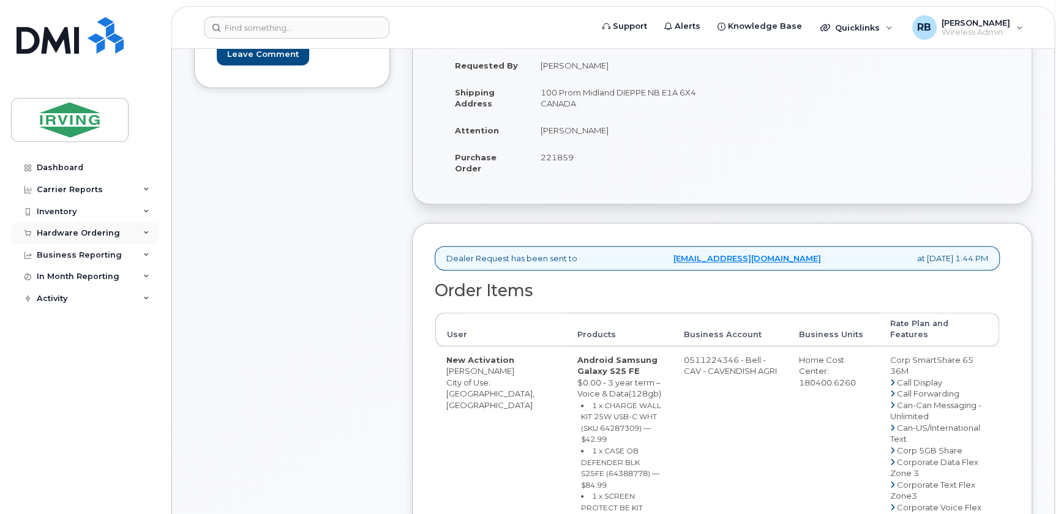
click at [83, 228] on div "Hardware Ordering" at bounding box center [78, 233] width 83 height 10
click at [48, 279] on div "Orders" at bounding box center [57, 279] width 30 height 11
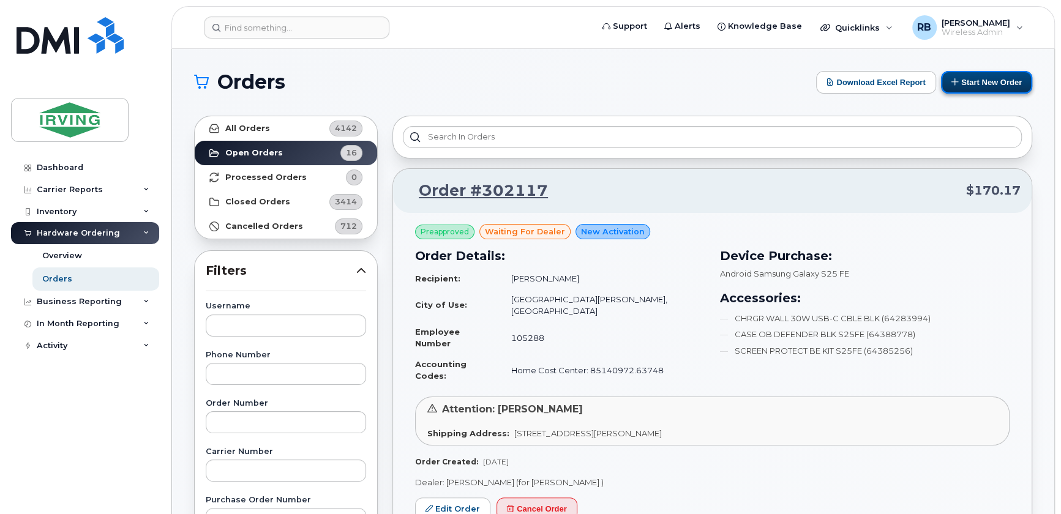
click at [979, 86] on button "Start New Order" at bounding box center [986, 82] width 91 height 23
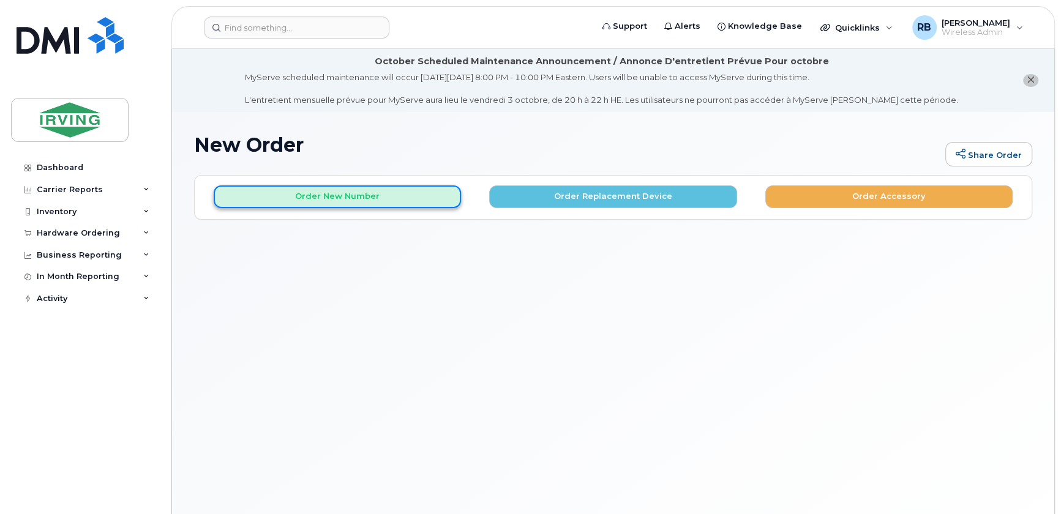
click at [393, 192] on button "Order New Number" at bounding box center [337, 196] width 247 height 23
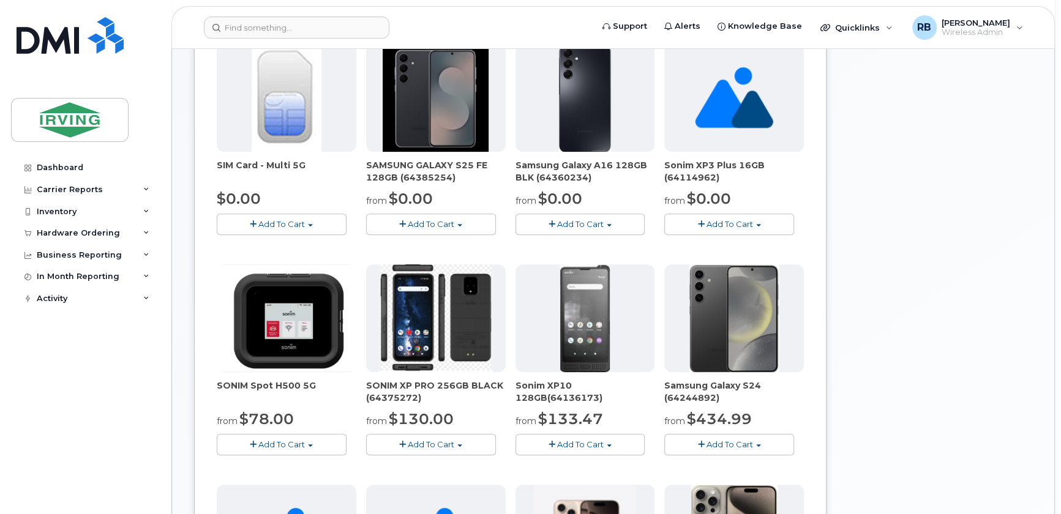
scroll to position [371, 0]
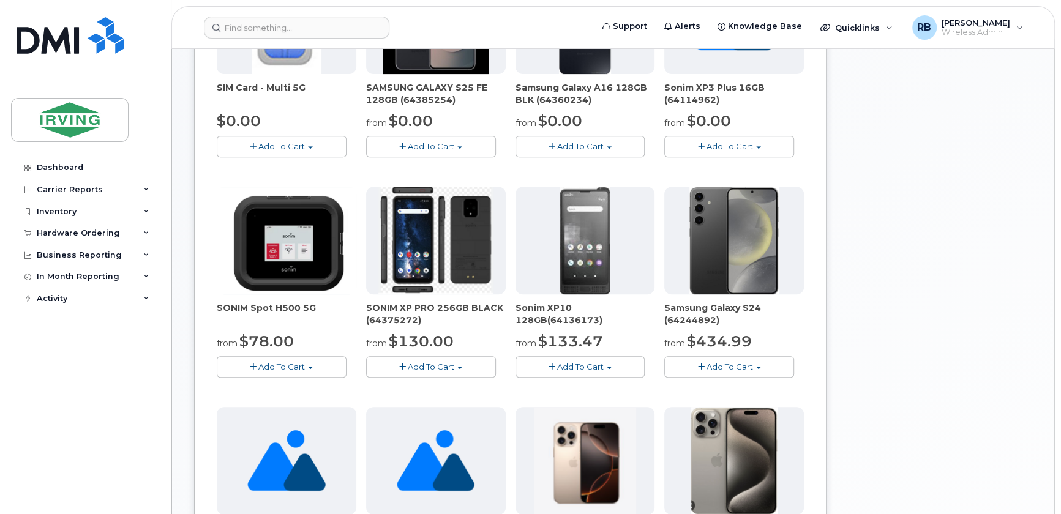
click at [447, 367] on span "Add To Cart" at bounding box center [431, 367] width 47 height 10
drag, startPoint x: 83, startPoint y: 234, endPoint x: 77, endPoint y: 241, distance: 8.2
click at [83, 234] on div "Hardware Ordering" at bounding box center [78, 233] width 83 height 10
click at [58, 277] on div "Orders" at bounding box center [57, 279] width 30 height 11
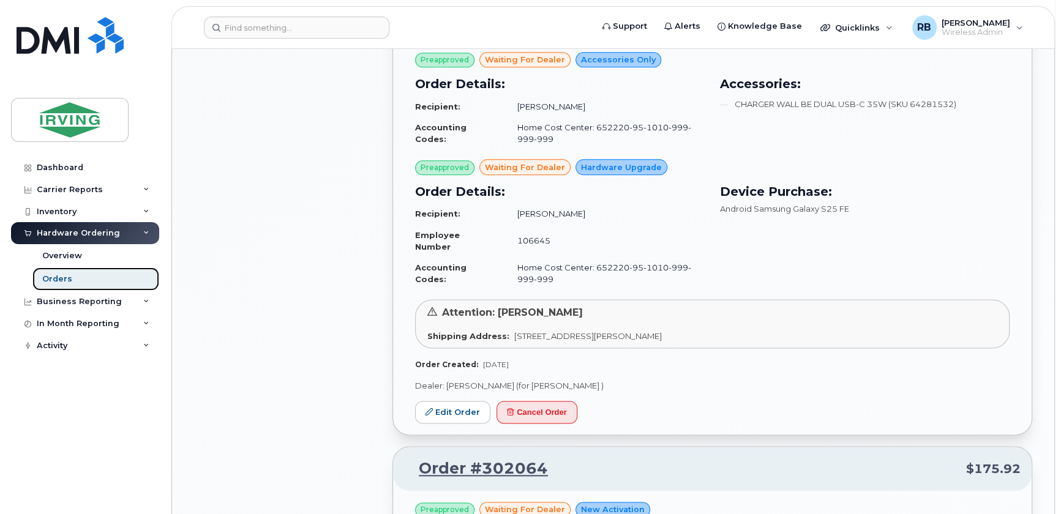
scroll to position [1187, 0]
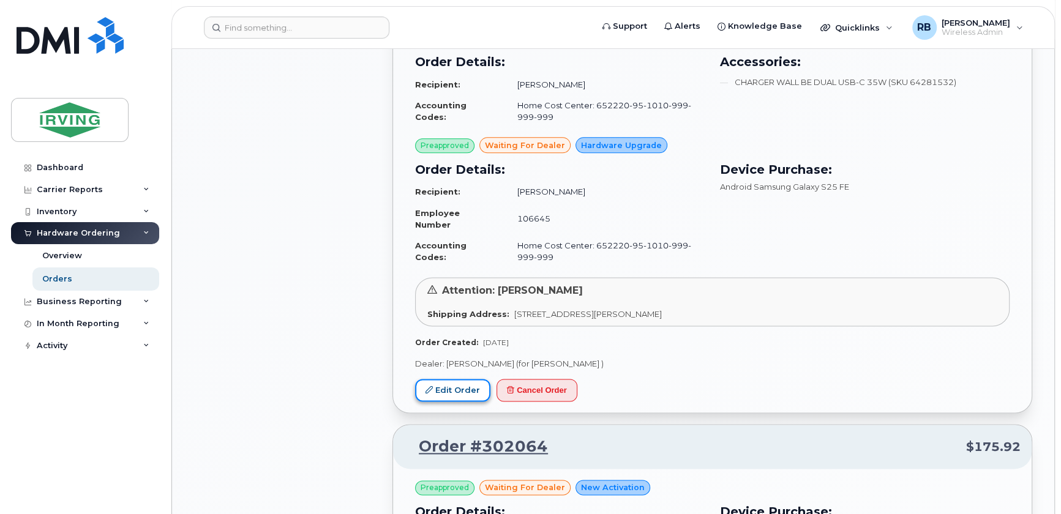
click at [472, 379] on link "Edit Order" at bounding box center [452, 390] width 75 height 23
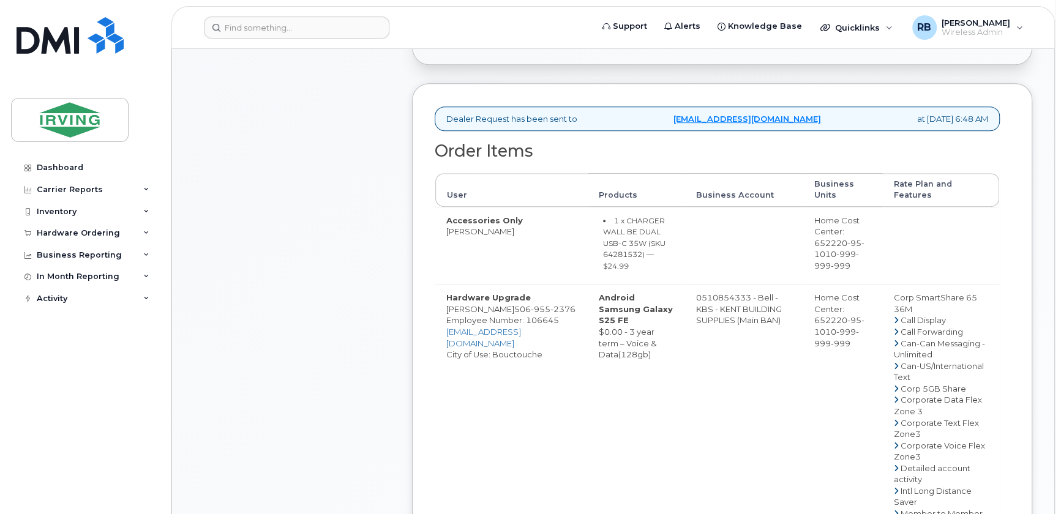
scroll to position [445, 0]
